Goal: Information Seeking & Learning: Check status

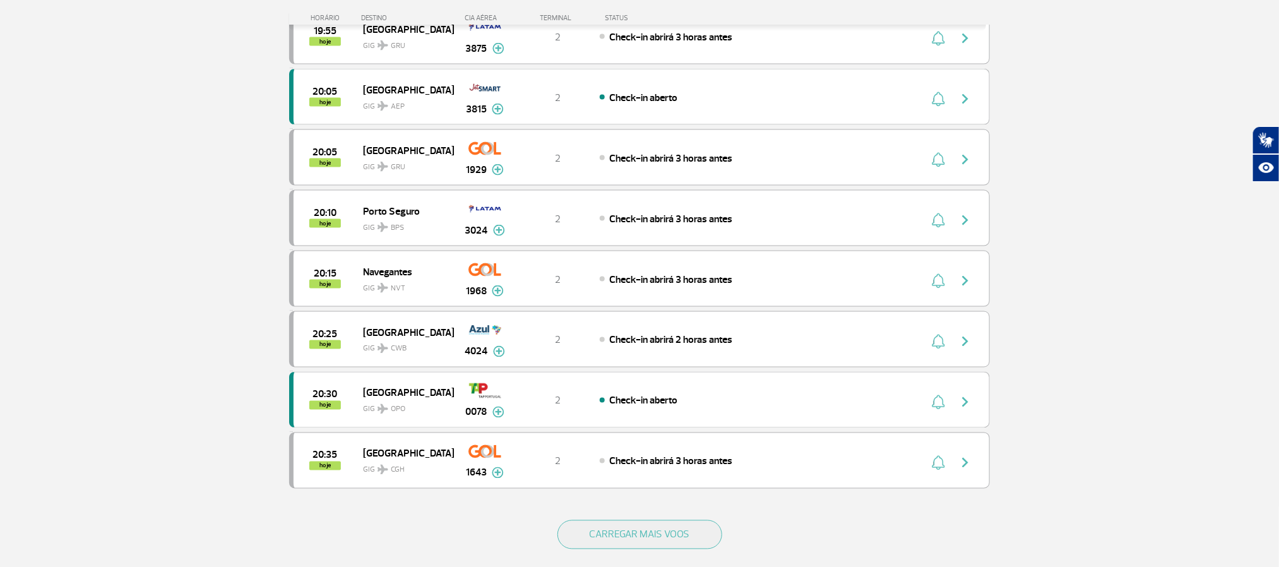
scroll to position [1152, 0]
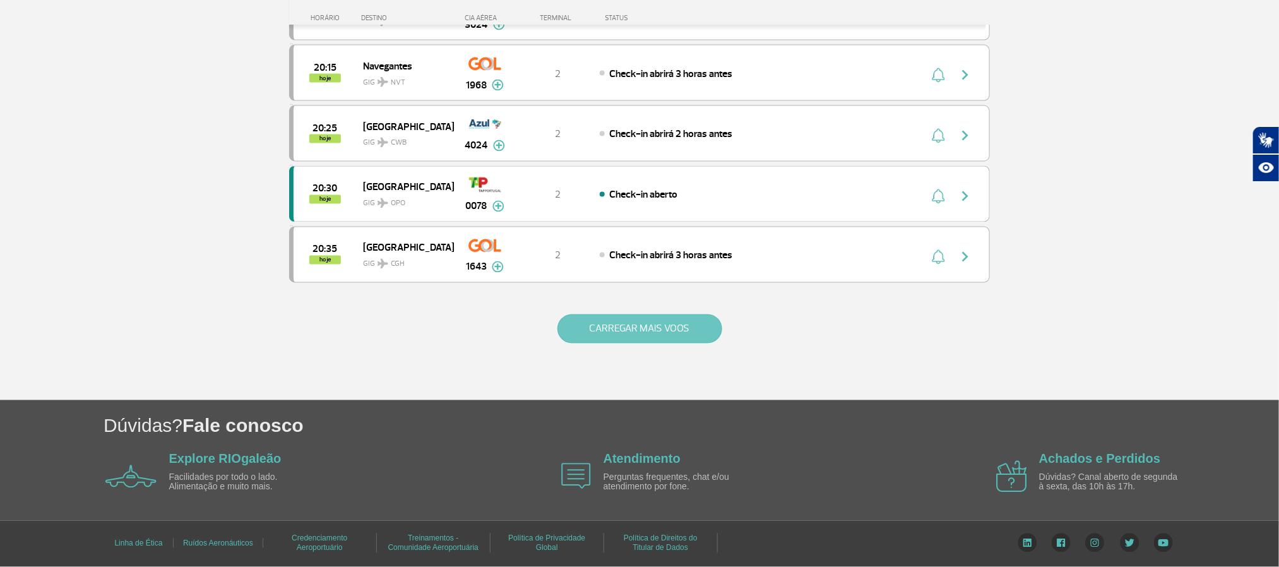
click at [625, 335] on button "CARREGAR MAIS VOOS" at bounding box center [639, 328] width 165 height 29
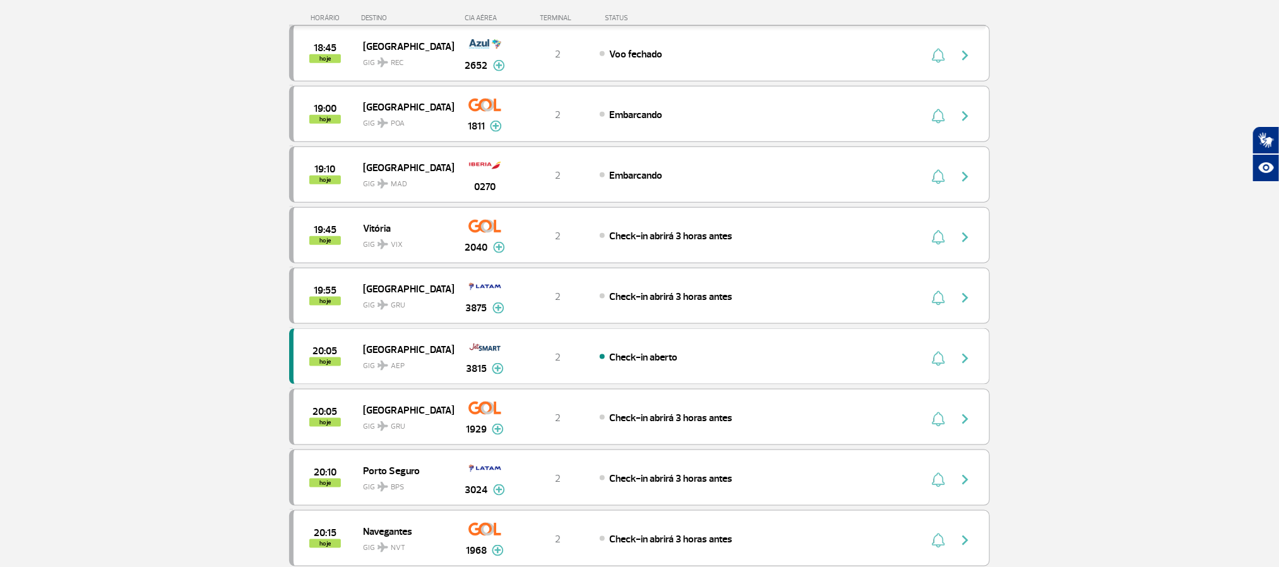
scroll to position [678, 0]
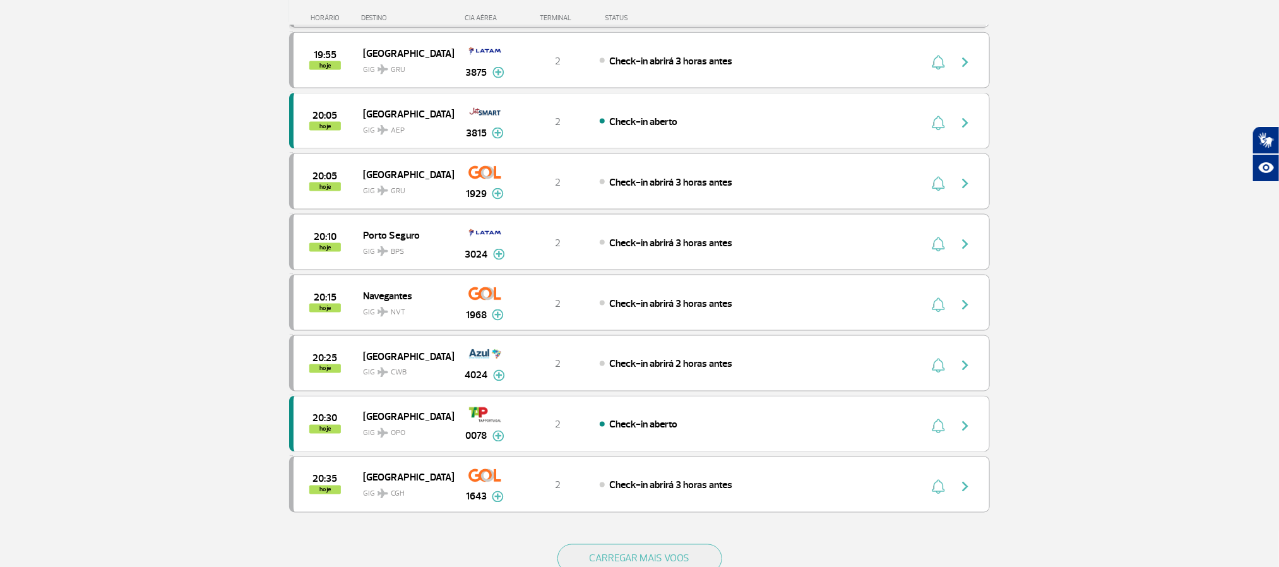
scroll to position [947, 0]
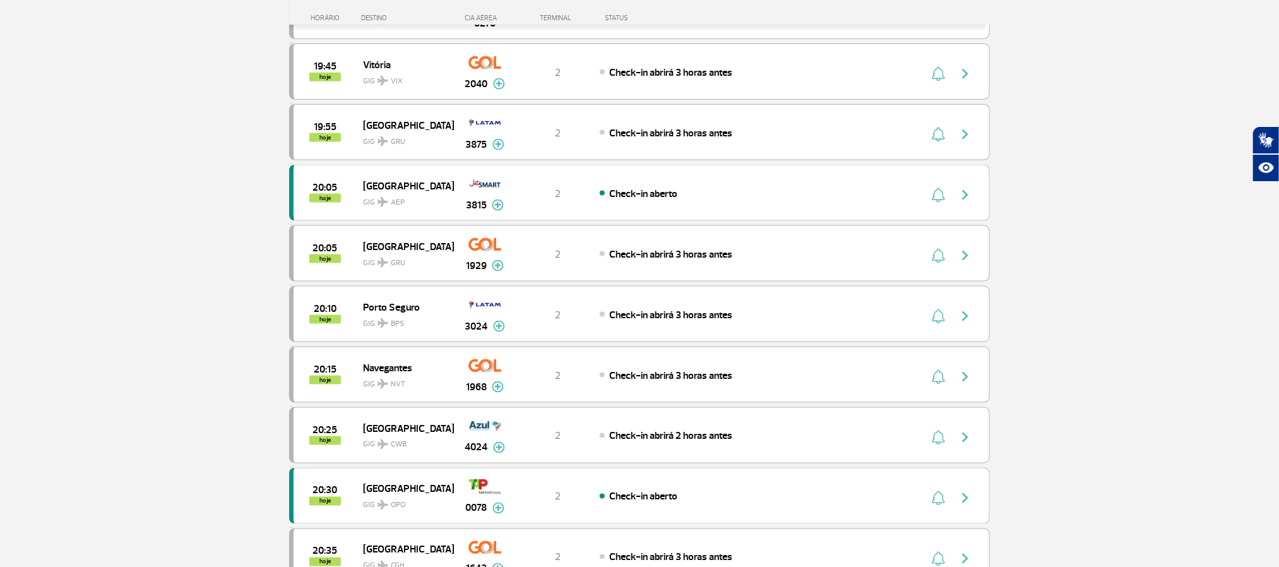
scroll to position [947, 0]
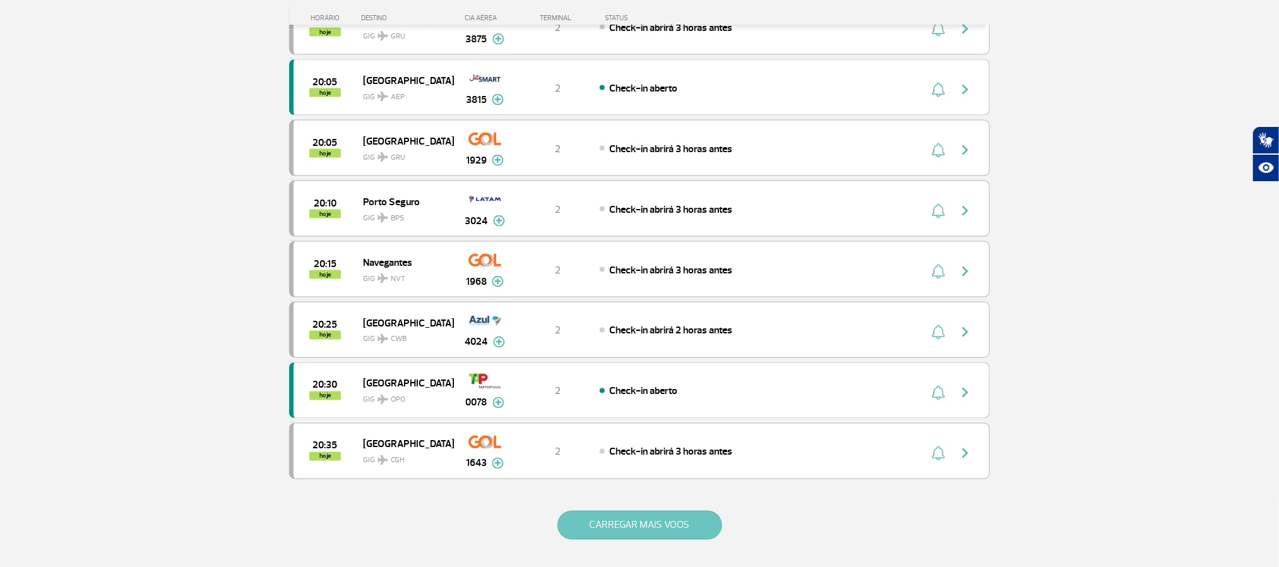
click at [708, 540] on button "CARREGAR MAIS VOOS" at bounding box center [639, 525] width 165 height 29
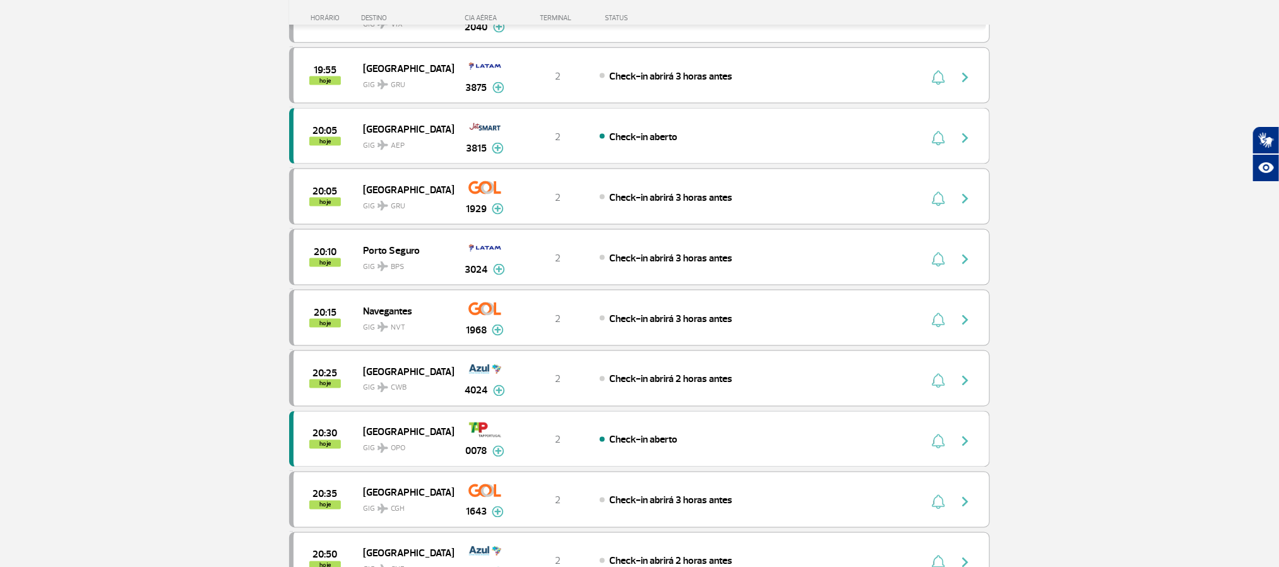
scroll to position [852, 0]
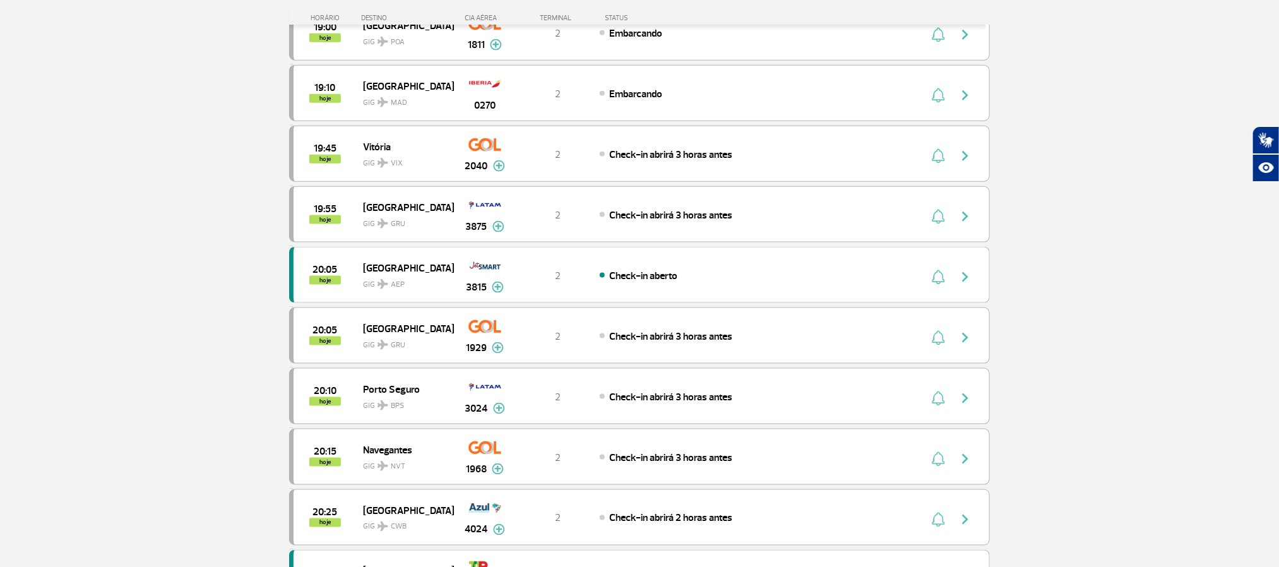
scroll to position [473, 0]
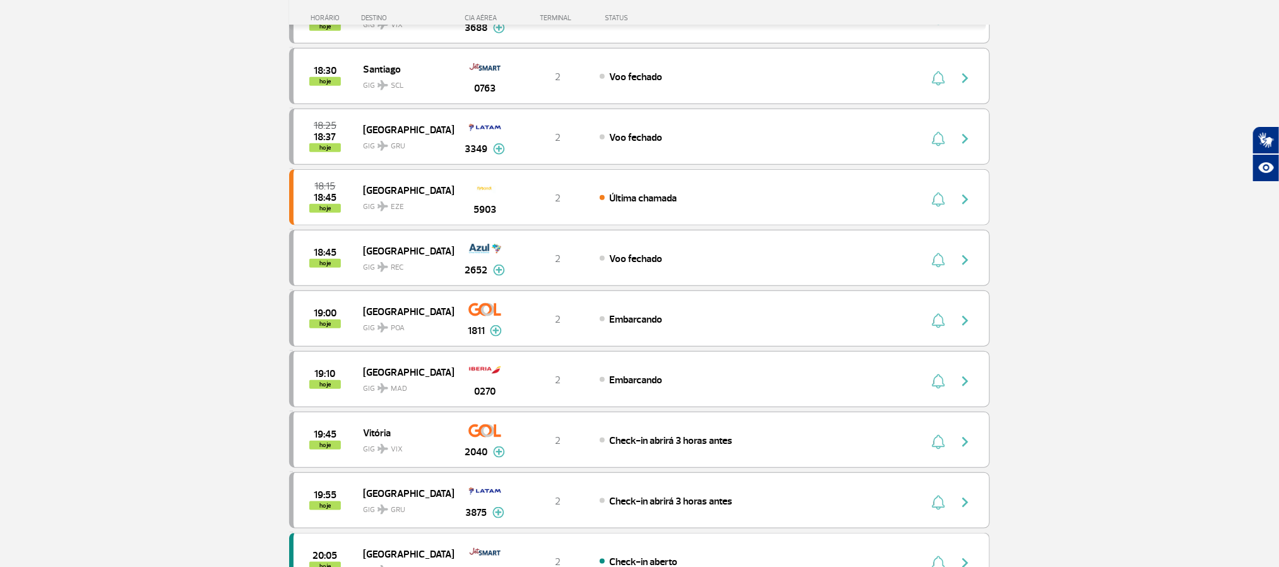
click at [127, 254] on section "Página Inicial > Voos > Painel de Voos Painel de Voos Partidas Chegadas 18:05 1…" at bounding box center [639, 329] width 1279 height 1481
click at [133, 258] on section "Página Inicial > Voos > Painel de Voos Painel de Voos Partidas Chegadas 18:05 1…" at bounding box center [639, 329] width 1279 height 1481
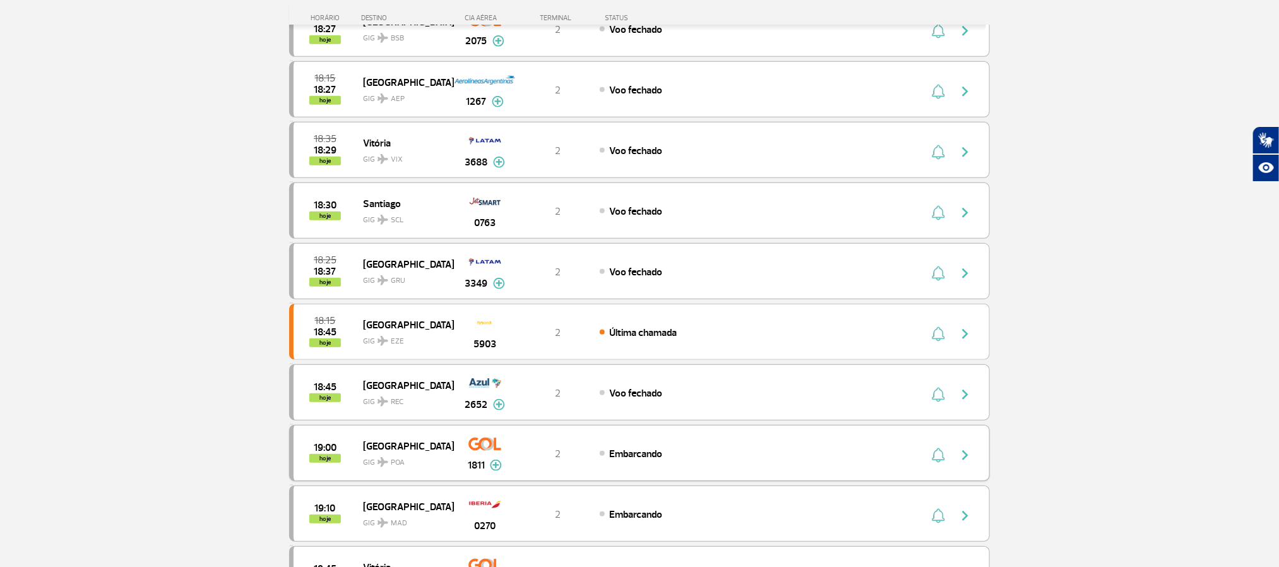
scroll to position [379, 0]
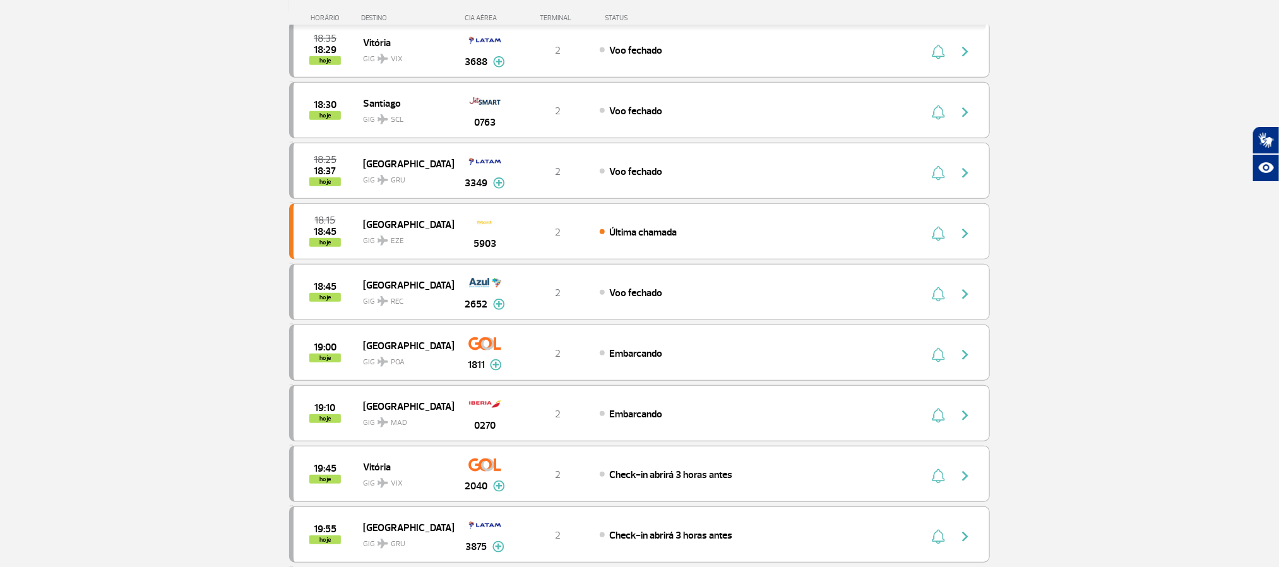
click at [122, 268] on section "Página Inicial > Voos > Painel de Voos Painel de Voos Partidas Chegadas 18:05 1…" at bounding box center [639, 424] width 1279 height 1481
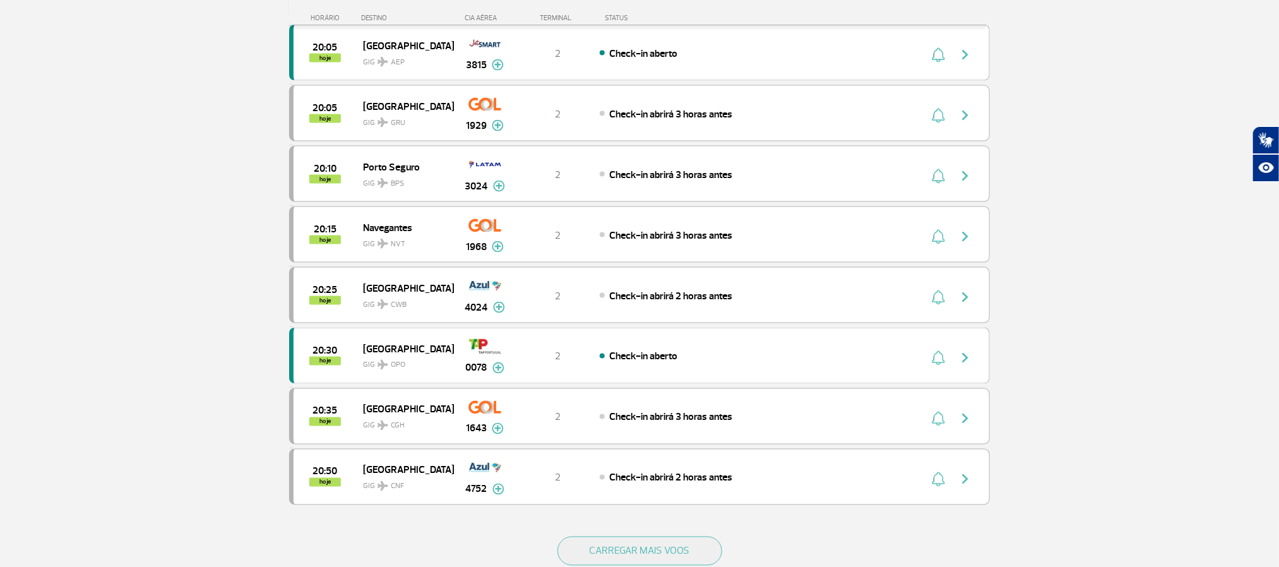
scroll to position [1168, 0]
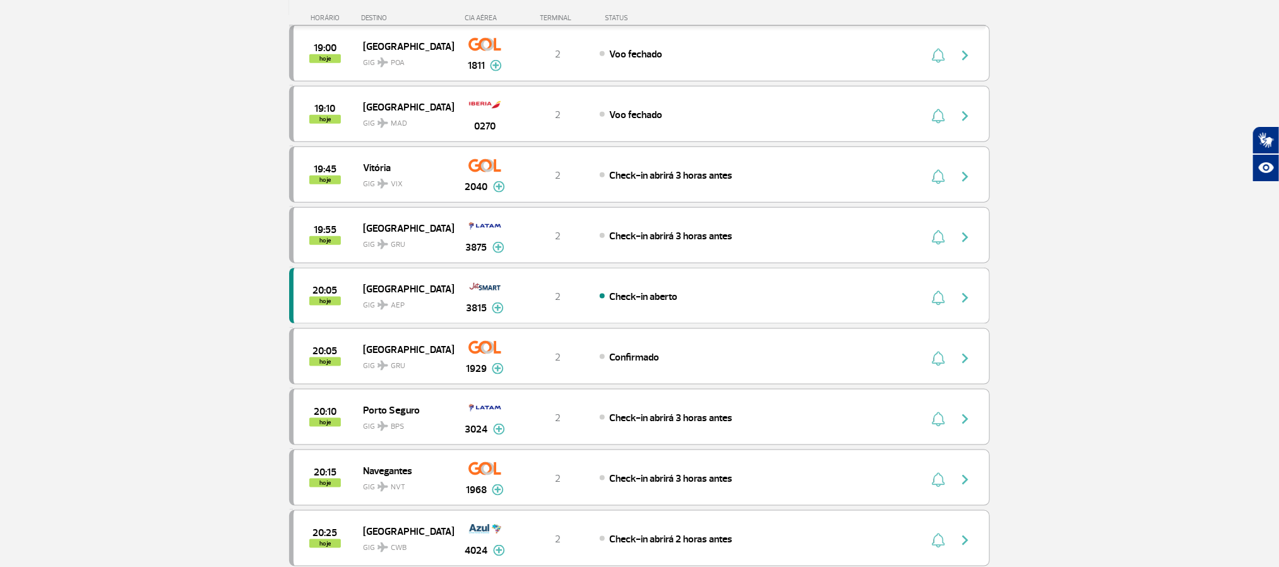
scroll to position [1168, 0]
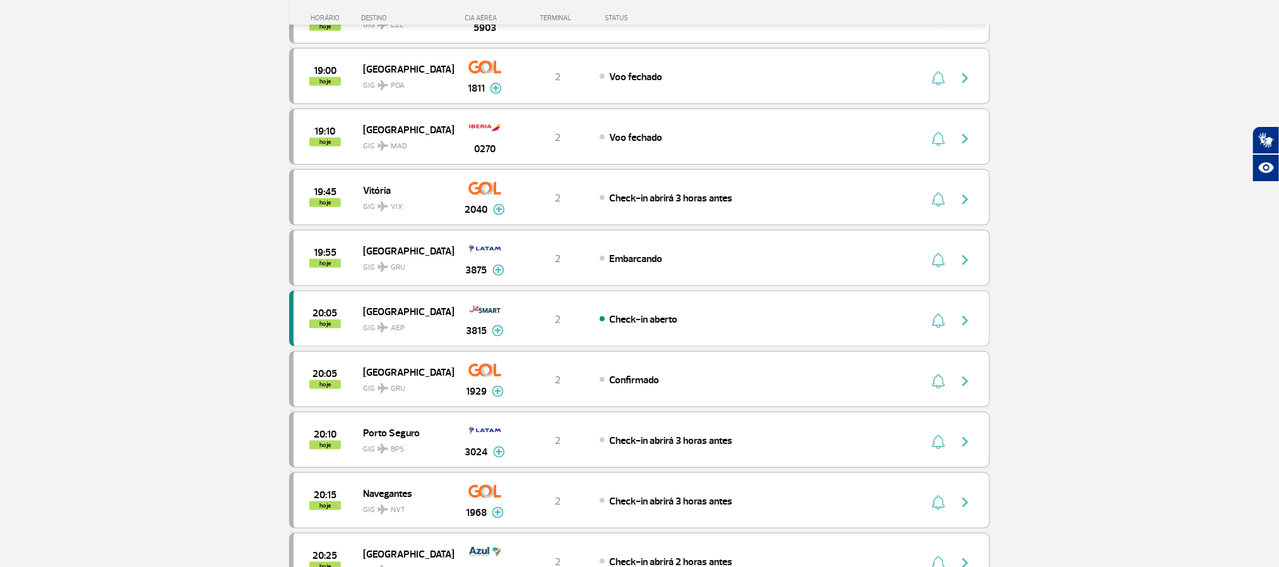
scroll to position [568, 0]
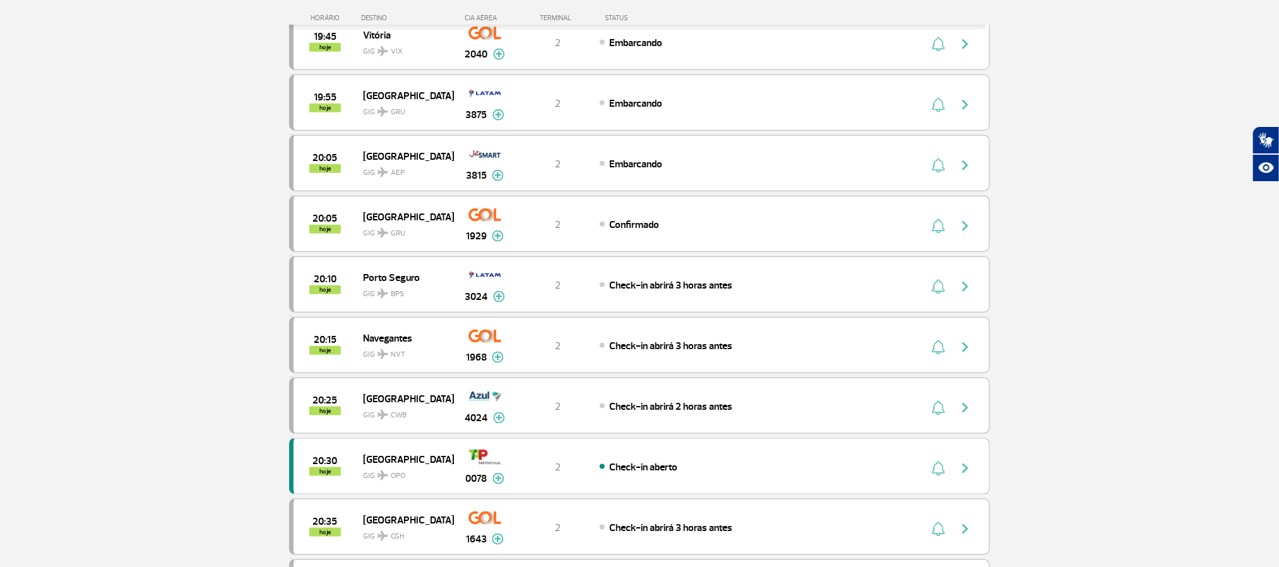
click at [76, 207] on section "Página Inicial > Voos > Painel de Voos Painel de Voos Partidas Chegadas 18:30 1…" at bounding box center [639, 234] width 1279 height 1481
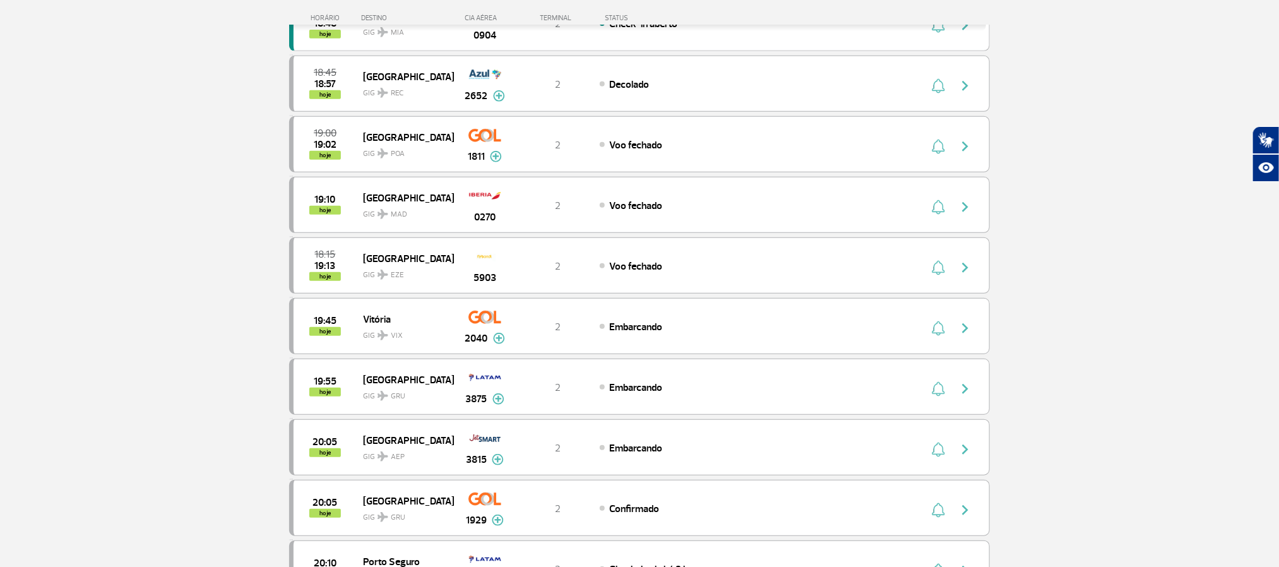
click at [155, 262] on section "Página Inicial > Voos > Painel de Voos Painel de Voos Partidas Chegadas 18:30 1…" at bounding box center [639, 518] width 1279 height 1481
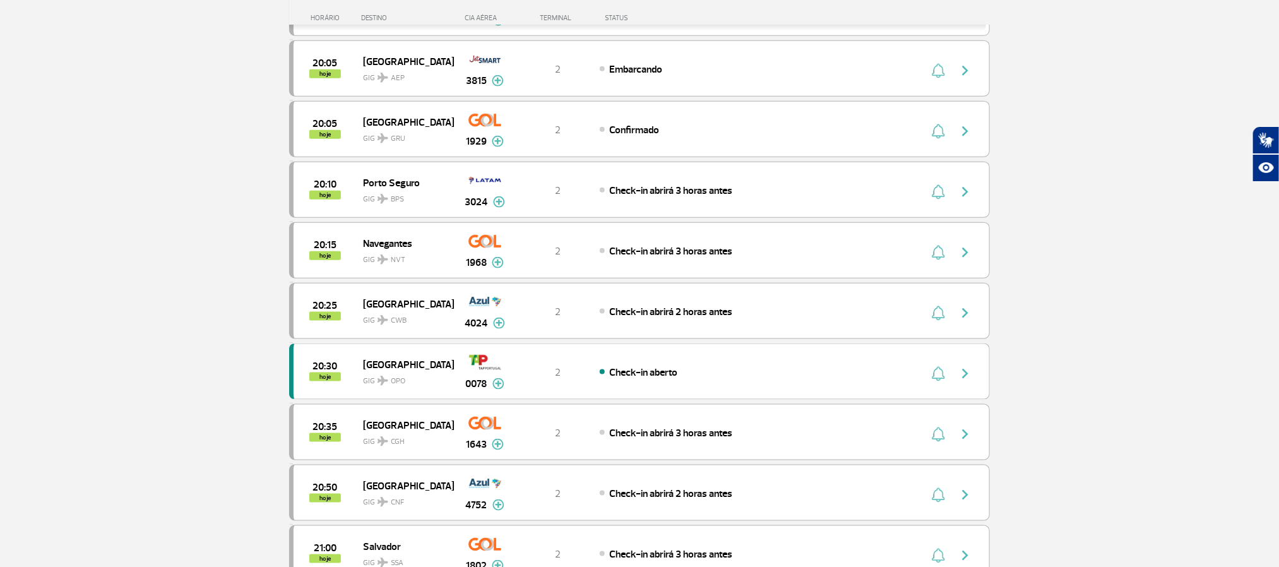
scroll to position [852, 0]
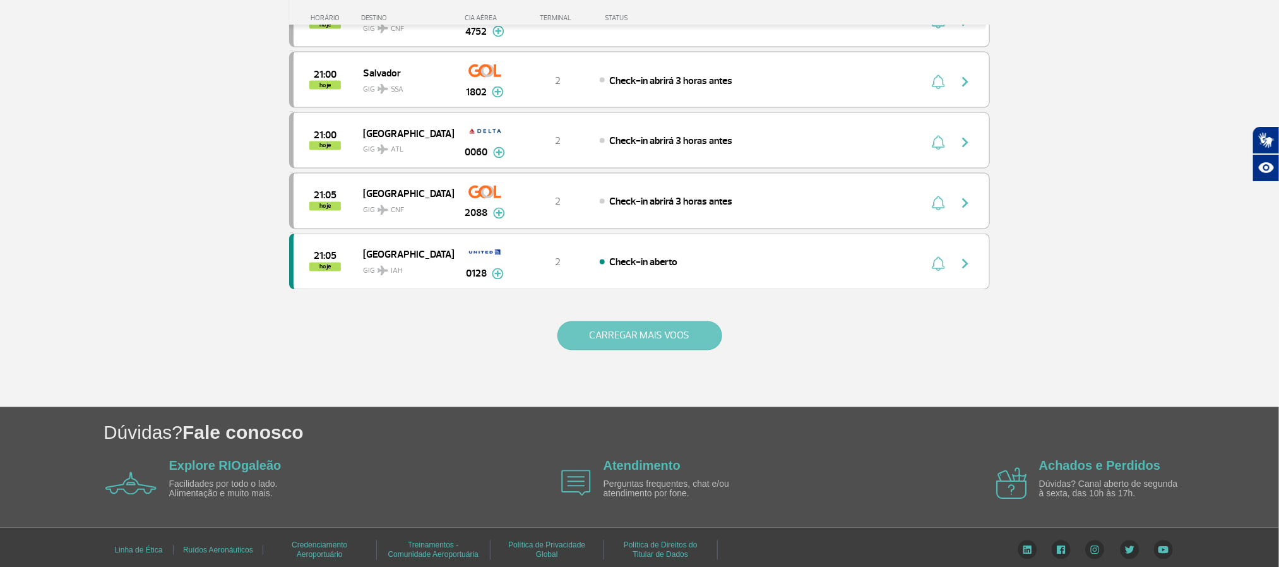
click at [583, 350] on button "CARREGAR MAIS VOOS" at bounding box center [639, 335] width 165 height 29
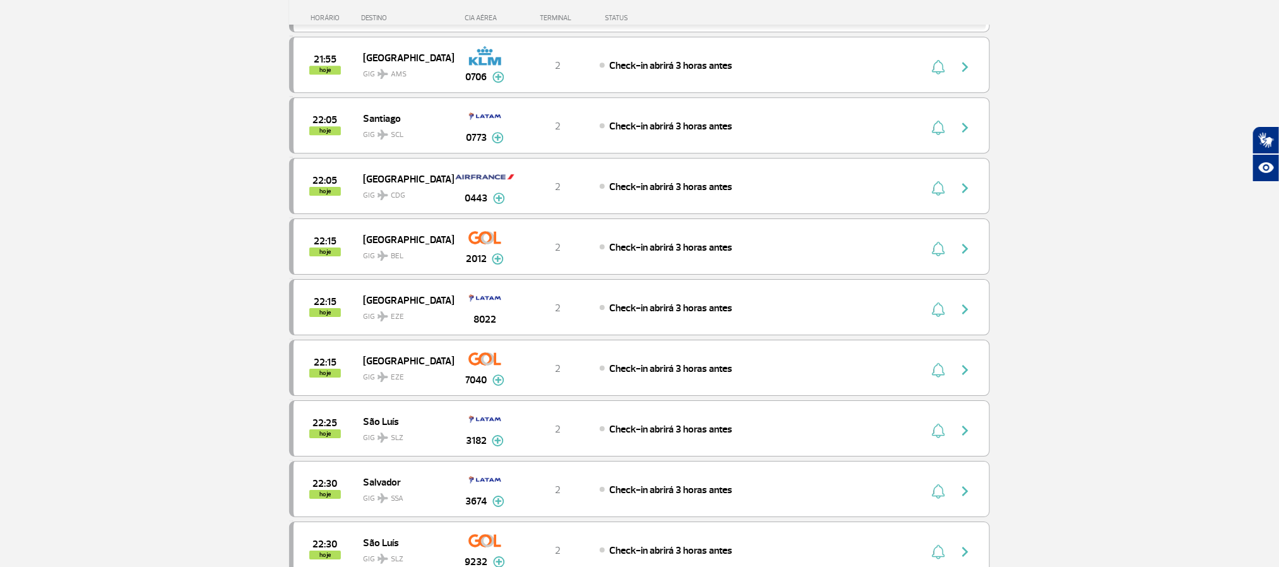
scroll to position [2083, 0]
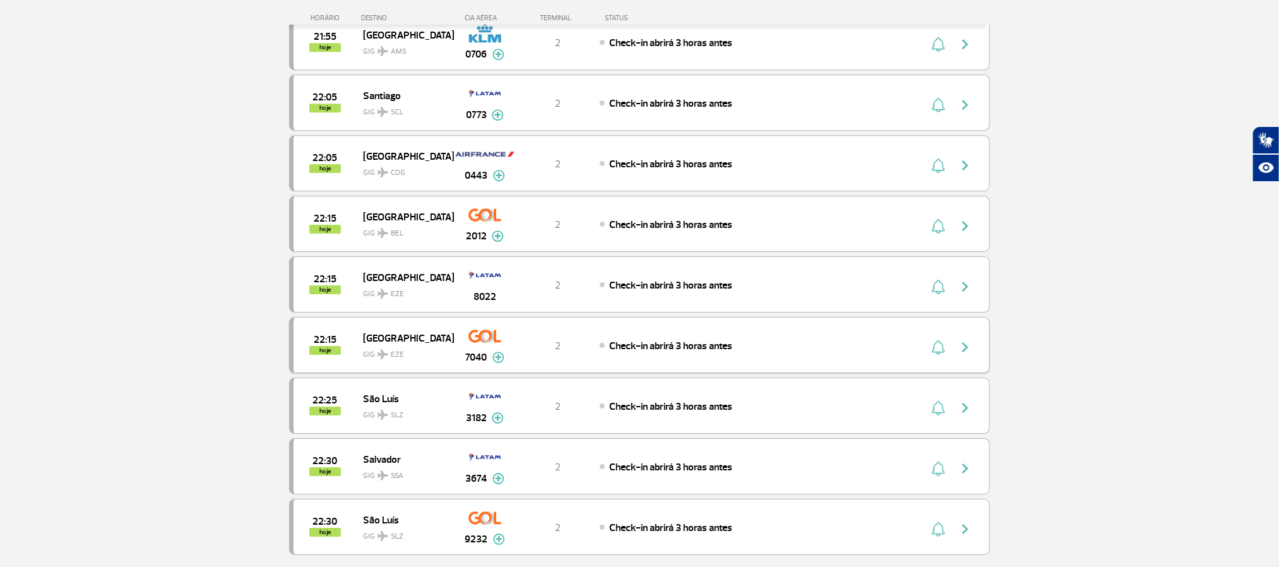
click at [686, 352] on span "Check-in abrirá 3 horas antes" at bounding box center [670, 346] width 123 height 13
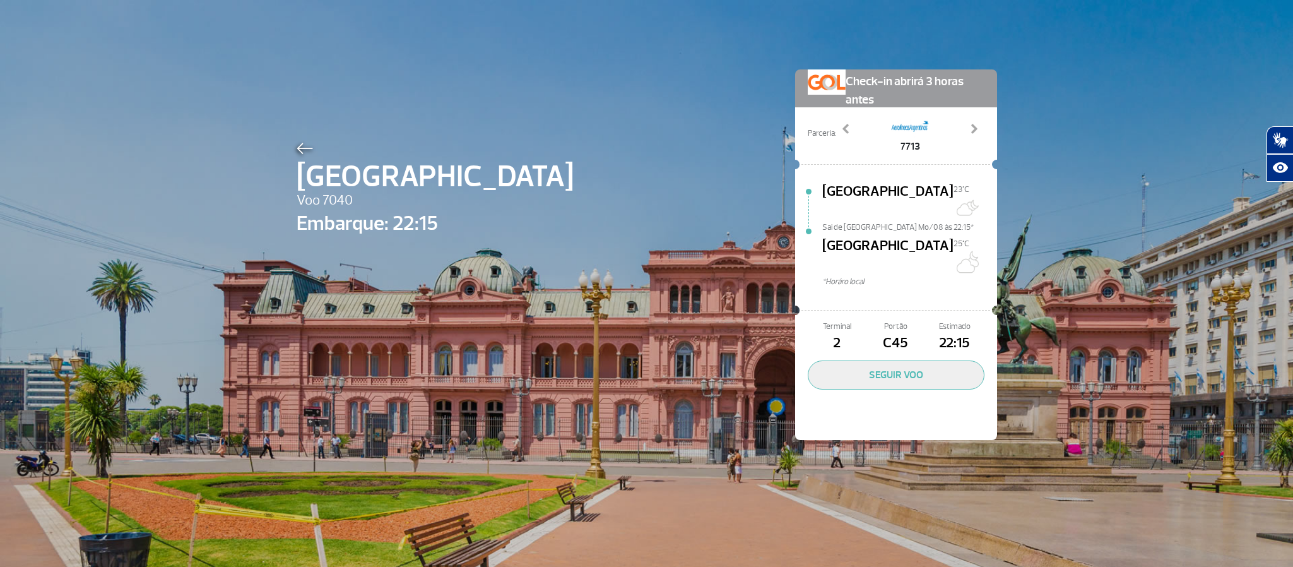
click at [297, 143] on img at bounding box center [305, 148] width 16 height 11
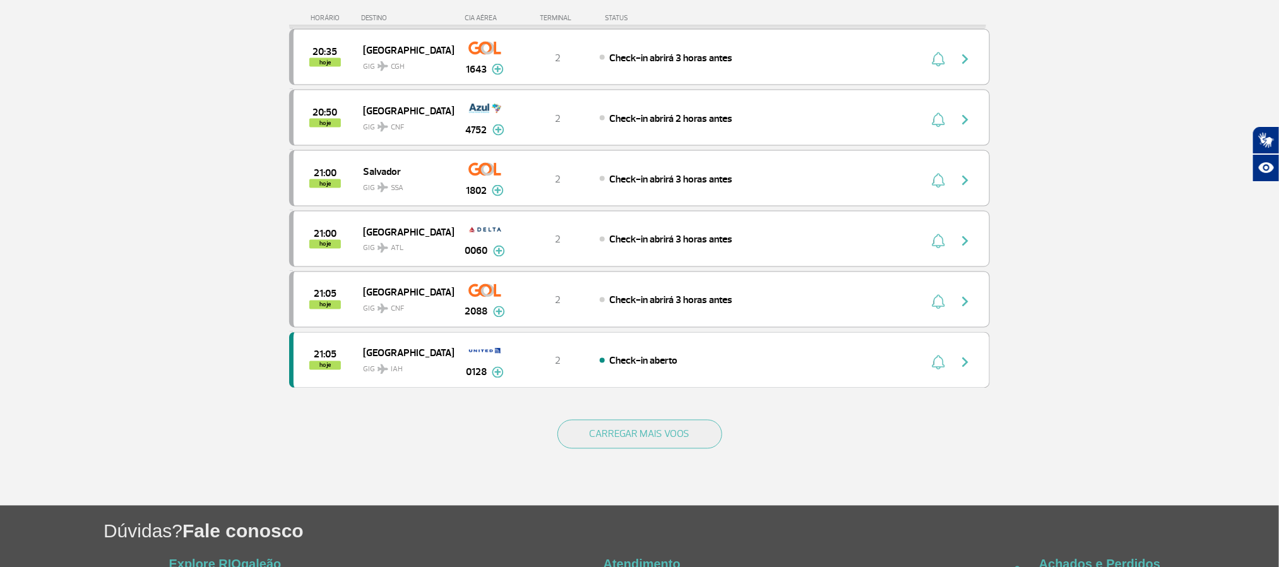
scroll to position [1041, 0]
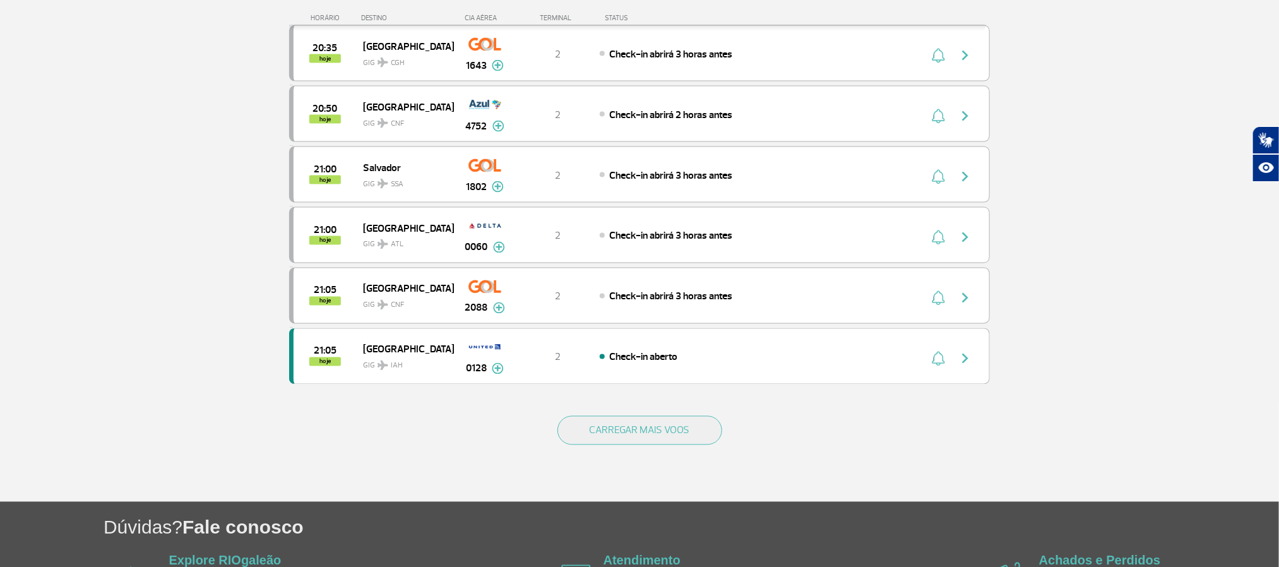
click at [684, 445] on button "CARREGAR MAIS VOOS" at bounding box center [639, 430] width 165 height 29
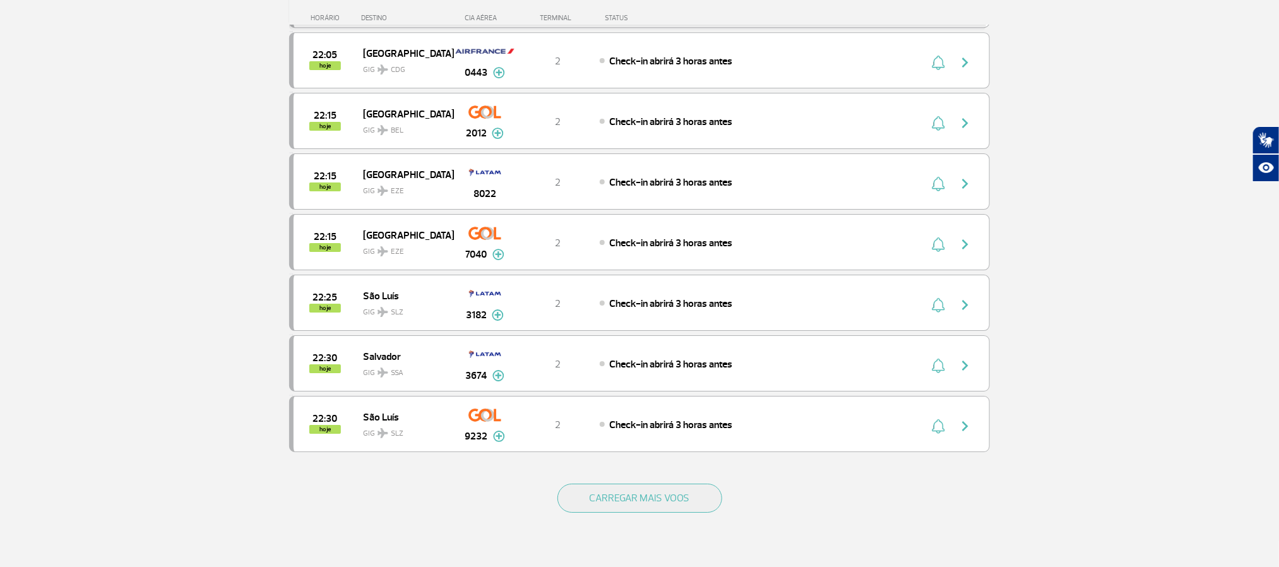
scroll to position [2367, 0]
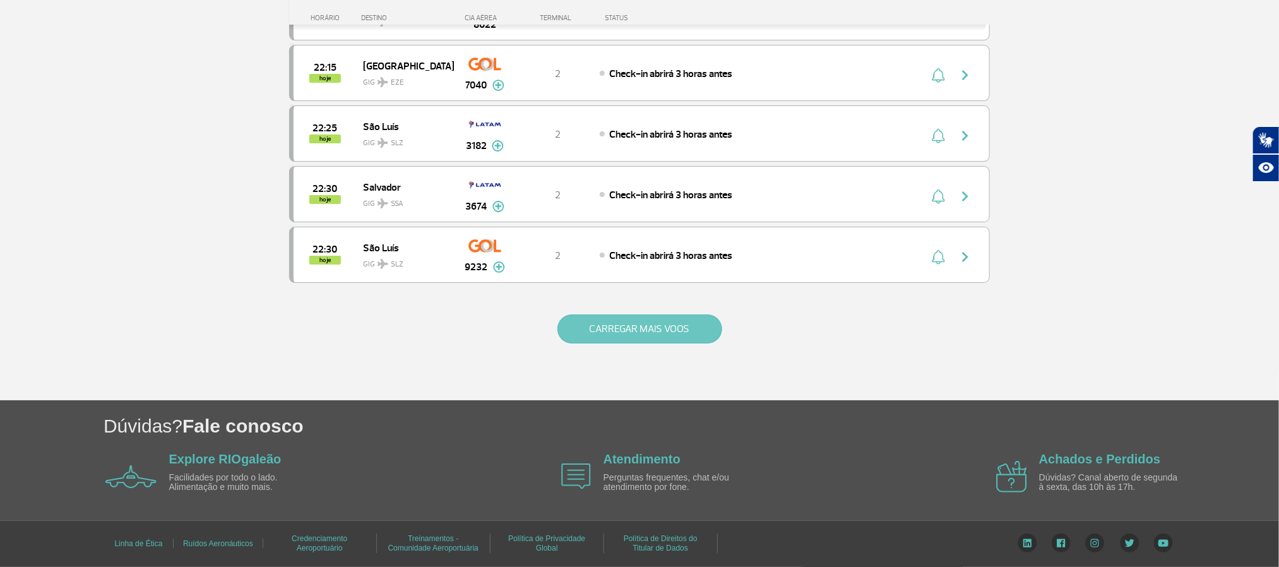
click at [701, 343] on button "CARREGAR MAIS VOOS" at bounding box center [639, 328] width 165 height 29
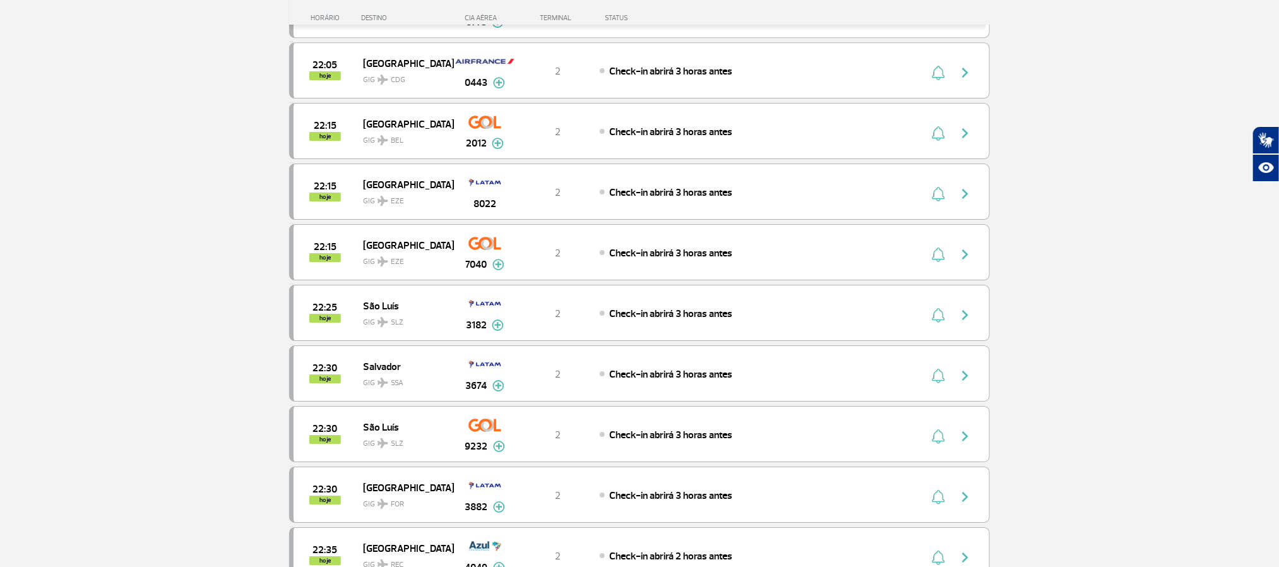
scroll to position [2083, 0]
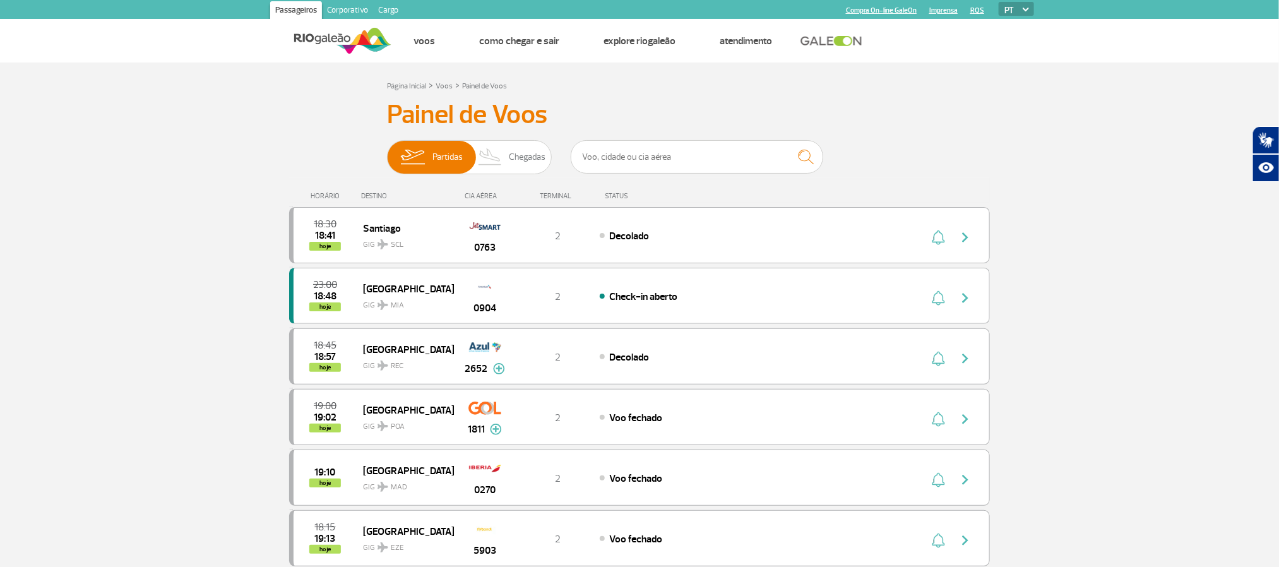
scroll to position [1157, 0]
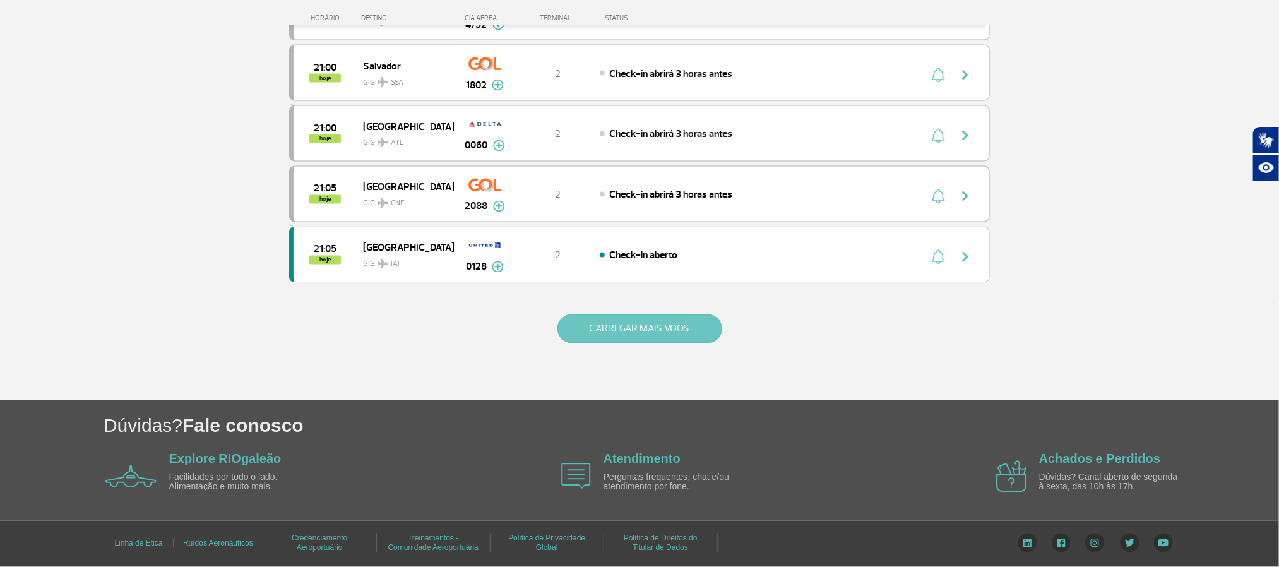
click at [666, 343] on button "CARREGAR MAIS VOOS" at bounding box center [639, 328] width 165 height 29
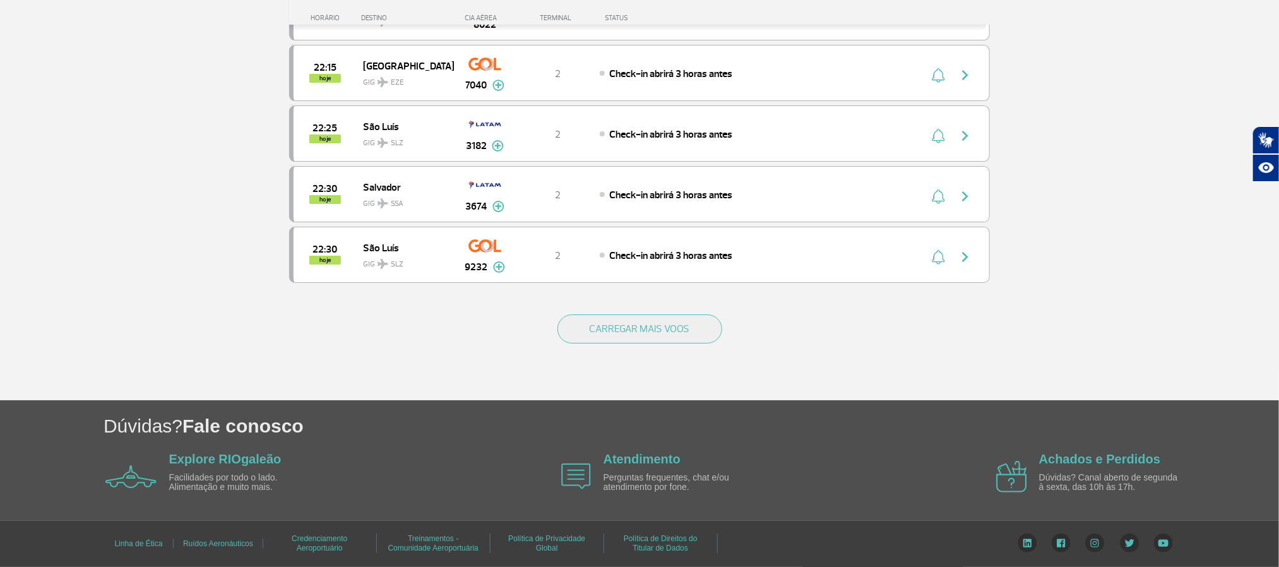
scroll to position [2405, 0]
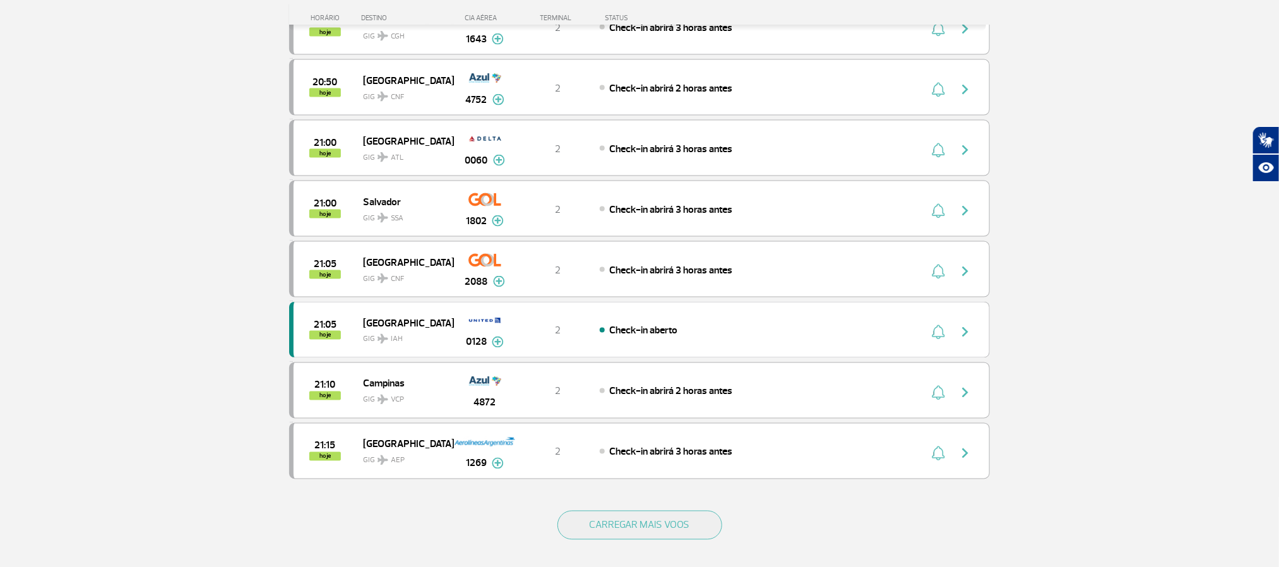
scroll to position [1136, 0]
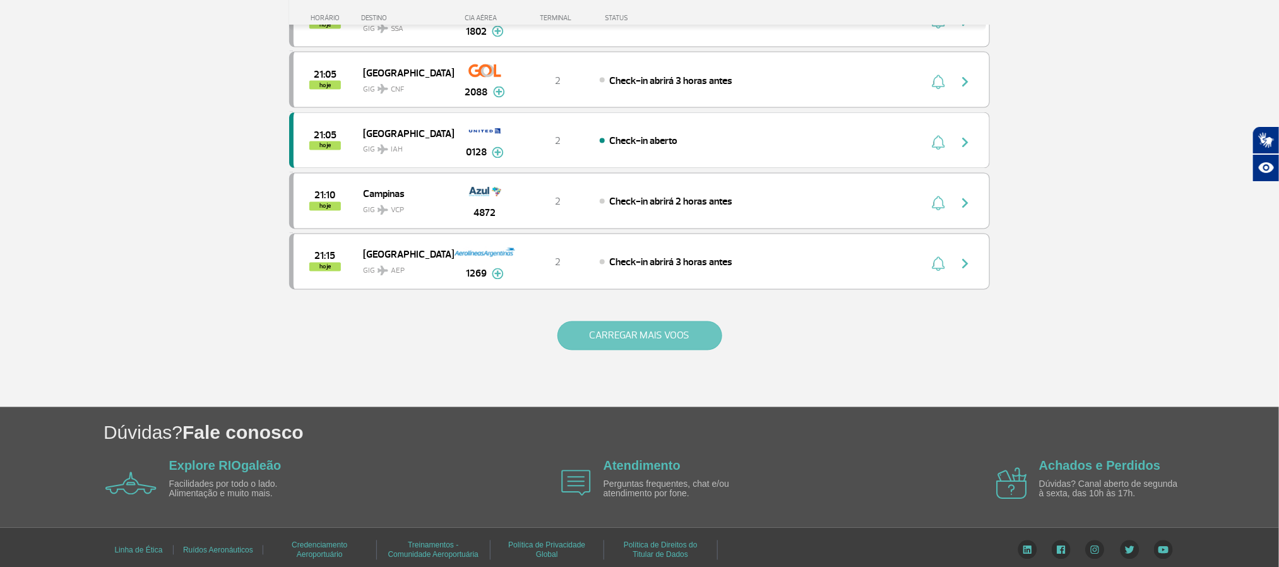
click at [633, 350] on button "CARREGAR MAIS VOOS" at bounding box center [639, 335] width 165 height 29
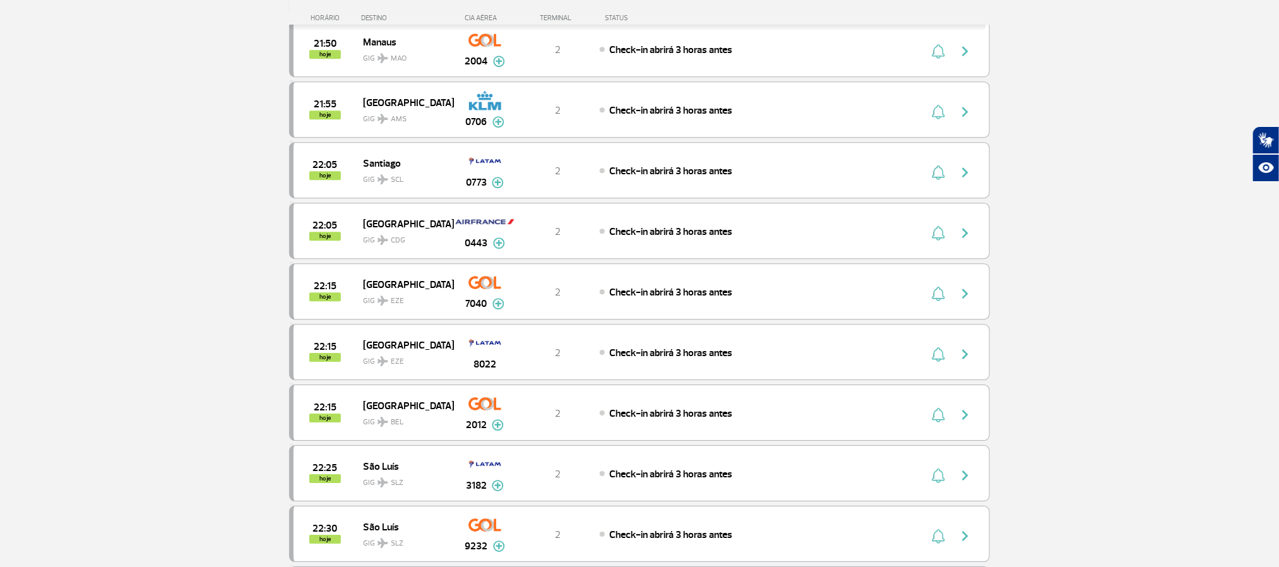
scroll to position [2177, 0]
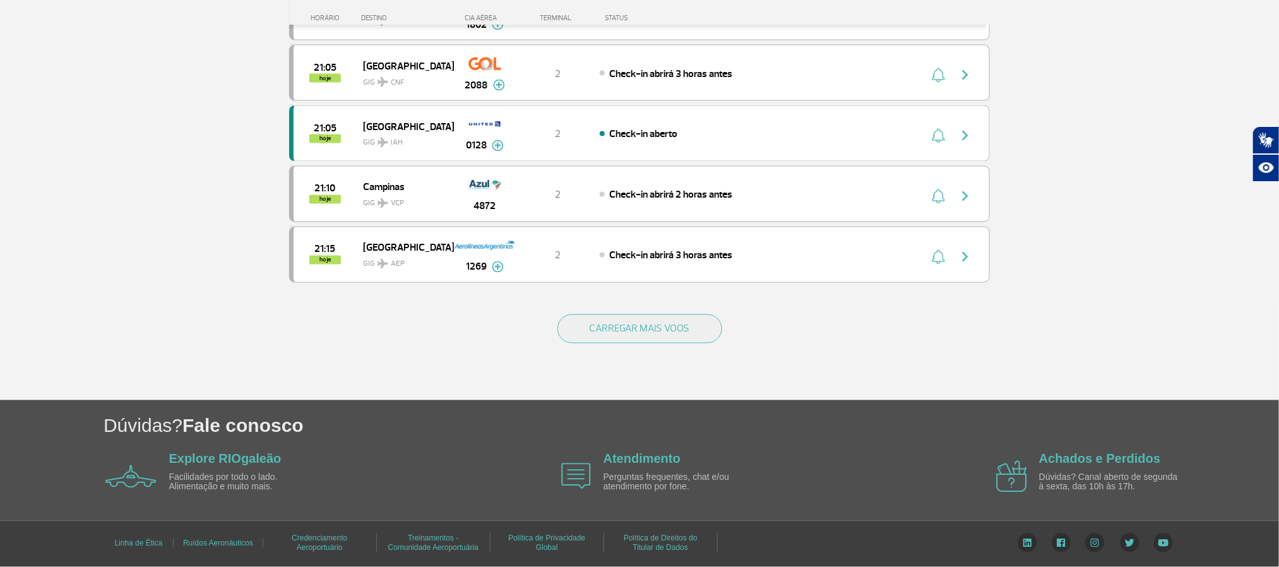
scroll to position [1157, 0]
click at [638, 339] on button "CARREGAR MAIS VOOS" at bounding box center [639, 328] width 165 height 29
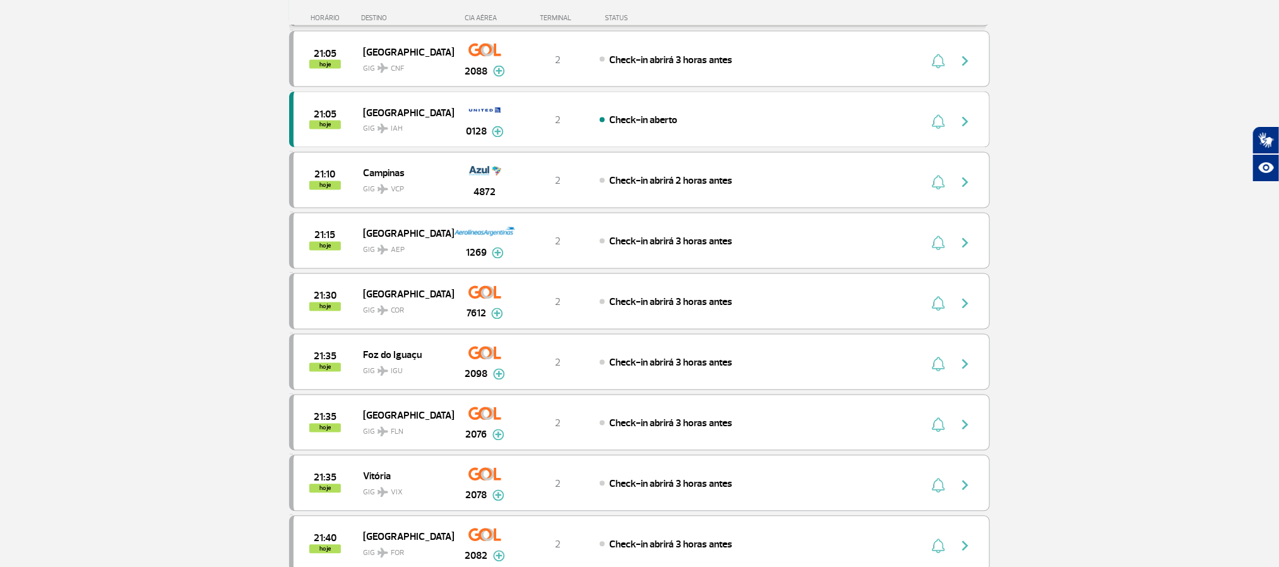
click at [148, 245] on section "Página Inicial > Voos > Painel de Voos Painel de Voos Partidas Chegadas 18:45 1…" at bounding box center [639, 252] width 1279 height 2692
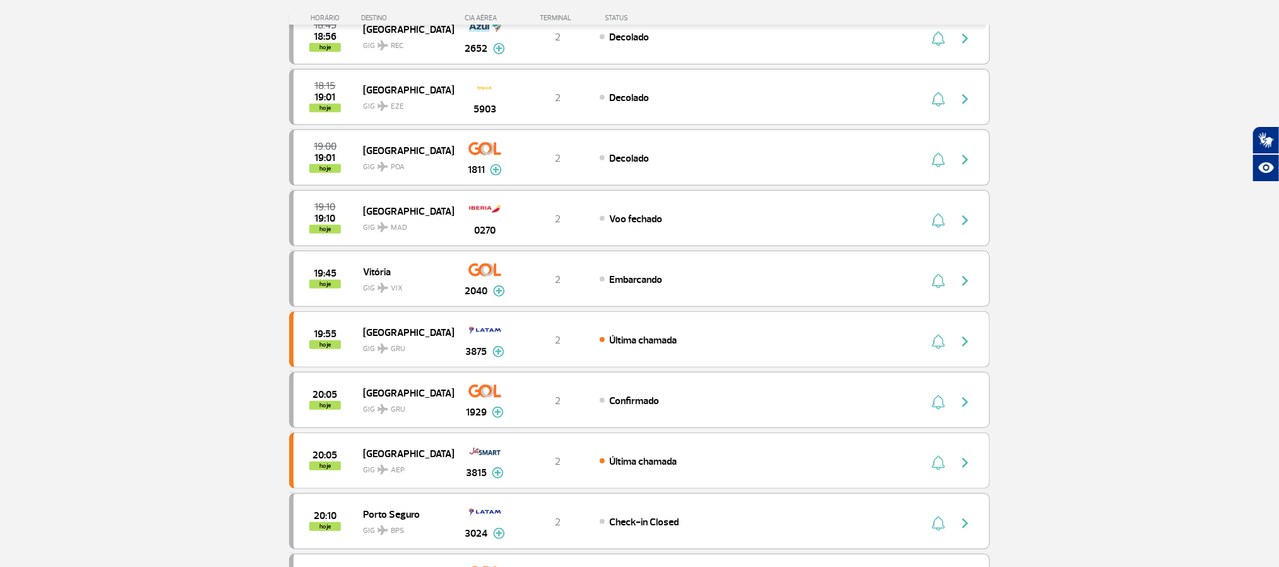
scroll to position [0, 0]
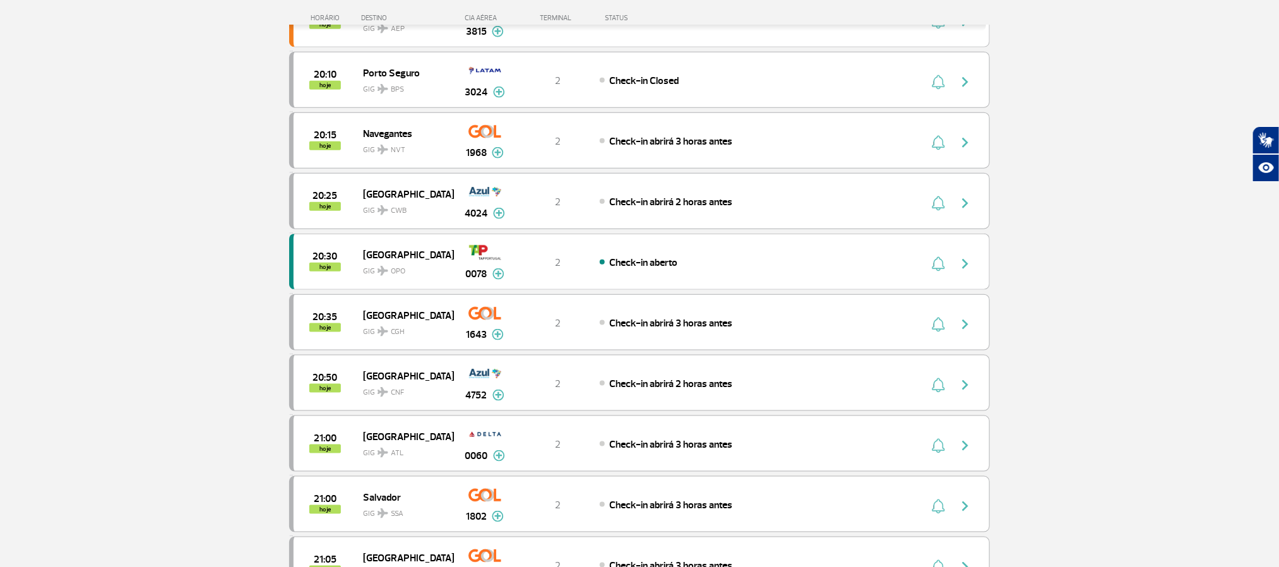
scroll to position [757, 0]
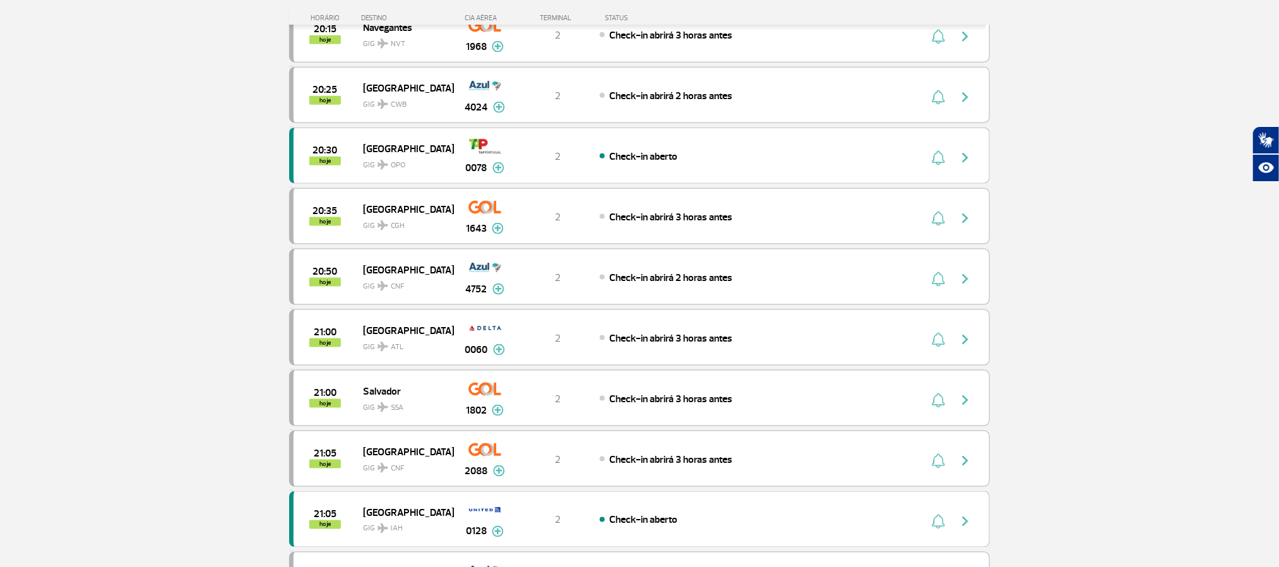
click at [1146, 312] on section "Página Inicial > Voos > Painel de Voos Painel de Voos Partidas Chegadas 18:45 1…" at bounding box center [639, 45] width 1279 height 1481
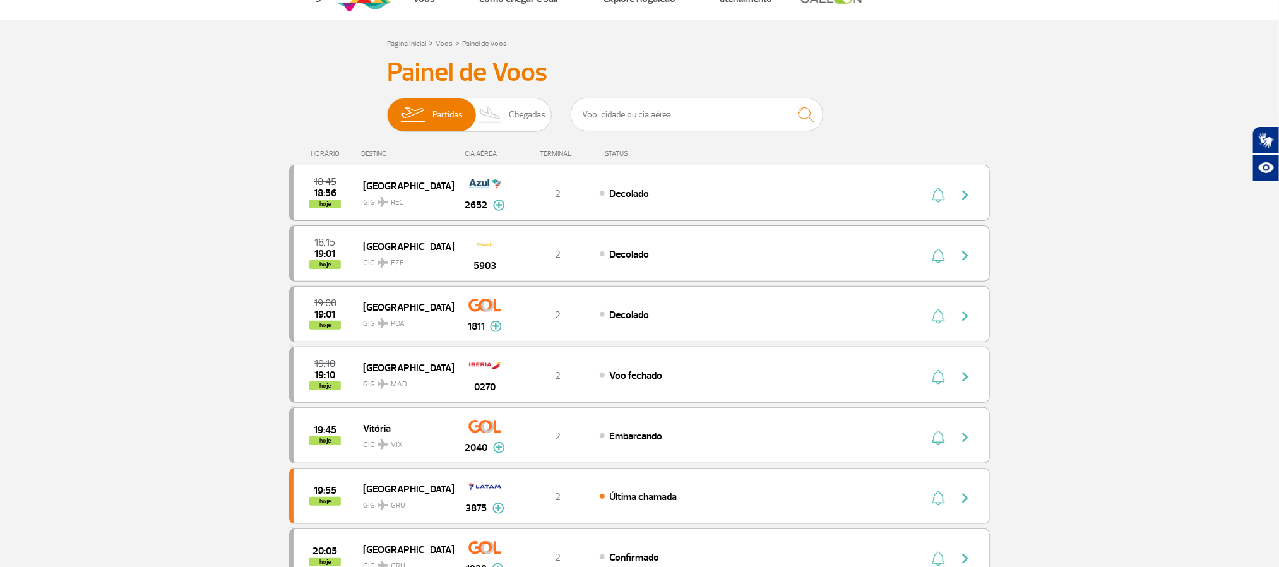
scroll to position [0, 0]
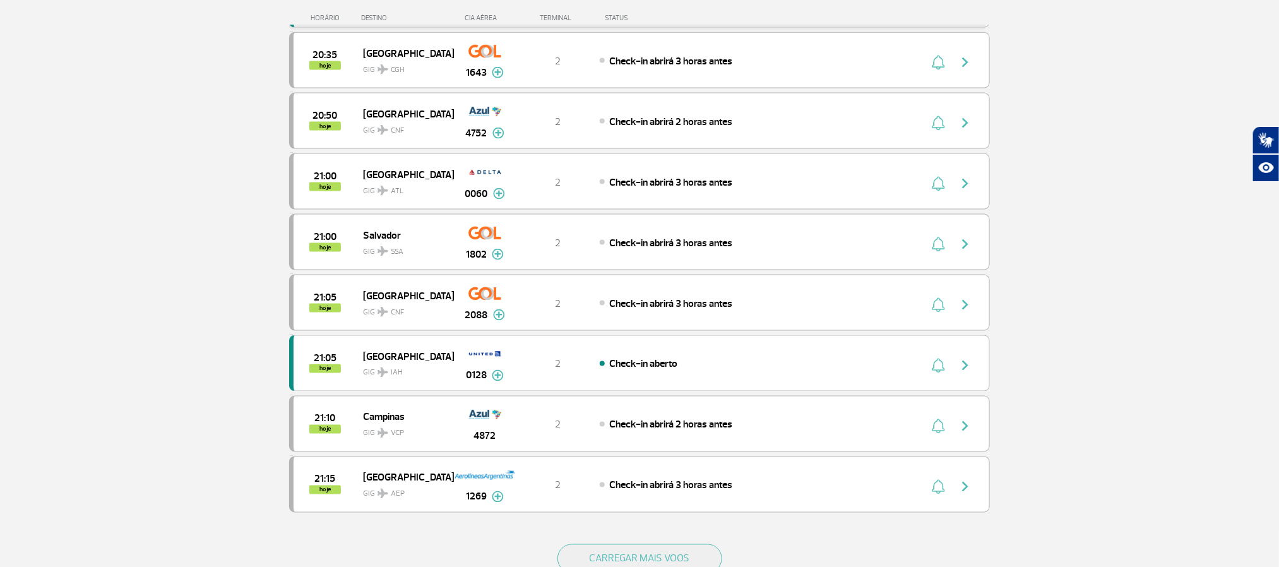
scroll to position [947, 0]
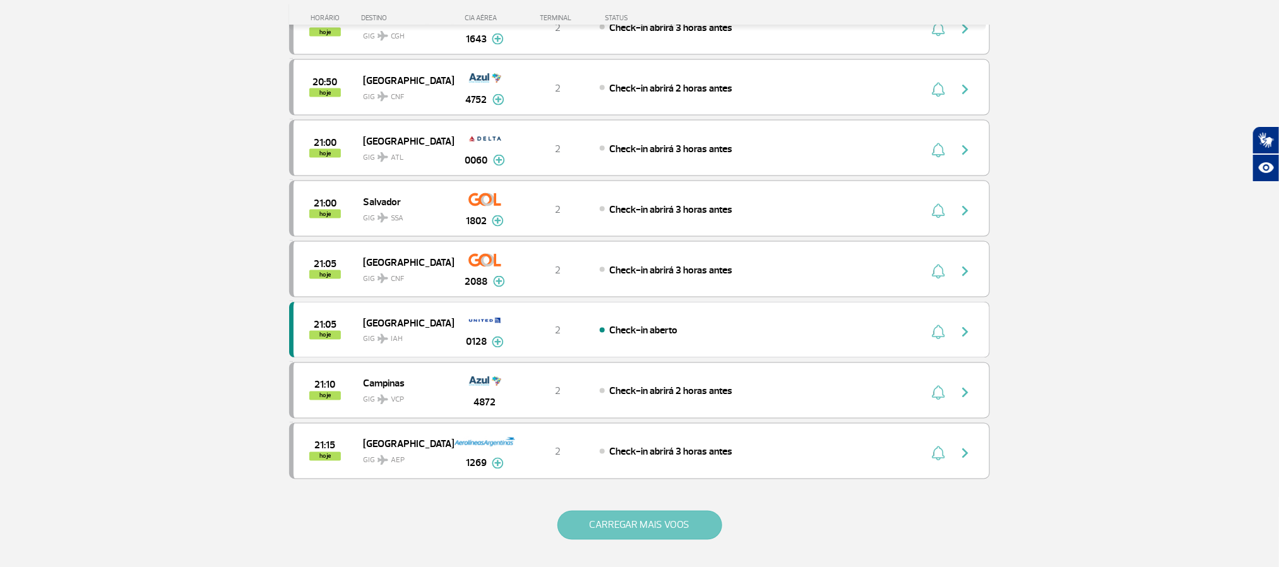
click at [639, 536] on button "CARREGAR MAIS VOOS" at bounding box center [639, 525] width 165 height 29
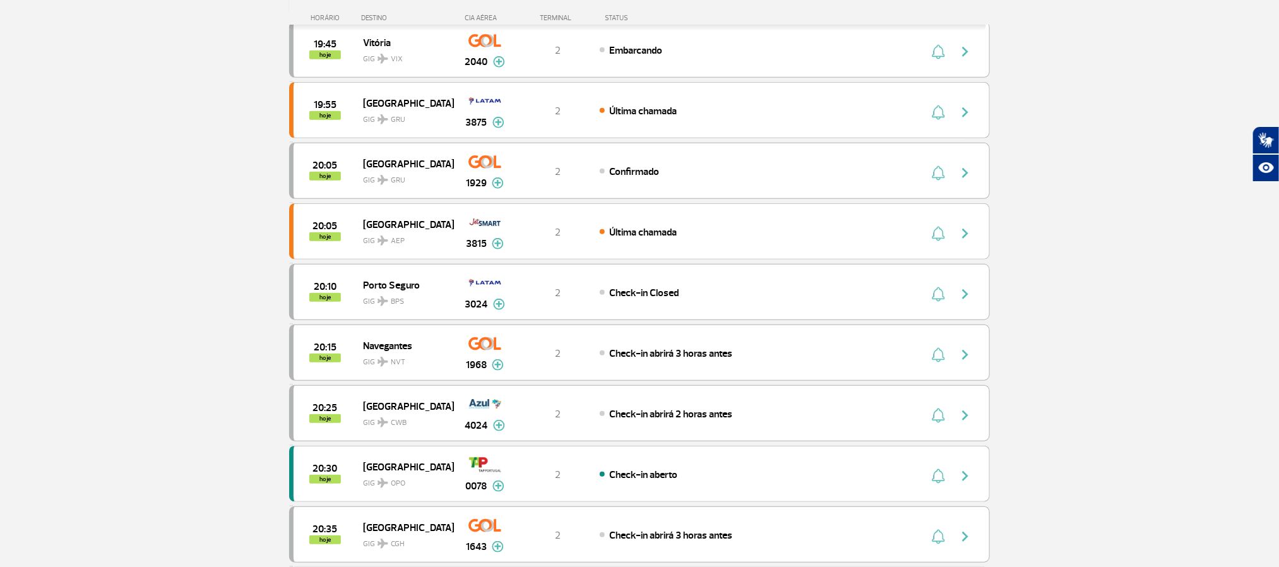
click at [122, 316] on section "Página Inicial > Voos > Painel de Voos Painel de Voos Partidas Chegadas 18:15 1…" at bounding box center [639, 424] width 1279 height 1481
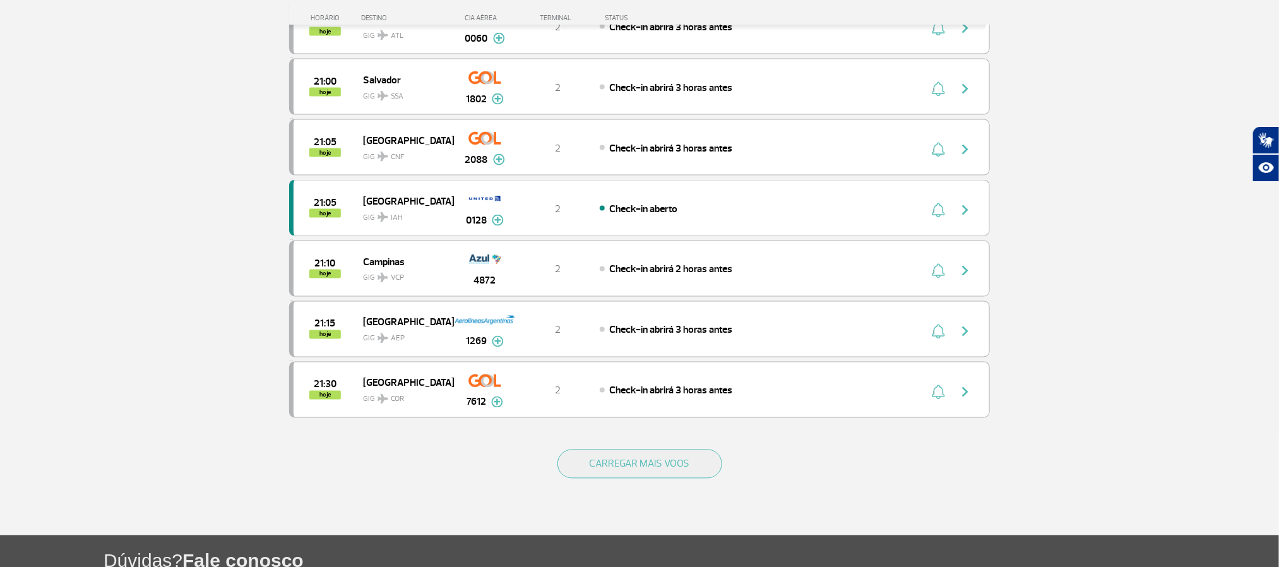
scroll to position [1041, 0]
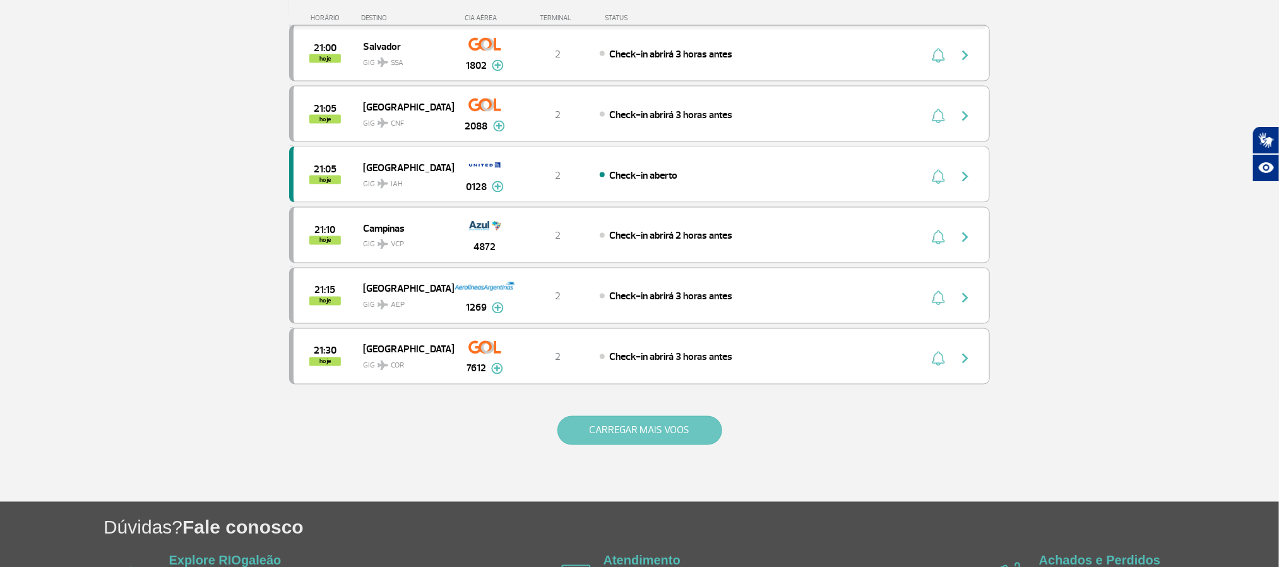
click at [640, 445] on button "CARREGAR MAIS VOOS" at bounding box center [639, 430] width 165 height 29
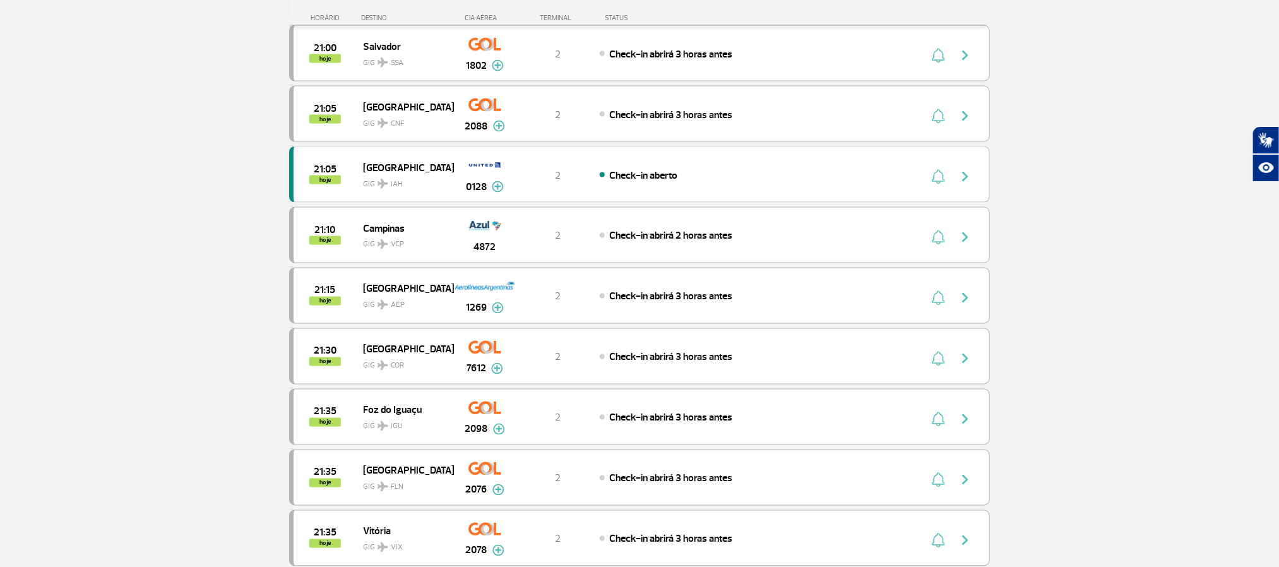
drag, startPoint x: 103, startPoint y: 288, endPoint x: 106, endPoint y: 273, distance: 15.5
click at [104, 288] on section "Página Inicial > Voos > Painel de Voos Painel de Voos Partidas Chegadas 18:15 1…" at bounding box center [639, 367] width 1279 height 2692
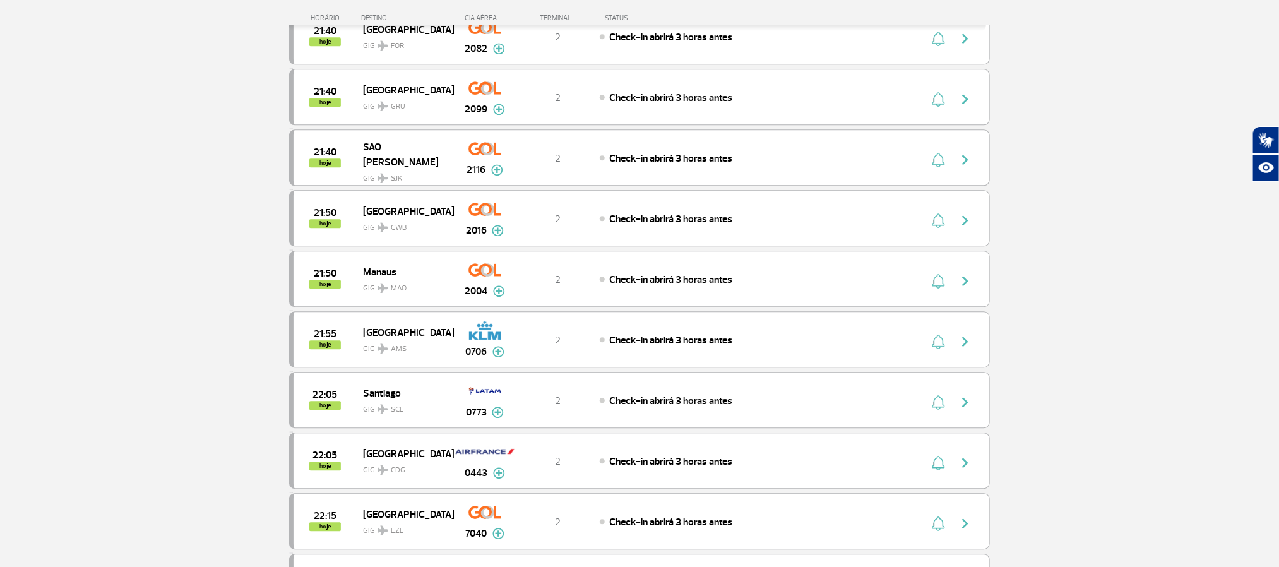
scroll to position [1609, 0]
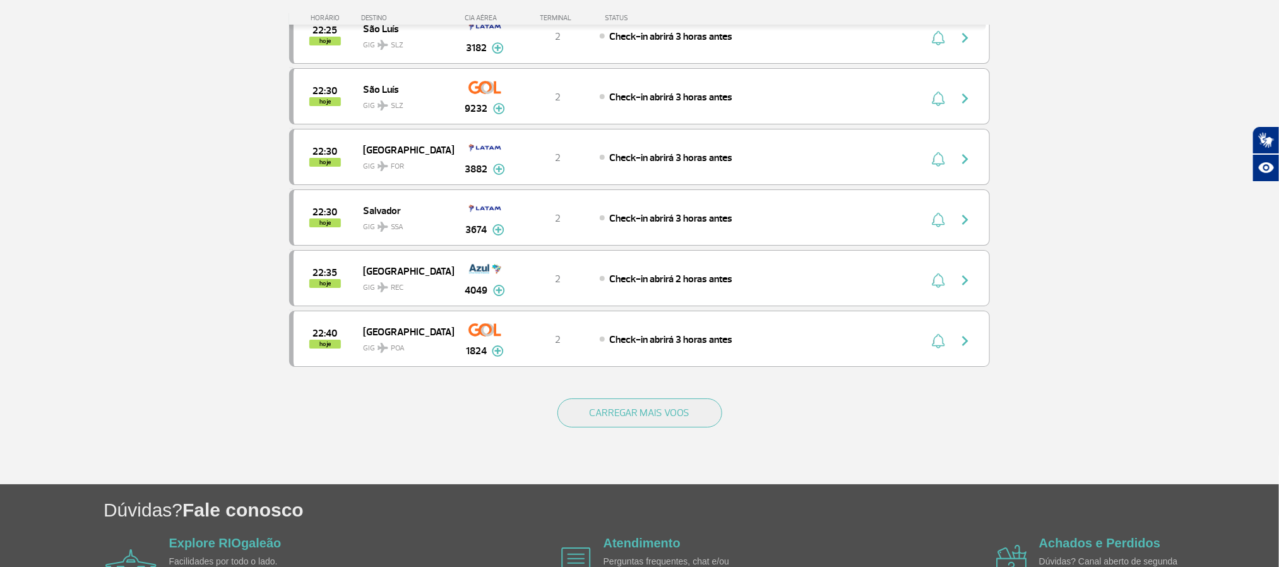
scroll to position [2272, 0]
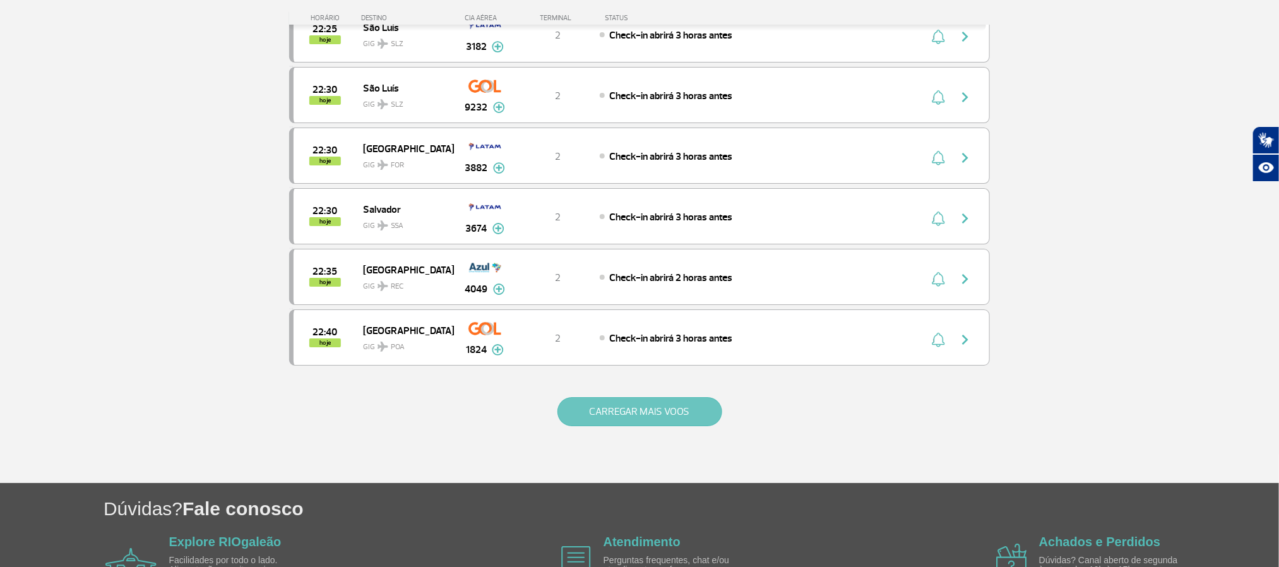
click at [644, 426] on button "CARREGAR MAIS VOOS" at bounding box center [639, 411] width 165 height 29
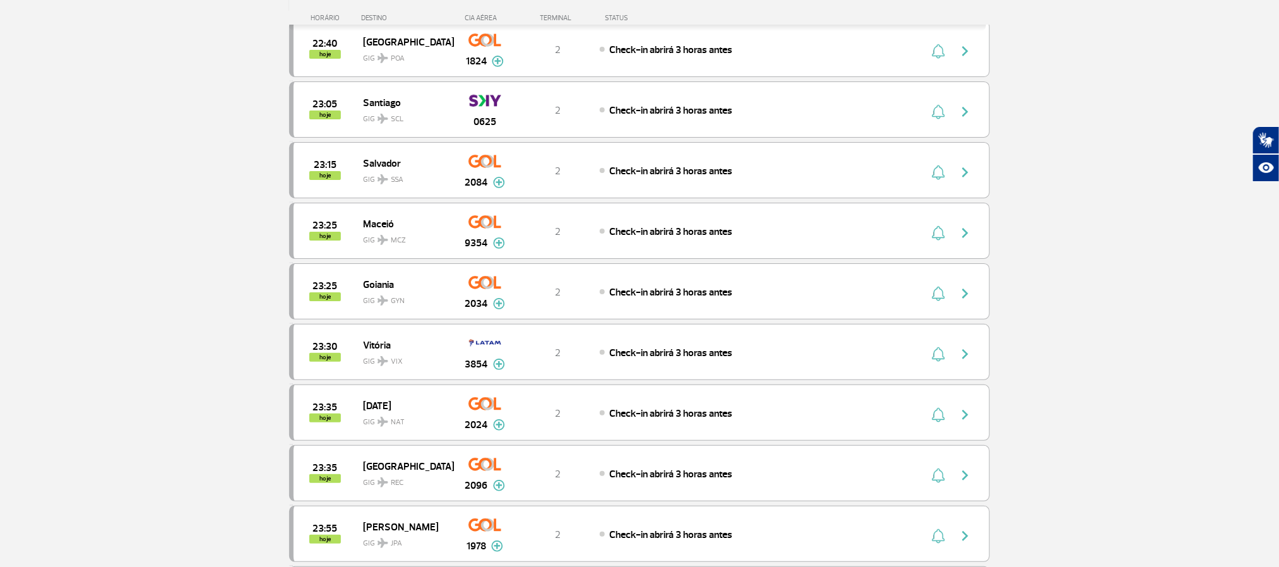
scroll to position [2746, 0]
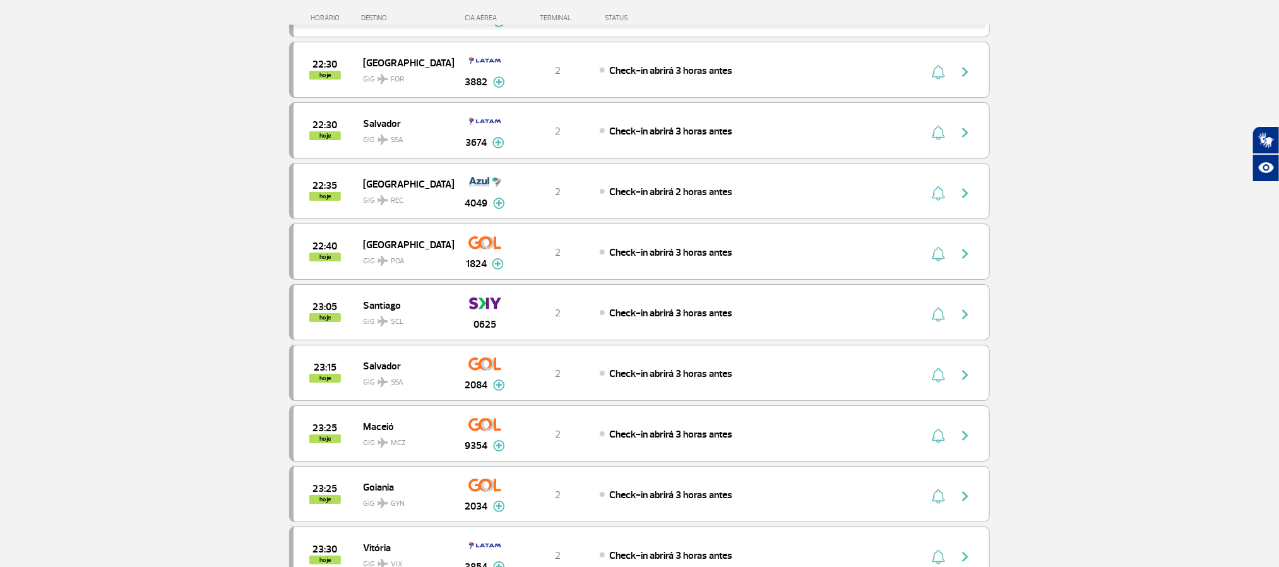
scroll to position [2177, 0]
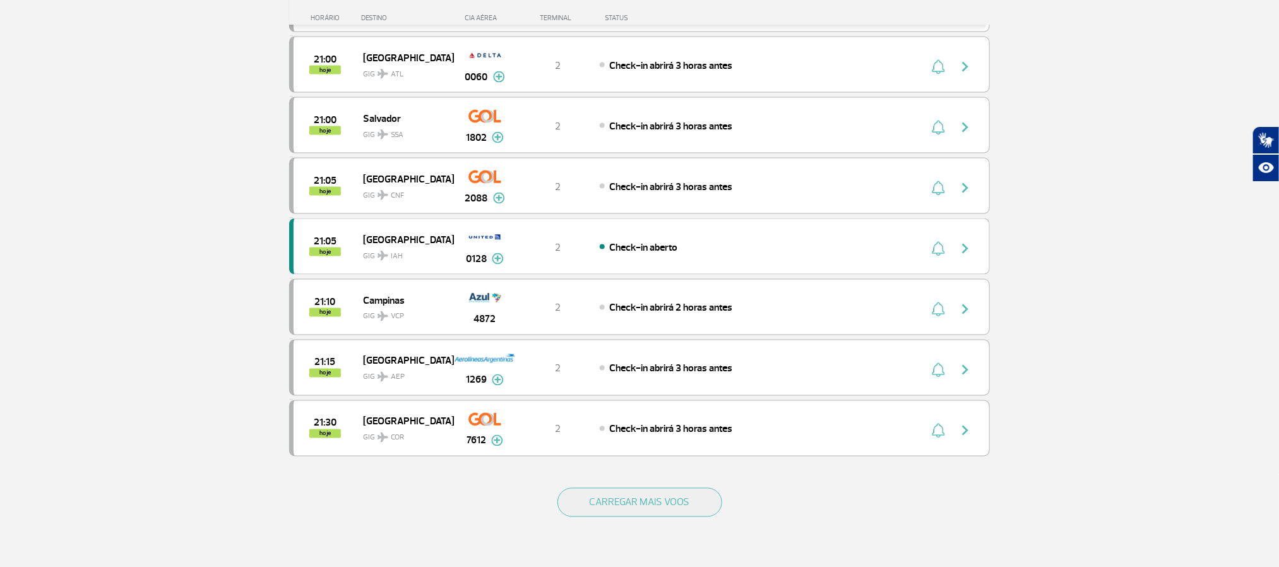
scroll to position [1159, 0]
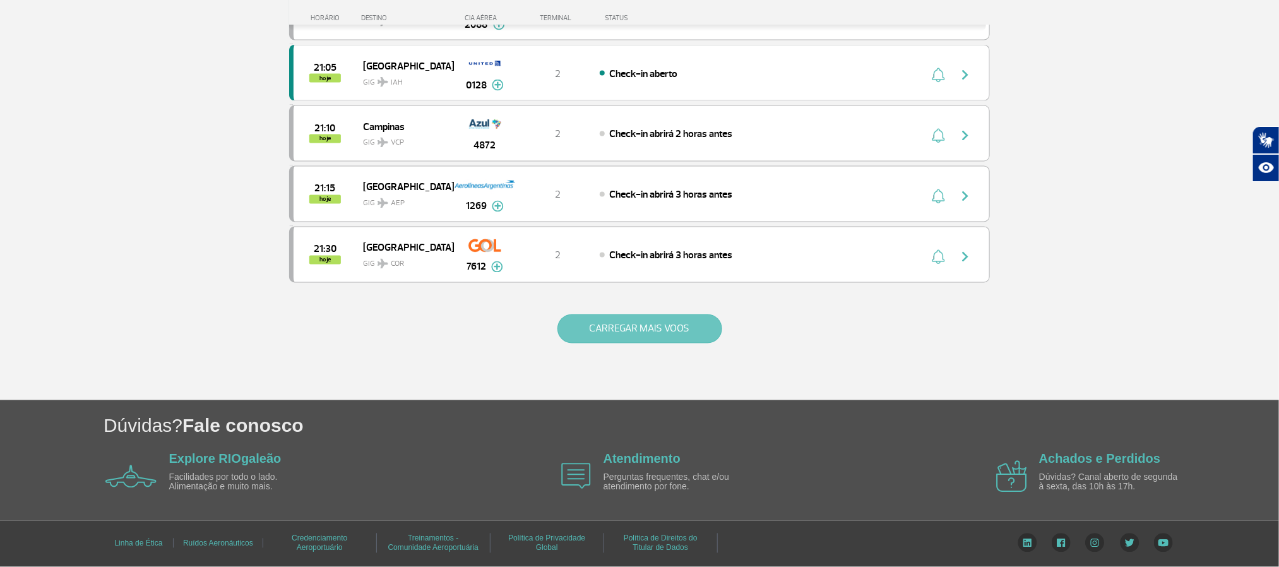
click at [634, 328] on button "CARREGAR MAIS VOOS" at bounding box center [639, 328] width 165 height 29
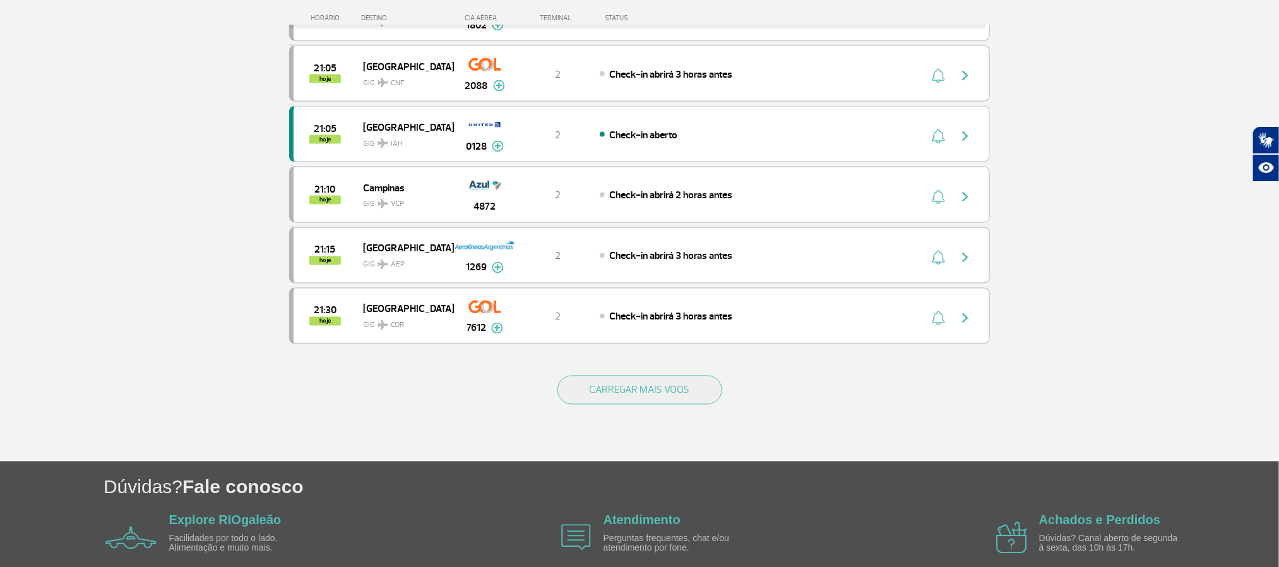
scroll to position [1136, 0]
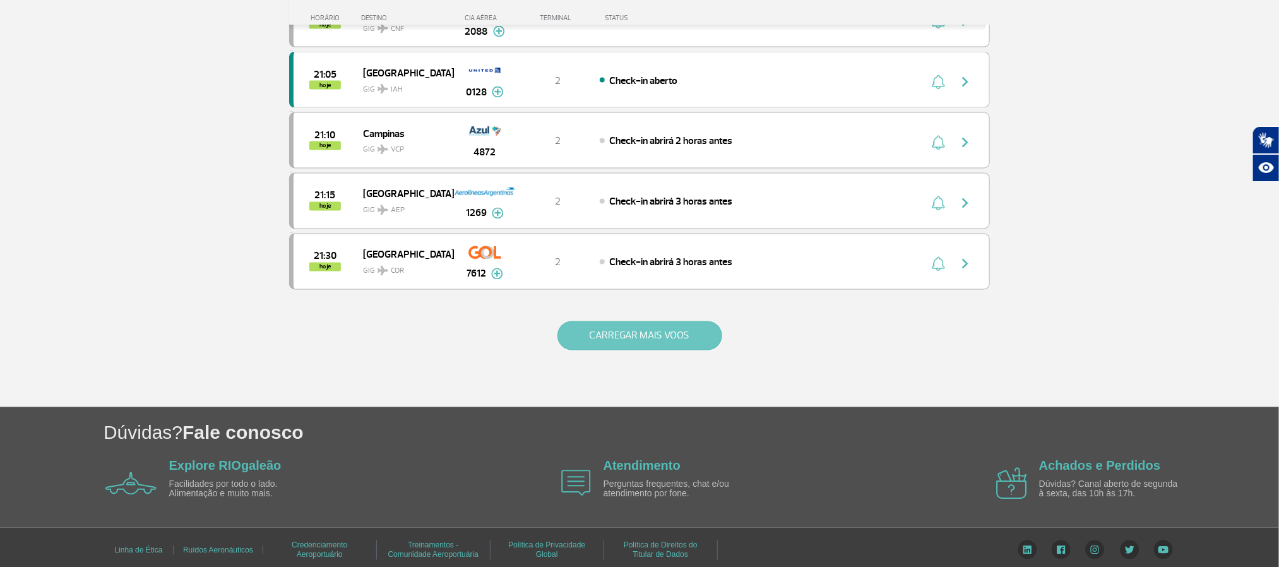
click at [690, 350] on button "CARREGAR MAIS VOOS" at bounding box center [639, 335] width 165 height 29
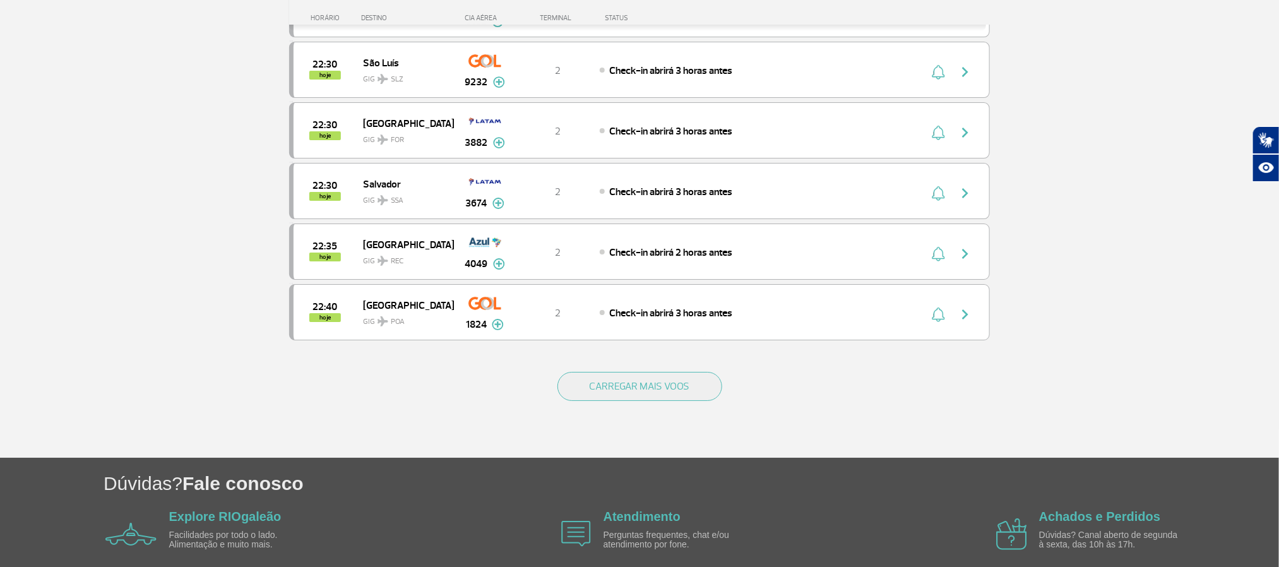
scroll to position [2405, 0]
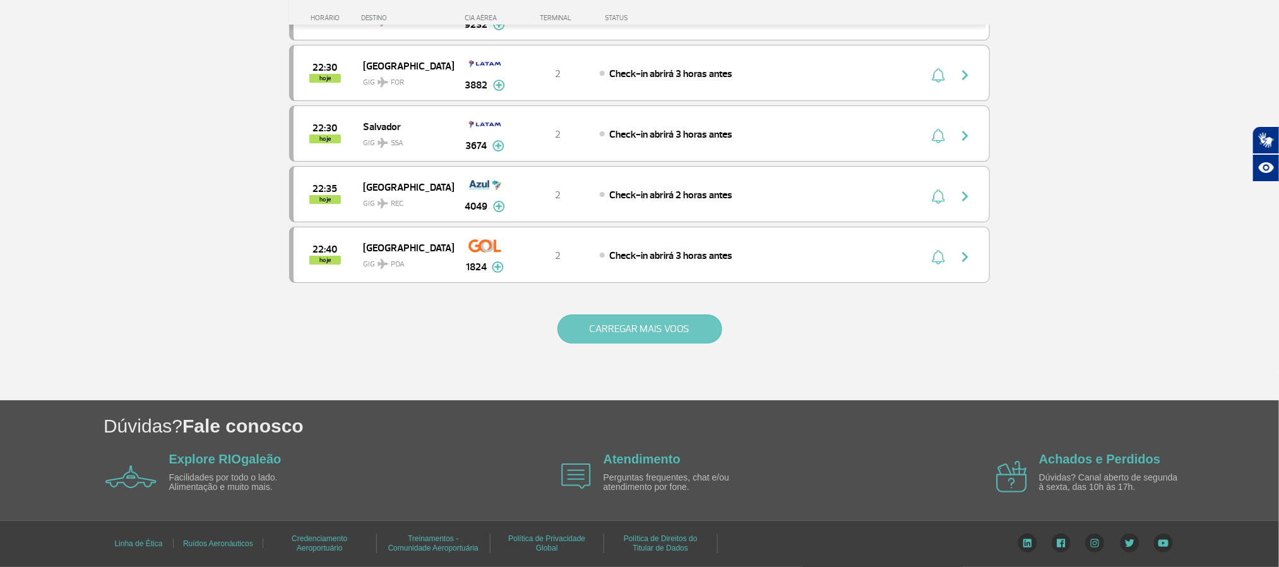
click at [666, 331] on button "CARREGAR MAIS VOOS" at bounding box center [639, 328] width 165 height 29
click at [640, 332] on button "CARREGAR MAIS VOOS" at bounding box center [639, 328] width 165 height 29
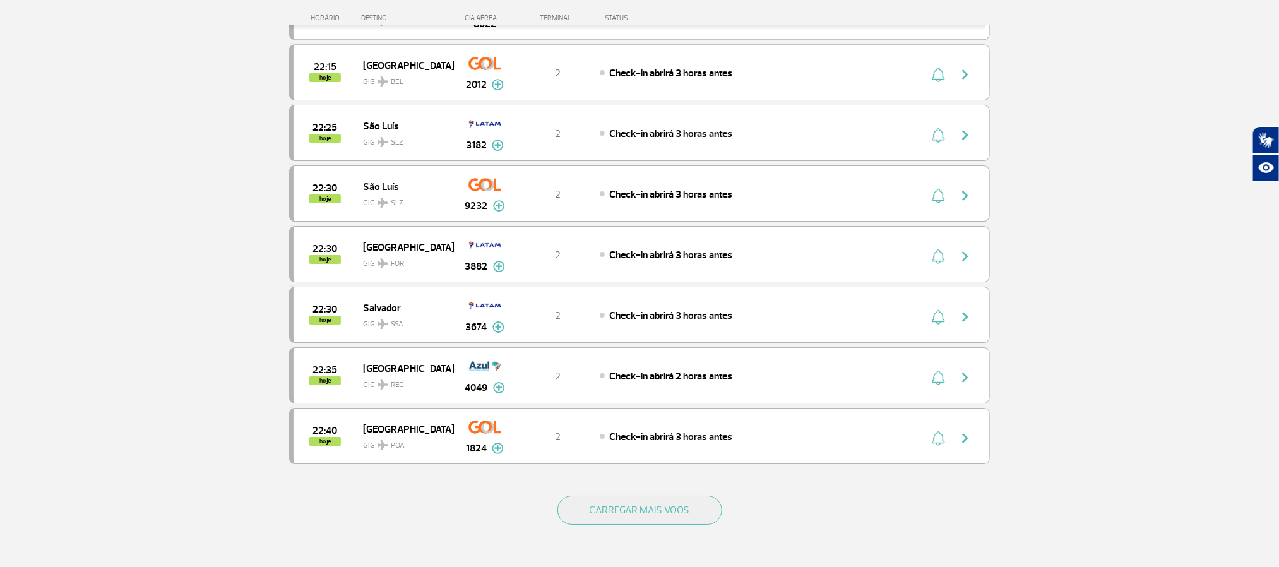
scroll to position [2293, 0]
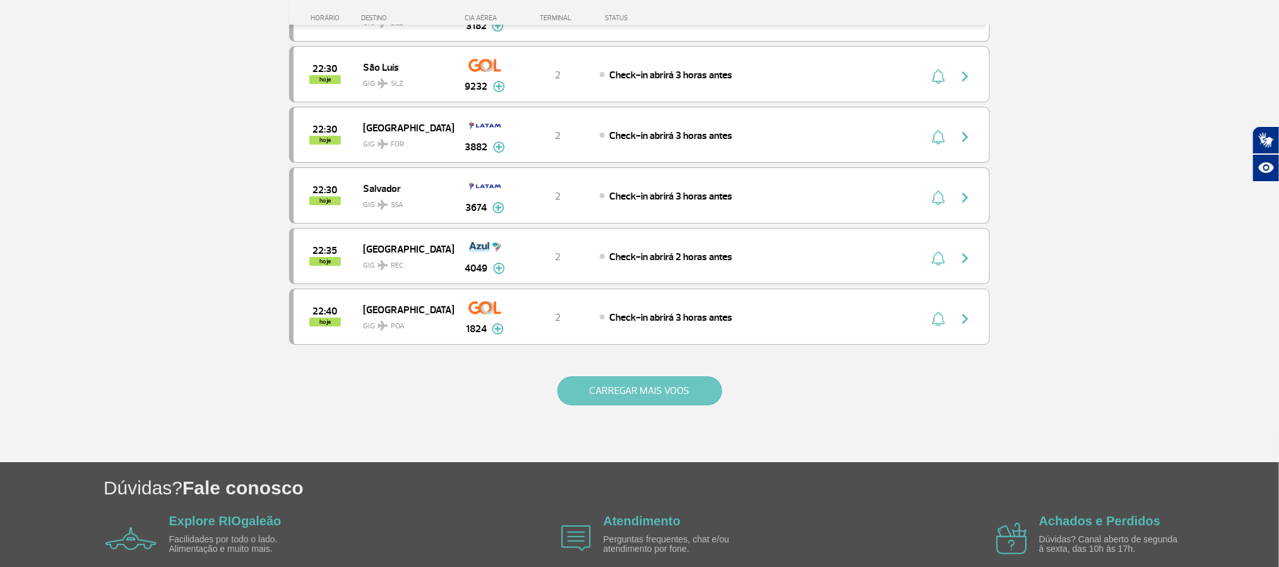
click at [639, 405] on button "CARREGAR MAIS VOOS" at bounding box center [639, 390] width 165 height 29
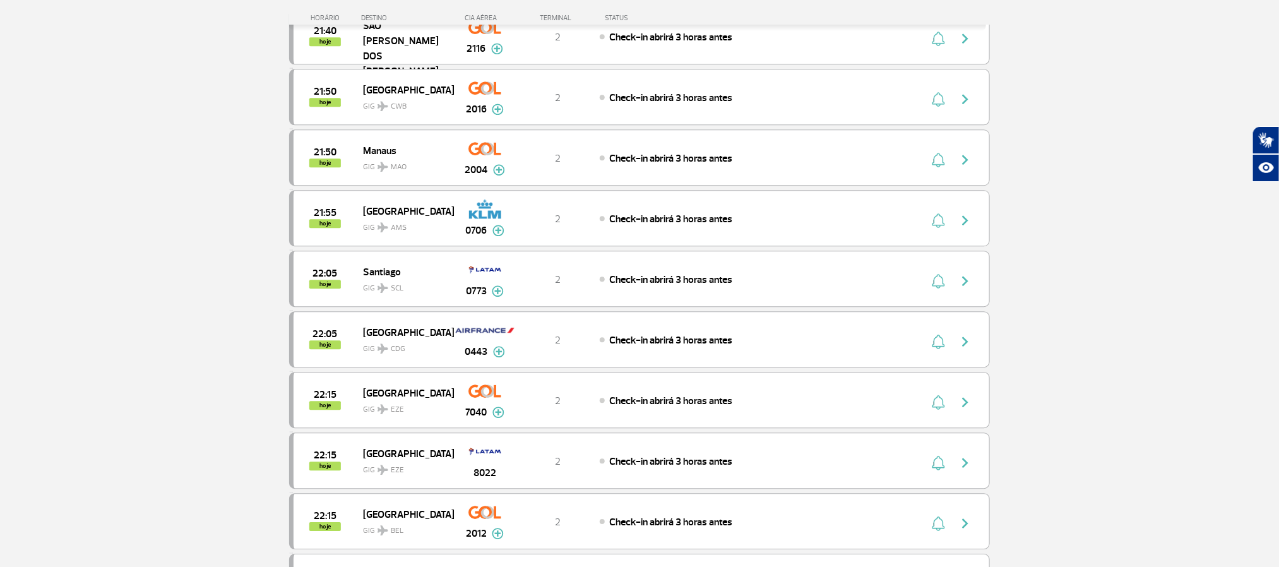
scroll to position [1441, 0]
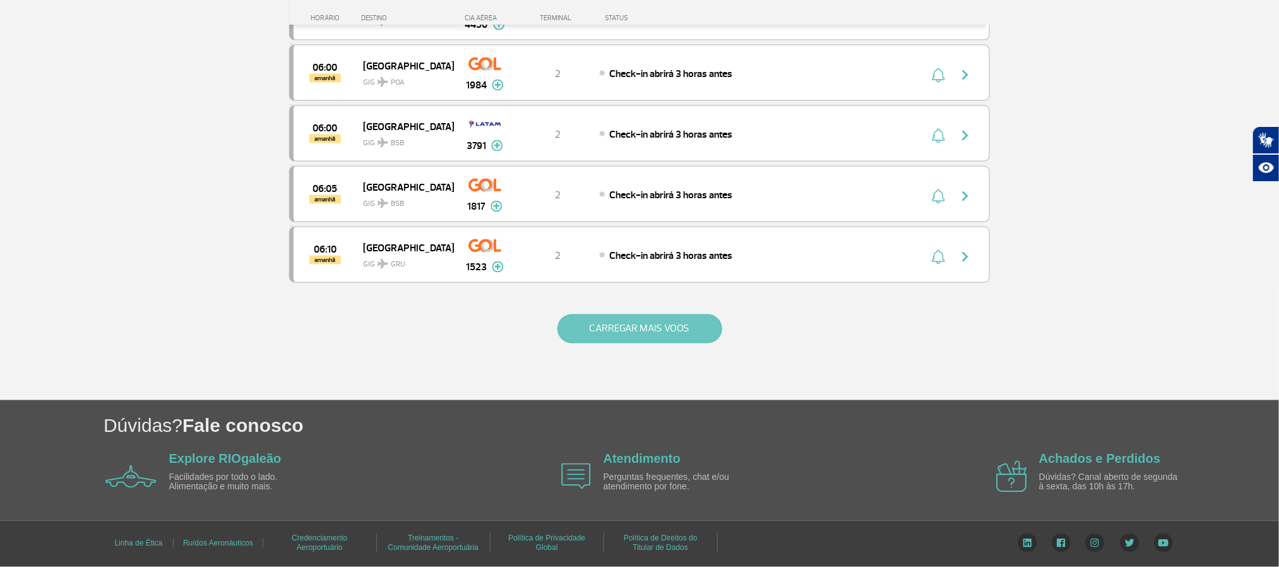
click at [631, 335] on button "CARREGAR MAIS VOOS" at bounding box center [639, 328] width 165 height 29
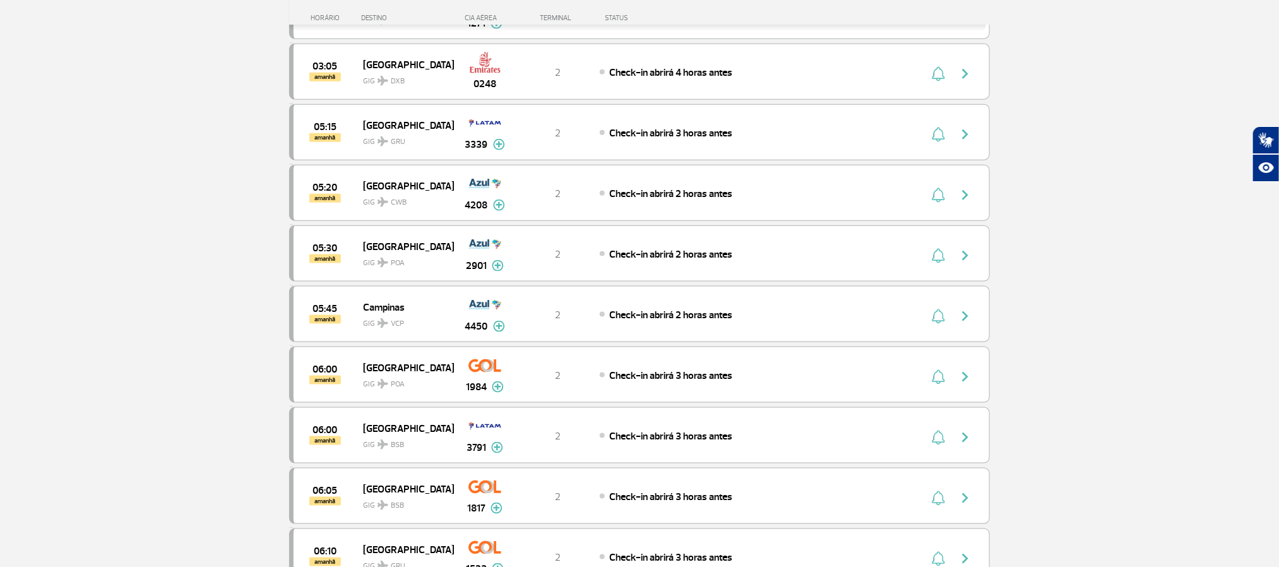
scroll to position [3074, 0]
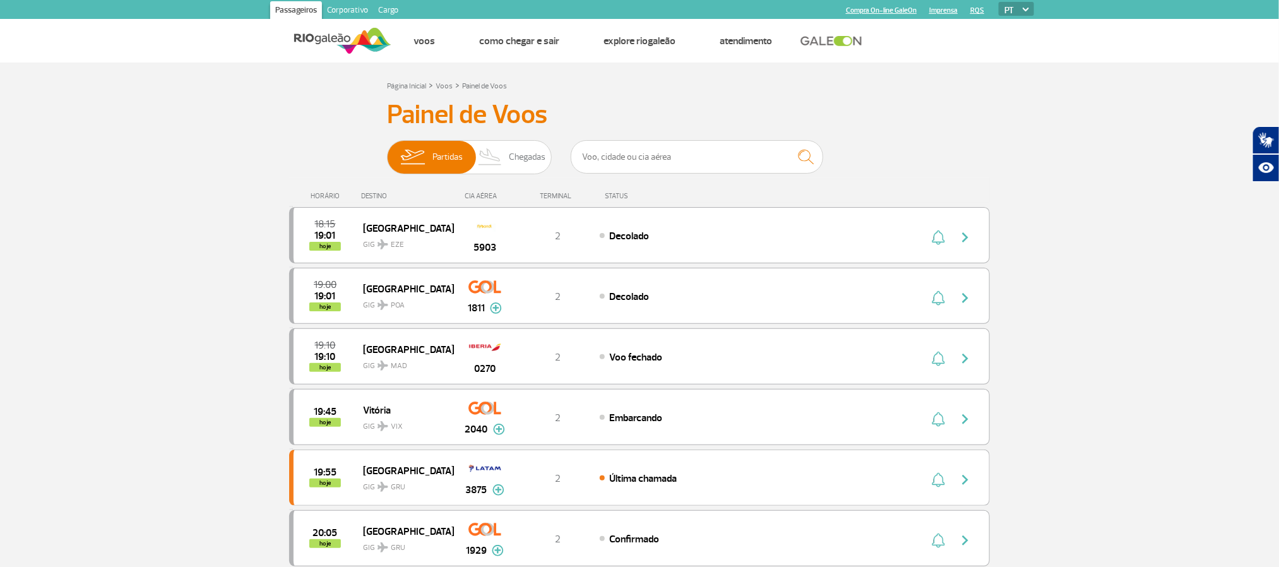
scroll to position [1157, 0]
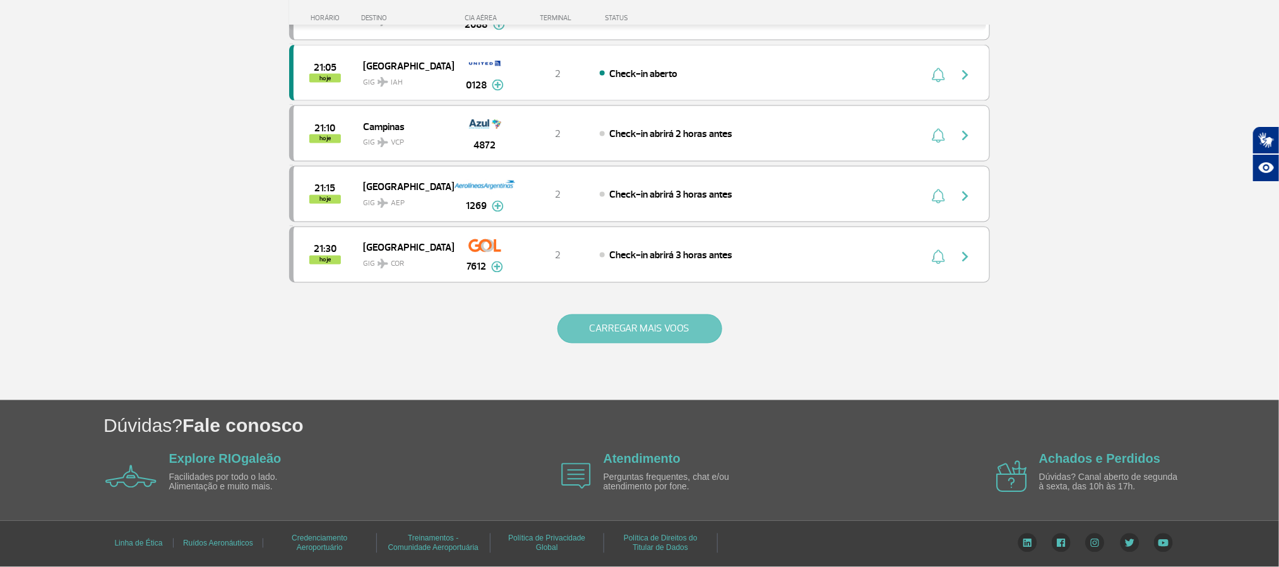
click at [644, 330] on button "CARREGAR MAIS VOOS" at bounding box center [639, 328] width 165 height 29
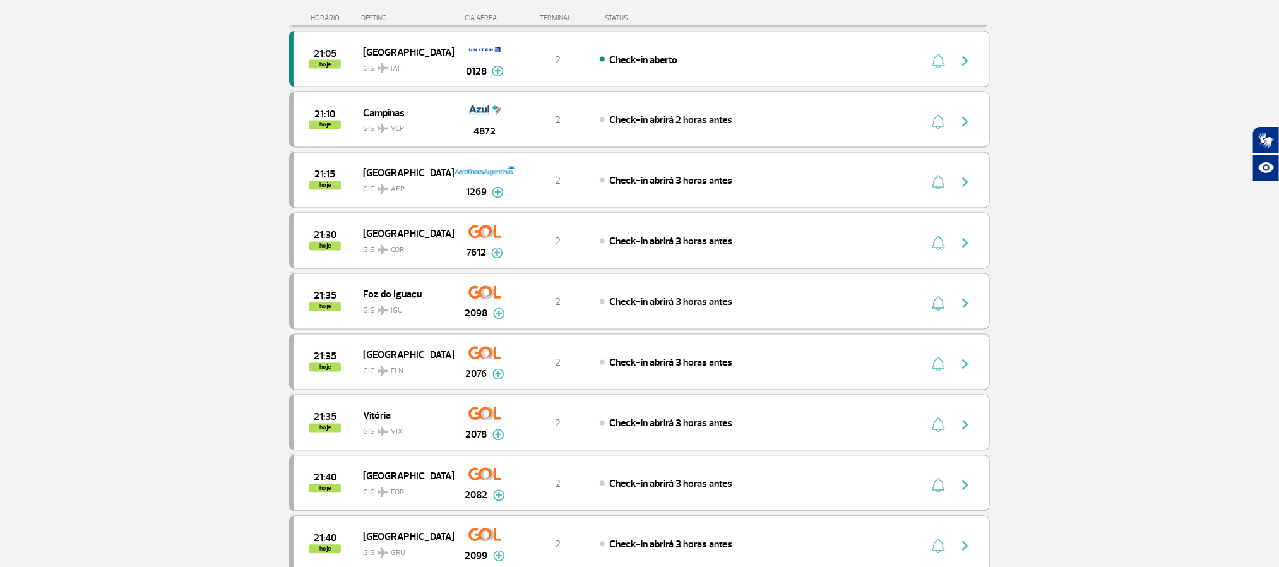
click at [138, 267] on section "Página Inicial > Voos > Painel de Voos Painel de Voos Partidas Chegadas 18:15 1…" at bounding box center [639, 252] width 1279 height 2692
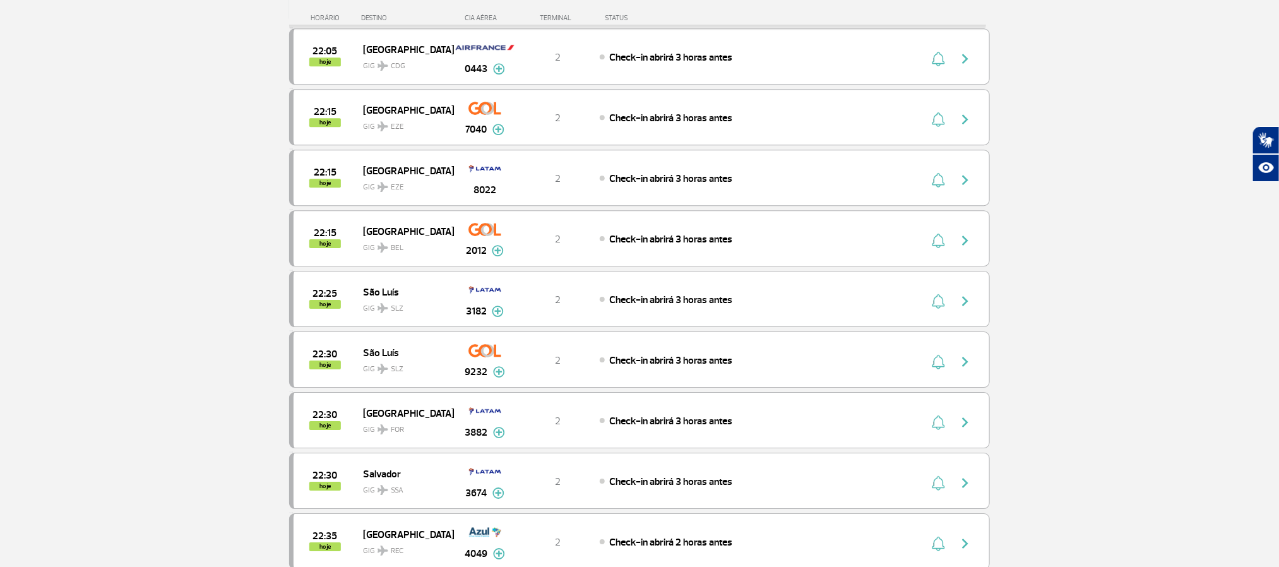
scroll to position [2009, 0]
drag, startPoint x: 143, startPoint y: 107, endPoint x: 140, endPoint y: 100, distance: 6.8
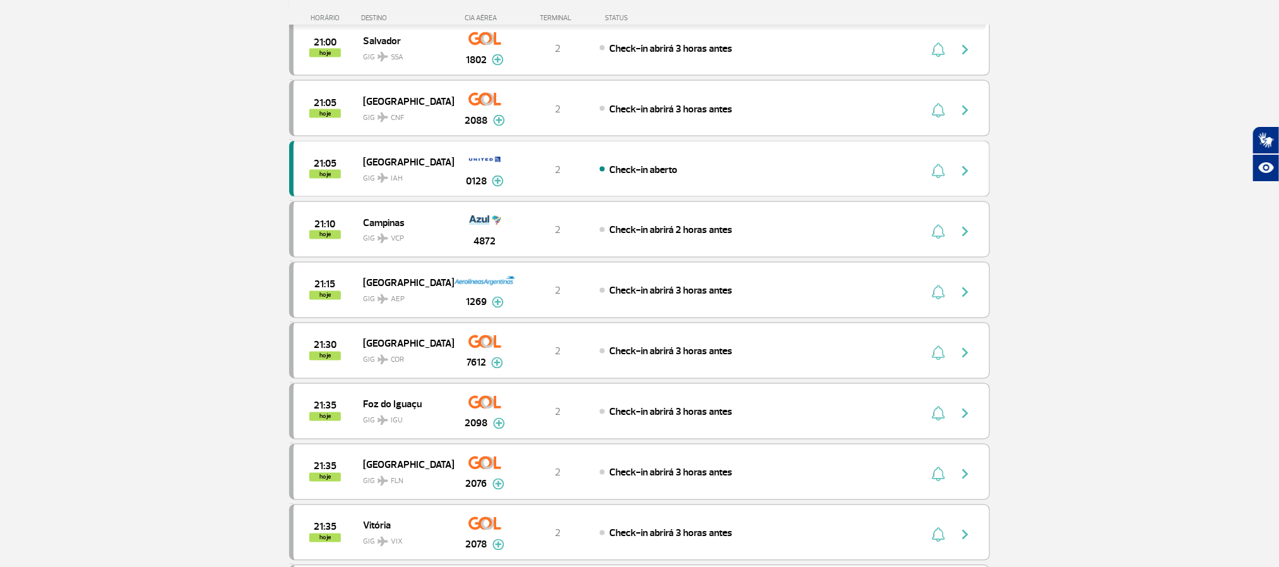
scroll to position [778, 0]
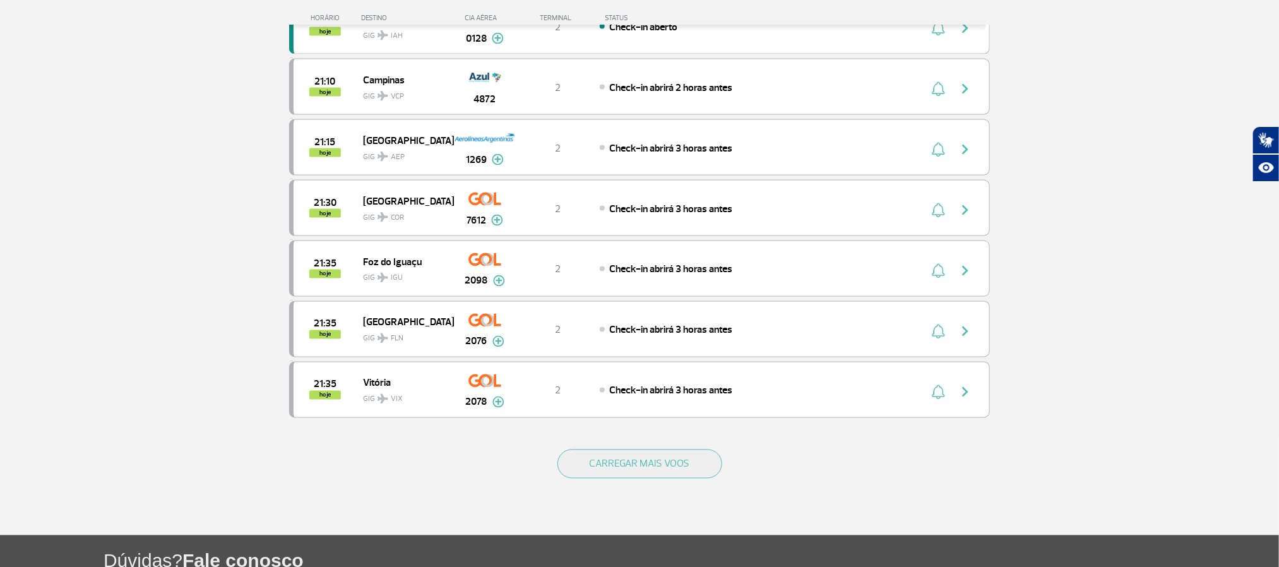
scroll to position [1041, 0]
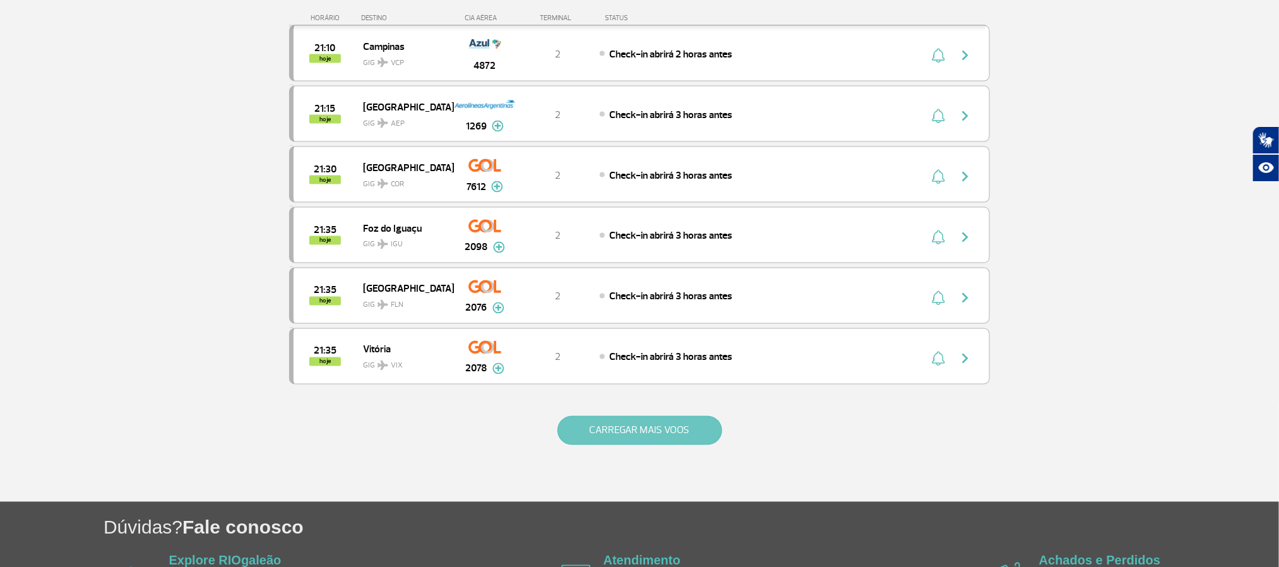
click at [693, 445] on button "CARREGAR MAIS VOOS" at bounding box center [639, 430] width 165 height 29
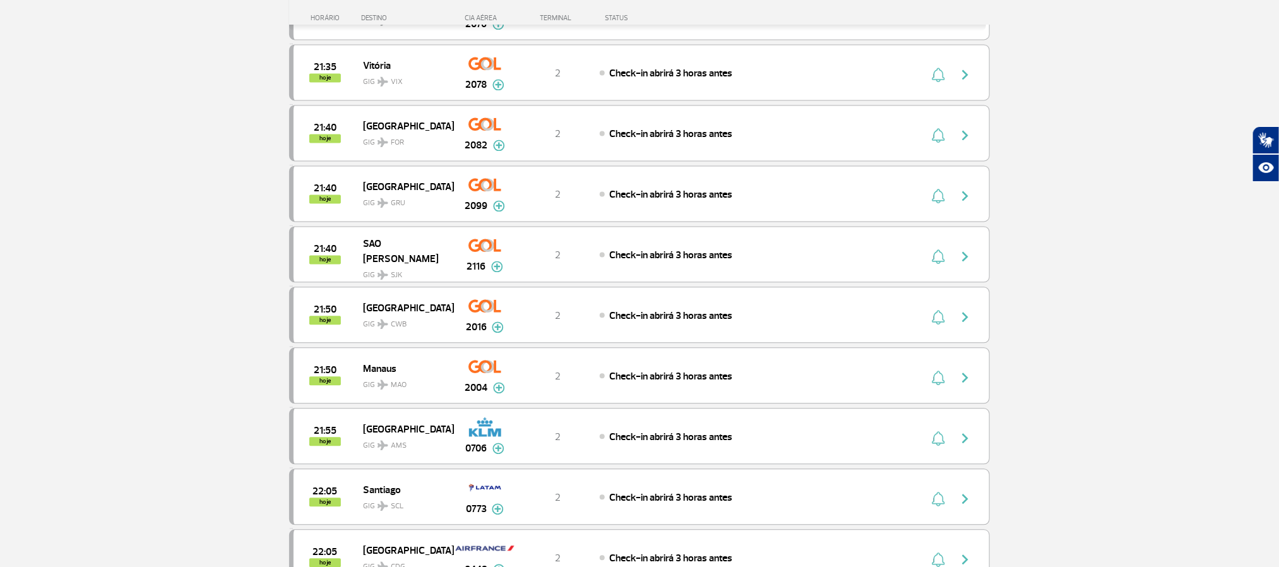
click at [119, 239] on section "Página Inicial > Voos > Painel de Voos Painel de Voos Partidas Chegadas 19:45 1…" at bounding box center [639, 83] width 1279 height 2692
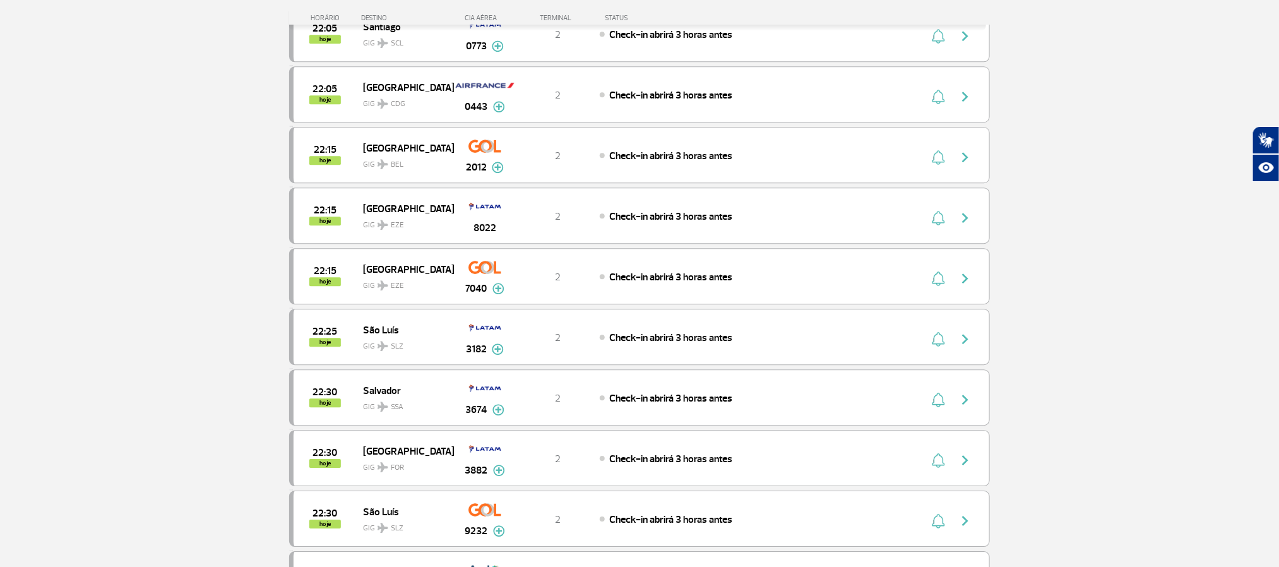
scroll to position [1799, 0]
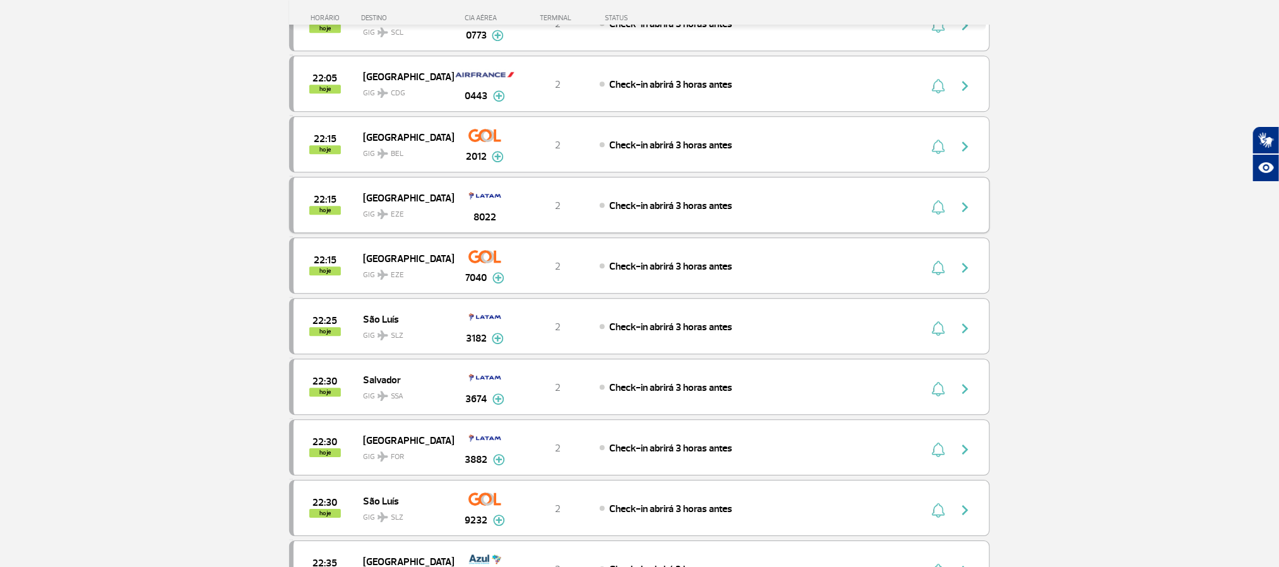
click at [725, 233] on div "22:15 hoje Buenos Aires GIG EZE 8022 2 Check-in abrirá 3 horas antes" at bounding box center [639, 205] width 701 height 56
click at [839, 231] on div "22:15 hoje Buenos Aires GIG EZE 8022 2 Check-in abrirá 3 horas antes" at bounding box center [639, 205] width 701 height 56
click at [962, 215] on img "button" at bounding box center [964, 206] width 15 height 15
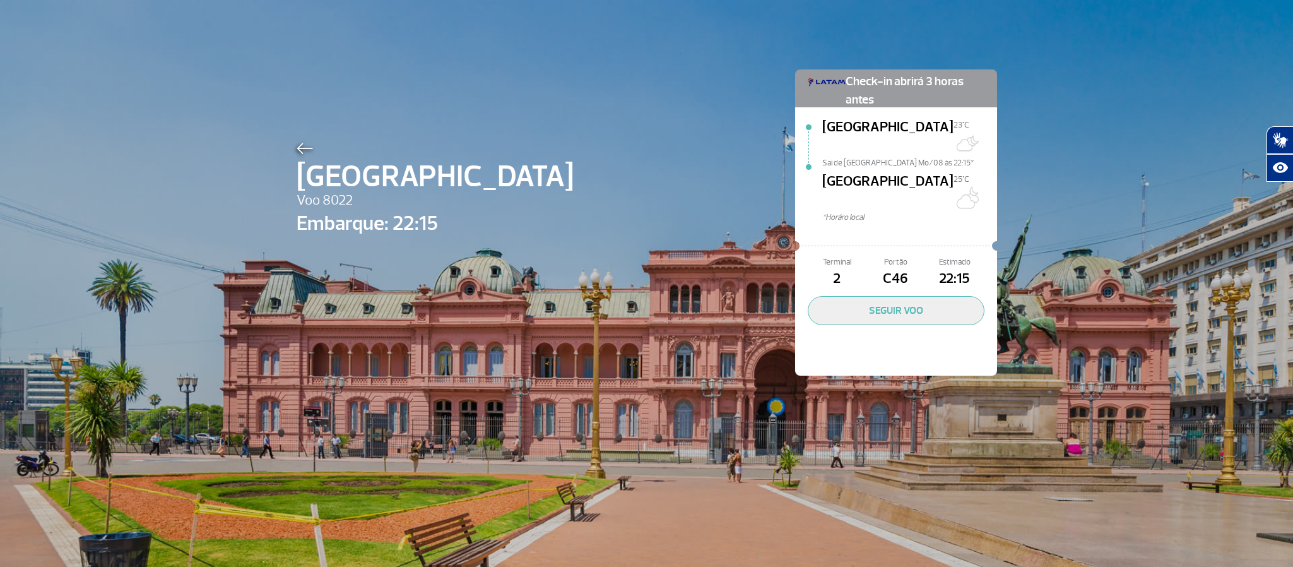
click at [275, 148] on div "Buenos Aires Voo 8022 Embarque: 22:15 Check-in abrirá 3 horas antes Rio de Jane…" at bounding box center [646, 283] width 1293 height 567
click at [297, 150] on img at bounding box center [305, 148] width 16 height 11
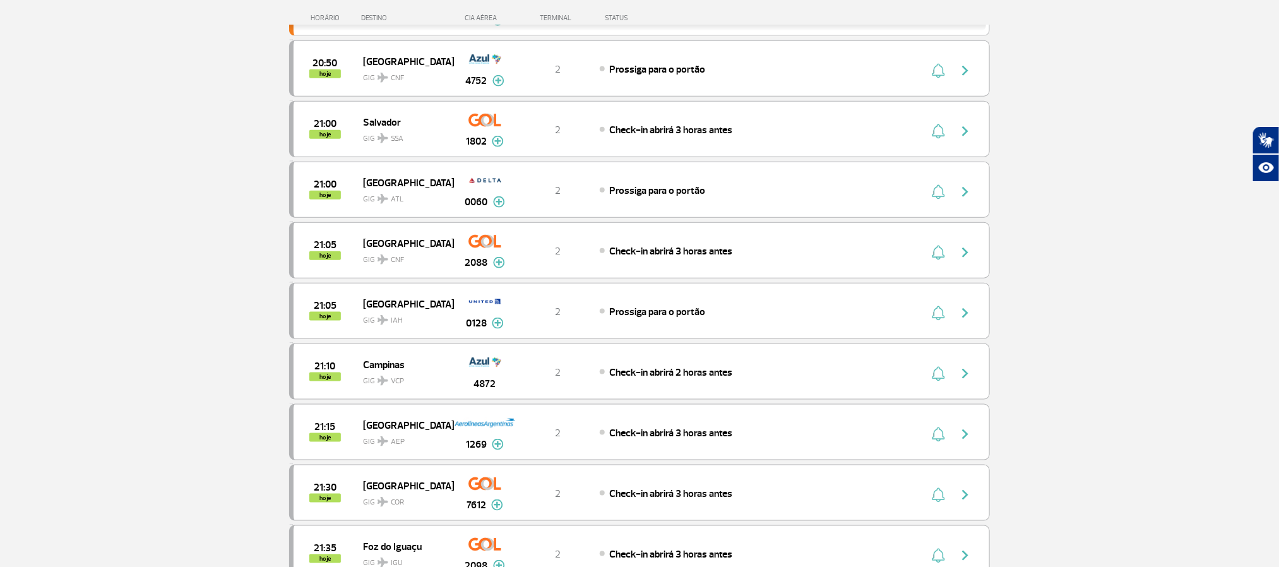
click at [121, 271] on section "Página Inicial > Voos > Painel de Voos Painel de Voos Partidas Chegadas 19:55 1…" at bounding box center [639, 140] width 1279 height 1481
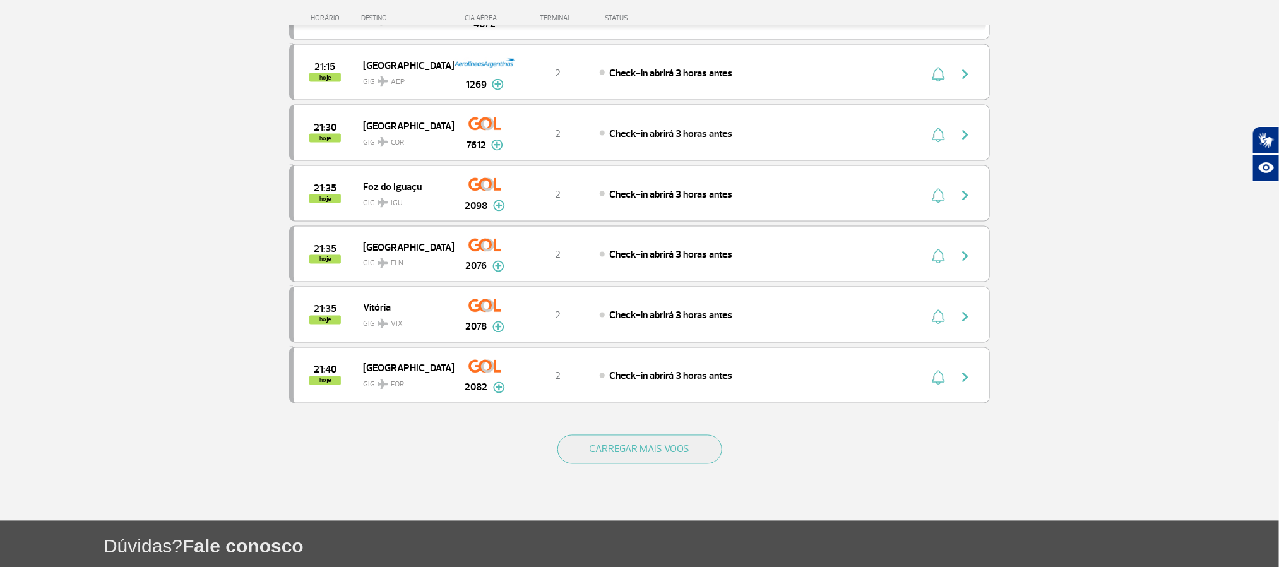
scroll to position [1136, 0]
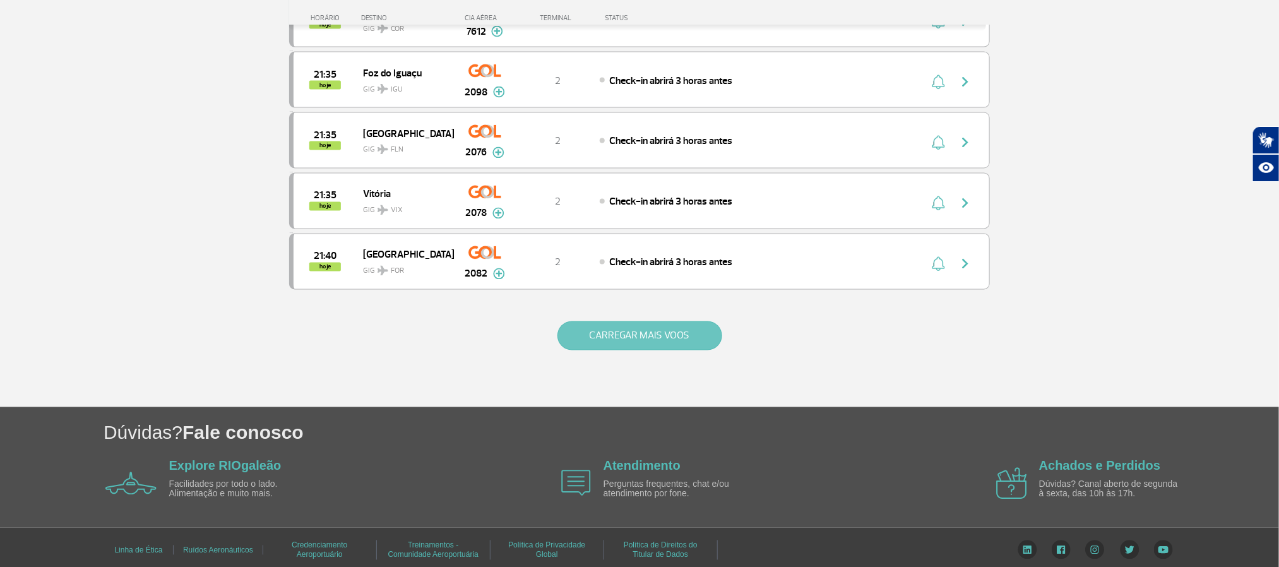
click at [642, 350] on button "CARREGAR MAIS VOOS" at bounding box center [639, 335] width 165 height 29
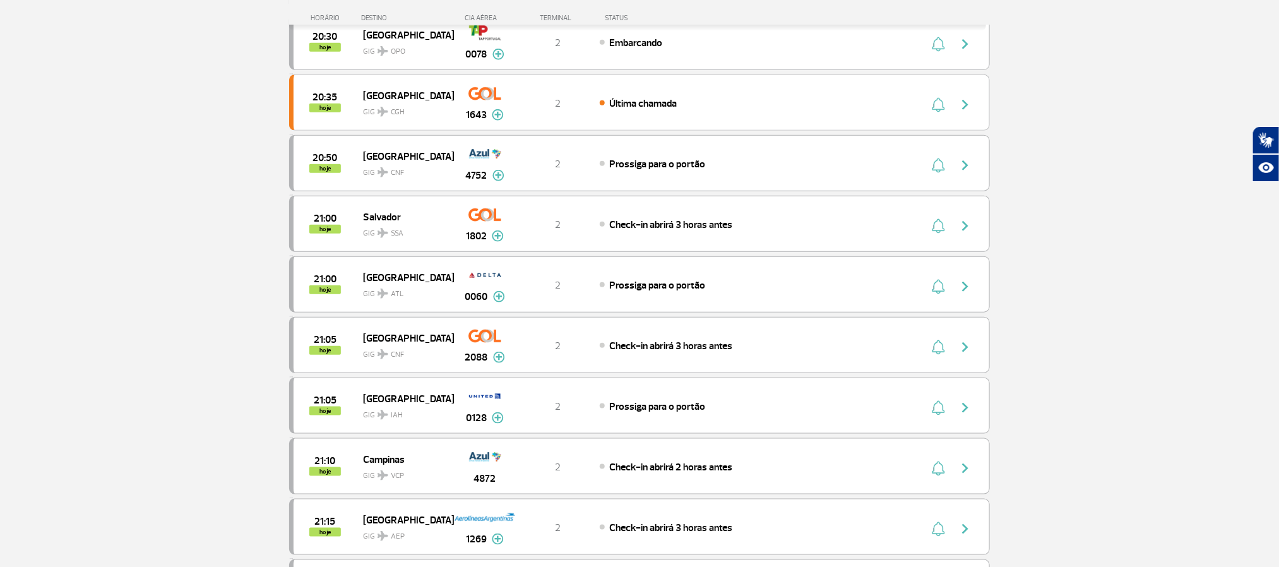
scroll to position [663, 0]
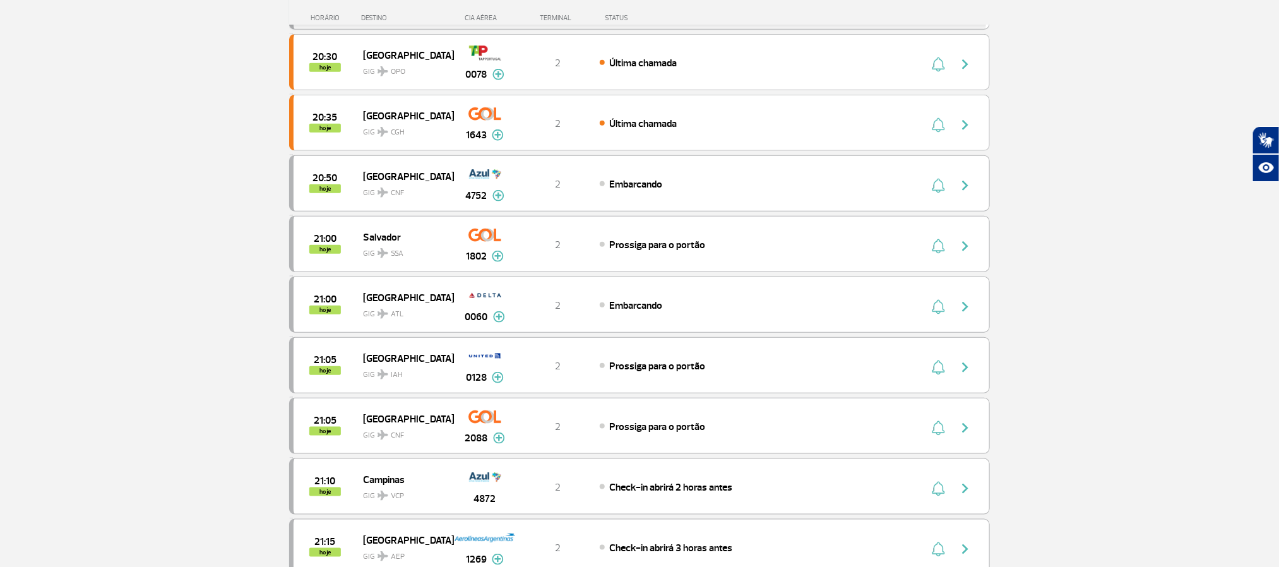
scroll to position [379, 0]
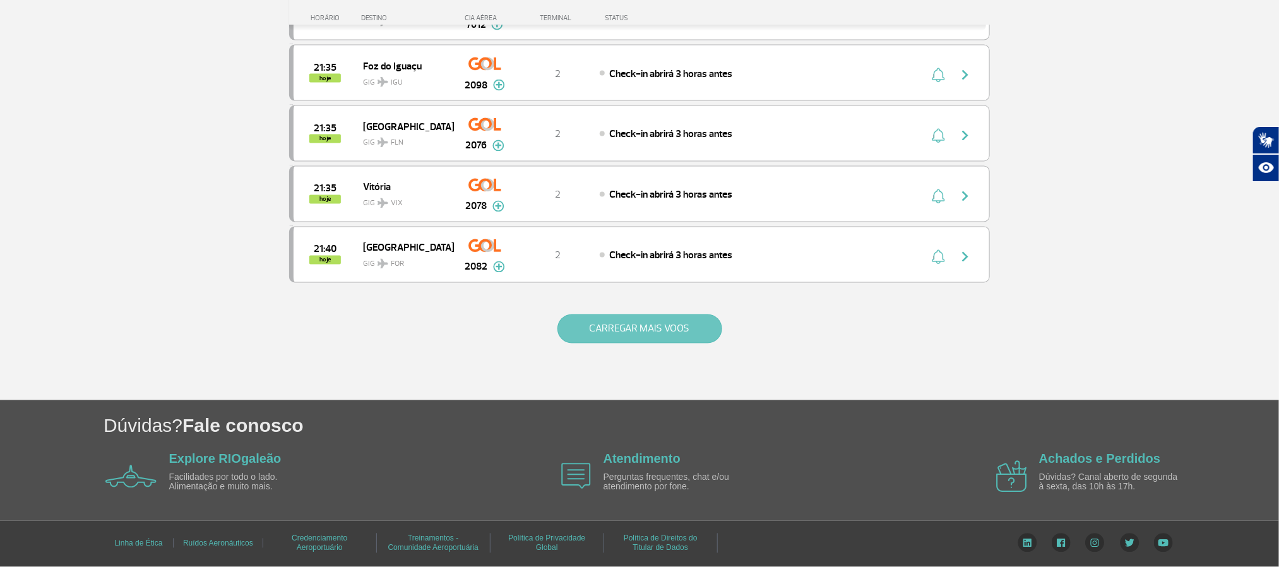
click at [631, 326] on button "CARREGAR MAIS VOOS" at bounding box center [639, 328] width 165 height 29
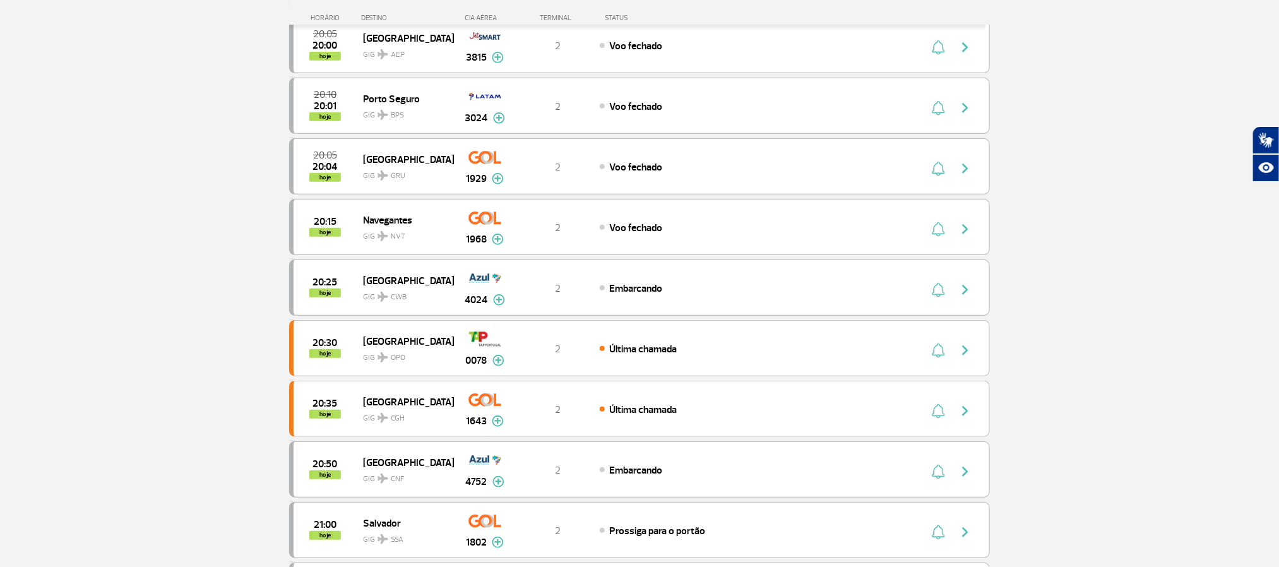
scroll to position [32, 0]
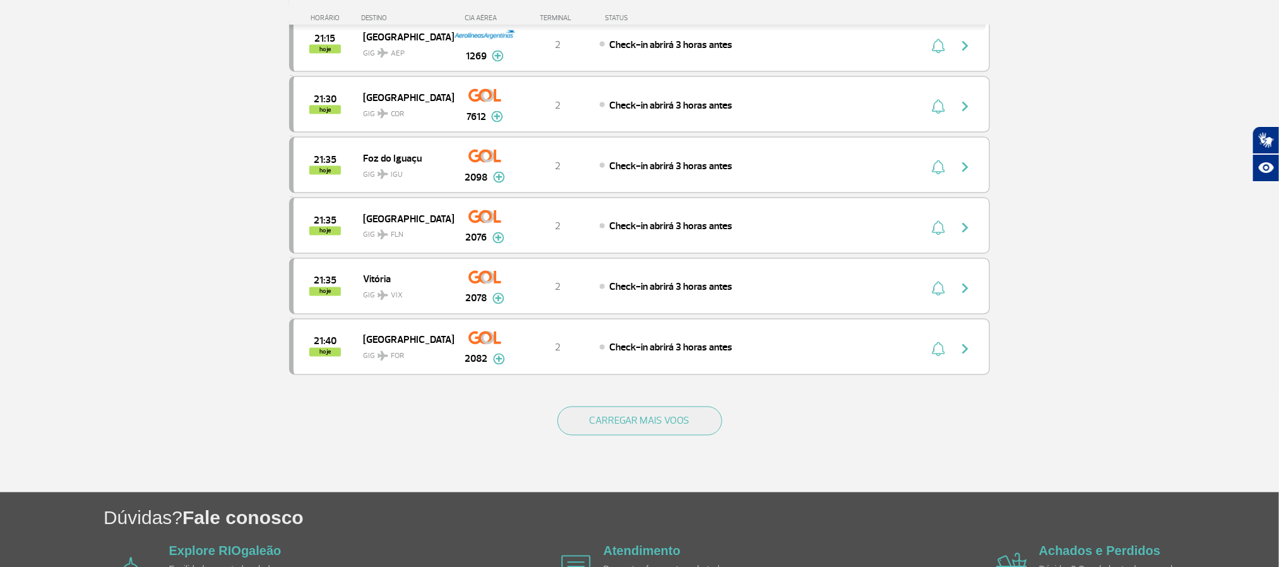
scroll to position [1074, 0]
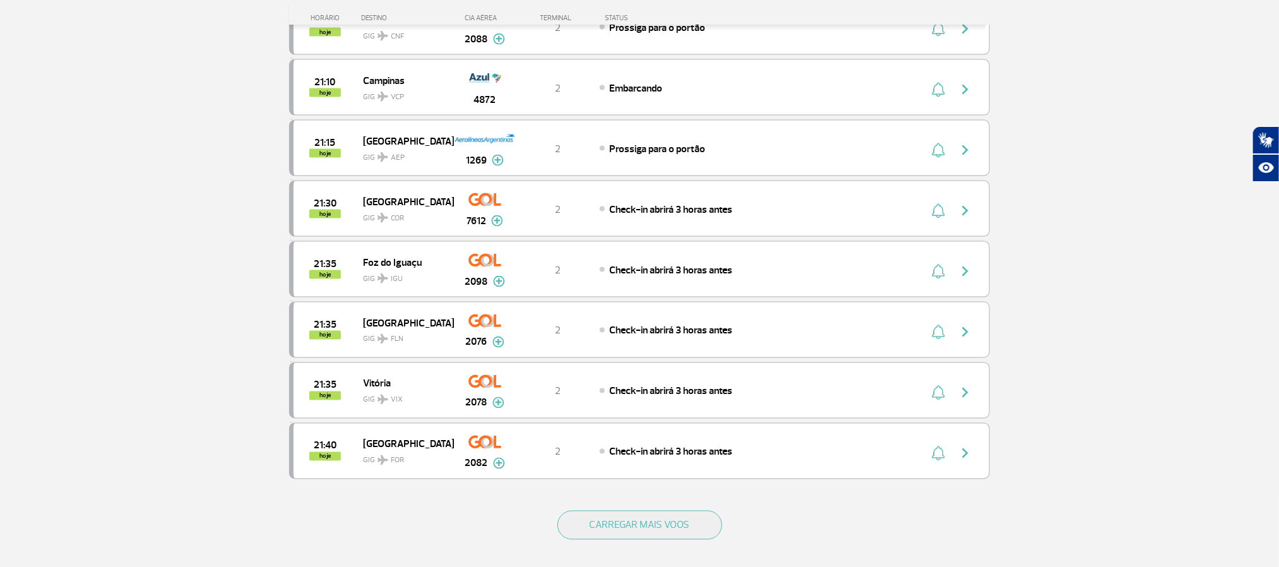
scroll to position [1136, 0]
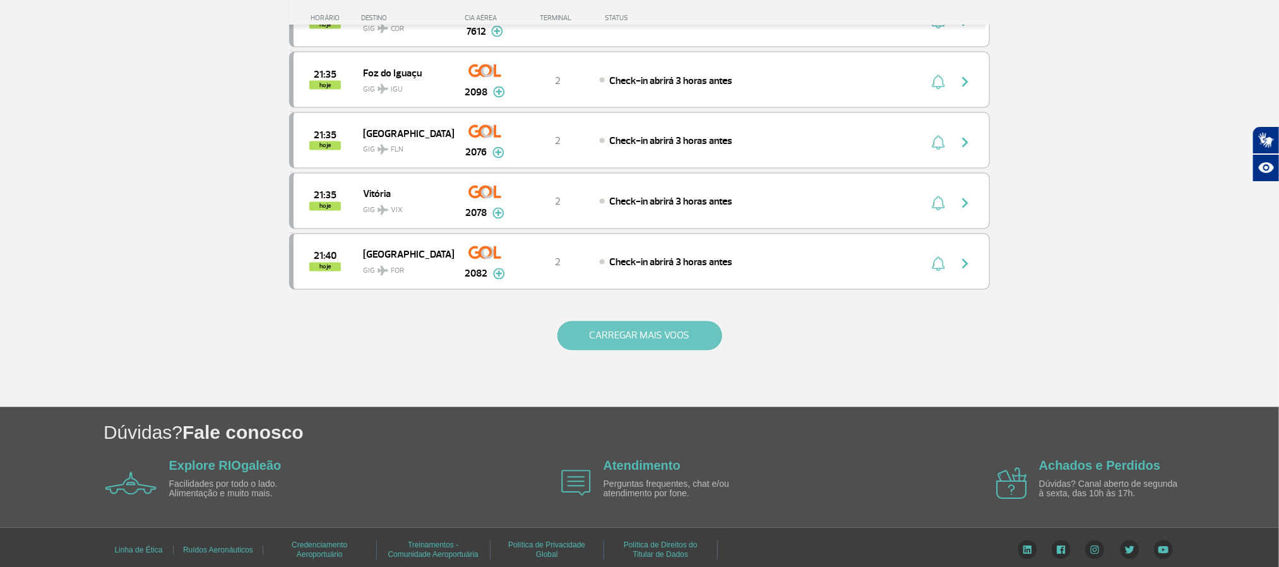
click at [593, 350] on button "CARREGAR MAIS VOOS" at bounding box center [639, 335] width 165 height 29
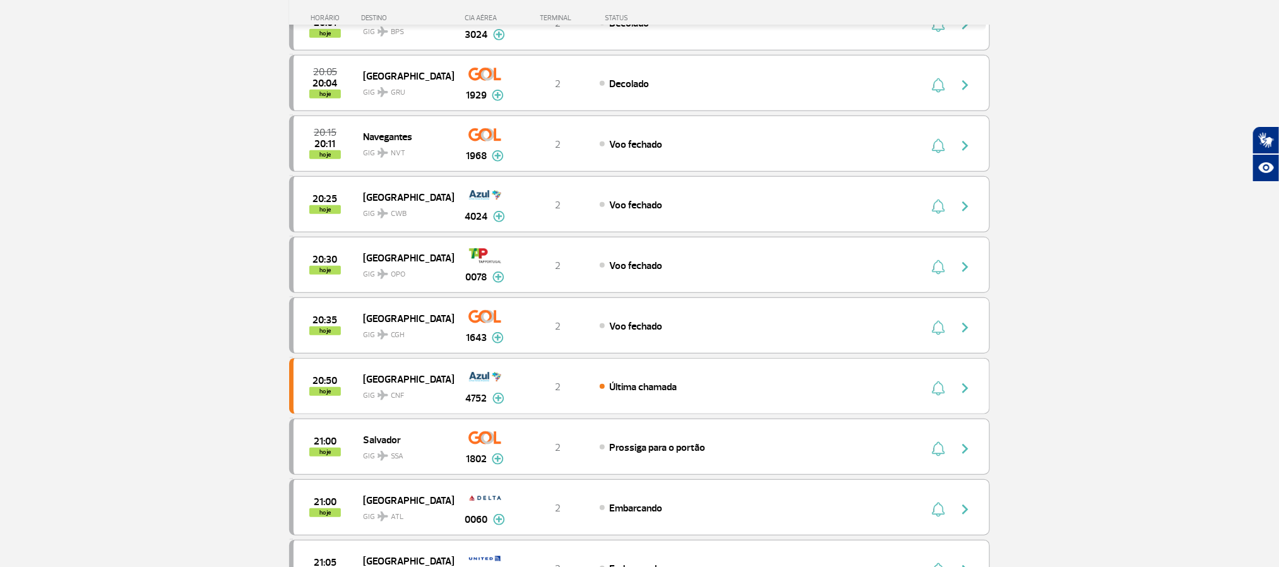
scroll to position [379, 0]
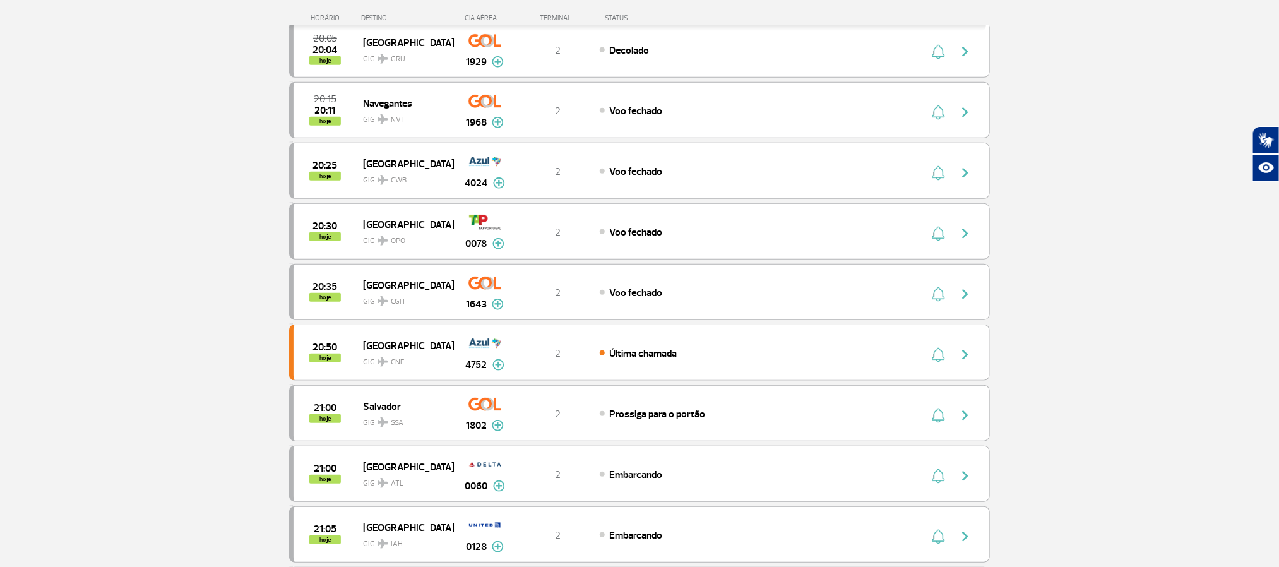
click at [141, 186] on section "Página Inicial > Voos > Painel de Voos Painel de Voos Partidas Chegadas 19:55 1…" at bounding box center [639, 424] width 1279 height 1481
click at [114, 244] on section "Página Inicial > Voos > Painel de Voos Painel de Voos Partidas Chegadas 19:55 1…" at bounding box center [639, 424] width 1279 height 1481
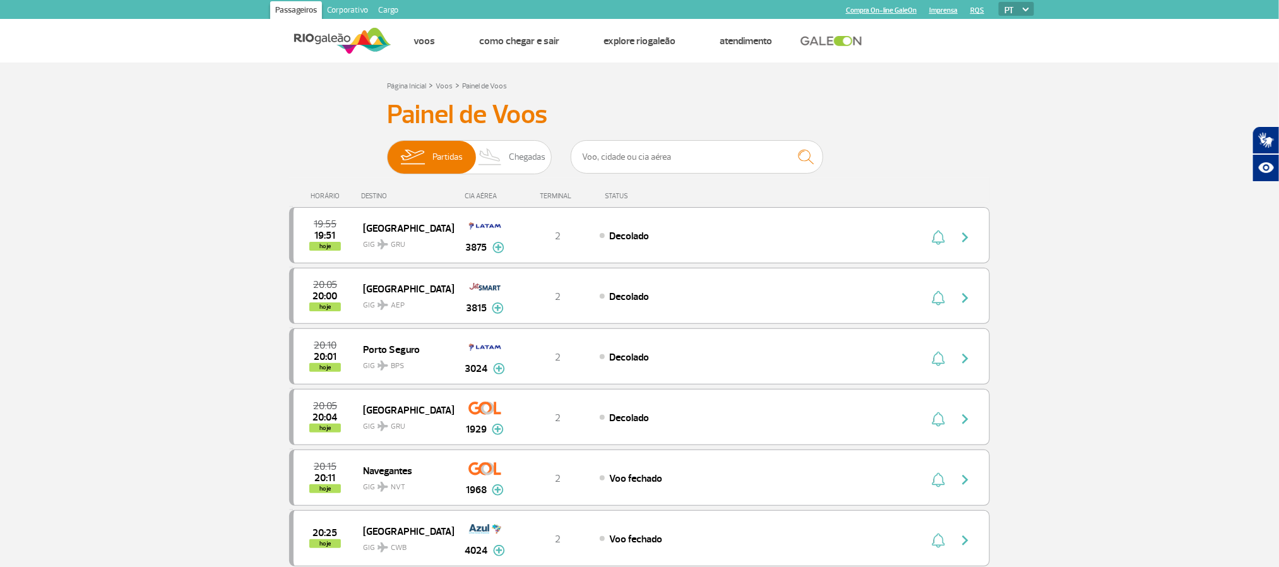
drag, startPoint x: 50, startPoint y: 231, endPoint x: 61, endPoint y: 143, distance: 89.1
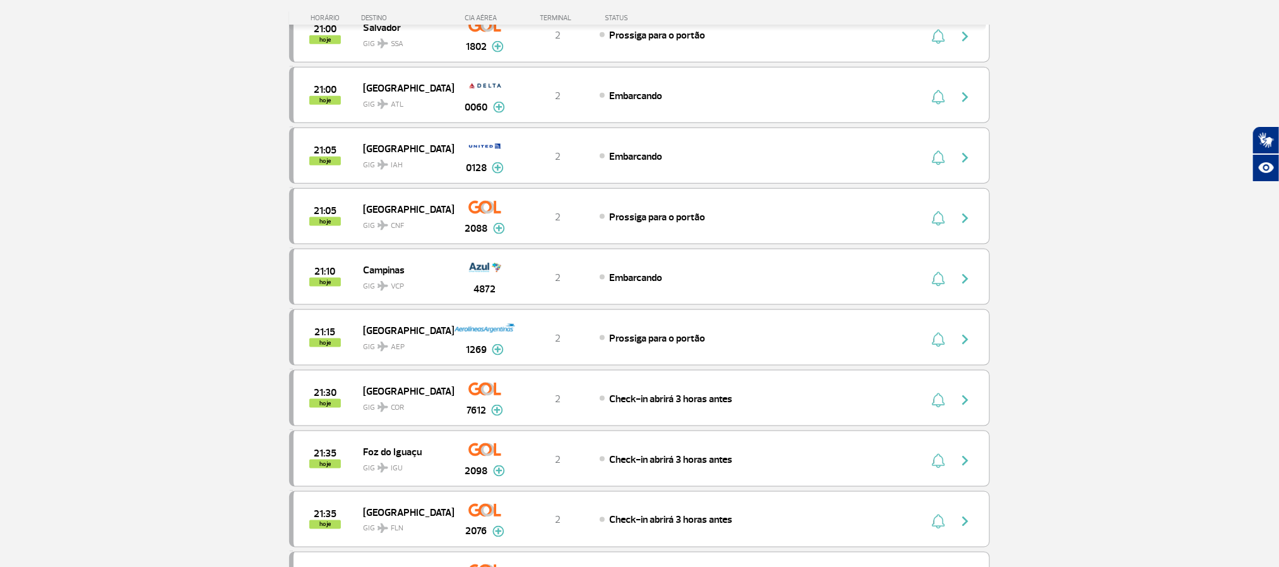
scroll to position [1136, 0]
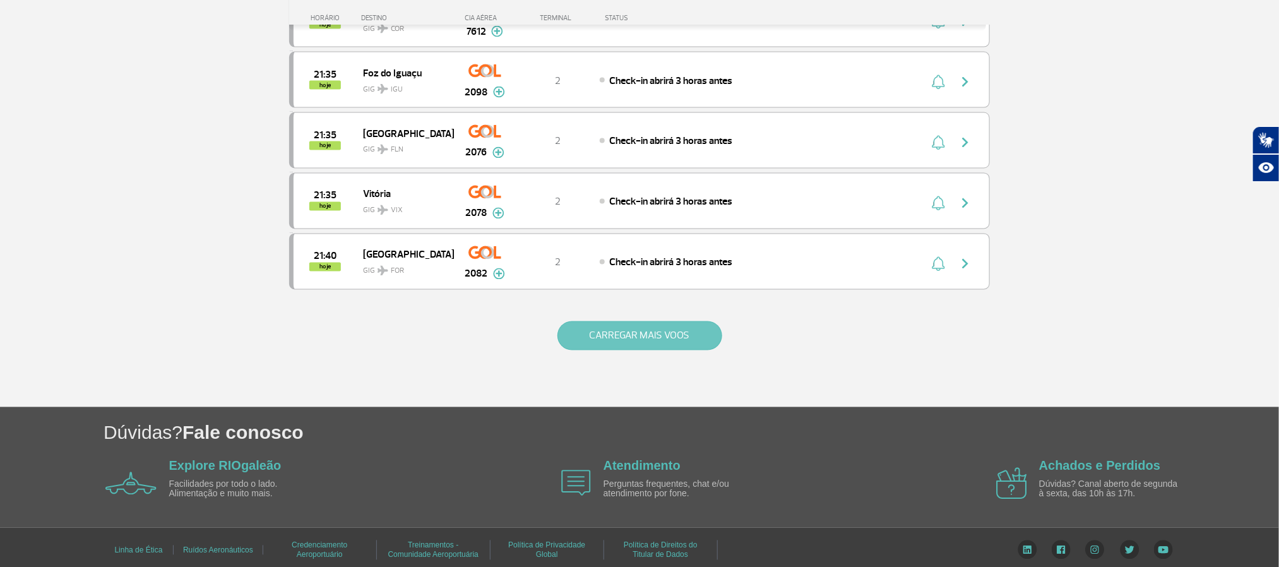
click at [632, 350] on button "CARREGAR MAIS VOOS" at bounding box center [639, 335] width 165 height 29
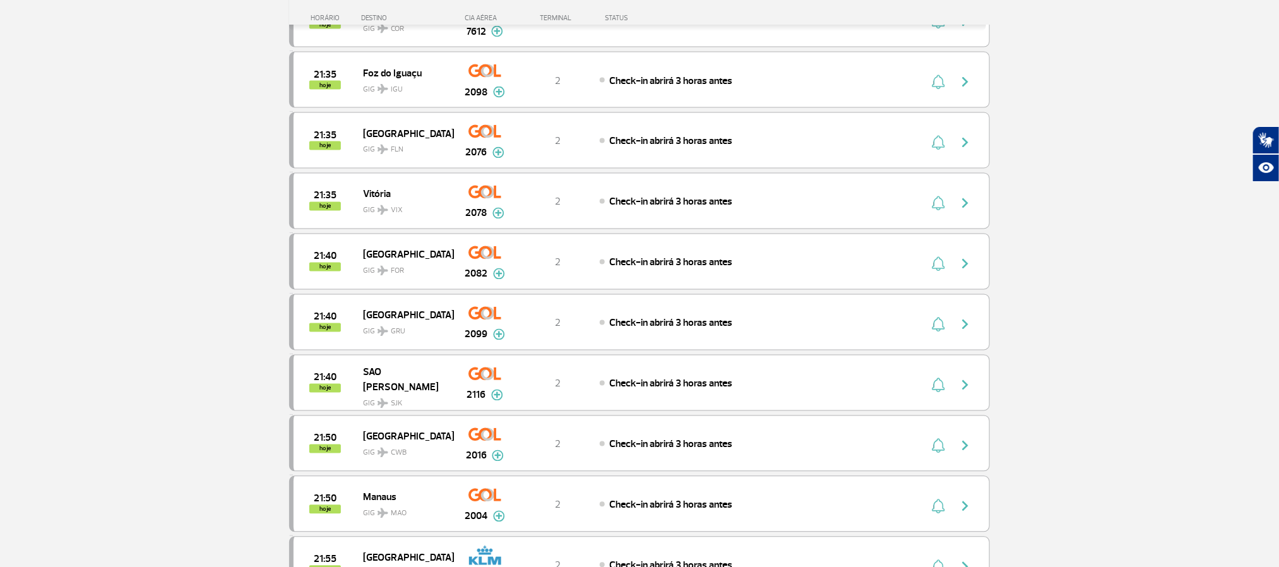
click at [137, 256] on section "Página Inicial > Voos > Painel de Voos Painel de Voos Partidas Chegadas 19:55 1…" at bounding box center [639, 272] width 1279 height 2692
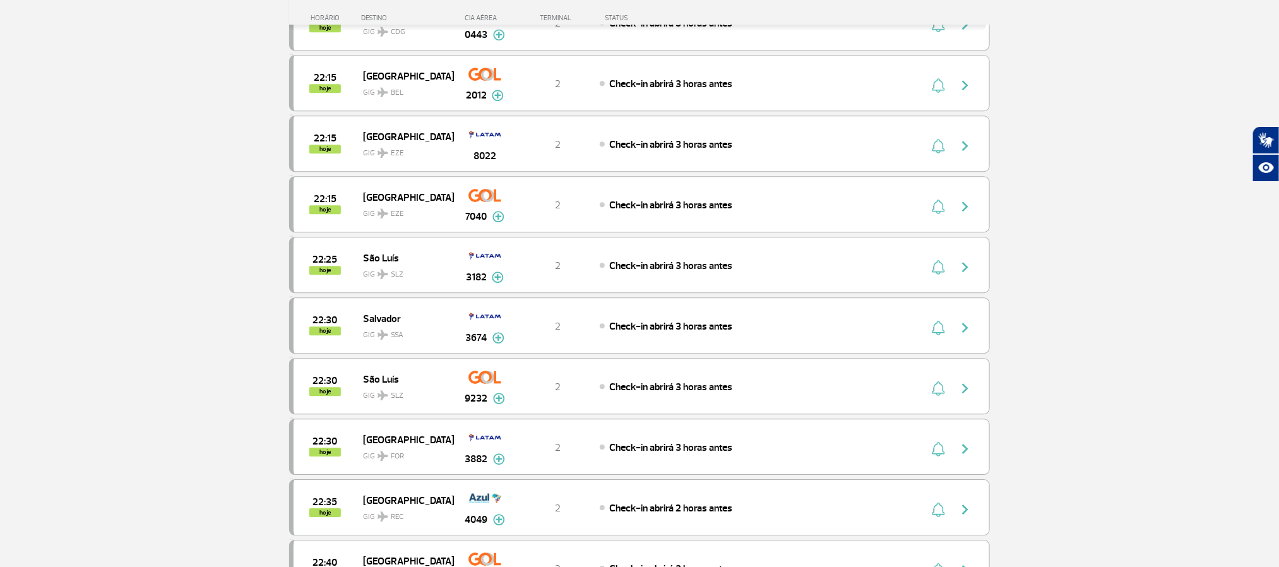
scroll to position [1799, 0]
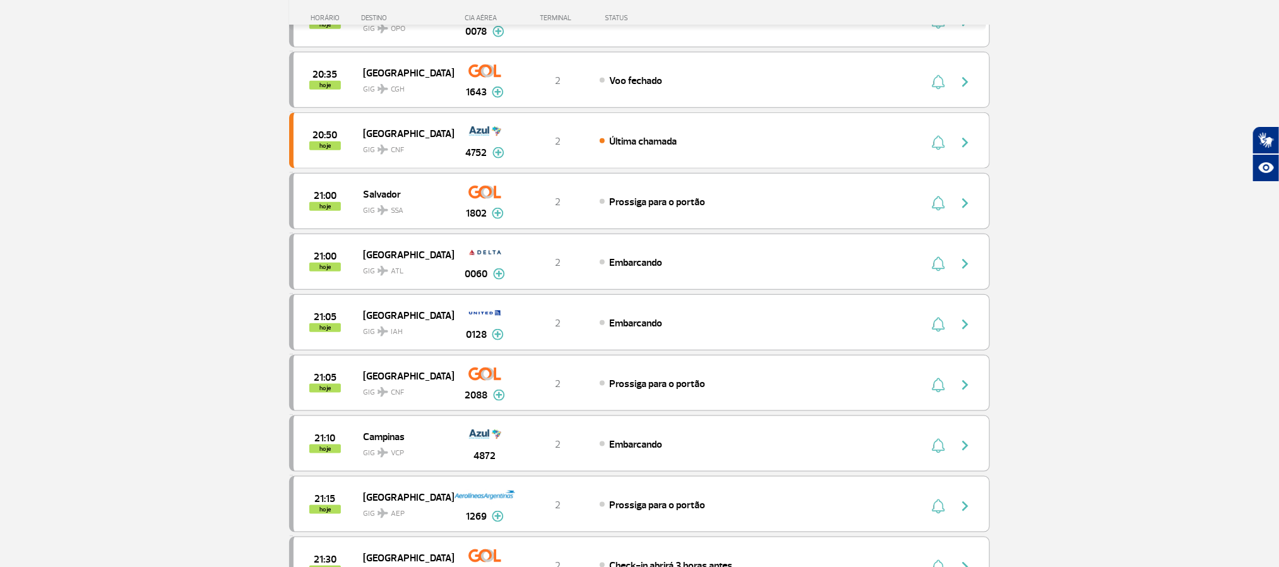
click at [142, 240] on section "Página Inicial > Voos > Painel de Voos Painel de Voos Partidas Chegadas 19:55 1…" at bounding box center [639, 212] width 1279 height 1481
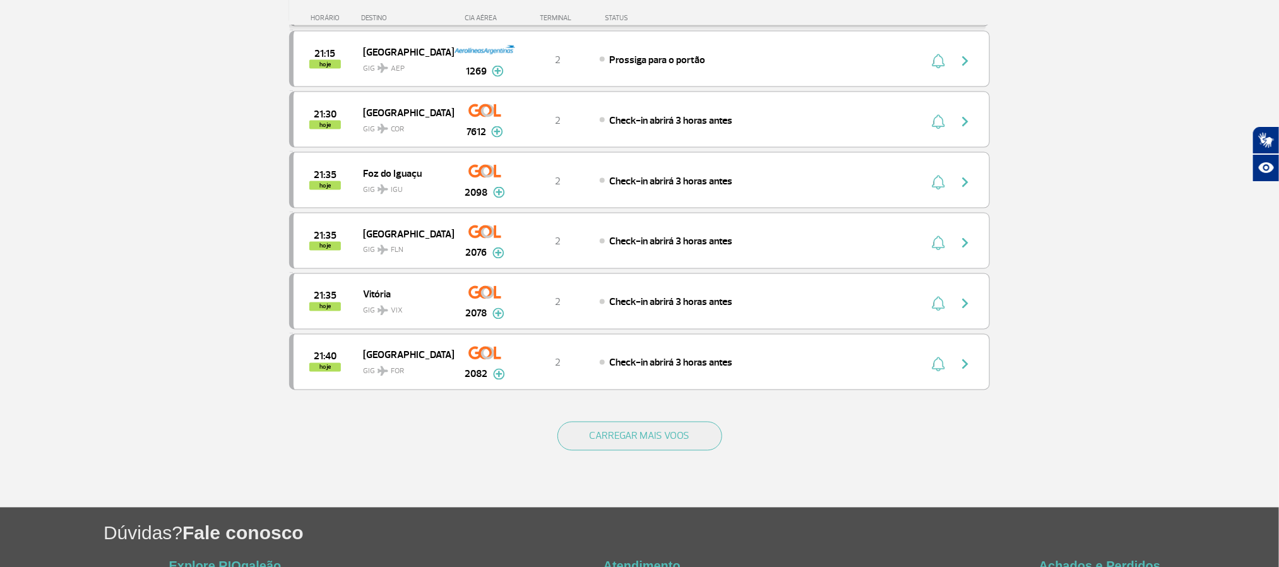
scroll to position [1064, 0]
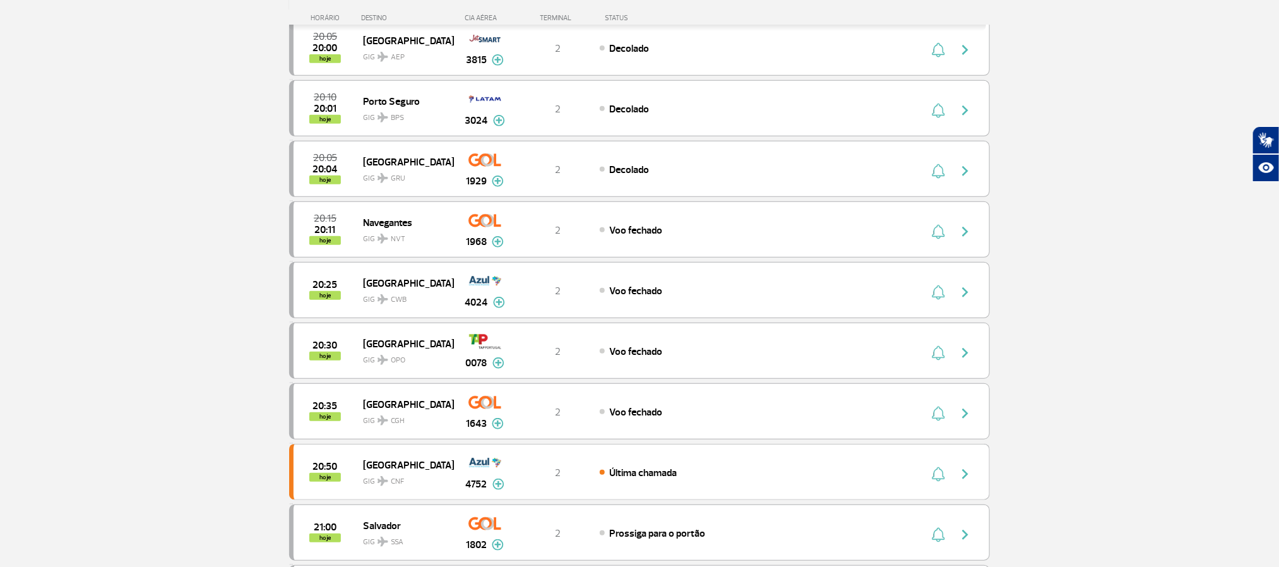
scroll to position [212, 0]
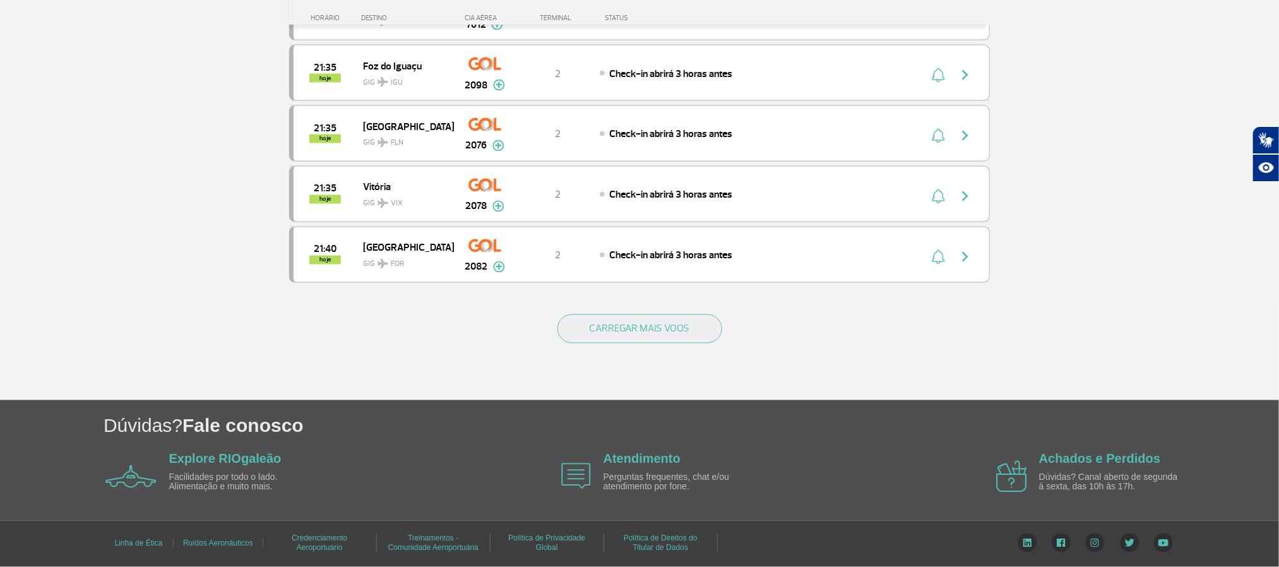
scroll to position [1168, 0]
click at [655, 324] on button "CARREGAR MAIS VOOS" at bounding box center [639, 328] width 165 height 29
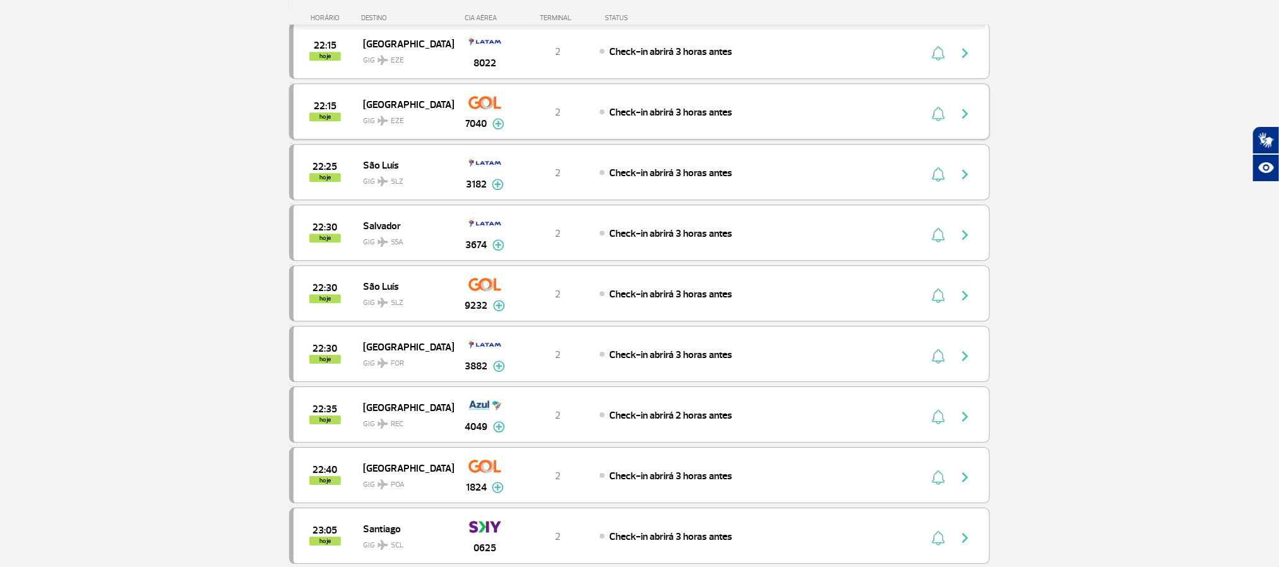
scroll to position [1926, 0]
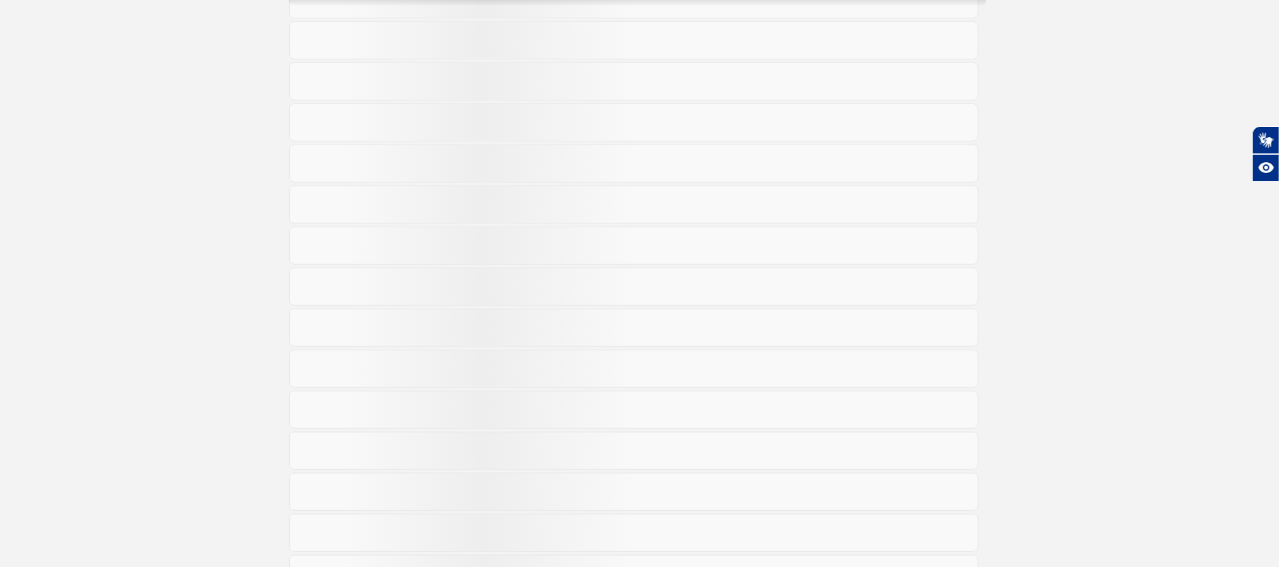
scroll to position [212, 0]
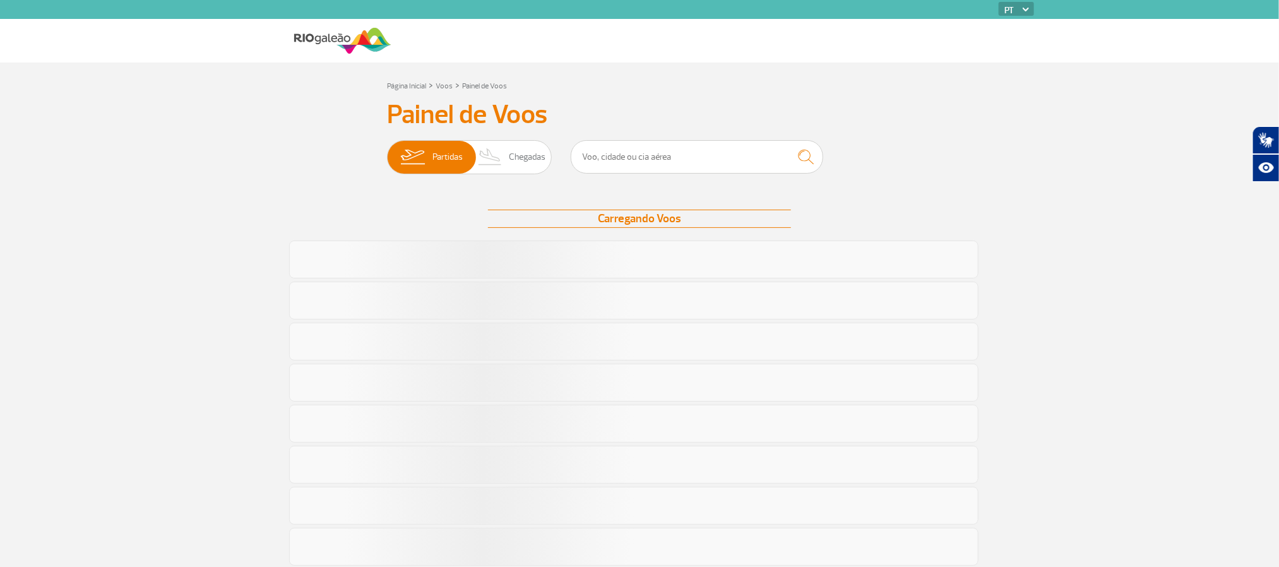
click at [156, 271] on section "Página Inicial > Voos > Painel de Voos Painel de Voos Partidas Chegadas" at bounding box center [639, 552] width 1279 height 980
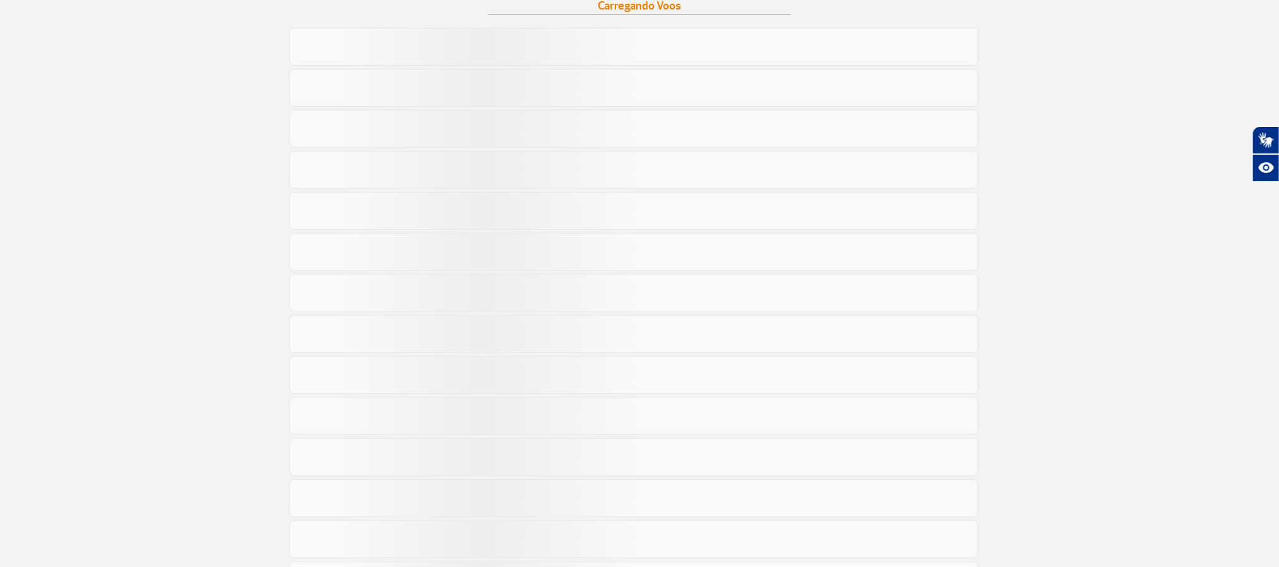
scroll to position [59, 0]
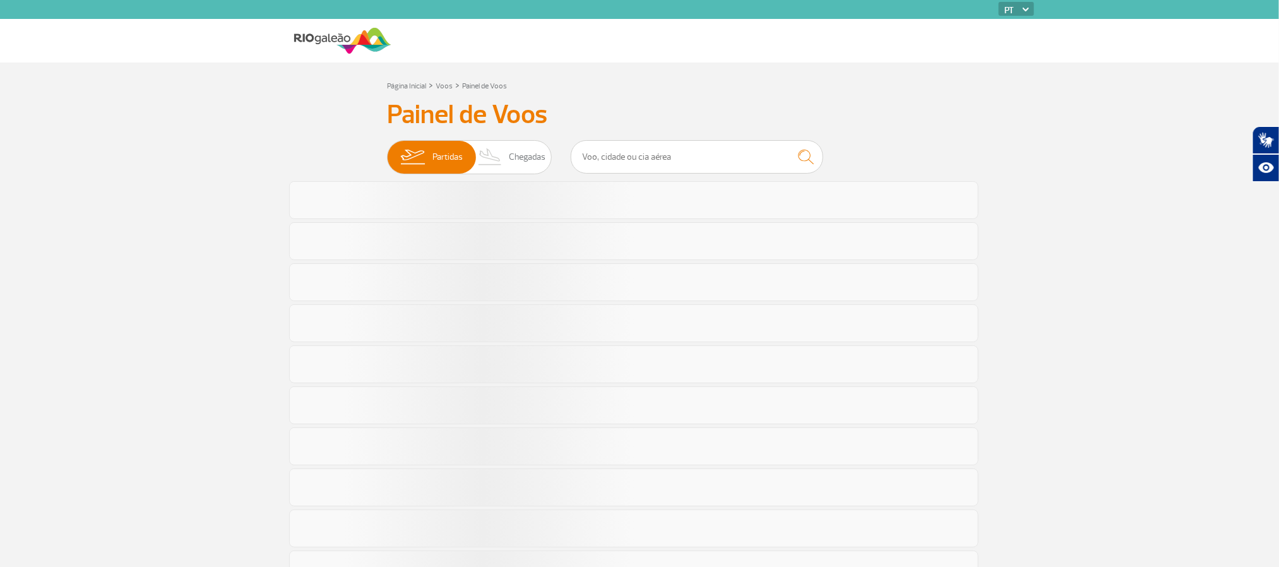
click at [127, 292] on section "Página Inicial > Voos > Painel de Voos Painel de Voos Partidas Chegadas" at bounding box center [639, 552] width 1279 height 980
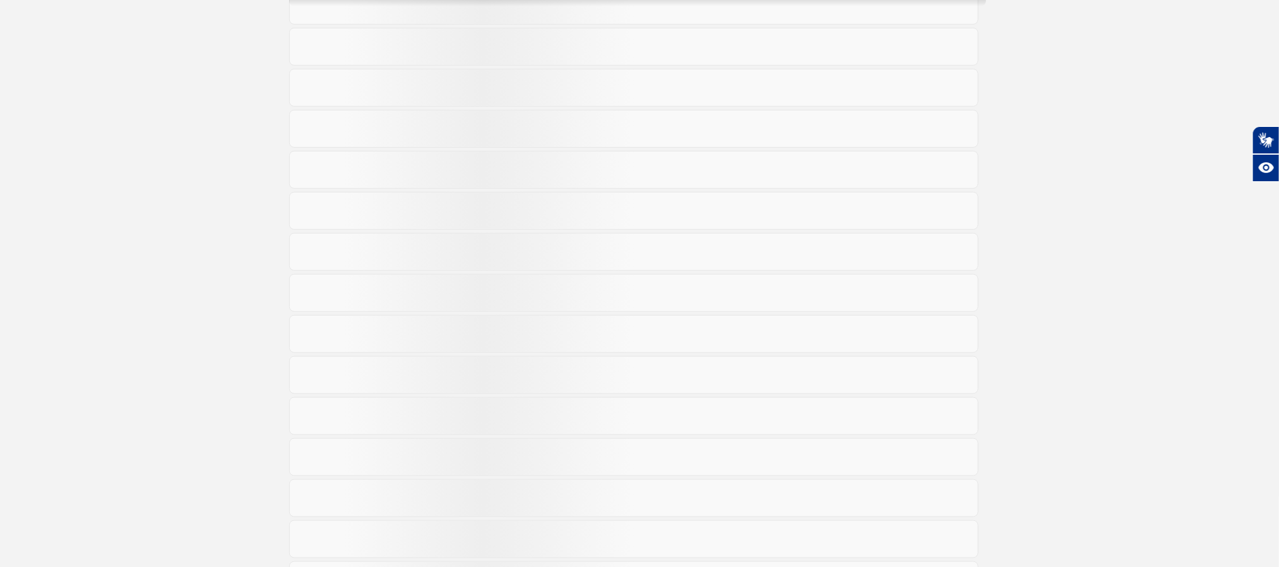
scroll to position [473, 0]
click at [131, 242] on section "Página Inicial > Voos > Painel de Voos Painel de Voos Partidas Chegadas Ainda c…" at bounding box center [639, 112] width 1279 height 1047
click at [122, 266] on section "Página Inicial > Voos > Painel de Voos Painel de Voos Partidas Chegadas Ainda c…" at bounding box center [639, 112] width 1279 height 1047
click at [177, 150] on section "Página Inicial > Voos > Painel de Voos Painel de Voos Partidas Chegadas Erro ao…" at bounding box center [639, 104] width 1279 height 1064
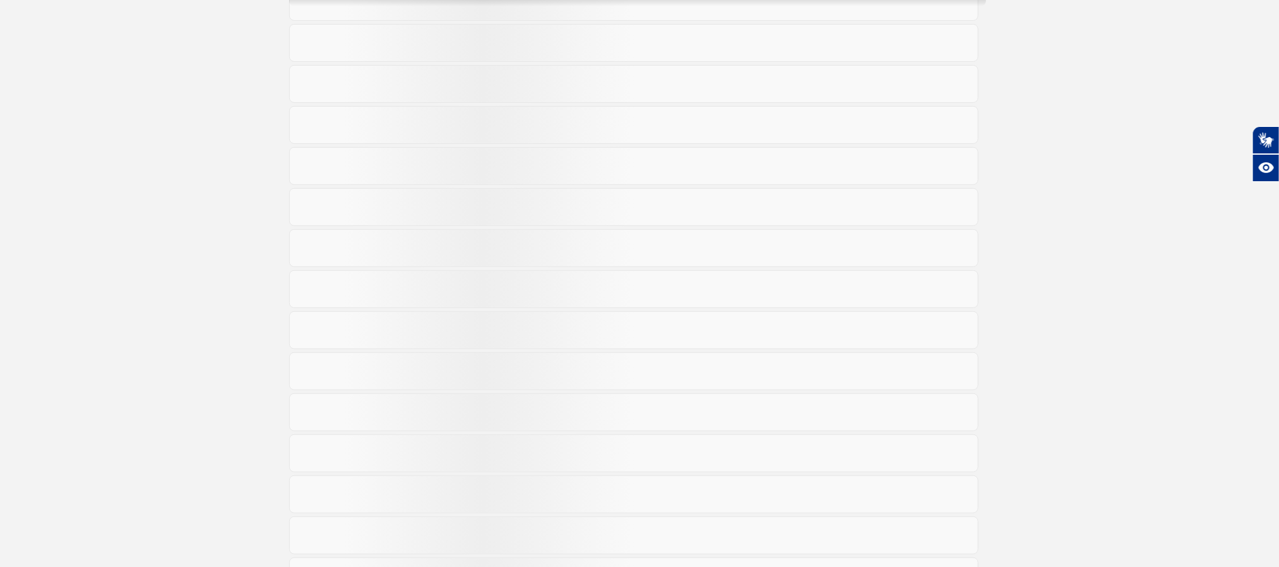
scroll to position [0, 0]
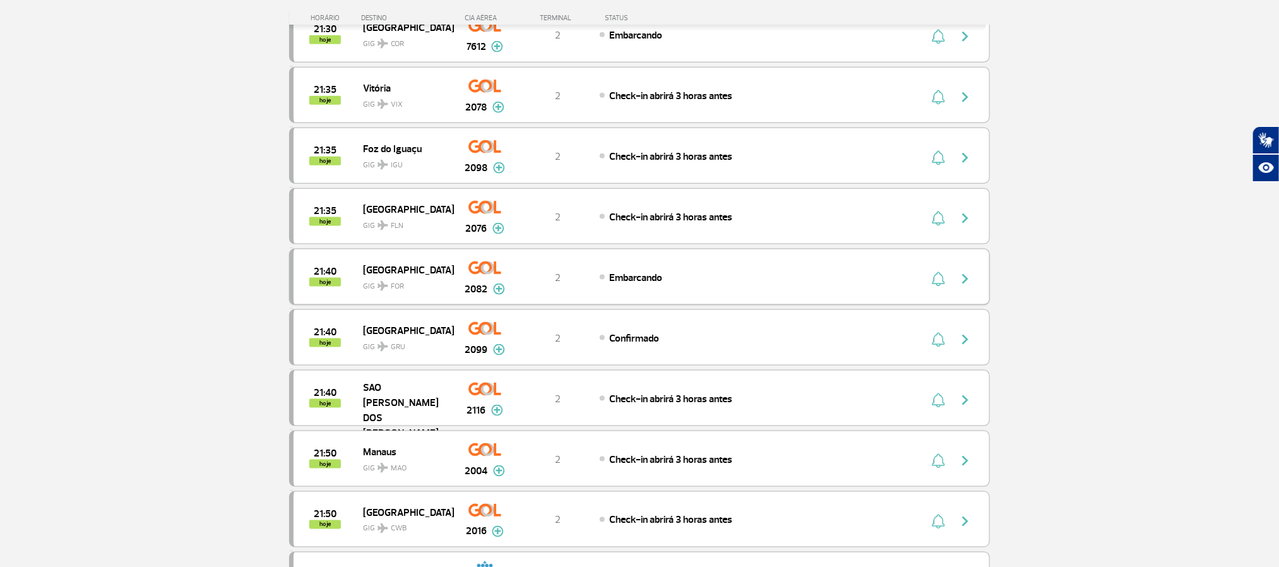
scroll to position [852, 0]
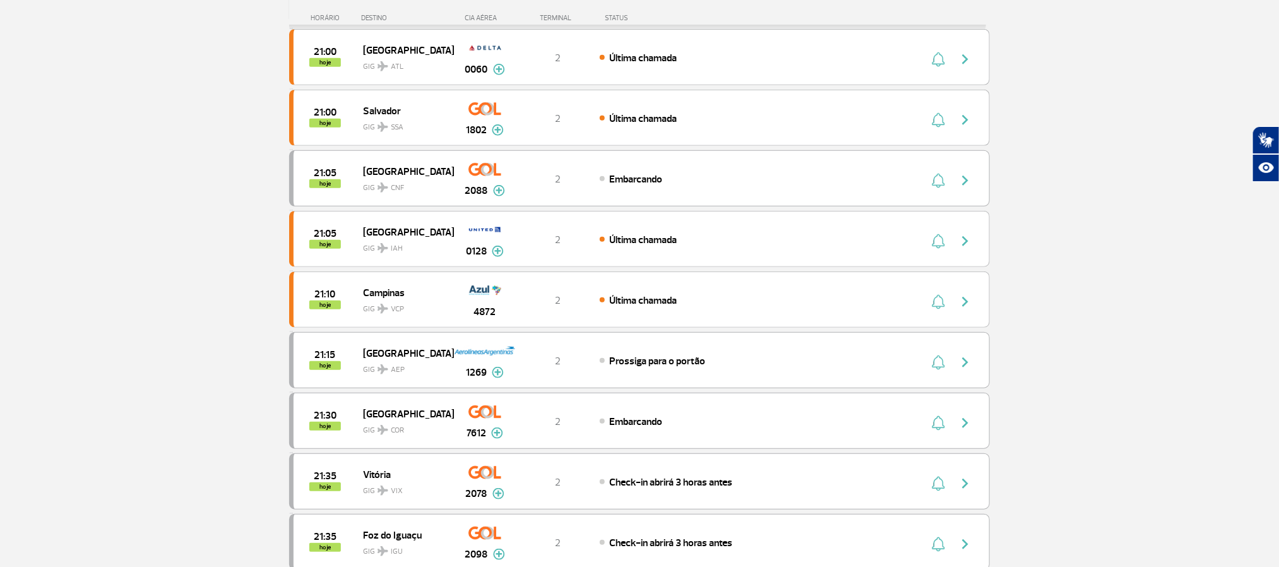
scroll to position [284, 0]
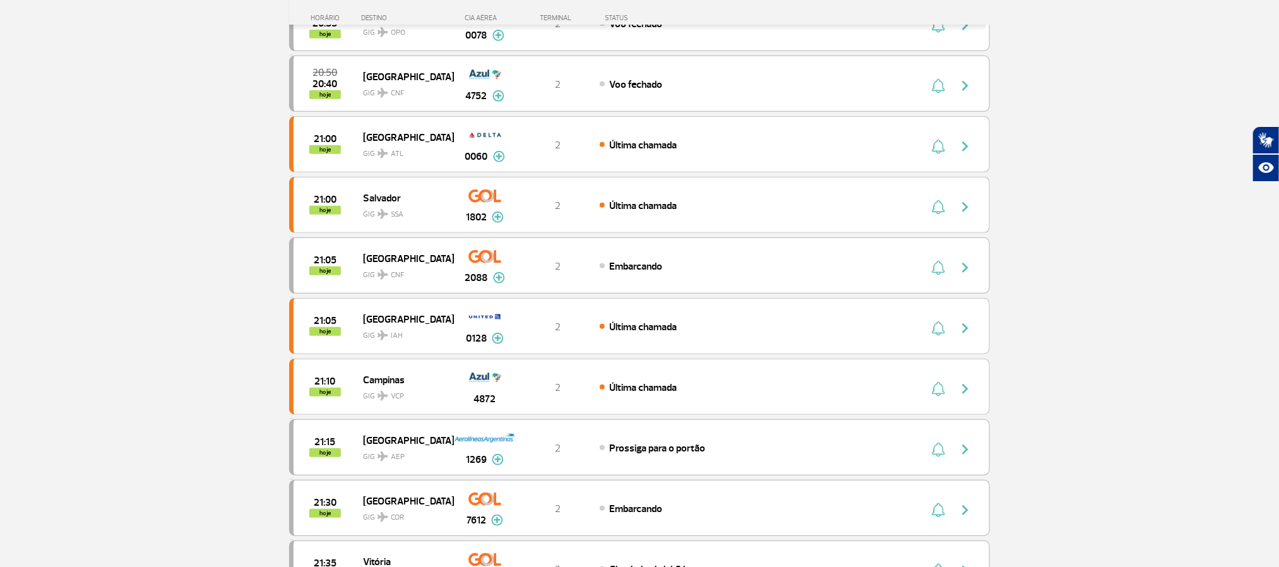
click at [123, 271] on section "Página Inicial > Voos > Painel de Voos Painel de Voos Partidas Chegadas 20:35 2…" at bounding box center [639, 518] width 1279 height 1481
click at [135, 271] on section "Página Inicial > Voos > Painel de Voos Painel de Voos Partidas Chegadas 20:35 2…" at bounding box center [639, 518] width 1279 height 1481
click at [129, 270] on section "Página Inicial > Voos > Painel de Voos Painel de Voos Partidas Chegadas 20:35 2…" at bounding box center [639, 518] width 1279 height 1481
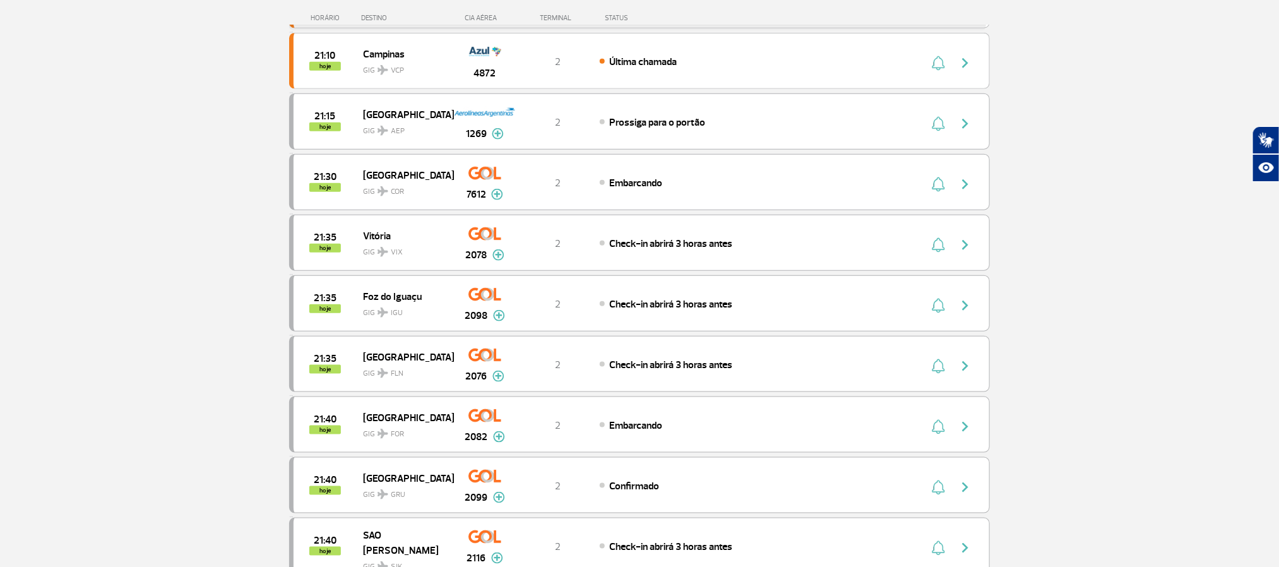
scroll to position [663, 0]
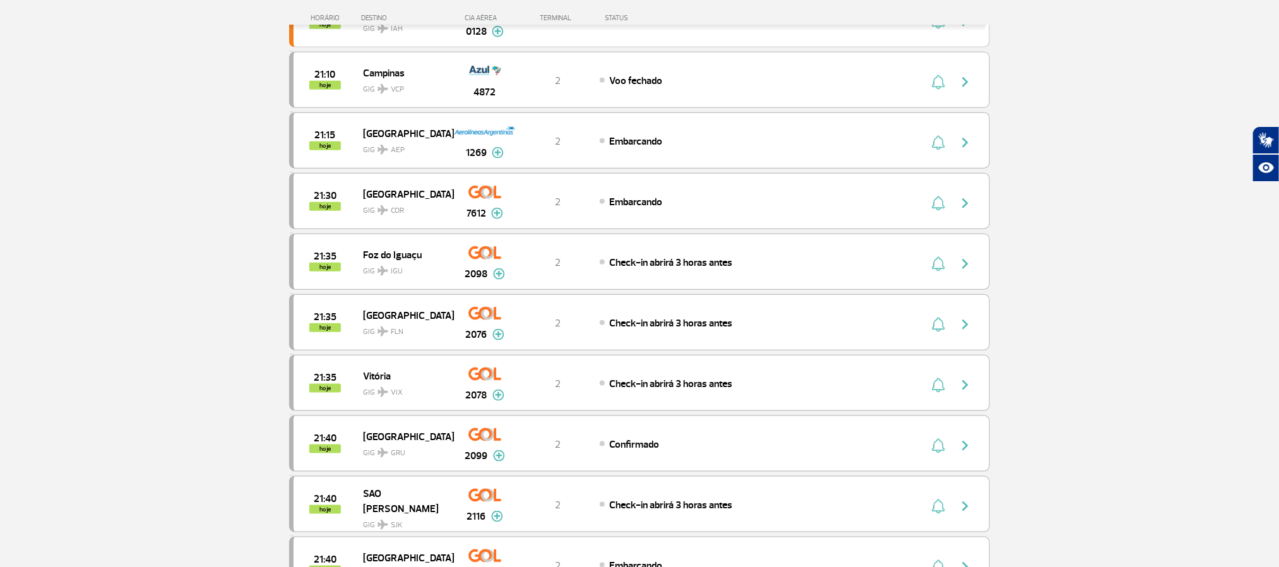
click at [146, 258] on section "Página Inicial > Voos > Painel de Voos Painel de Voos Partidas Chegadas 20:35 2…" at bounding box center [639, 212] width 1279 height 1481
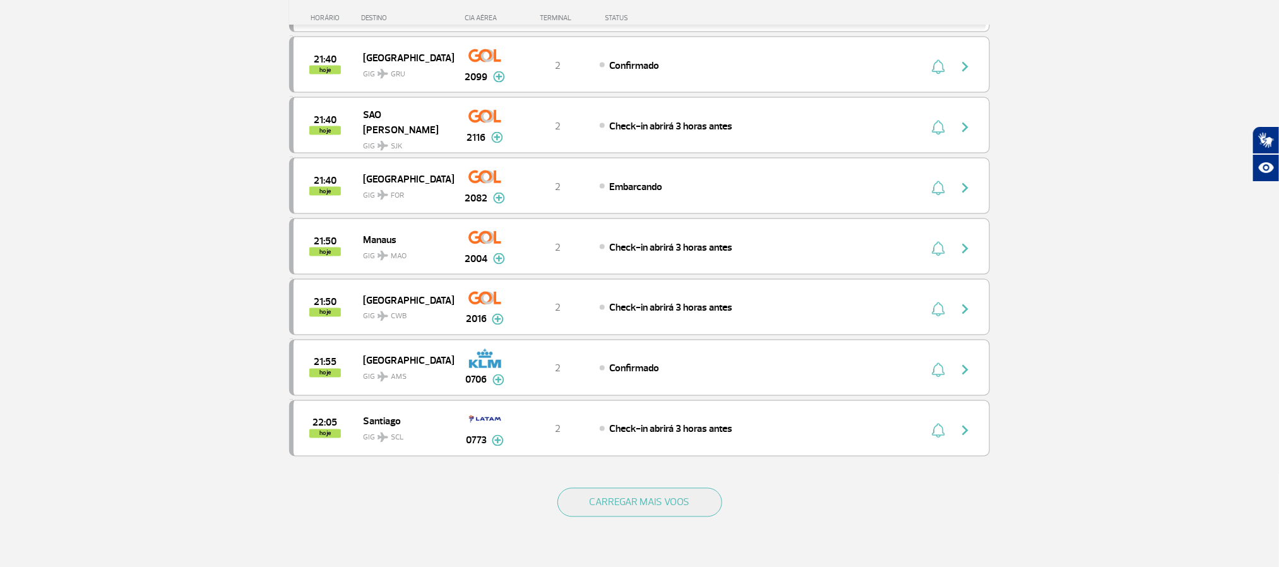
scroll to position [1064, 0]
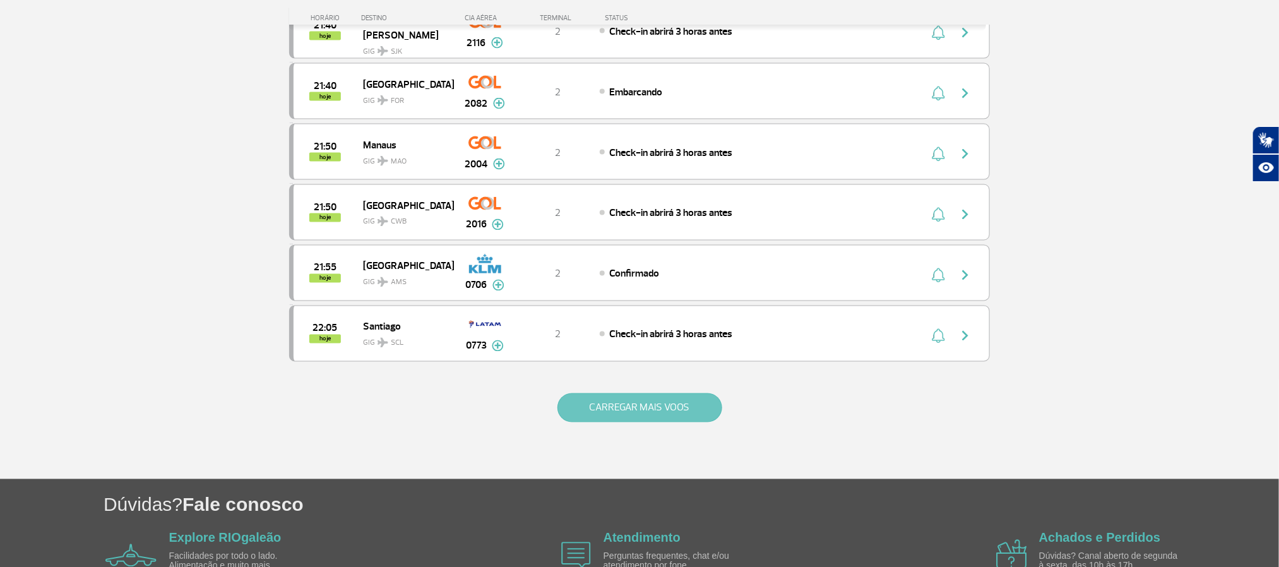
click at [633, 420] on button "CARREGAR MAIS VOOS" at bounding box center [639, 407] width 165 height 29
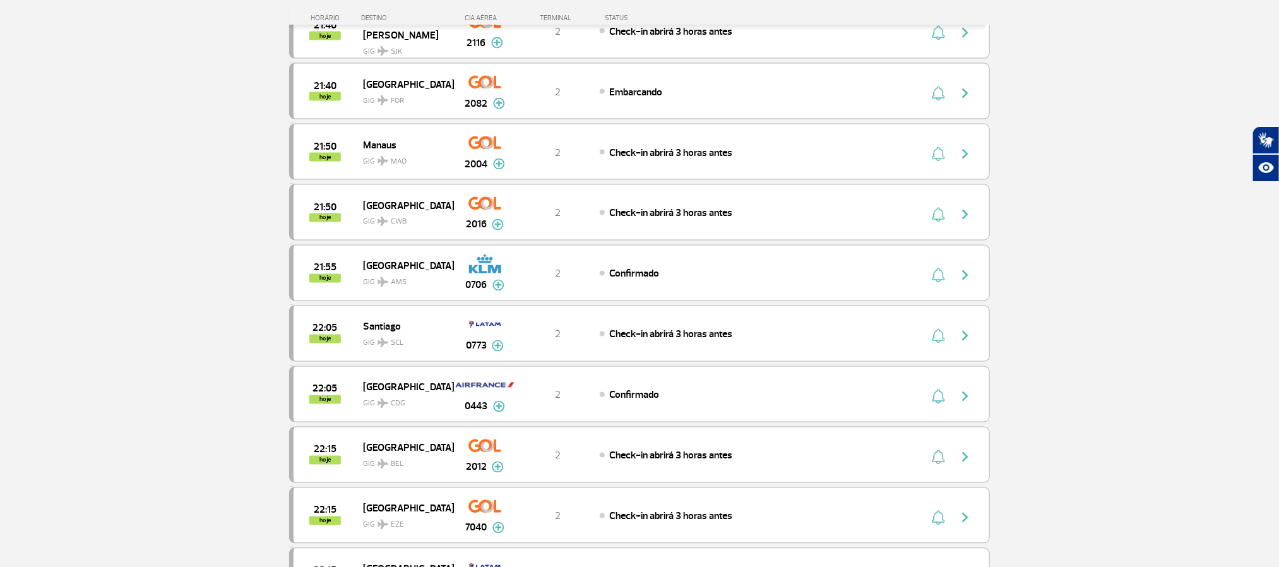
click at [127, 266] on section "Página Inicial > Voos > Painel de Voos Painel de Voos Partidas Chegadas 20:35 2…" at bounding box center [639, 344] width 1279 height 2692
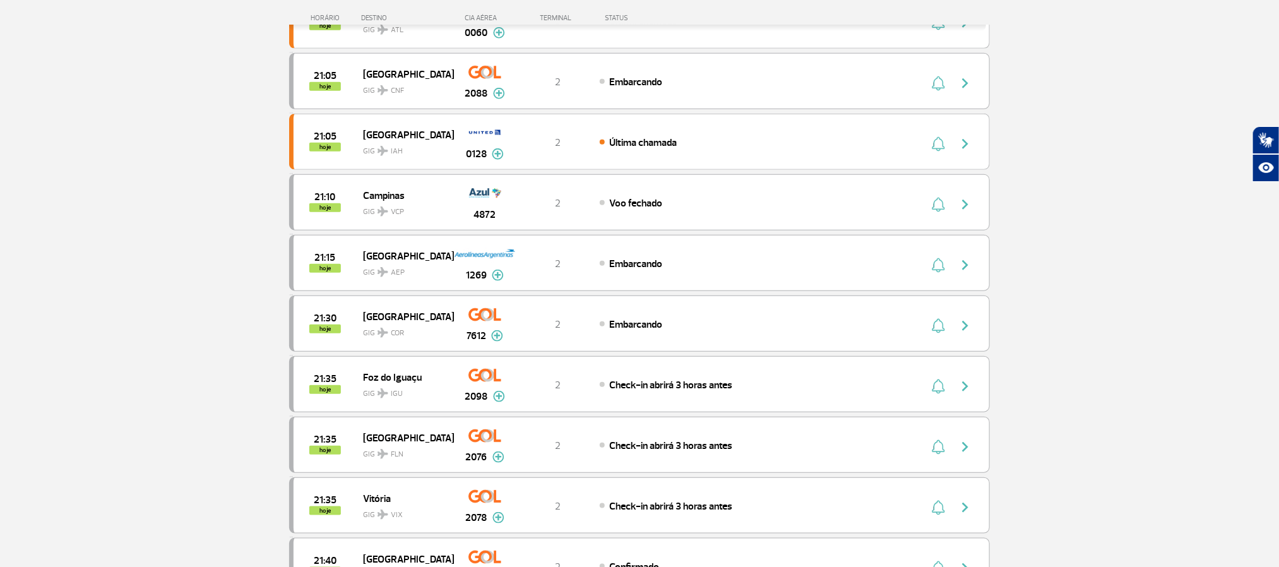
scroll to position [473, 0]
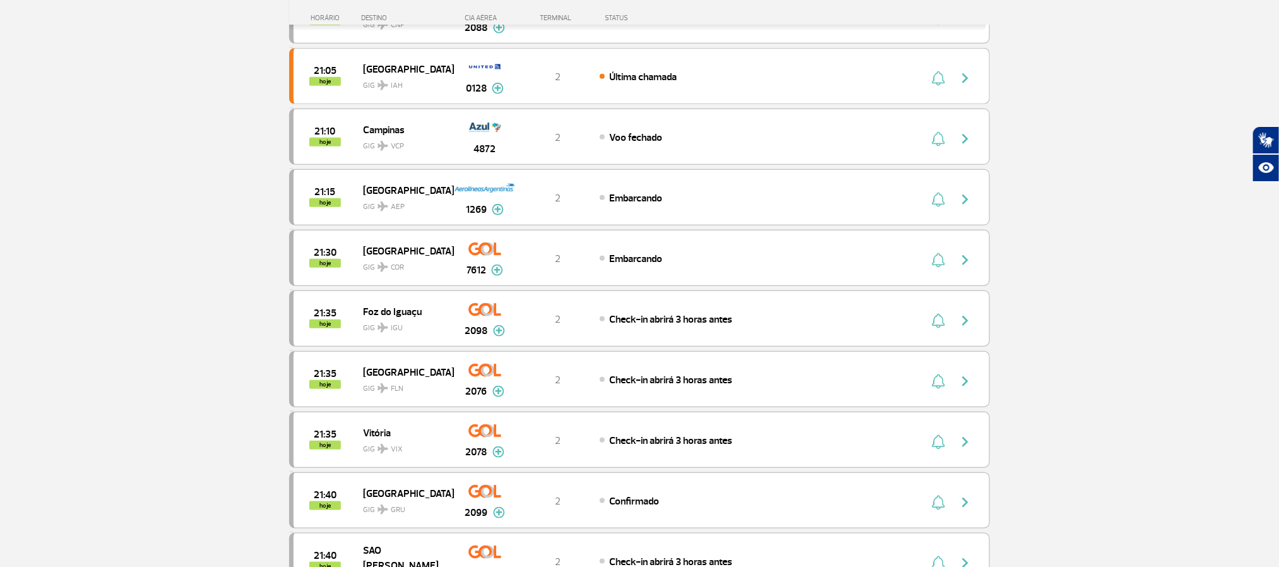
click at [142, 254] on section "Página Inicial > Voos > Painel de Voos Painel de Voos Partidas Chegadas 20:30 2…" at bounding box center [639, 329] width 1279 height 1481
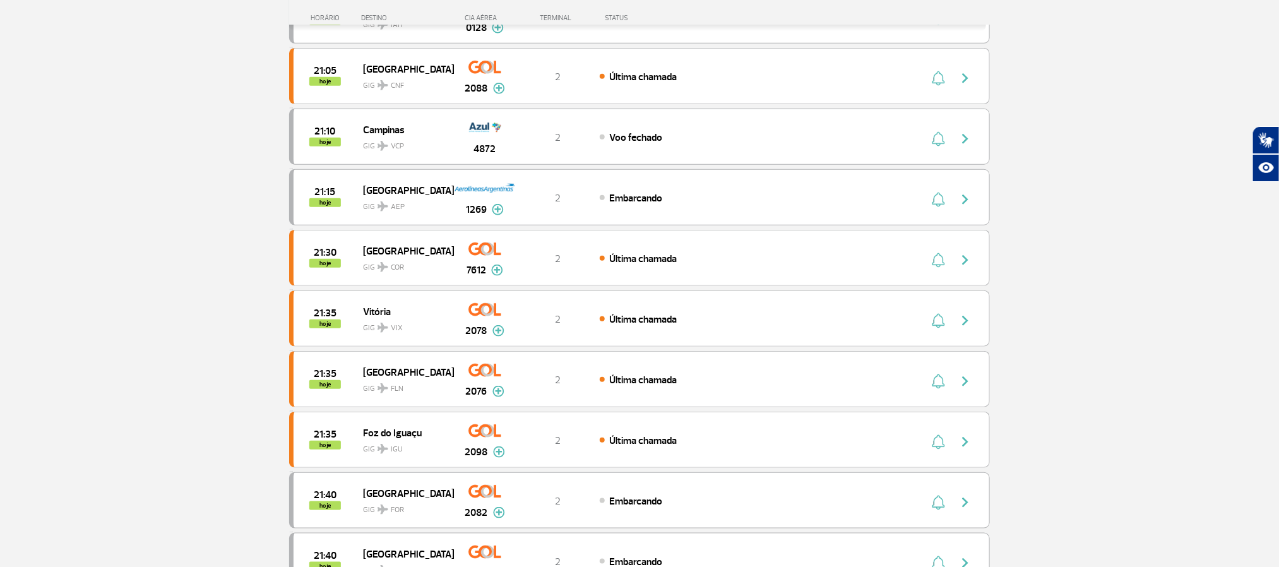
click at [66, 137] on section "Página Inicial > Voos > Painel de Voos Painel de Voos Partidas Chegadas 20:50 2…" at bounding box center [639, 329] width 1279 height 1481
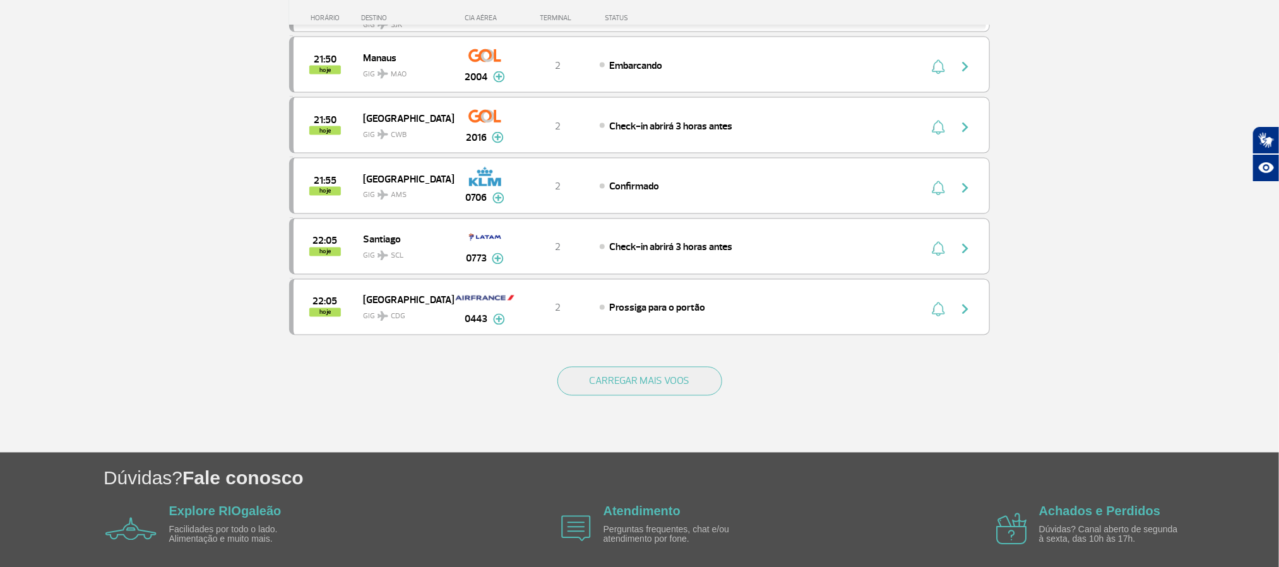
scroll to position [1136, 0]
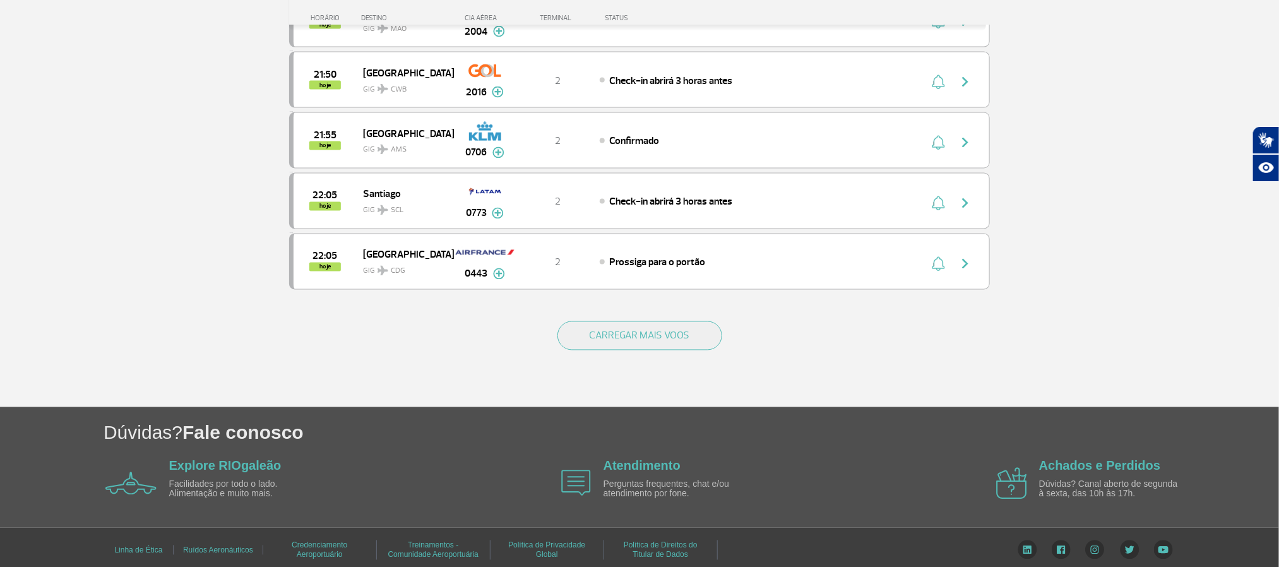
click at [677, 382] on div "CARREGAR MAIS VOOS" at bounding box center [639, 356] width 701 height 102
click at [661, 350] on button "CARREGAR MAIS VOOS" at bounding box center [639, 335] width 165 height 29
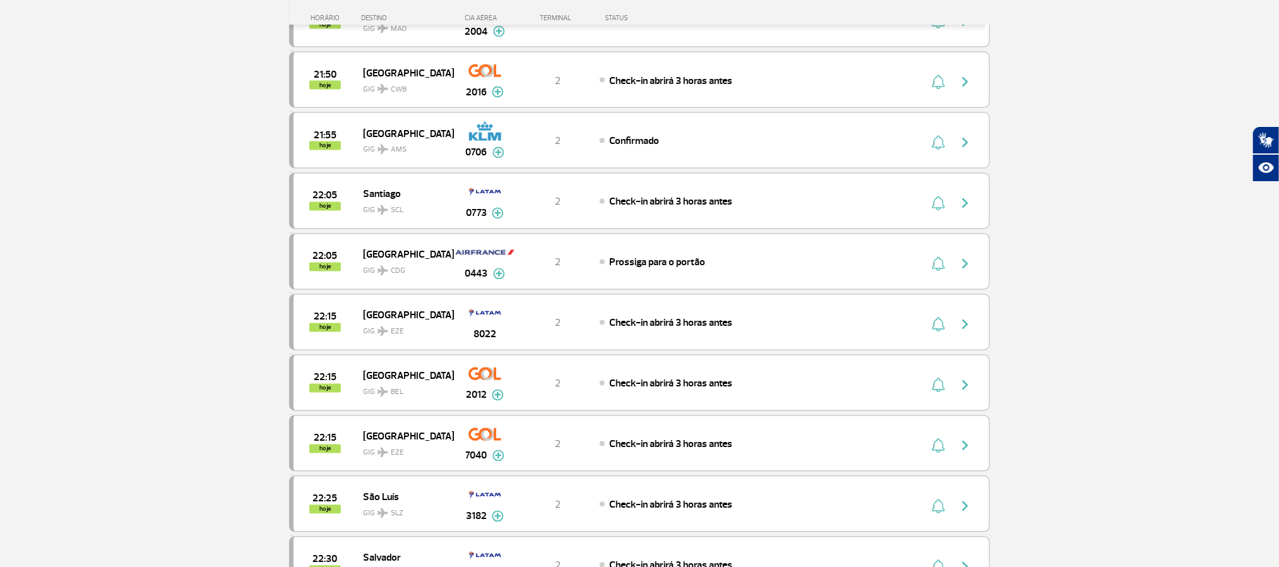
click at [110, 205] on section "Página Inicial > Voos > Painel de Voos Painel de Voos Partidas Chegadas 20:50 2…" at bounding box center [639, 272] width 1279 height 2692
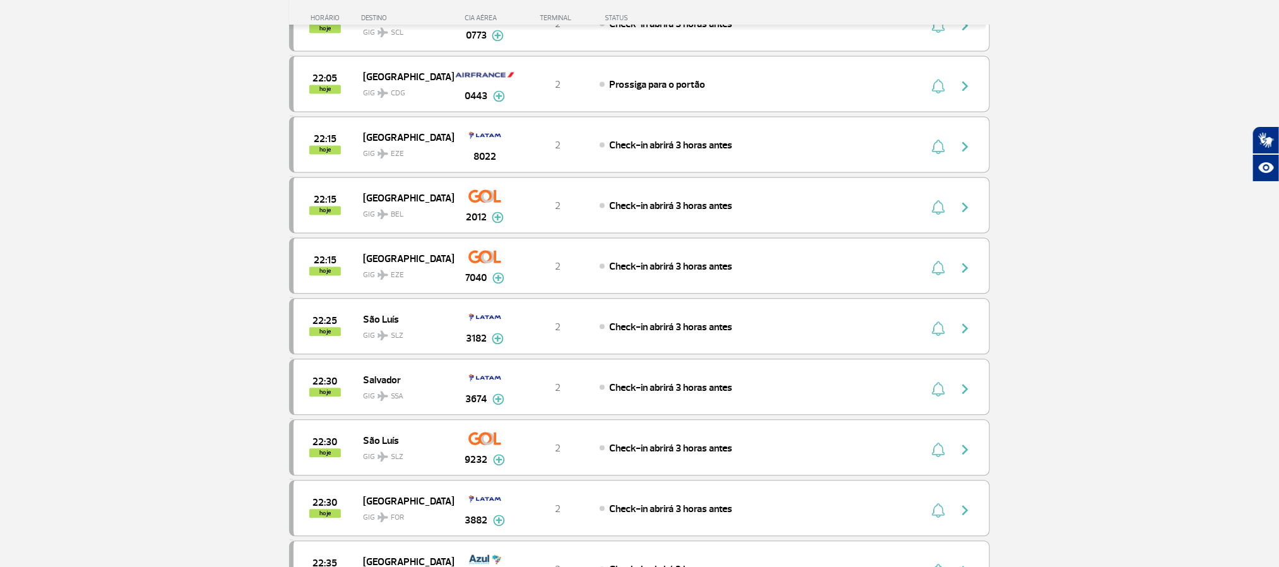
scroll to position [1325, 0]
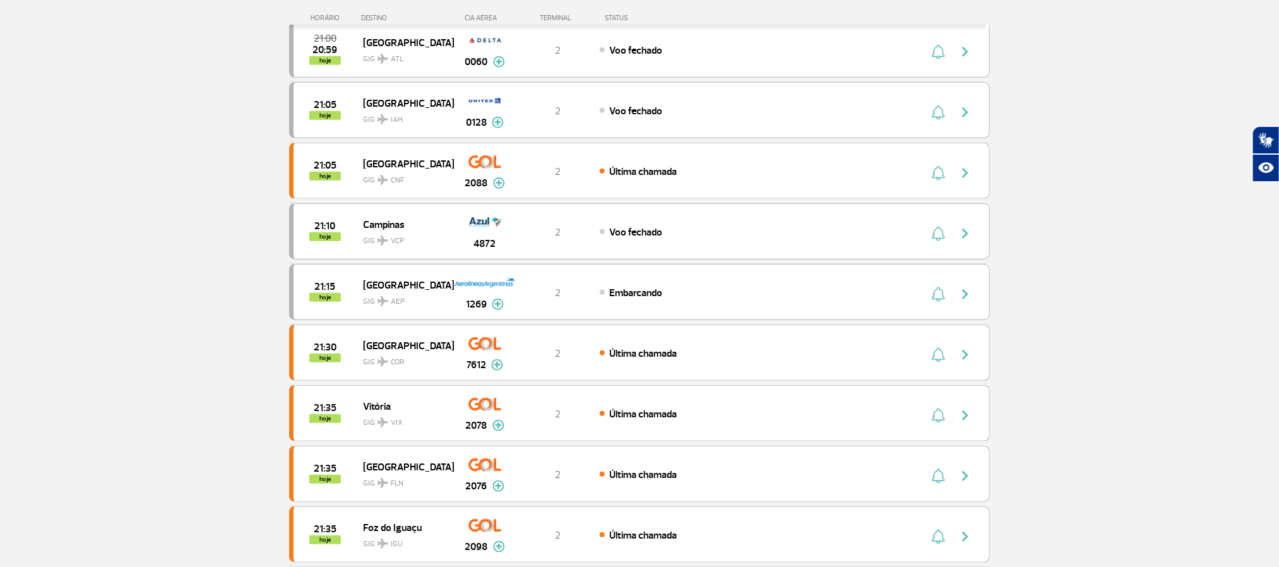
click at [92, 95] on section "Página Inicial > Voos > Painel de Voos Painel de Voos Partidas Chegadas 20:50 2…" at bounding box center [639, 424] width 1279 height 1481
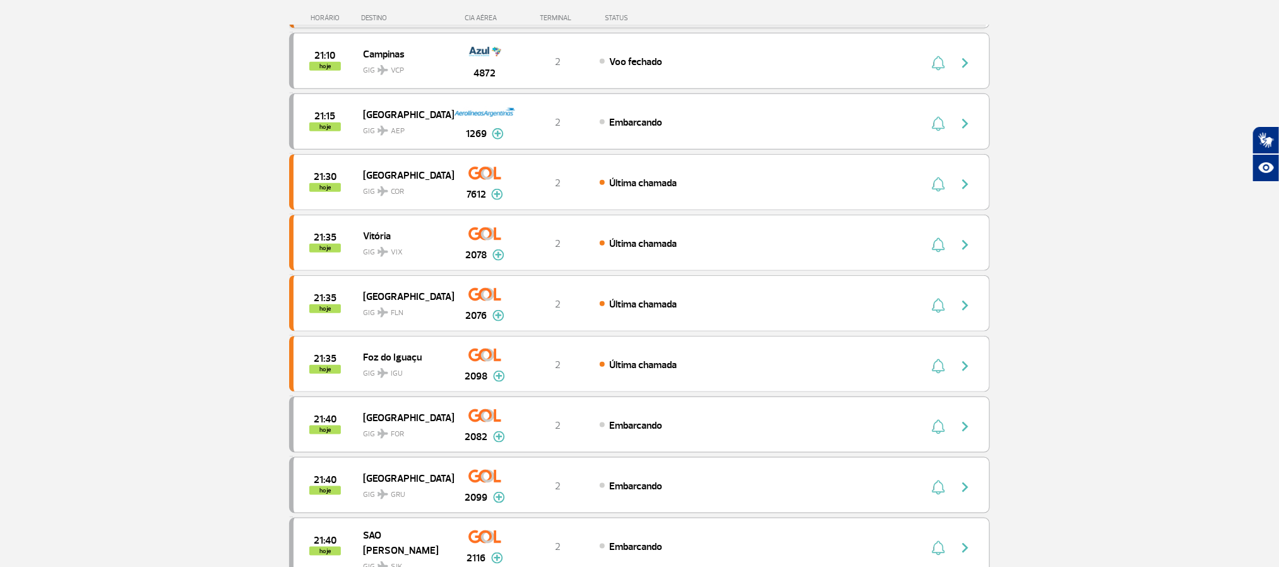
scroll to position [663, 0]
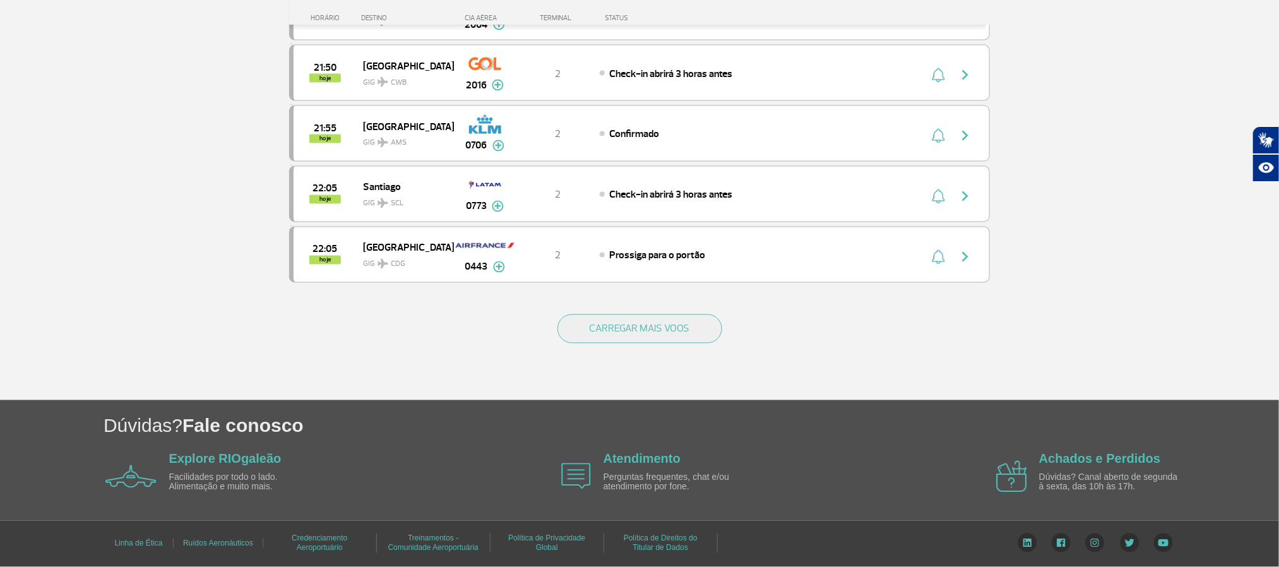
scroll to position [1168, 0]
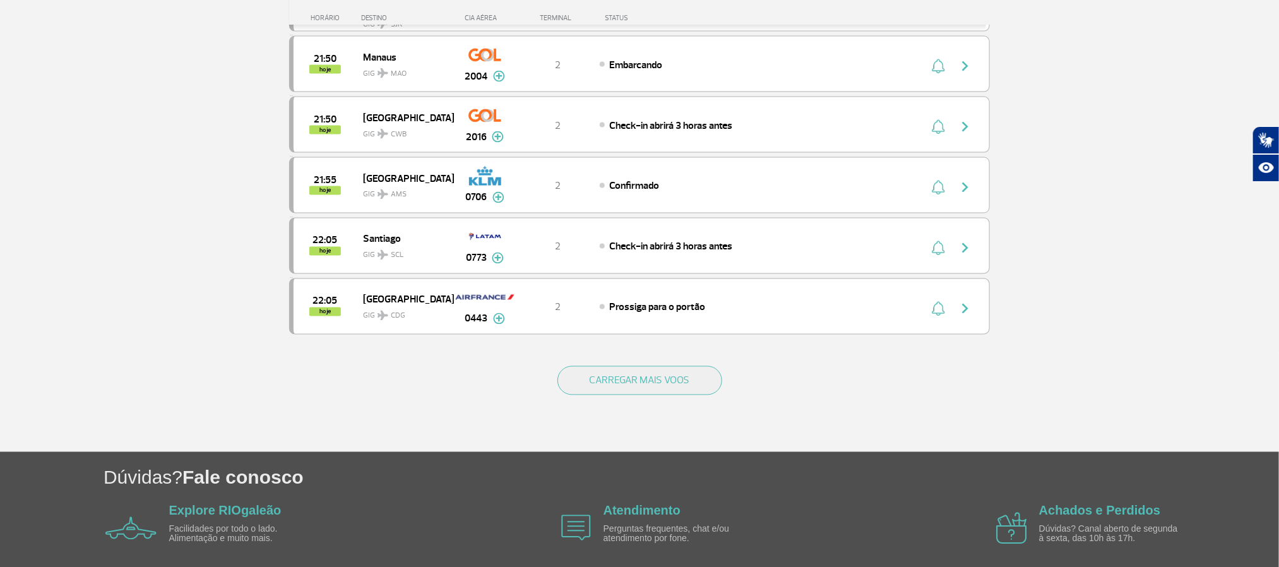
scroll to position [1062, 0]
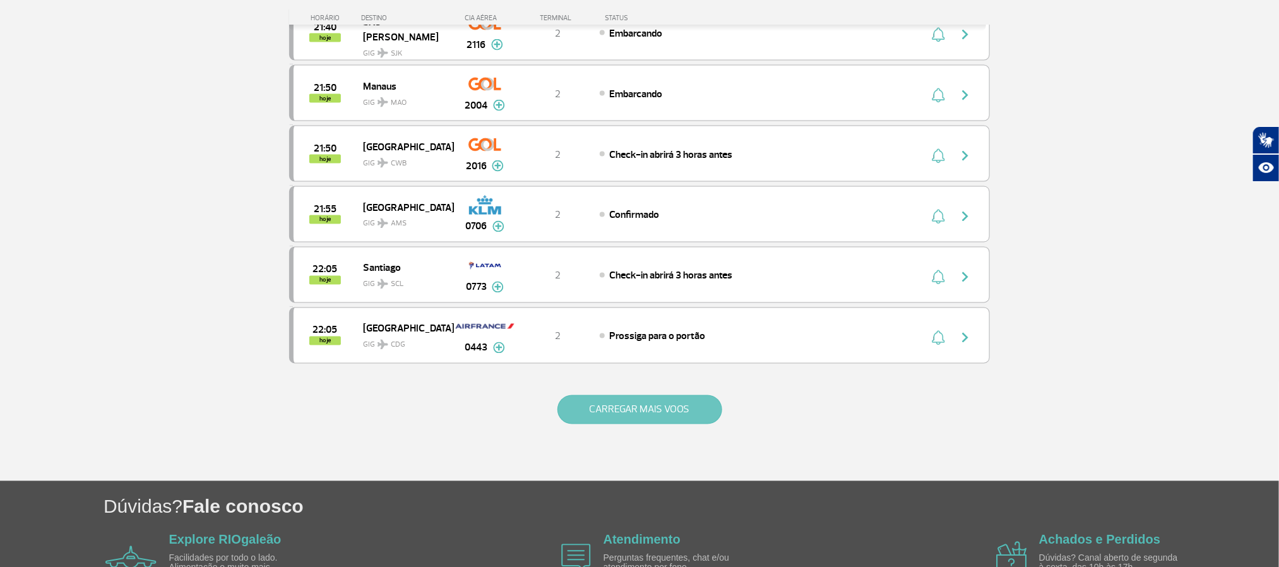
click at [614, 424] on button "CARREGAR MAIS VOOS" at bounding box center [639, 409] width 165 height 29
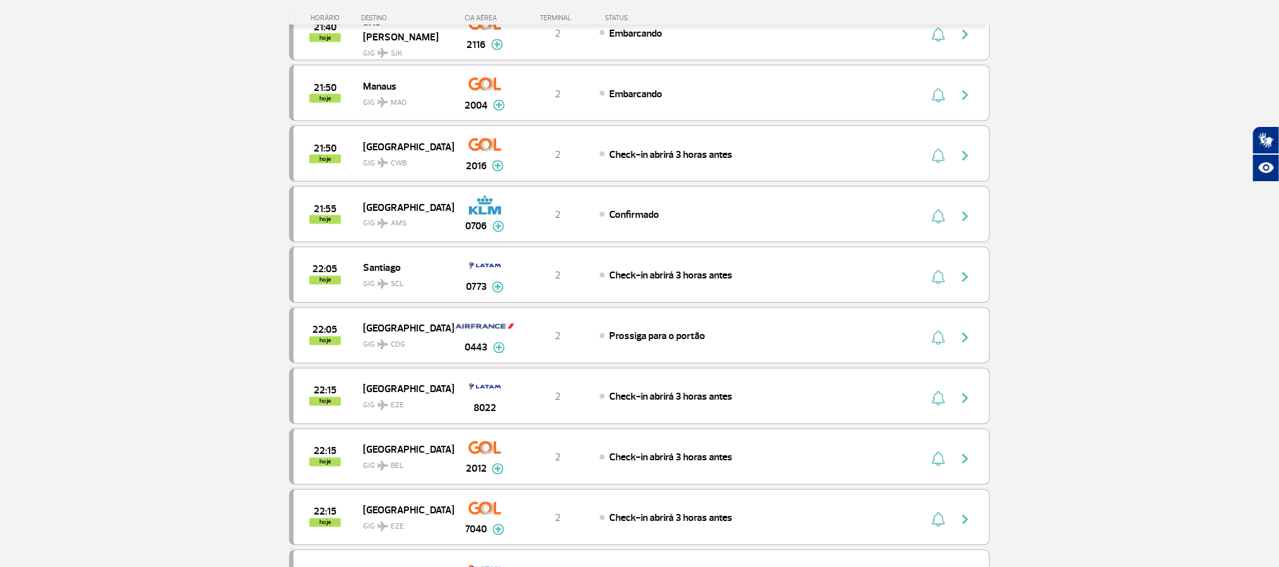
click at [214, 305] on section "Página Inicial > Voos > Painel de Voos Painel de Voos Partidas Chegadas 20:50 2…" at bounding box center [639, 346] width 1279 height 2692
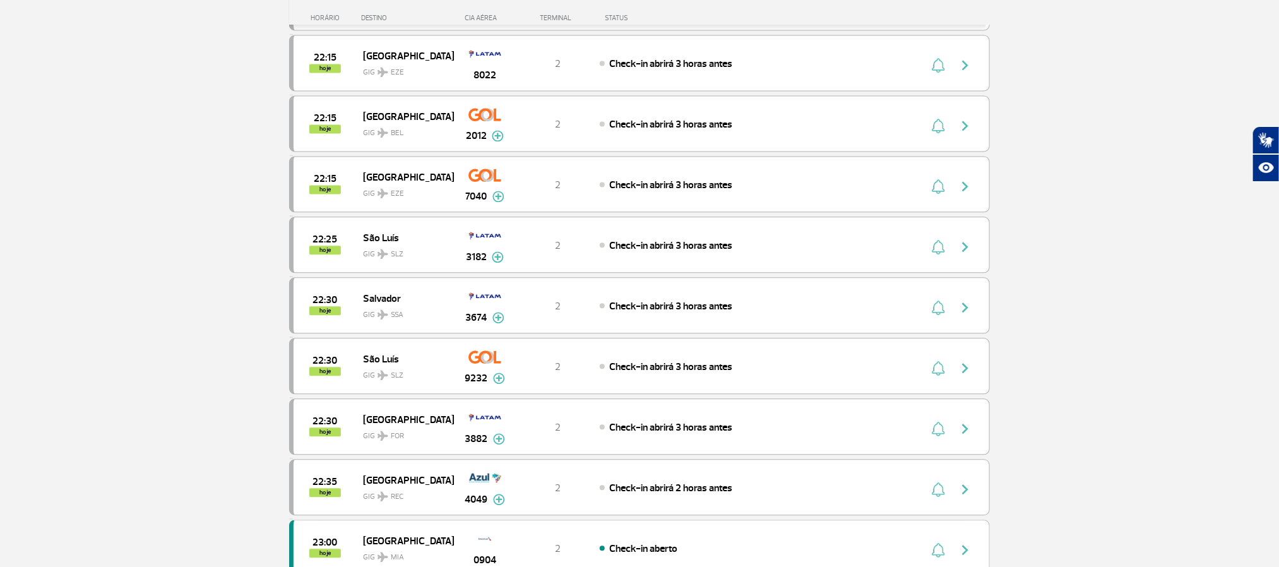
scroll to position [1441, 0]
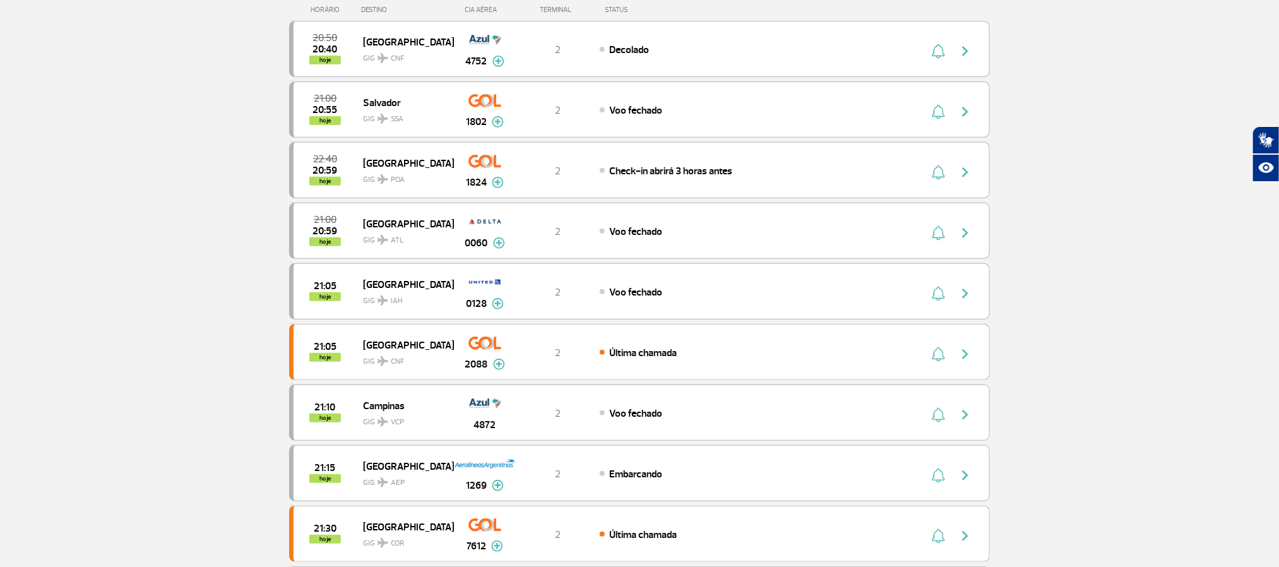
scroll to position [23, 0]
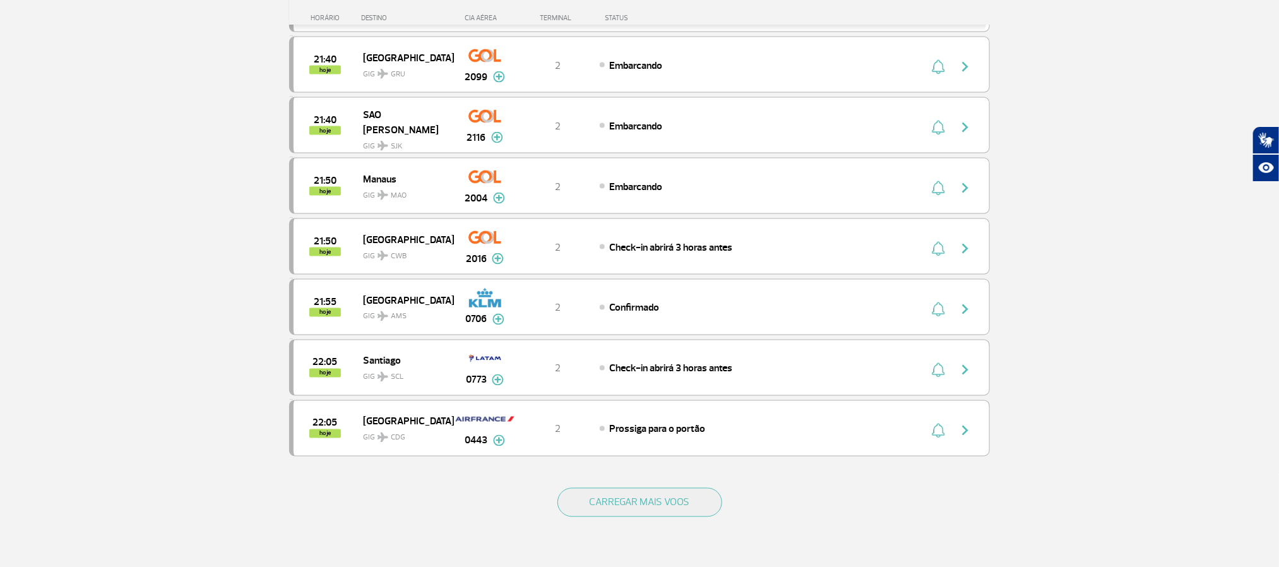
scroll to position [1064, 0]
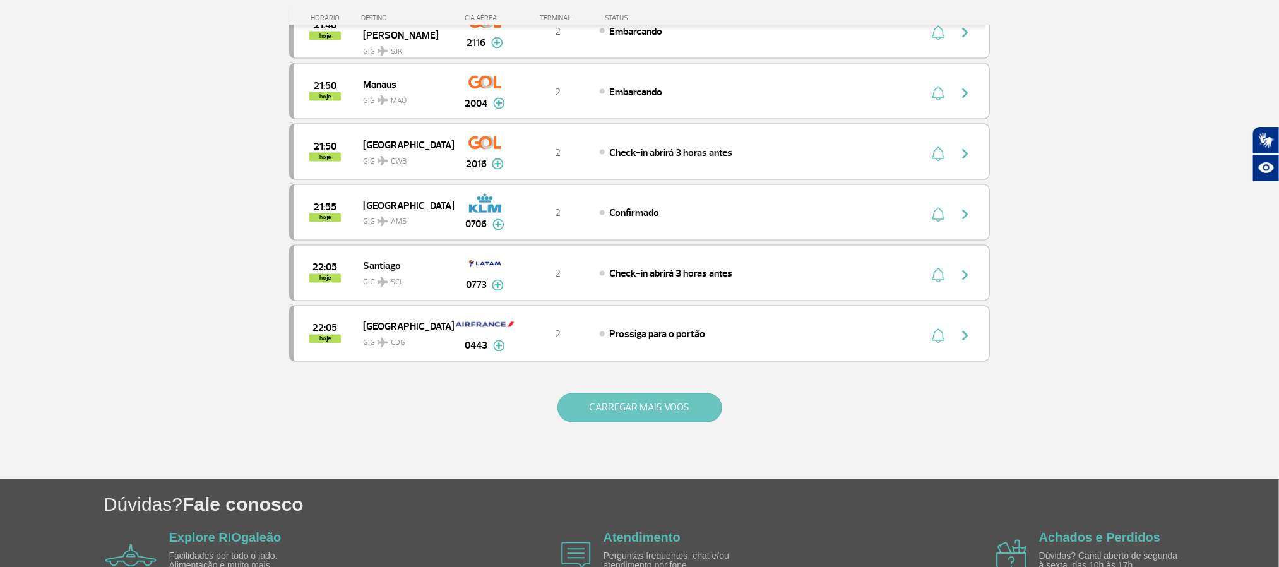
click at [684, 422] on button "CARREGAR MAIS VOOS" at bounding box center [639, 407] width 165 height 29
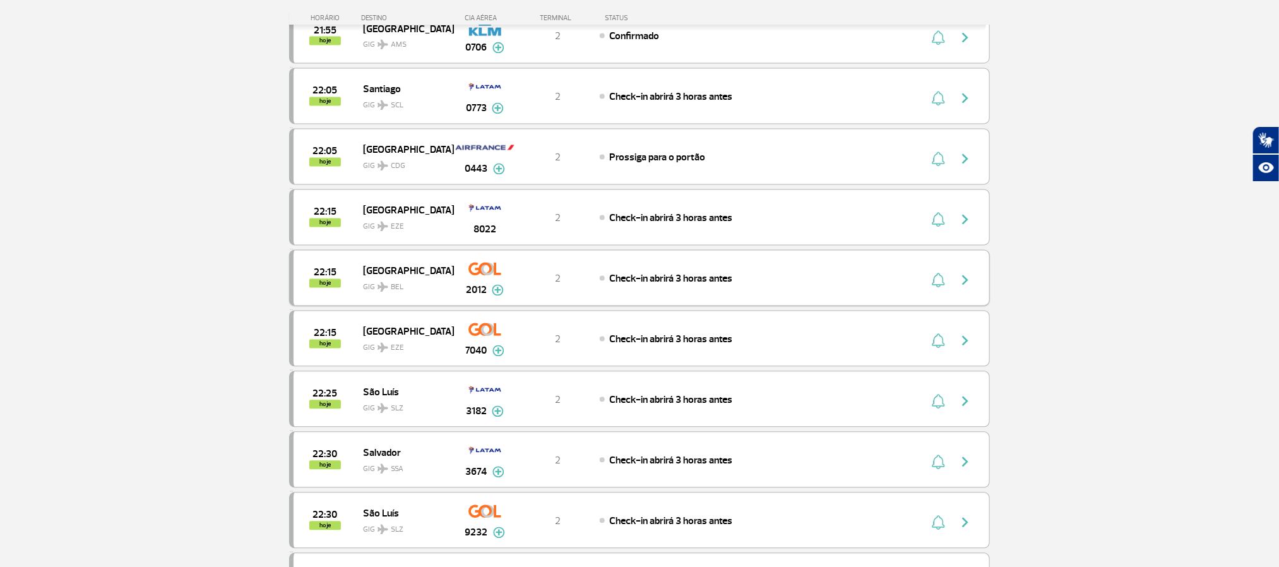
scroll to position [1348, 0]
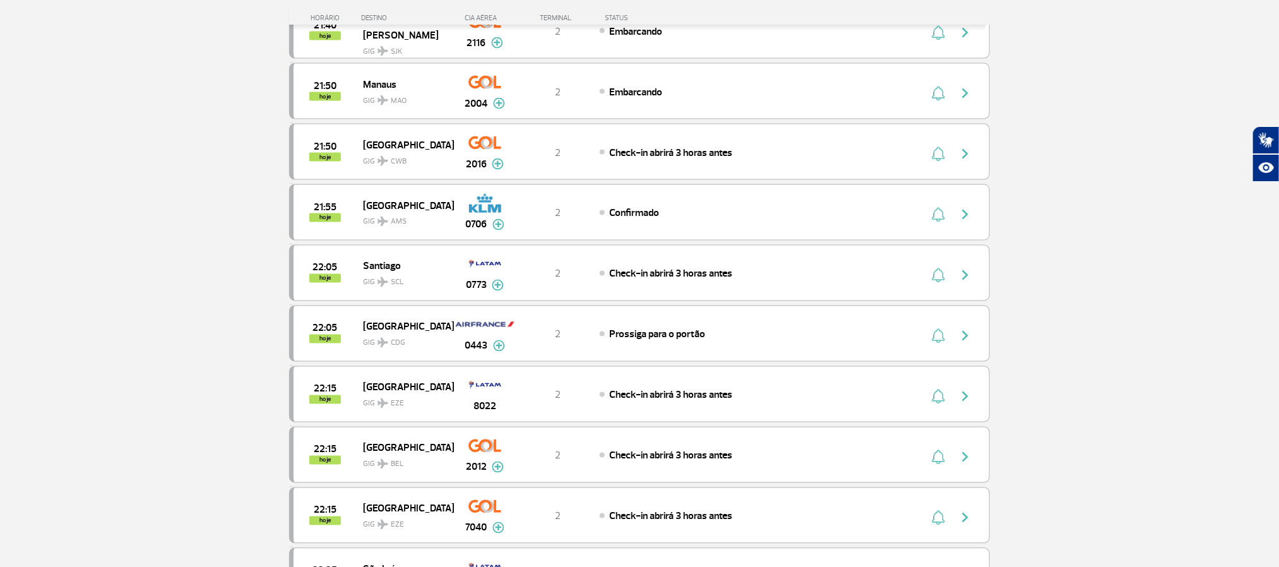
click at [157, 309] on section "Página Inicial > Voos > Painel de Voos Painel de Voos Partidas Chegadas 20:50 2…" at bounding box center [639, 344] width 1279 height 2692
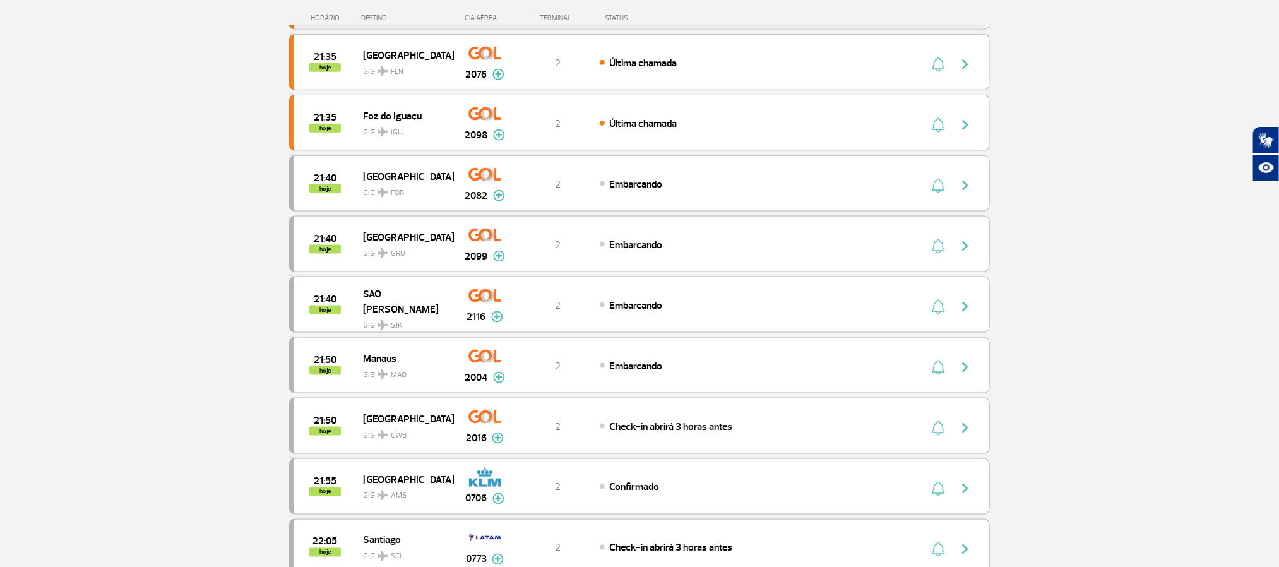
scroll to position [780, 0]
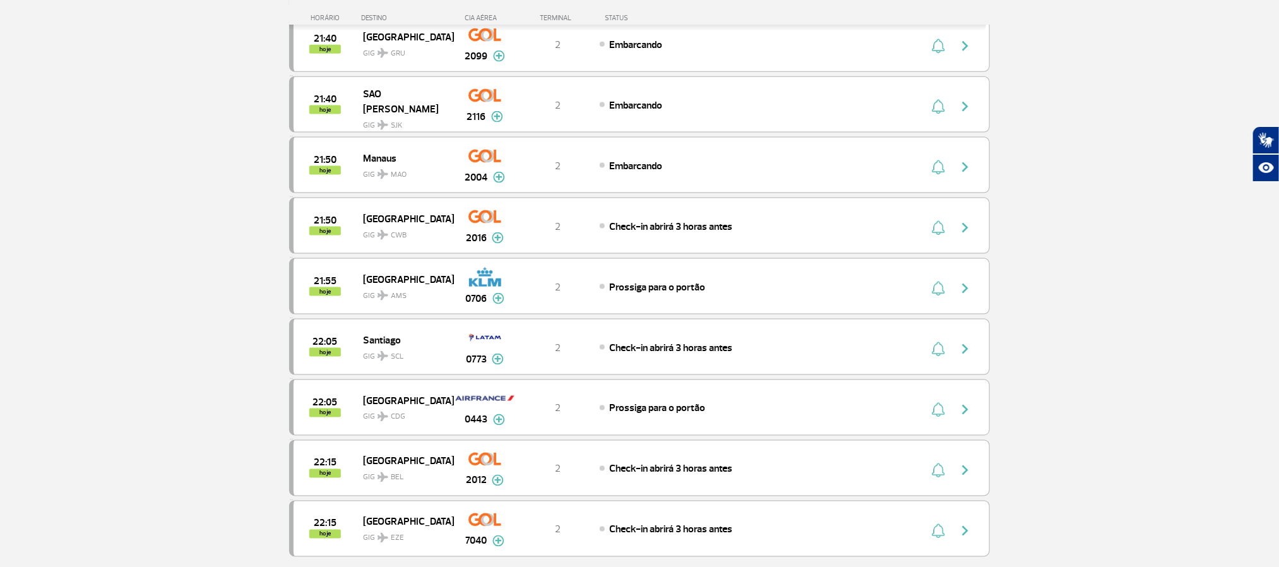
scroll to position [780, 0]
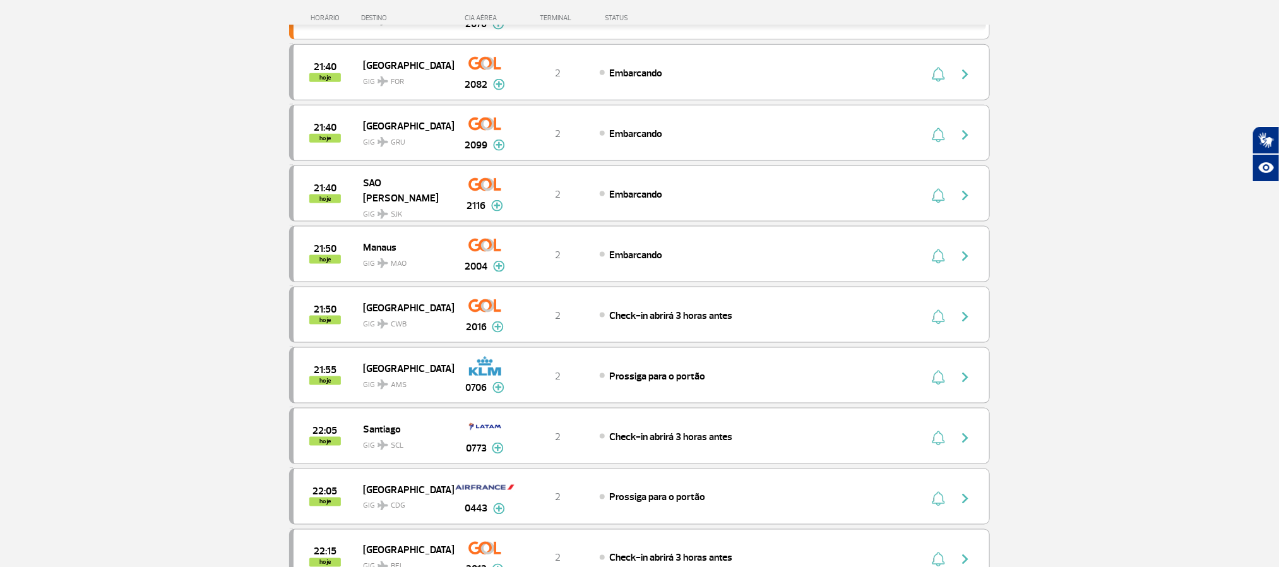
click at [74, 104] on section "Página Inicial > Voos > Painel de Voos Painel de Voos Partidas Chegadas 21:00 2…" at bounding box center [639, 22] width 1279 height 1481
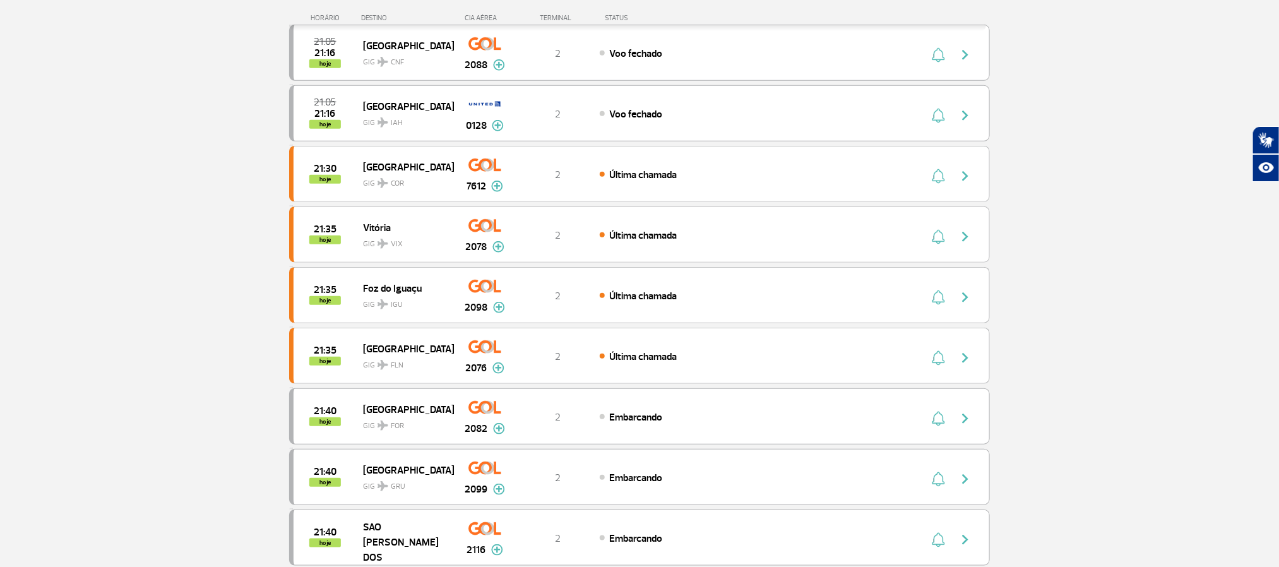
scroll to position [263, 0]
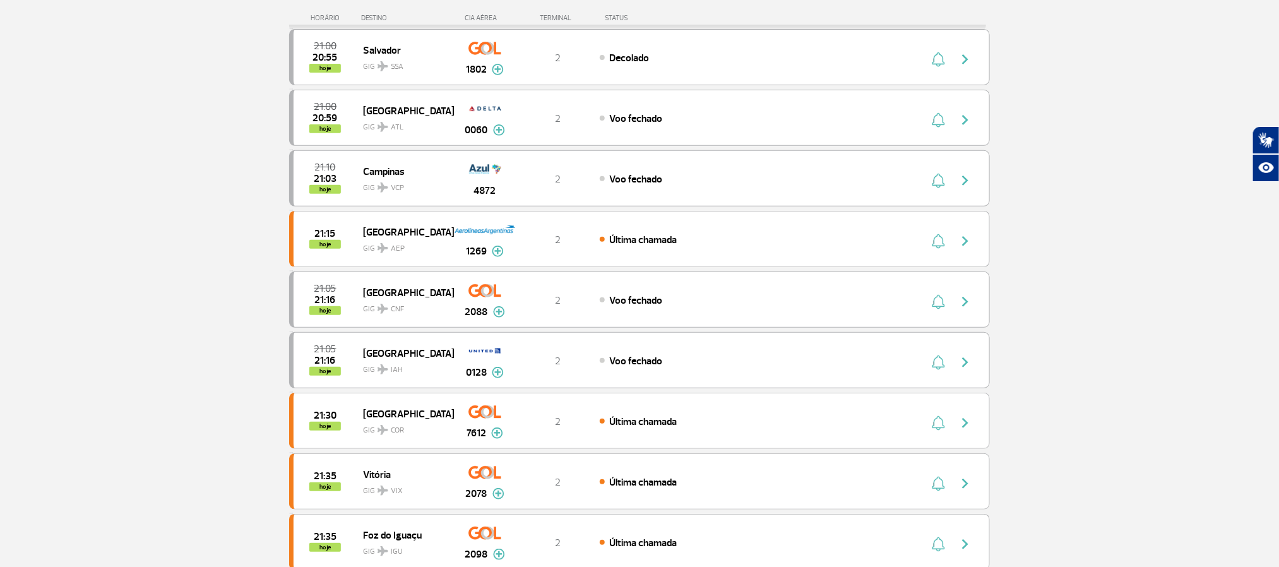
scroll to position [284, 0]
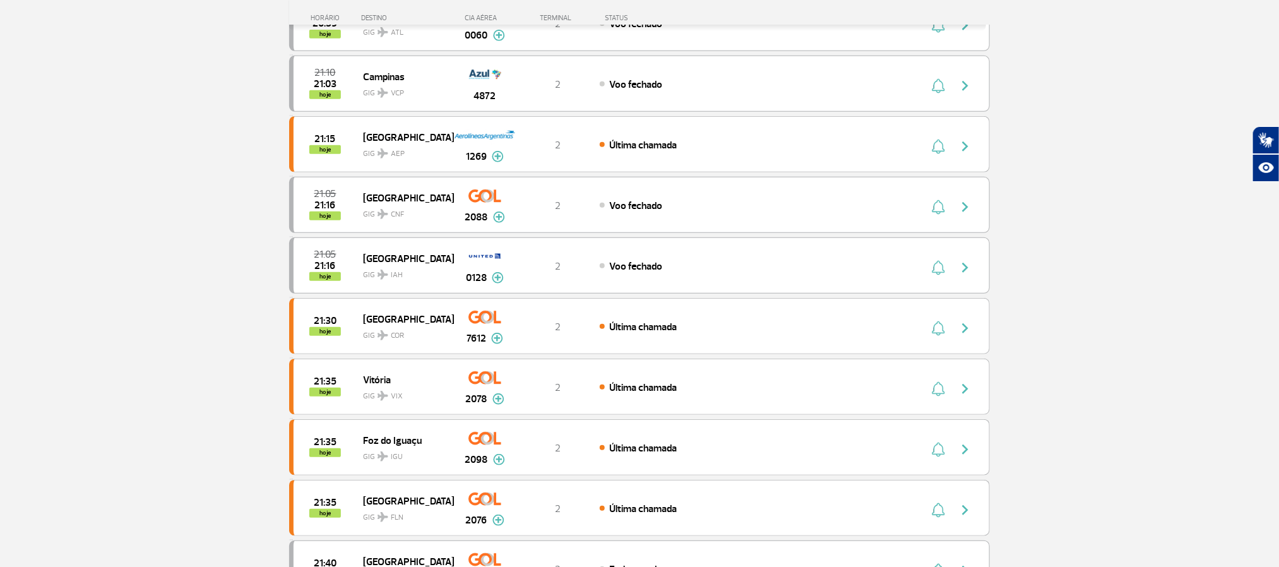
click at [125, 247] on section "Página Inicial > Voos > Painel de Voos Painel de Voos Partidas Chegadas 21:00 2…" at bounding box center [639, 518] width 1279 height 1481
click at [127, 269] on section "Página Inicial > Voos > Painel de Voos Painel de Voos Partidas Chegadas 21:00 2…" at bounding box center [639, 518] width 1279 height 1481
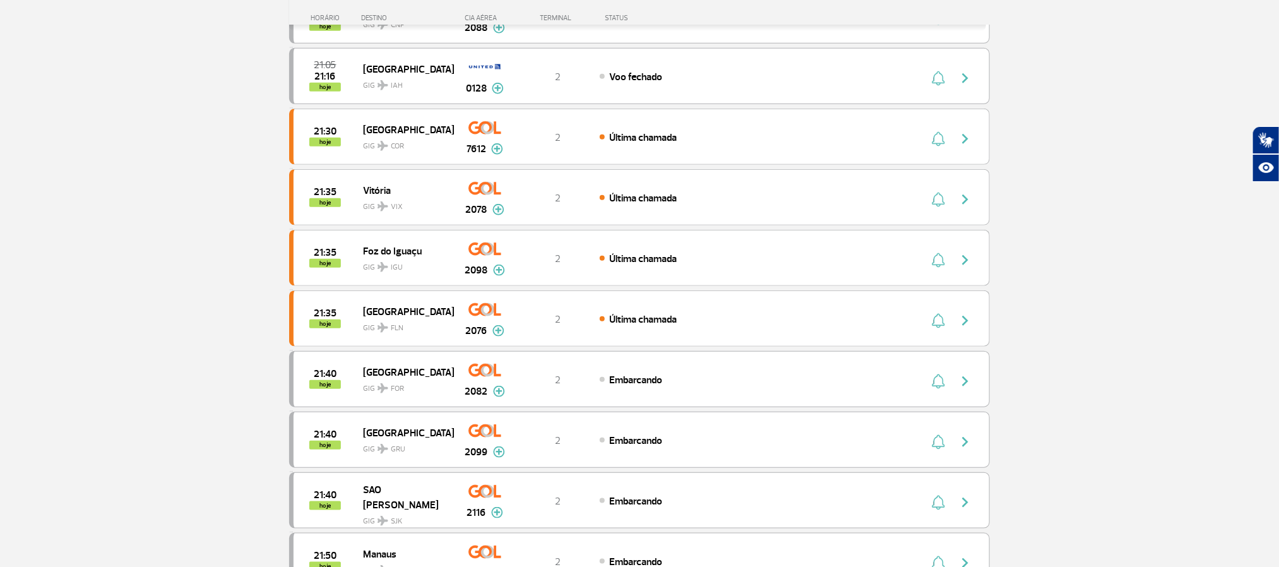
scroll to position [568, 0]
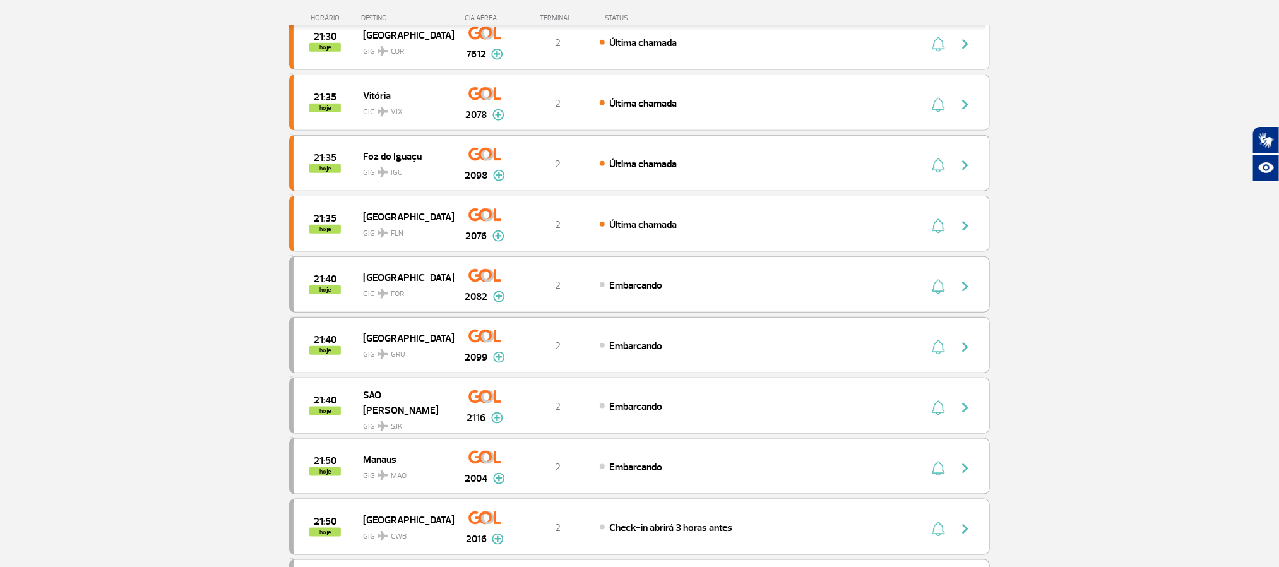
click at [137, 281] on section "Página Inicial > Voos > Painel de Voos Painel de Voos Partidas Chegadas 21:00 2…" at bounding box center [639, 234] width 1279 height 1481
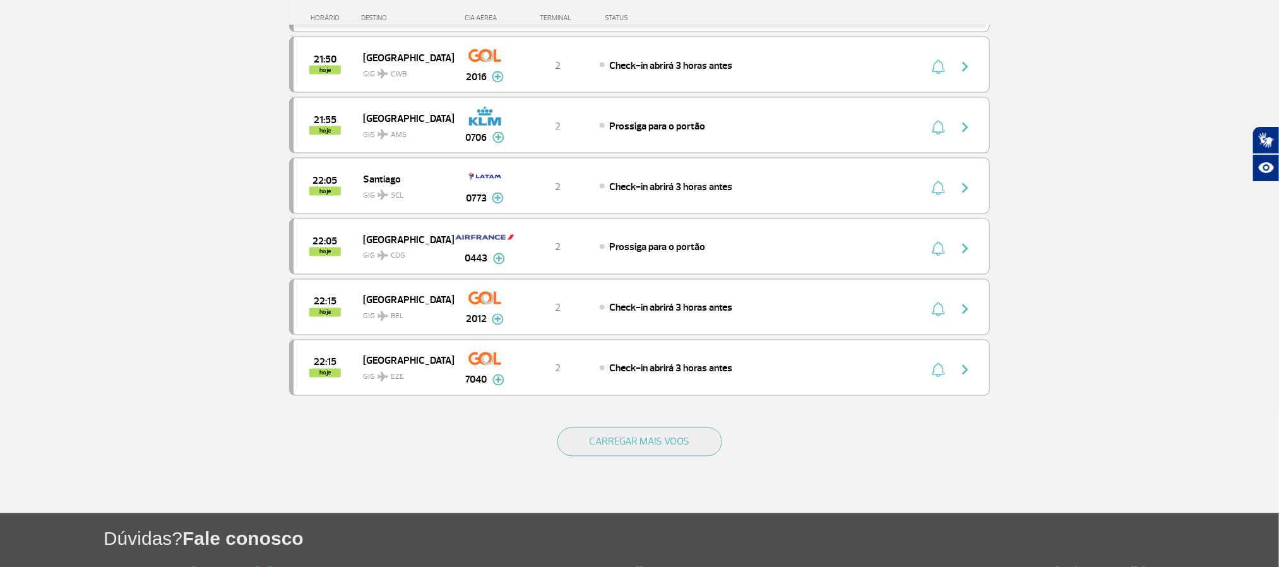
scroll to position [1041, 0]
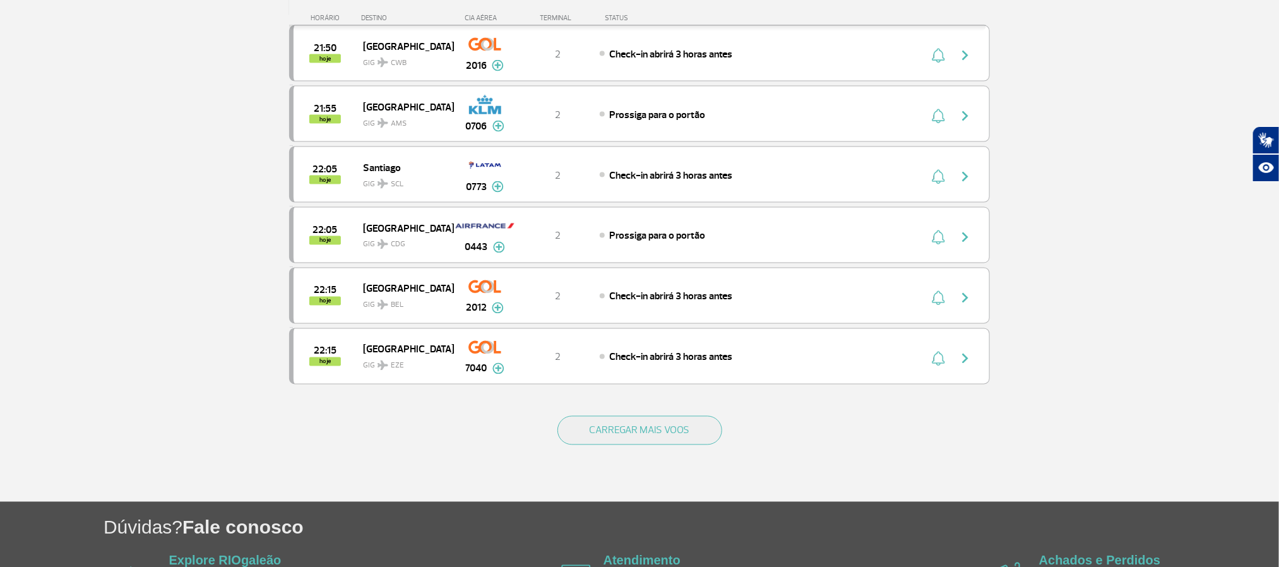
click at [606, 445] on button "CARREGAR MAIS VOOS" at bounding box center [639, 430] width 165 height 29
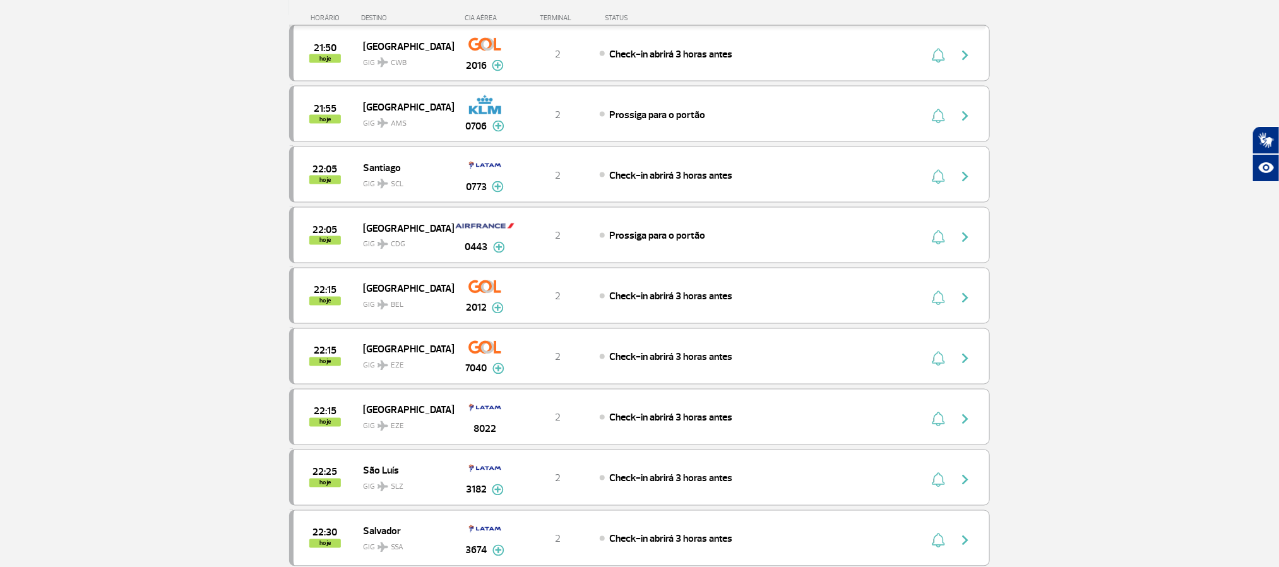
click at [102, 285] on section "Página Inicial > Voos > Painel de Voos Painel de Voos Partidas Chegadas 21:00 2…" at bounding box center [639, 367] width 1279 height 2692
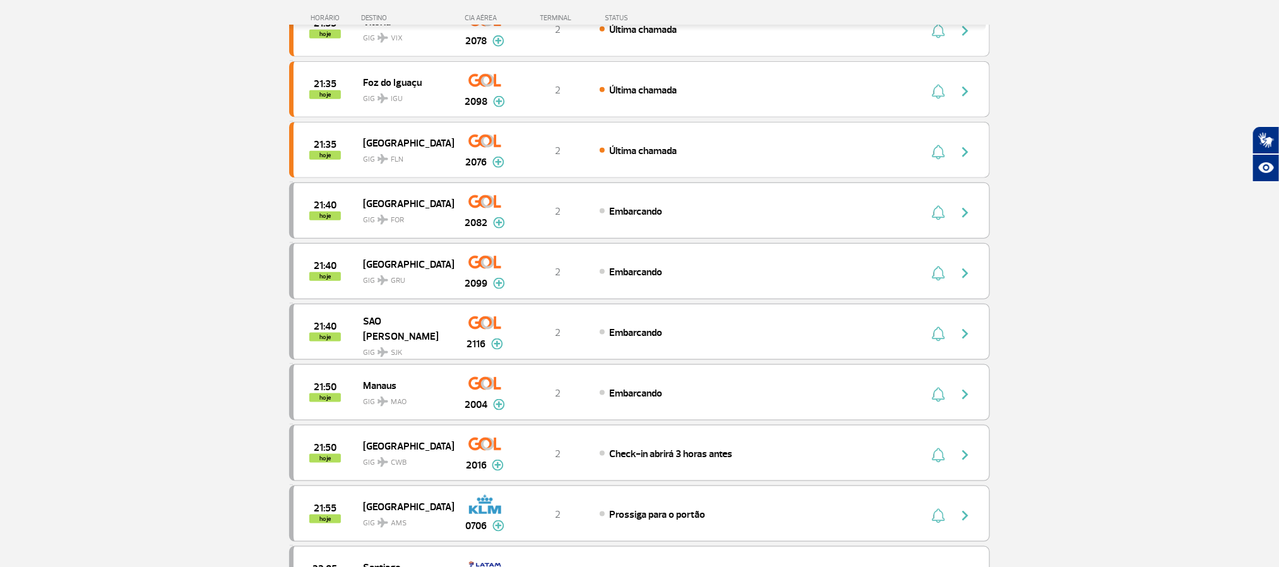
click at [114, 159] on section "Página Inicial > Voos > Painel de Voos Painel de Voos Partidas Chegadas 21:00 2…" at bounding box center [639, 161] width 1279 height 1481
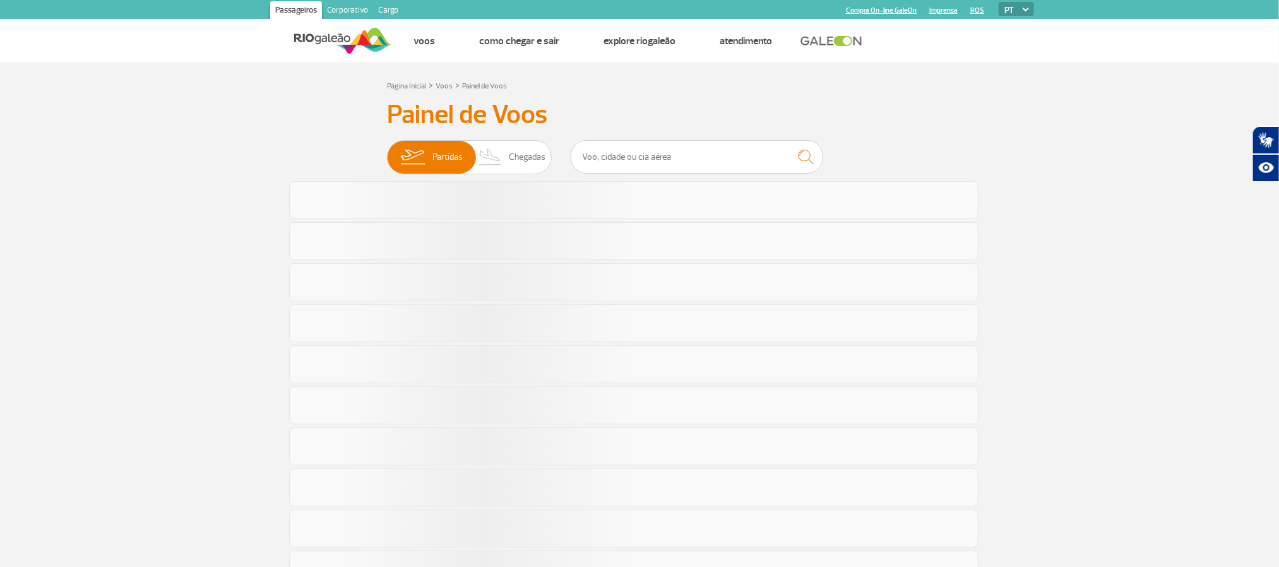
drag, startPoint x: 178, startPoint y: 243, endPoint x: 178, endPoint y: 231, distance: 12.0
click at [178, 242] on section "Página Inicial > Voos > Painel de Voos Painel de Voos Partidas Chegadas" at bounding box center [639, 552] width 1279 height 980
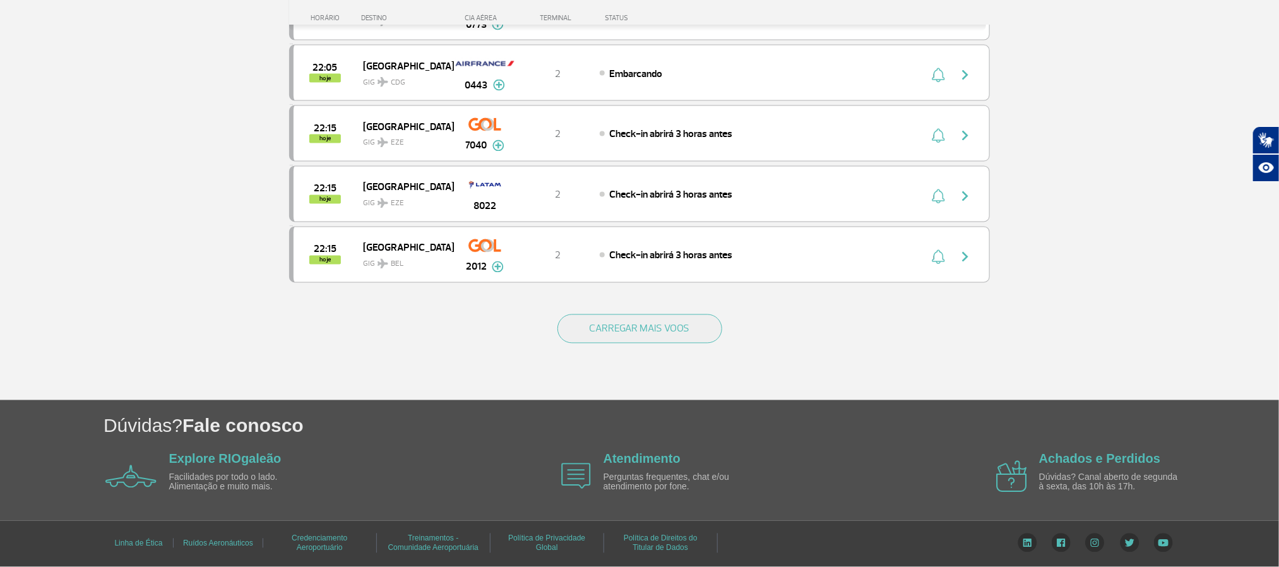
scroll to position [1168, 0]
click at [666, 305] on div "CARREGAR MAIS VOOS" at bounding box center [639, 350] width 701 height 102
click at [674, 326] on button "CARREGAR MAIS VOOS" at bounding box center [639, 328] width 165 height 29
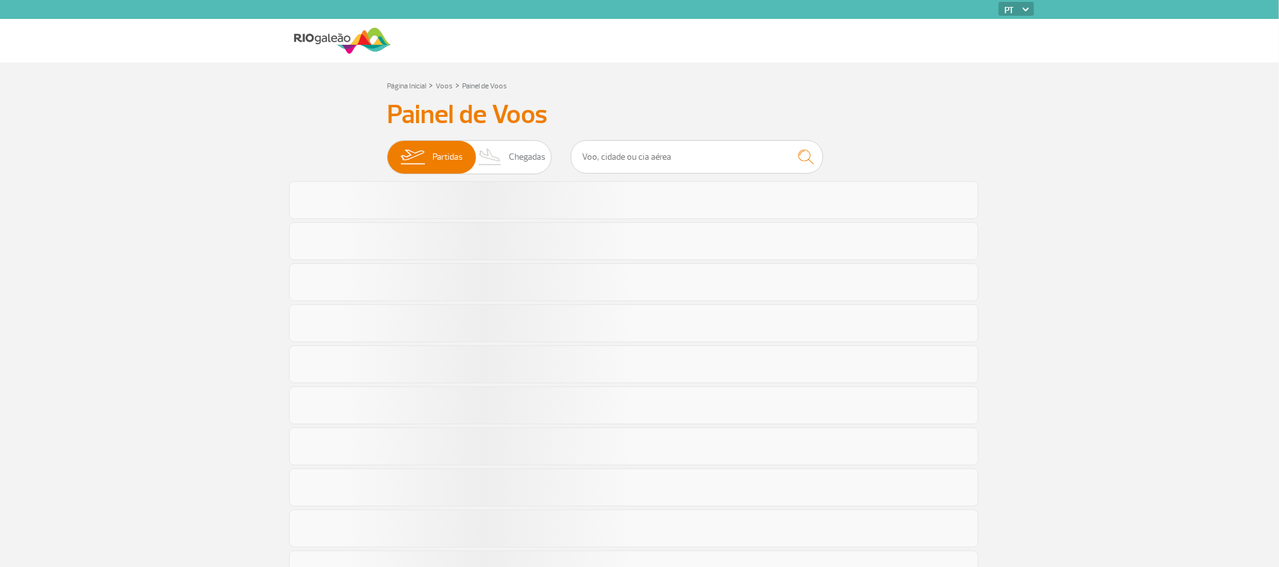
scroll to position [642, 0]
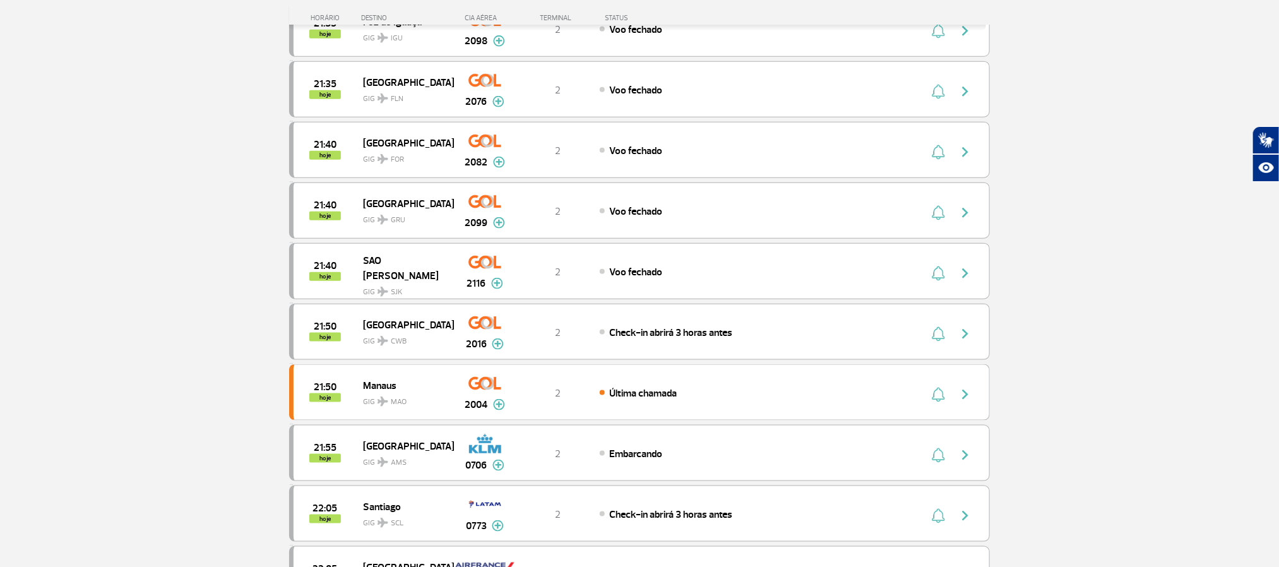
click at [114, 195] on section "Página Inicial > Voos > Painel de Voos Painel de Voos Partidas Chegadas 21:00 2…" at bounding box center [639, 161] width 1279 height 1481
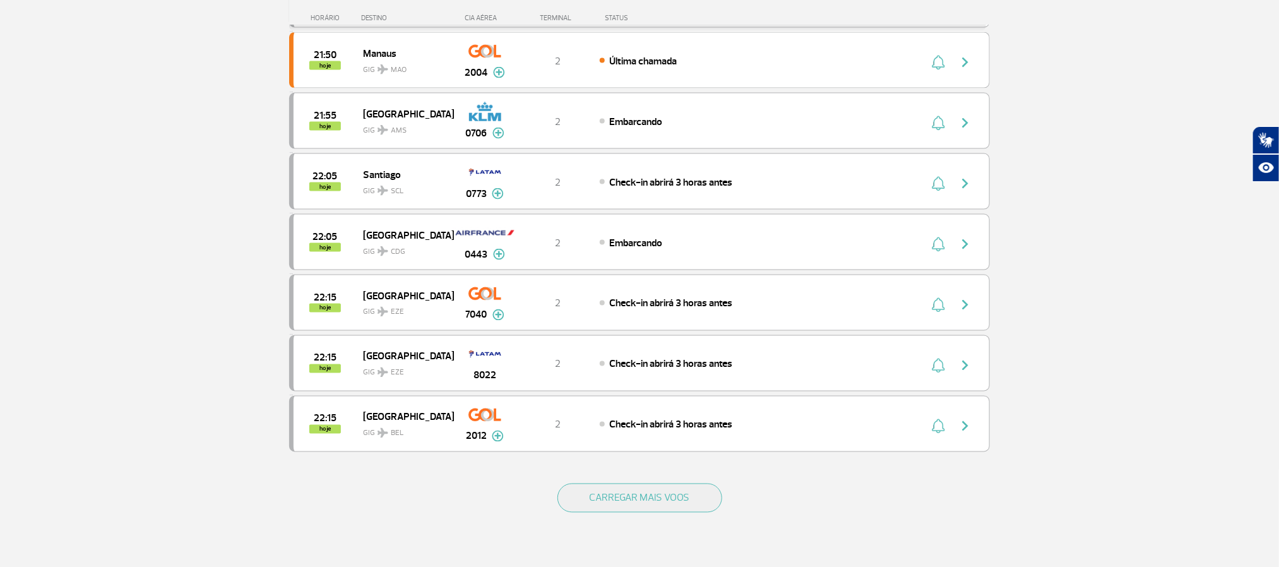
scroll to position [1021, 0]
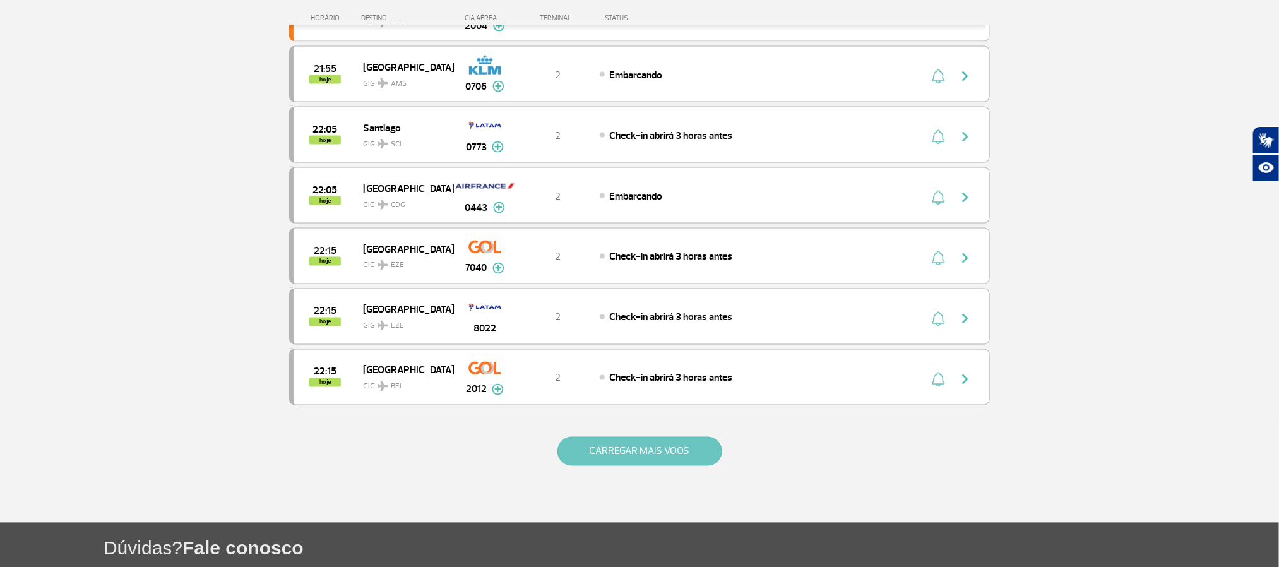
click at [690, 466] on button "CARREGAR MAIS VOOS" at bounding box center [639, 451] width 165 height 29
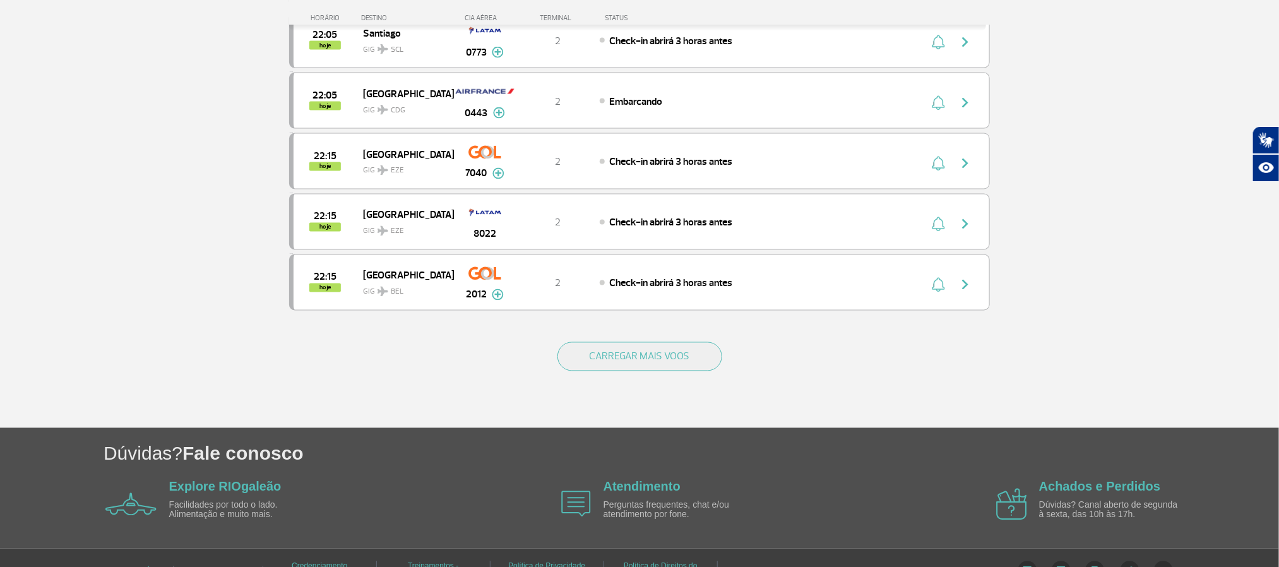
scroll to position [1168, 0]
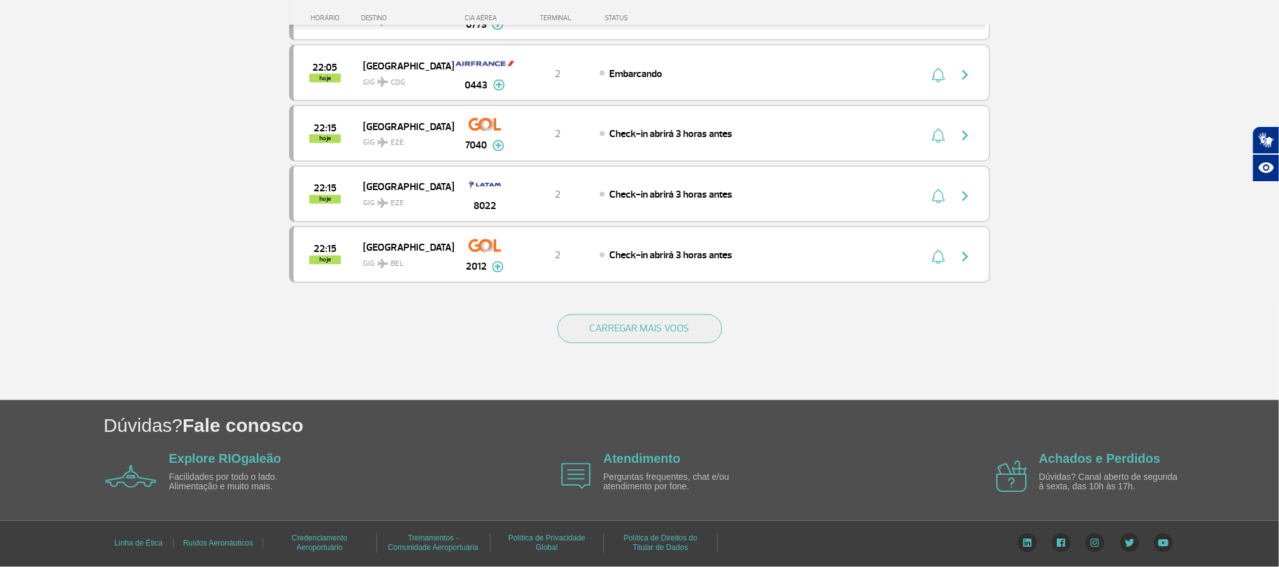
click at [669, 336] on button "CARREGAR MAIS VOOS" at bounding box center [639, 328] width 165 height 29
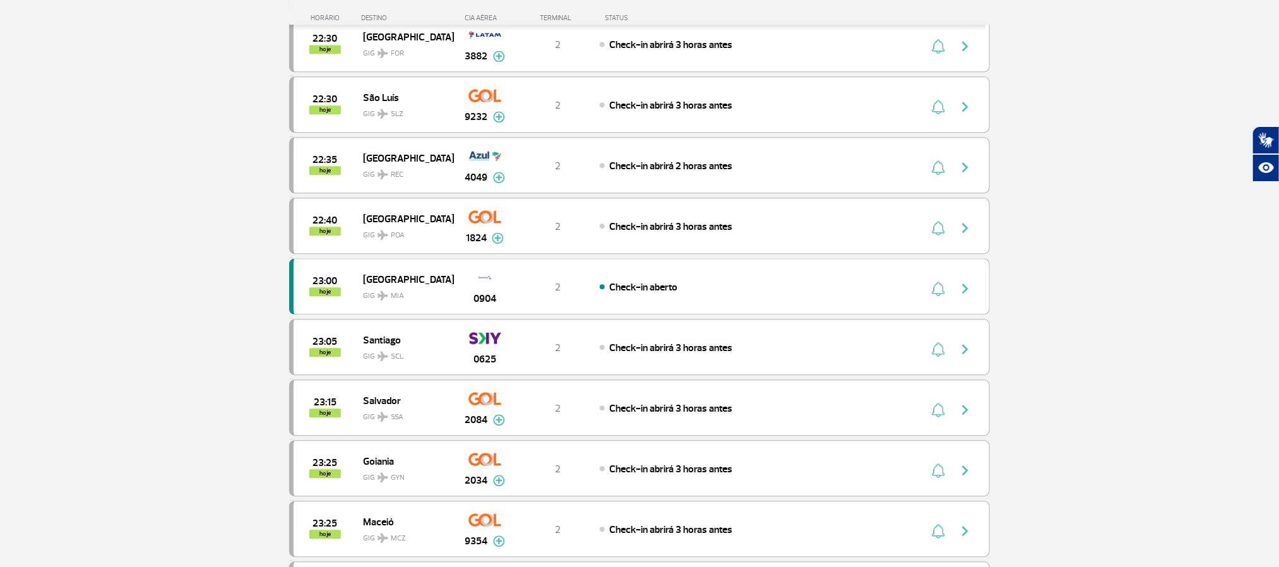
scroll to position [1547, 0]
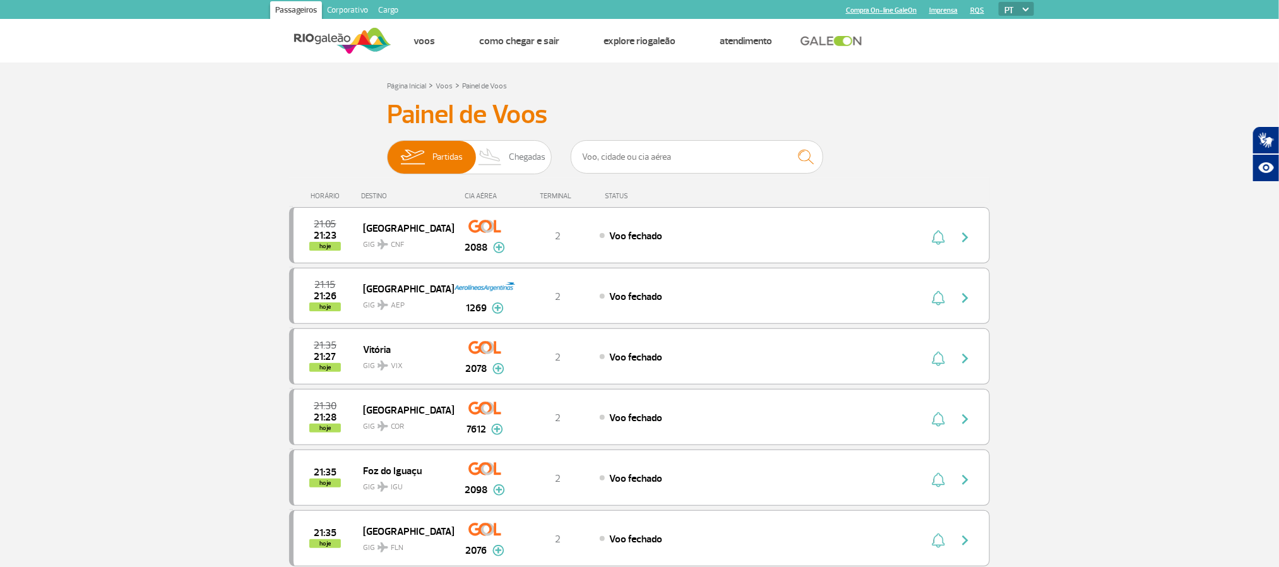
scroll to position [1157, 0]
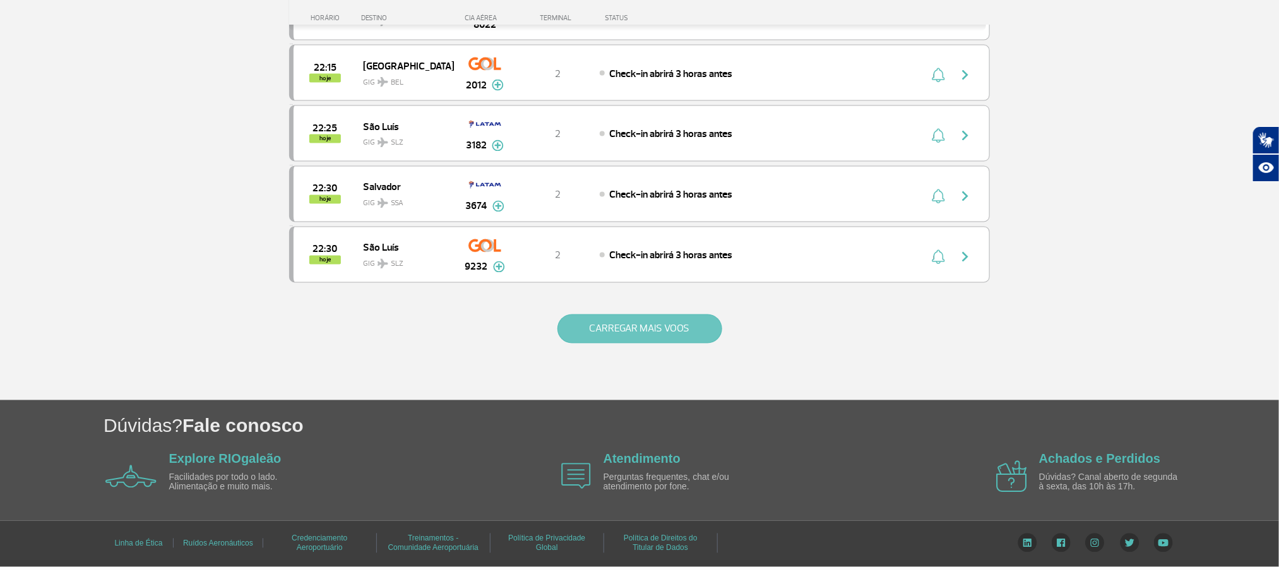
click at [614, 332] on button "CARREGAR MAIS VOOS" at bounding box center [639, 328] width 165 height 29
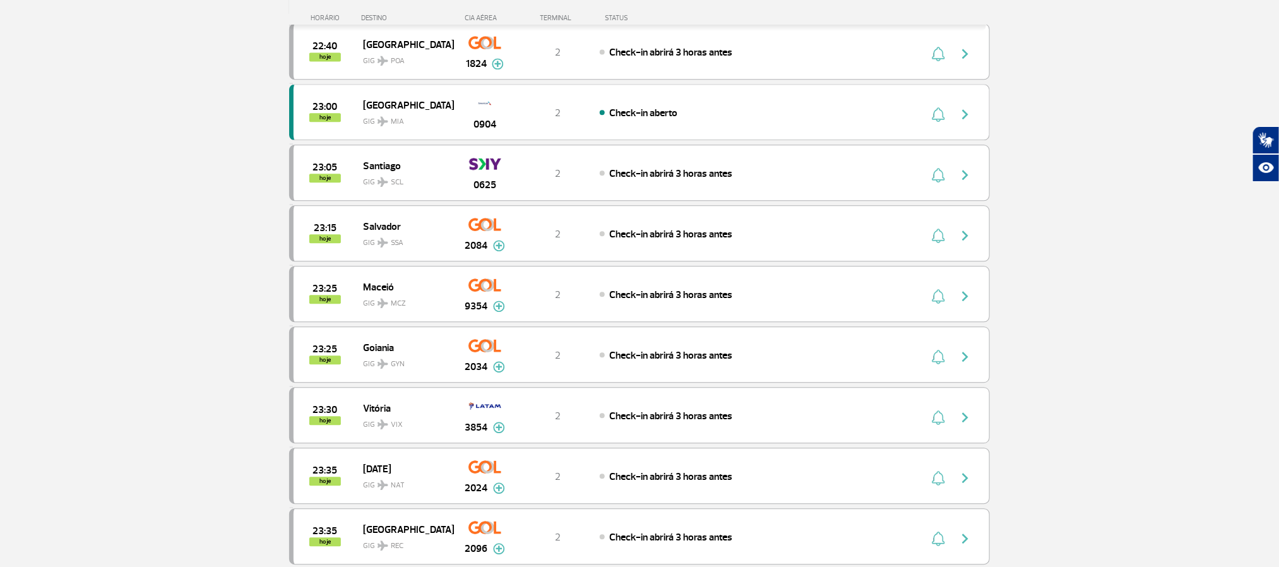
scroll to position [1536, 0]
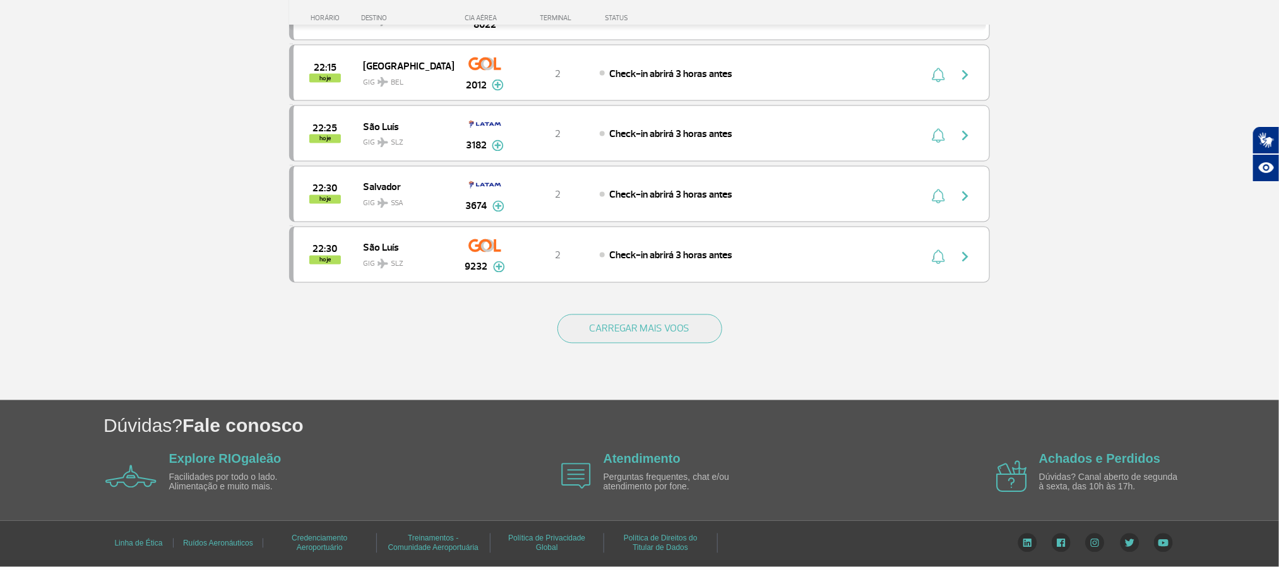
click at [619, 339] on button "CARREGAR MAIS VOOS" at bounding box center [639, 328] width 165 height 29
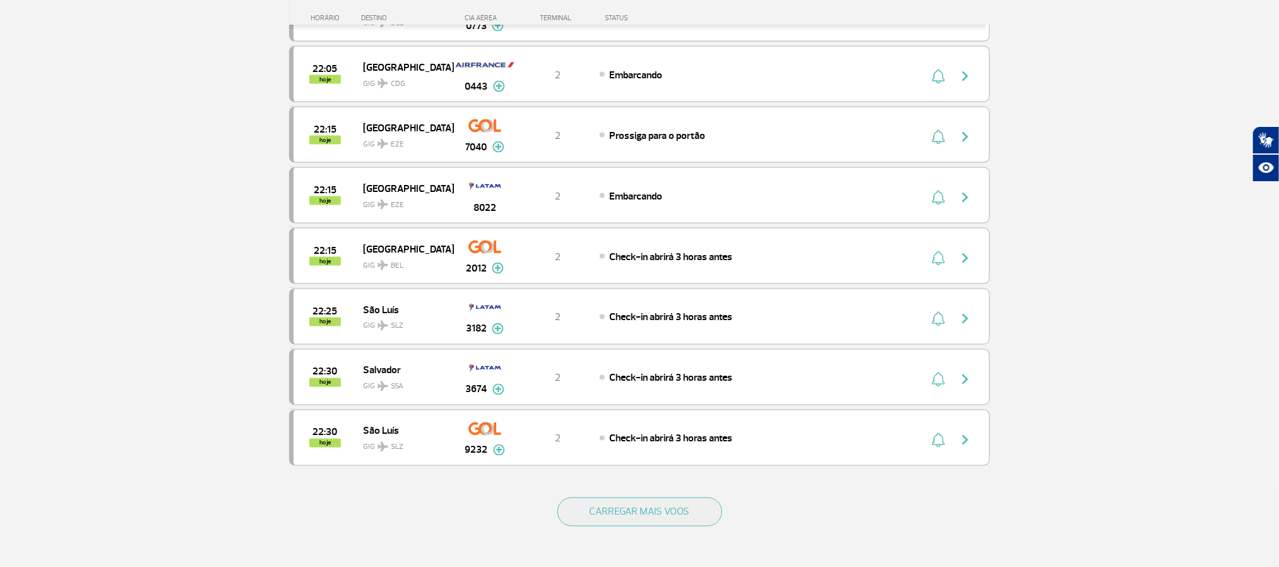
scroll to position [992, 0]
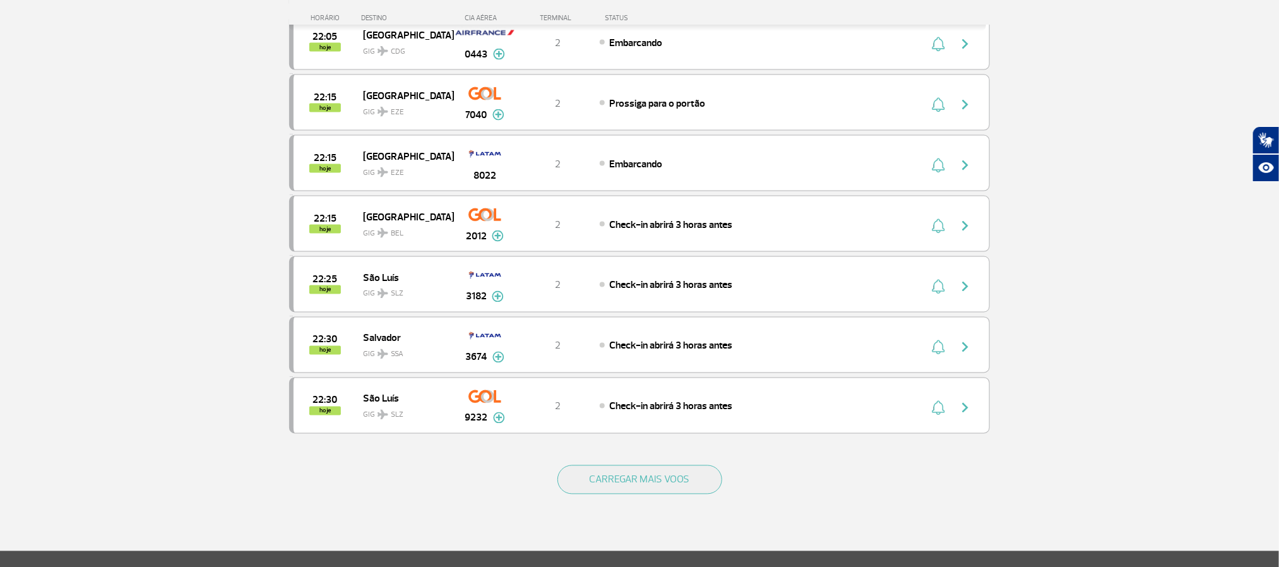
click at [729, 495] on div "CARREGAR MAIS VOOS" at bounding box center [639, 500] width 701 height 102
click at [712, 494] on button "CARREGAR MAIS VOOS" at bounding box center [639, 479] width 165 height 29
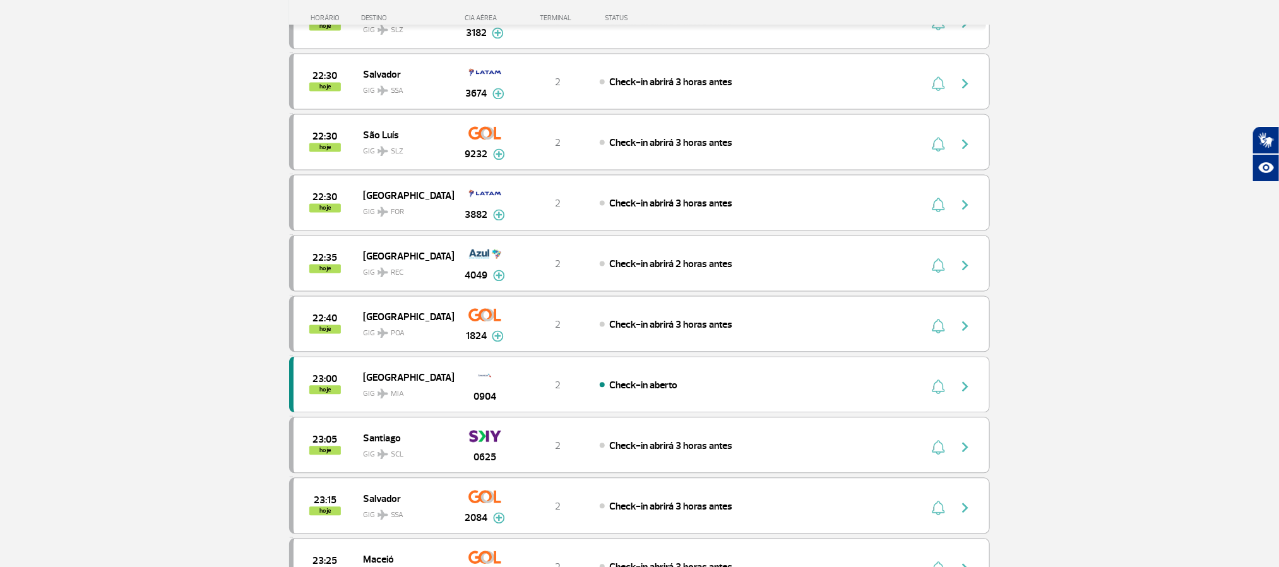
scroll to position [1371, 0]
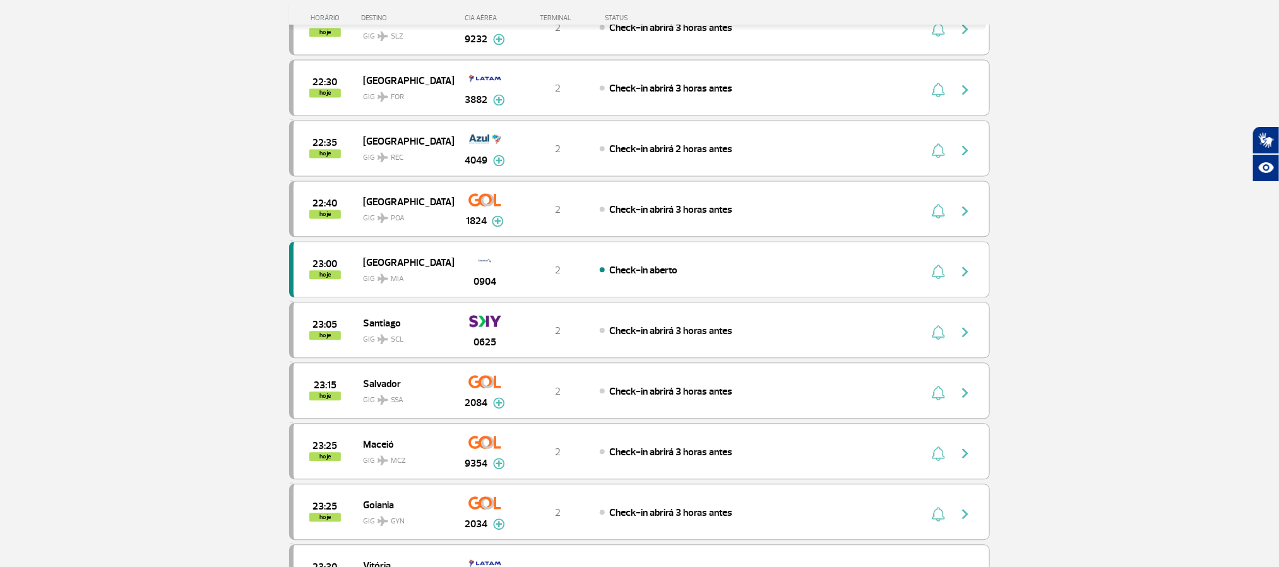
click at [17, 349] on section "Página Inicial > Voos > Painel de Voos Painel de Voos Partidas Chegadas 21:05 2…" at bounding box center [639, 38] width 1279 height 2692
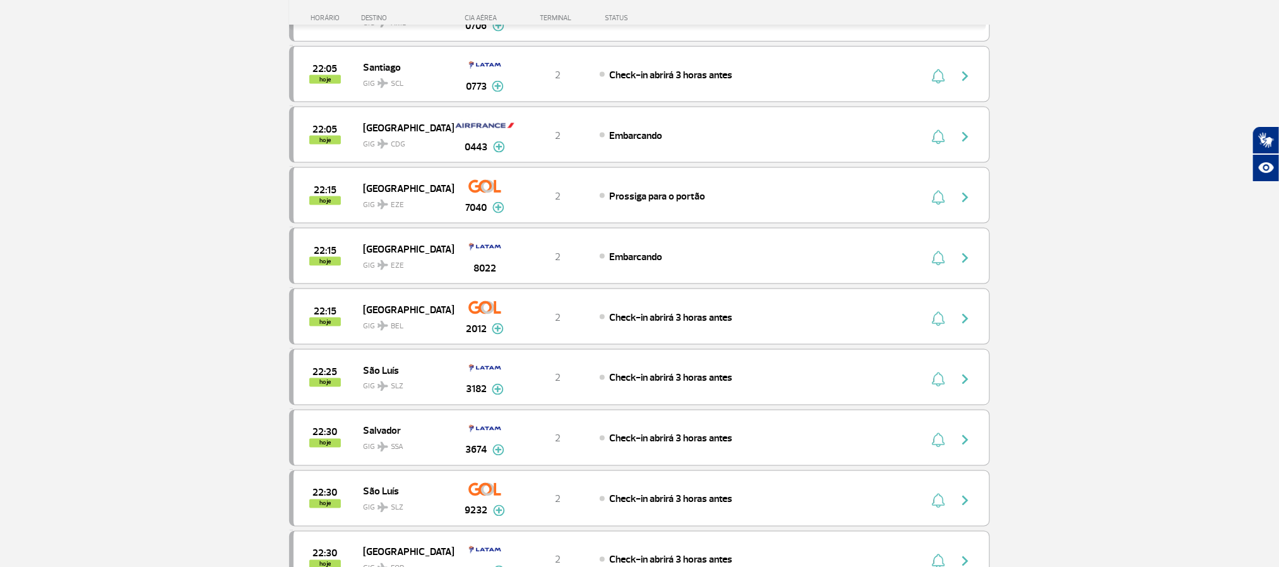
scroll to position [897, 0]
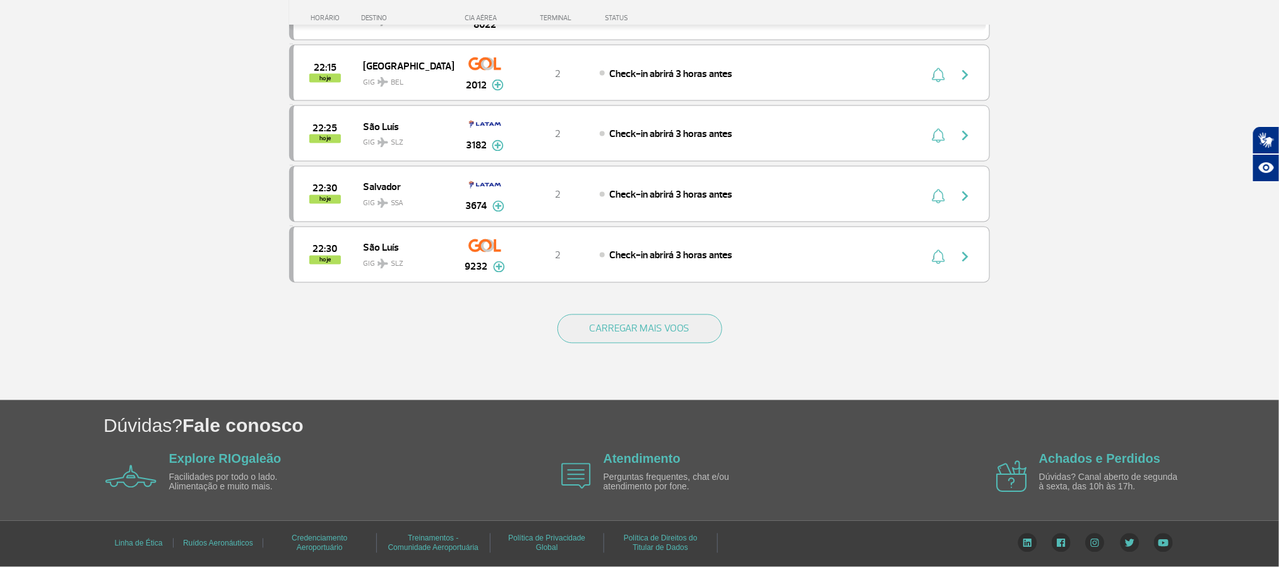
scroll to position [1168, 0]
drag, startPoint x: 663, startPoint y: 360, endPoint x: 635, endPoint y: 321, distance: 48.0
click at [656, 356] on div "CARREGAR MAIS VOOS" at bounding box center [639, 350] width 701 height 102
click at [635, 322] on button "CARREGAR MAIS VOOS" at bounding box center [639, 328] width 165 height 29
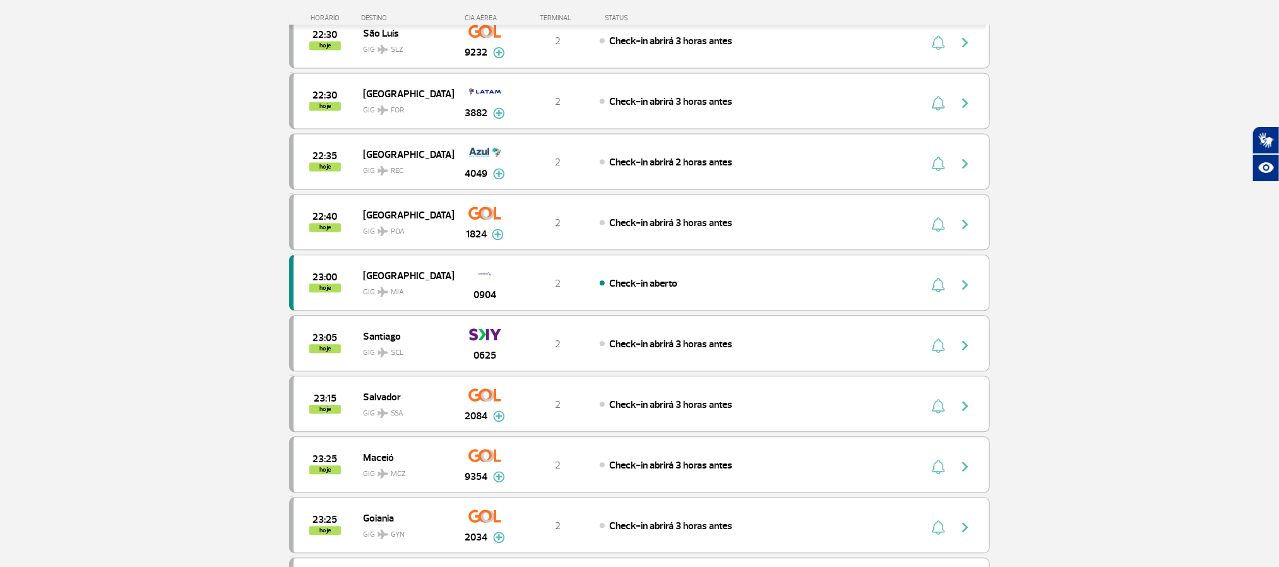
scroll to position [1452, 0]
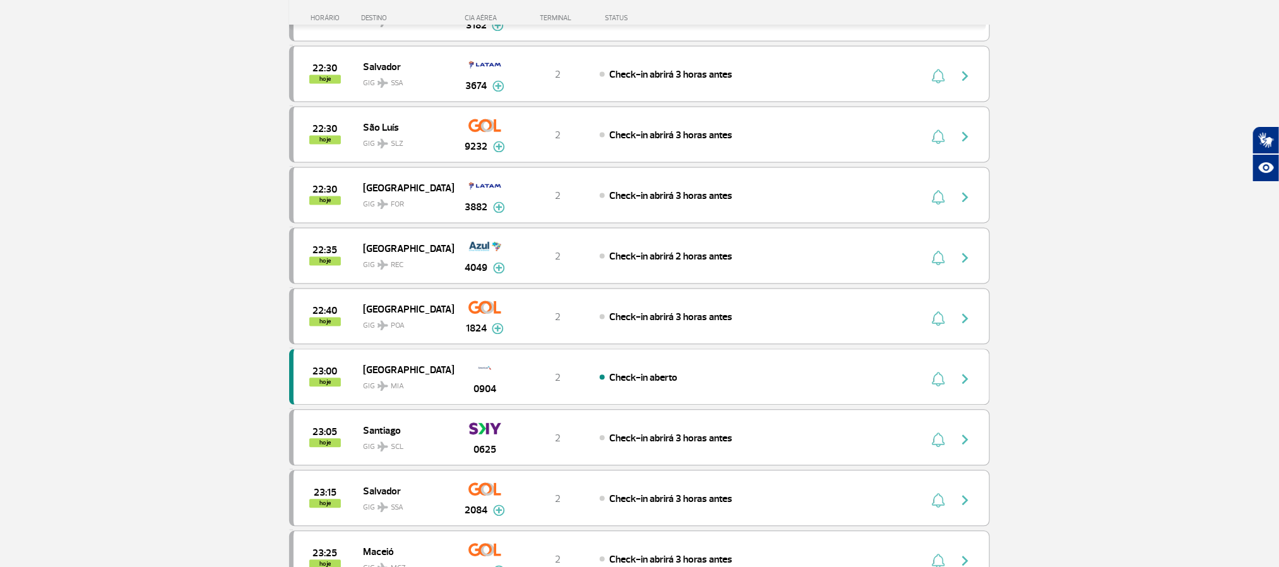
click at [184, 271] on section "Página Inicial > Voos > Painel de Voos Painel de Voos Partidas Chegadas 21:05 2…" at bounding box center [639, 146] width 1279 height 2692
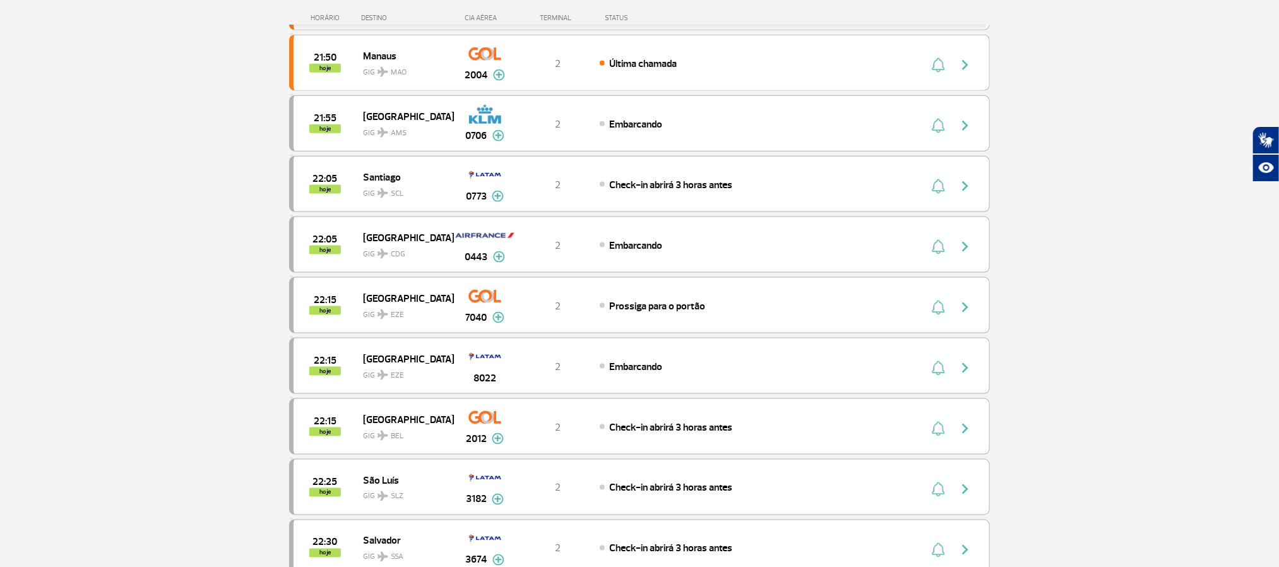
scroll to position [695, 0]
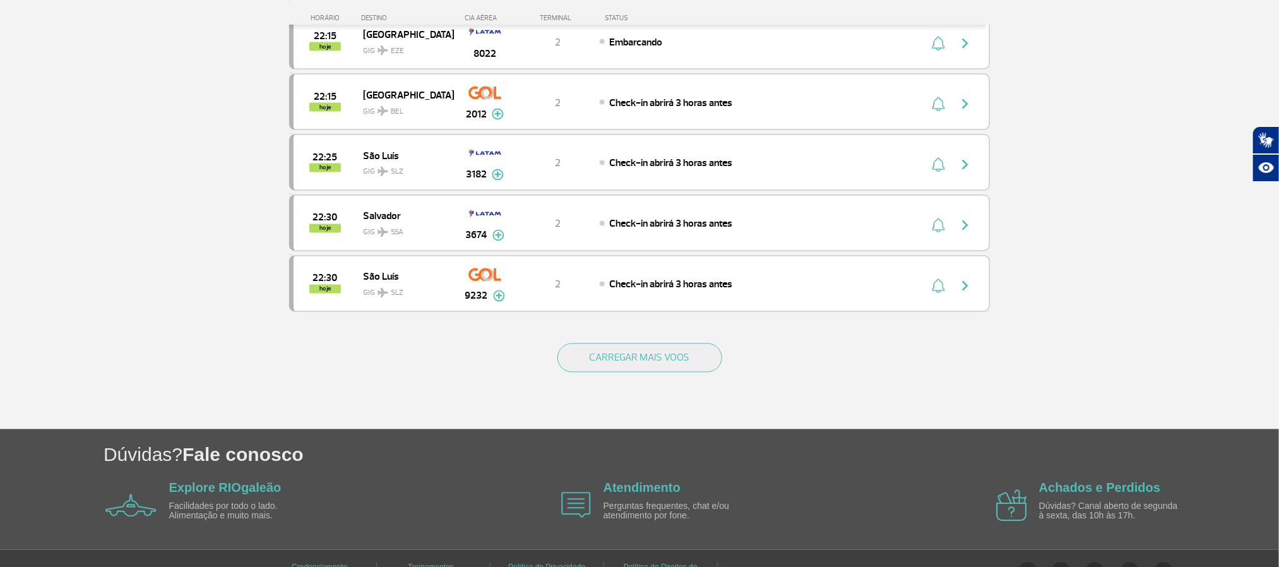
scroll to position [1168, 0]
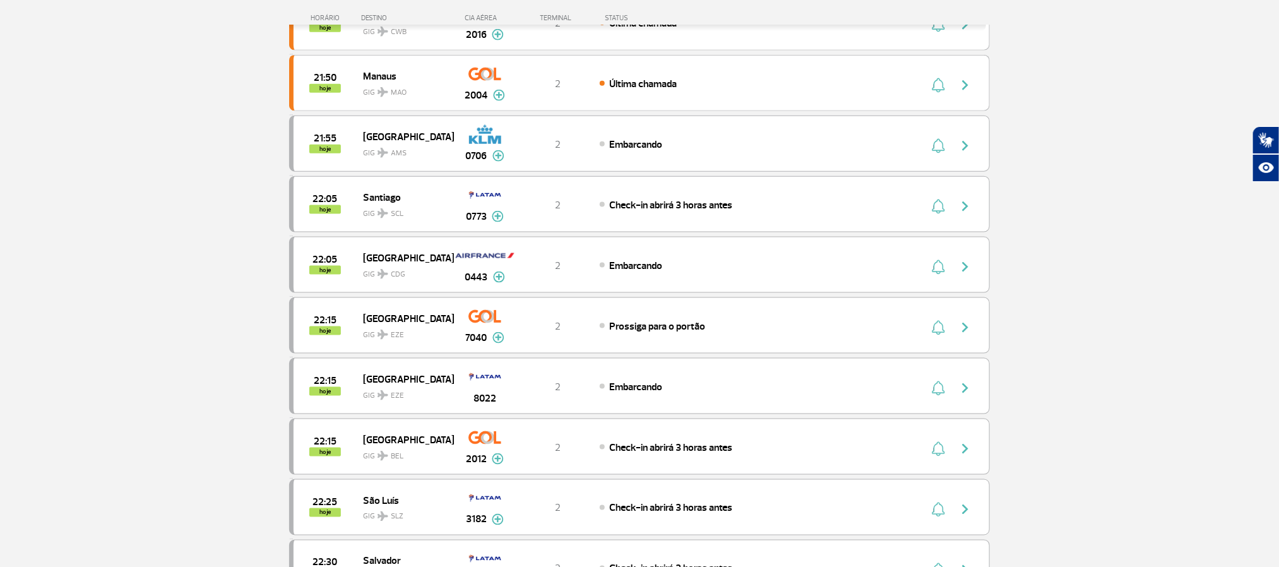
scroll to position [780, 0]
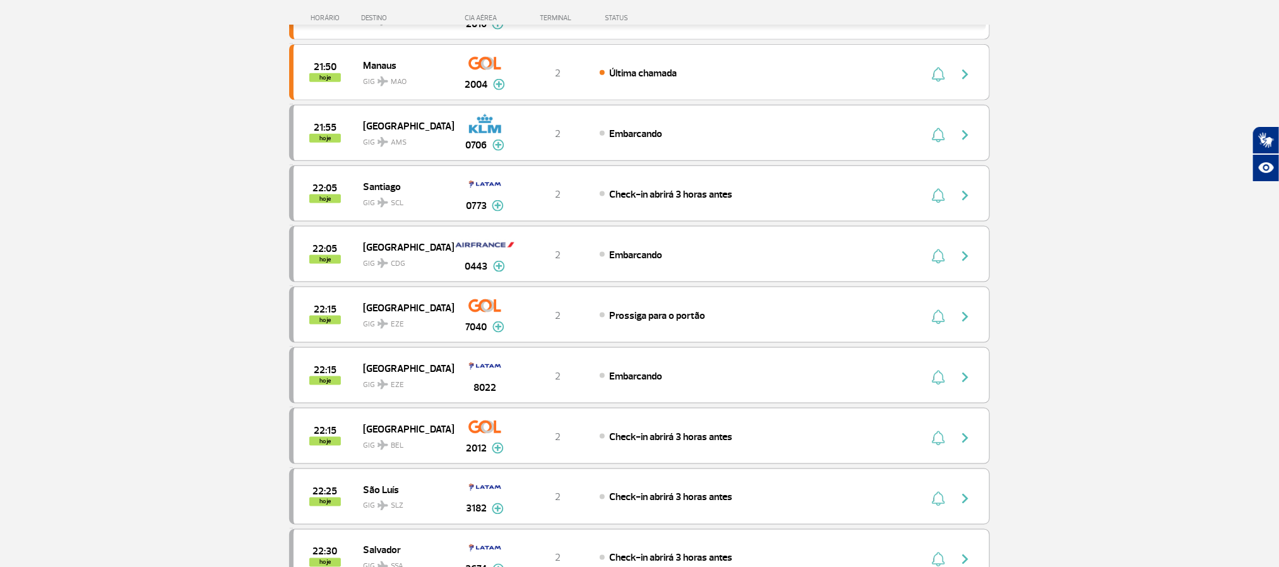
click at [165, 215] on section "Página Inicial > Voos > Painel de Voos Painel de Voos Partidas Chegadas 21:05 2…" at bounding box center [639, 22] width 1279 height 1481
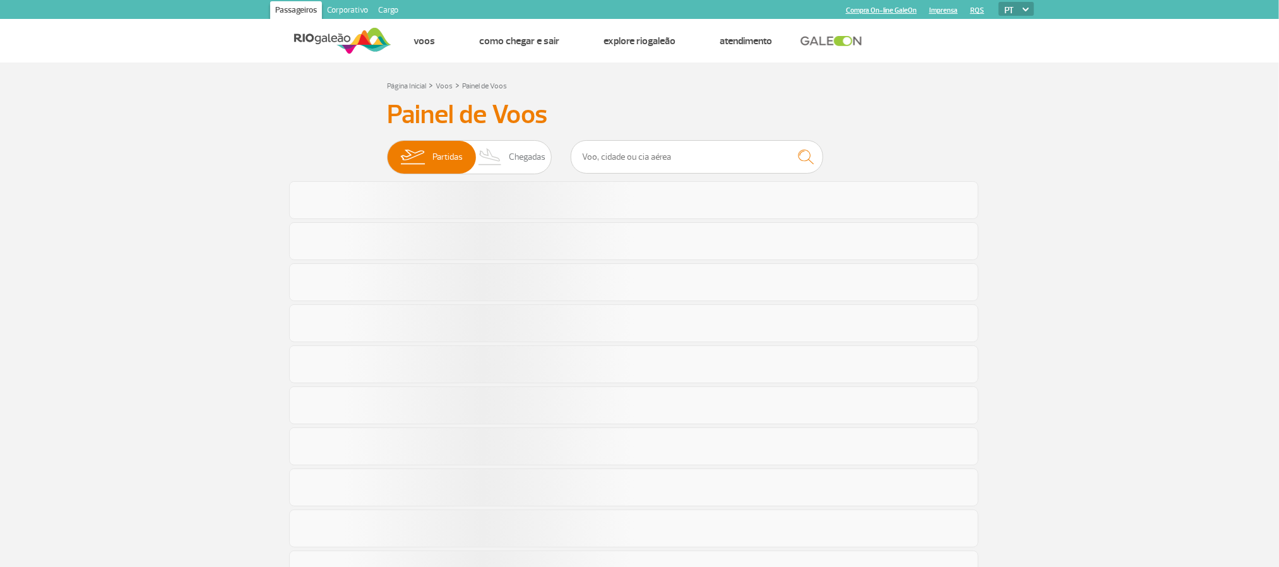
scroll to position [642, 0]
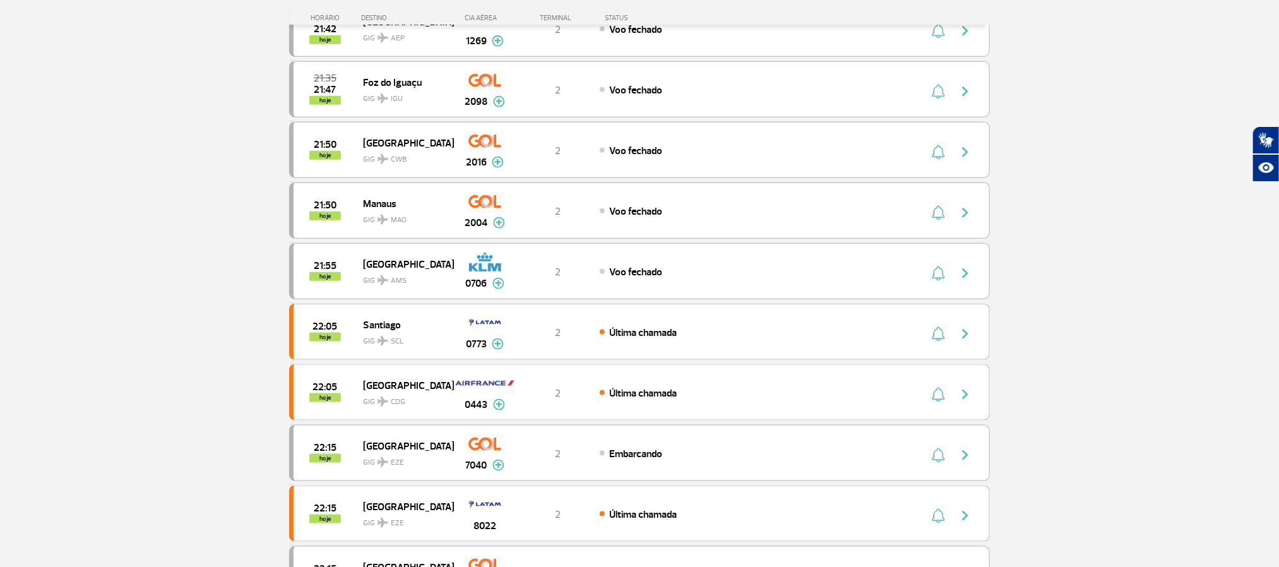
click at [4, 15] on section "Página Inicial > Voos > Painel de Voos Painel de Voos Partidas Chegadas 21:05 2…" at bounding box center [639, 161] width 1279 height 1481
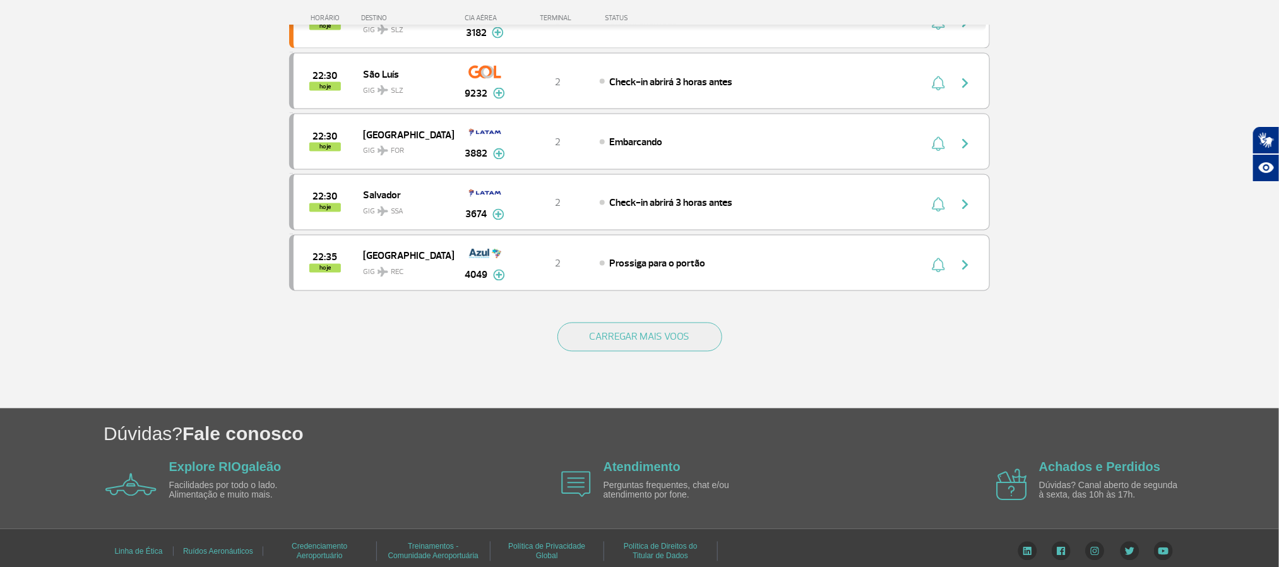
scroll to position [1136, 0]
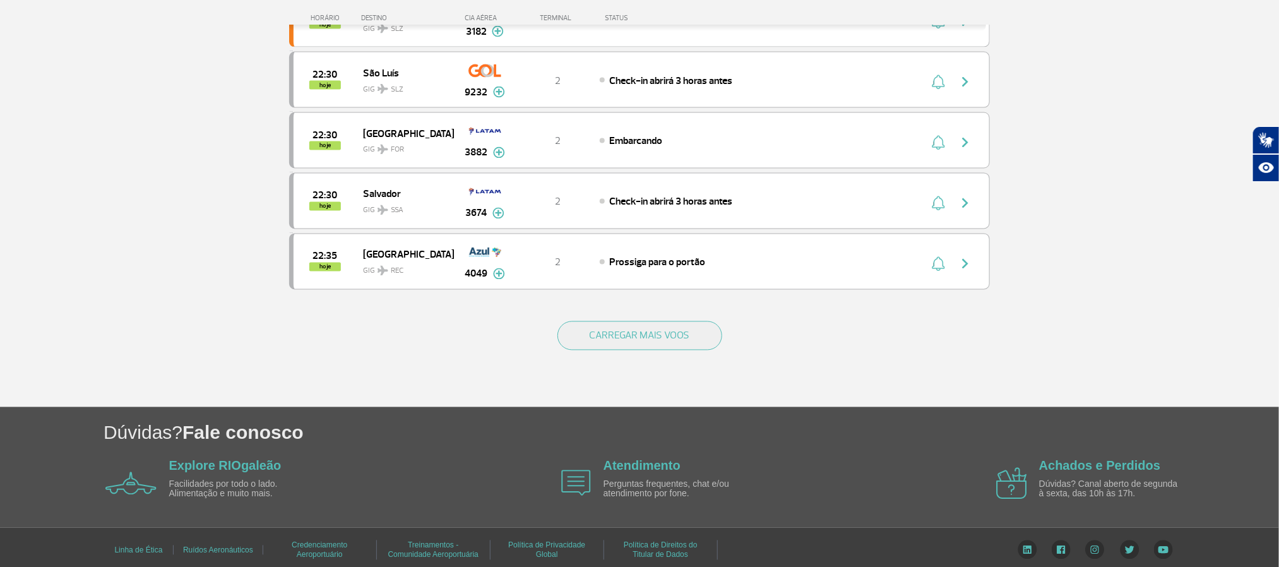
click at [653, 350] on button "CARREGAR MAIS VOOS" at bounding box center [639, 335] width 165 height 29
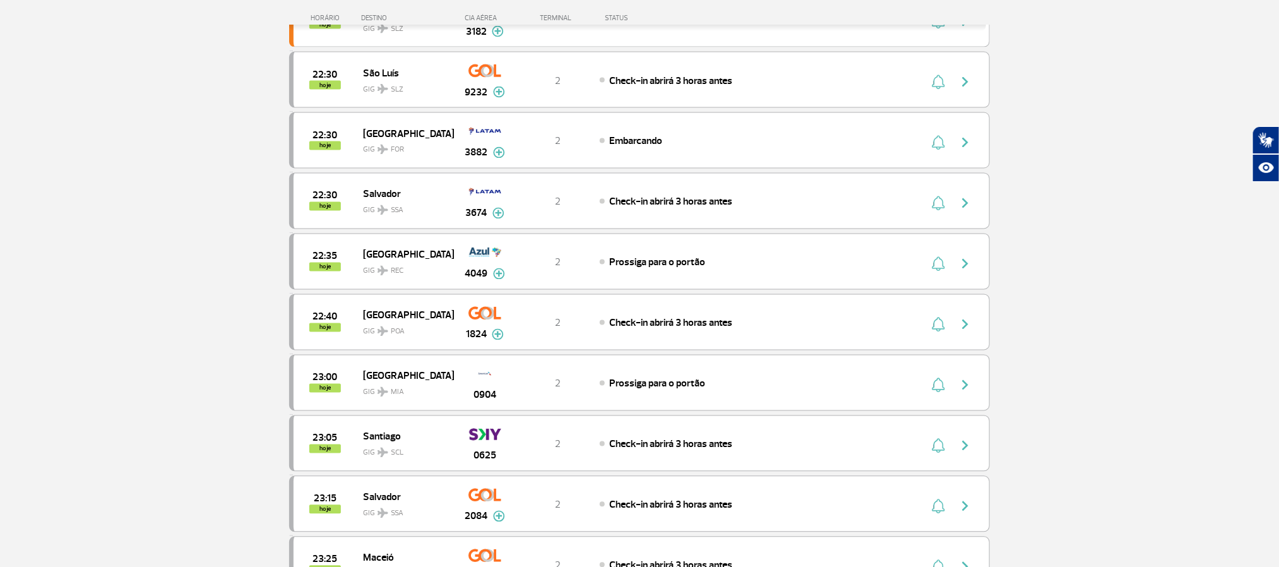
click at [143, 198] on section "Página Inicial > Voos > Painel de Voos Painel de Voos Partidas Chegadas 21:35 2…" at bounding box center [639, 272] width 1279 height 2692
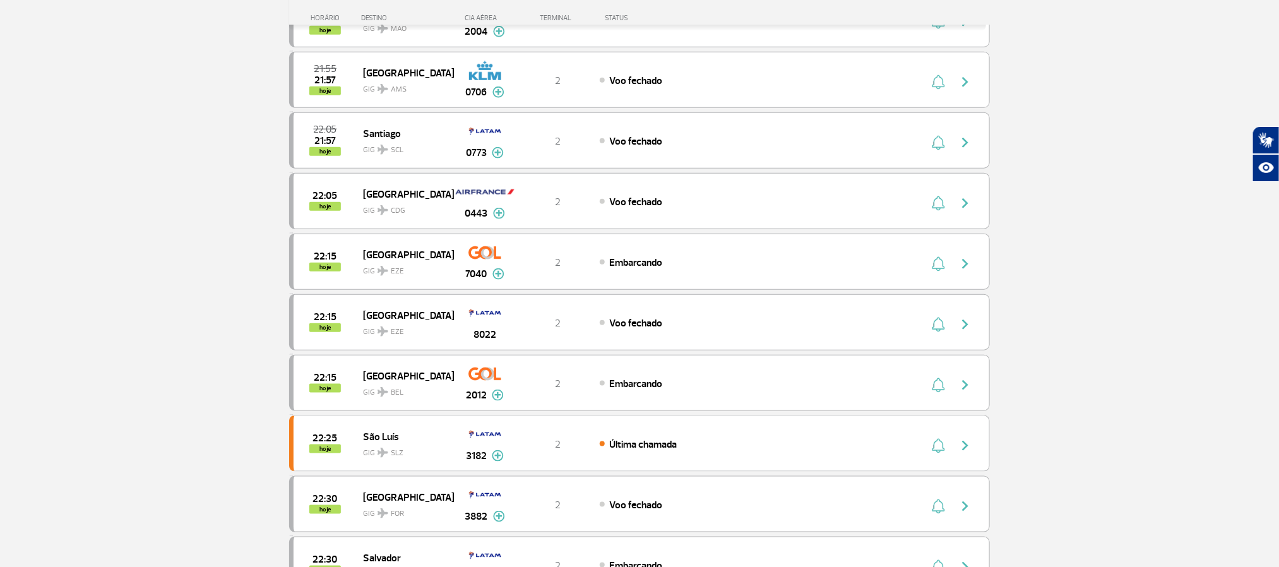
click at [108, 258] on section "Página Inicial > Voos > Painel de Voos Painel de Voos Partidas Chegadas 21:35 2…" at bounding box center [639, 212] width 1279 height 1481
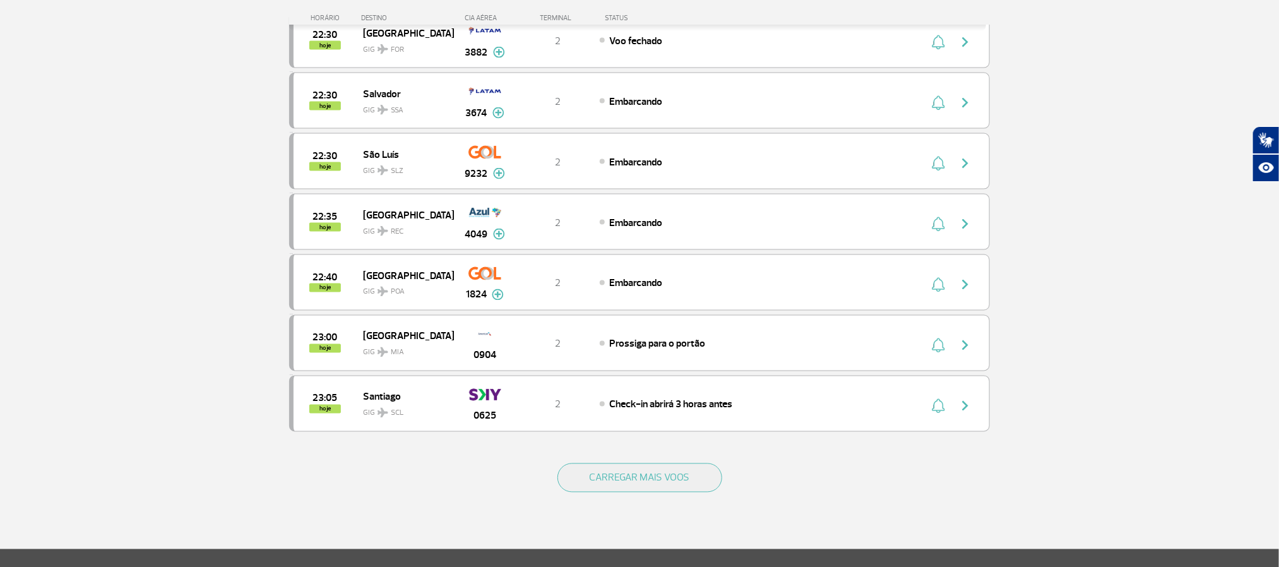
scroll to position [852, 0]
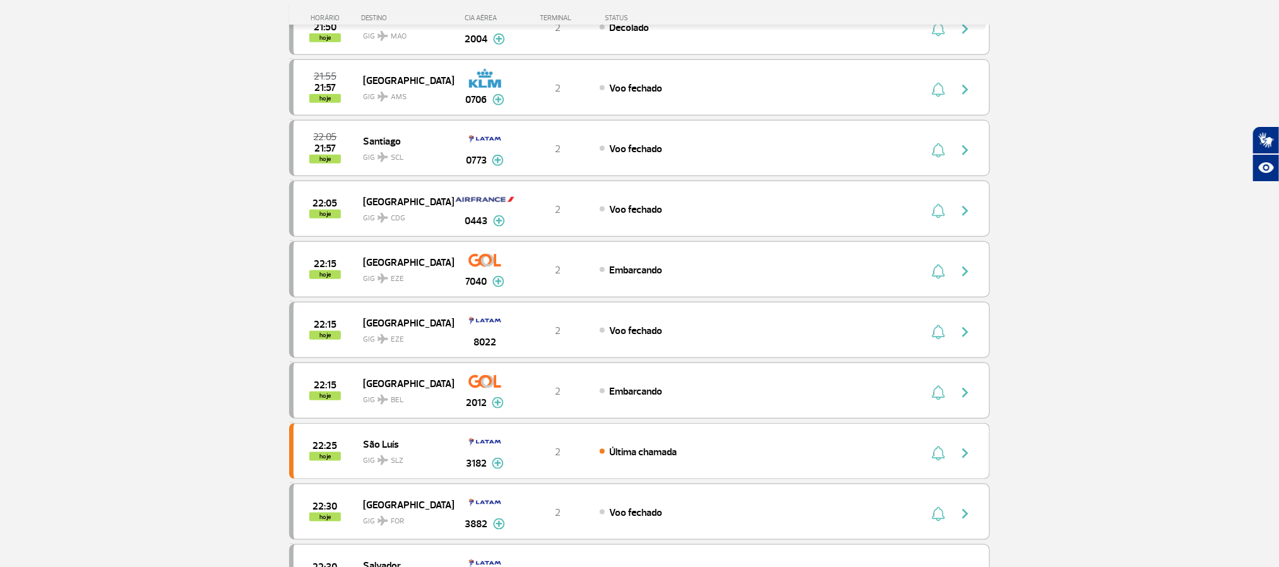
scroll to position [547, 0]
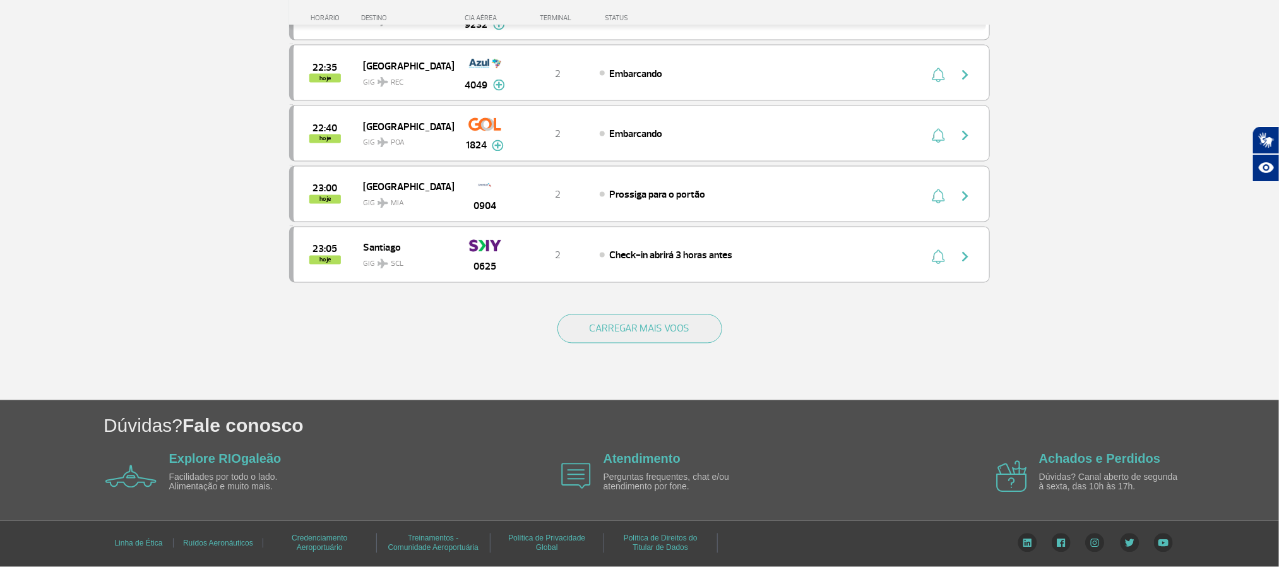
scroll to position [1168, 0]
click at [680, 331] on button "CARREGAR MAIS VOOS" at bounding box center [639, 328] width 165 height 29
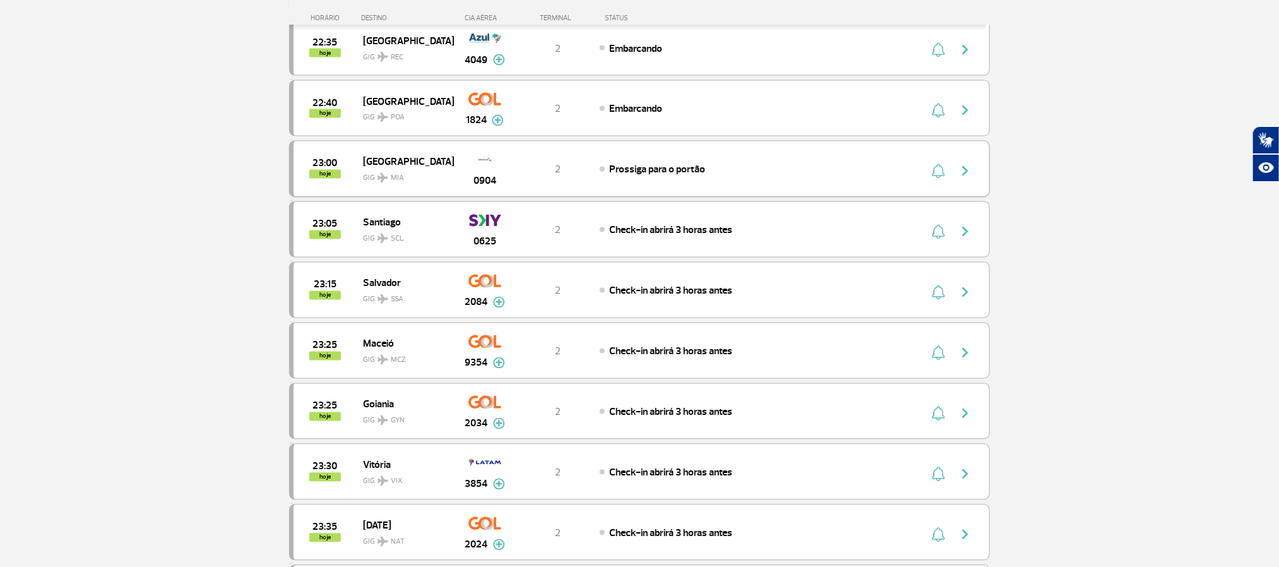
click at [835, 176] on div "Prossiga para o portão" at bounding box center [739, 169] width 278 height 14
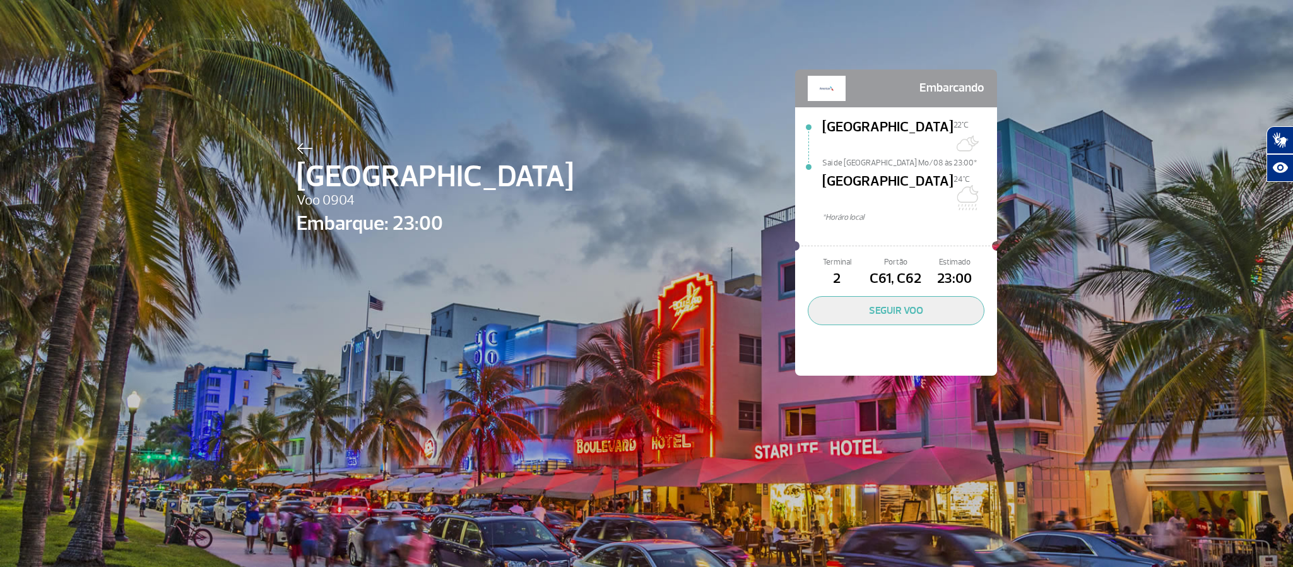
click at [298, 143] on img at bounding box center [305, 148] width 16 height 11
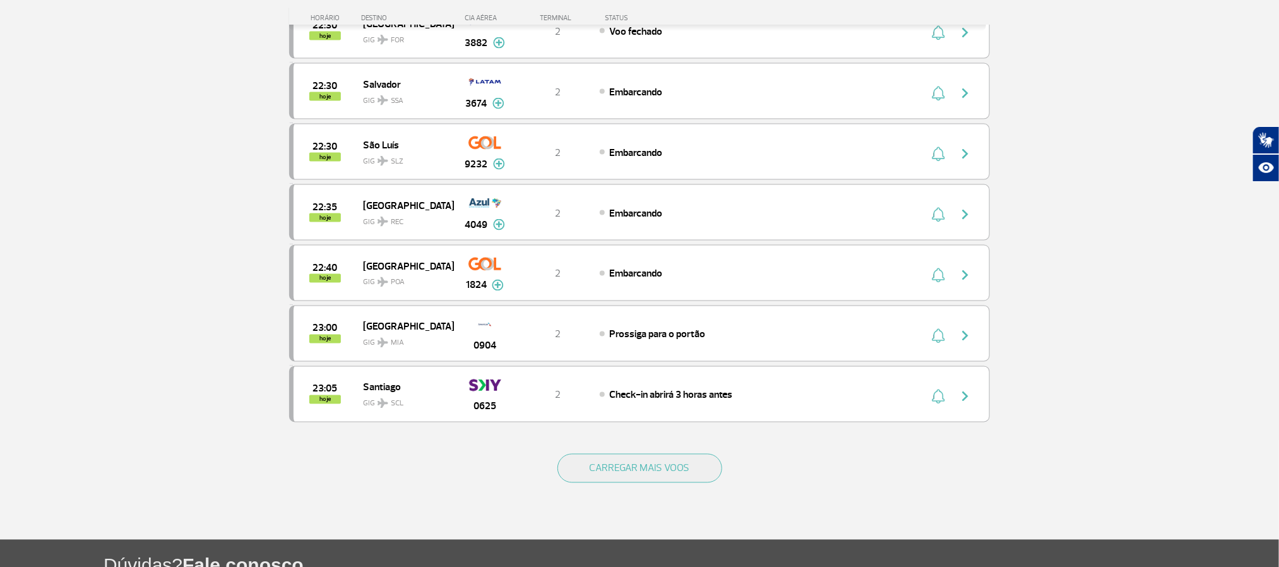
scroll to position [1041, 0]
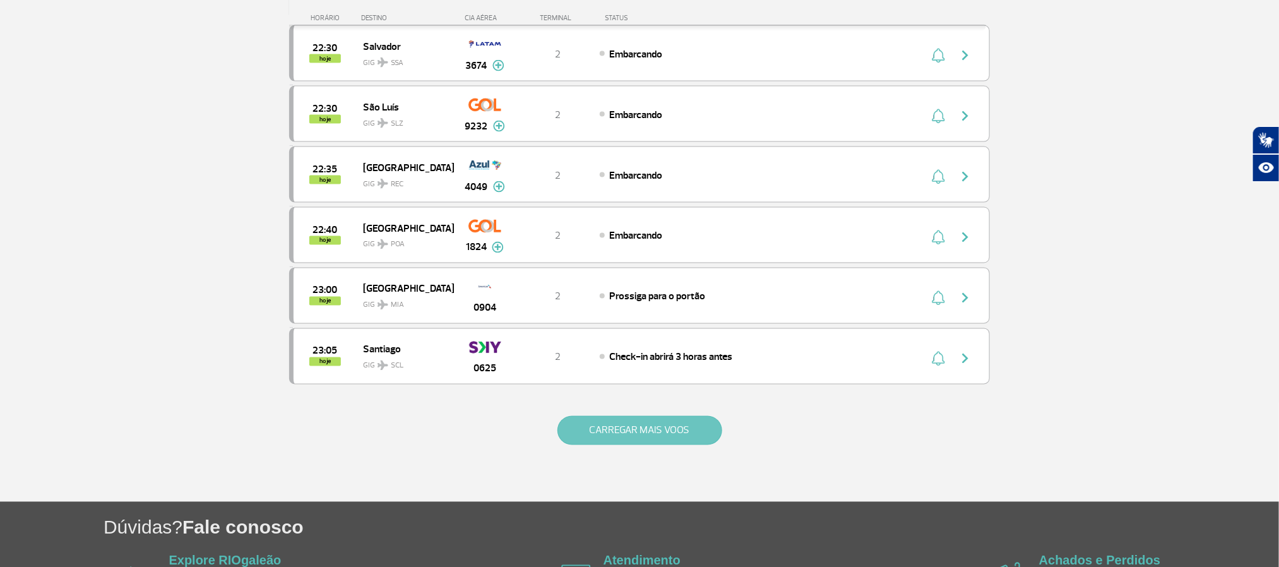
click at [603, 445] on button "CARREGAR MAIS VOOS" at bounding box center [639, 430] width 165 height 29
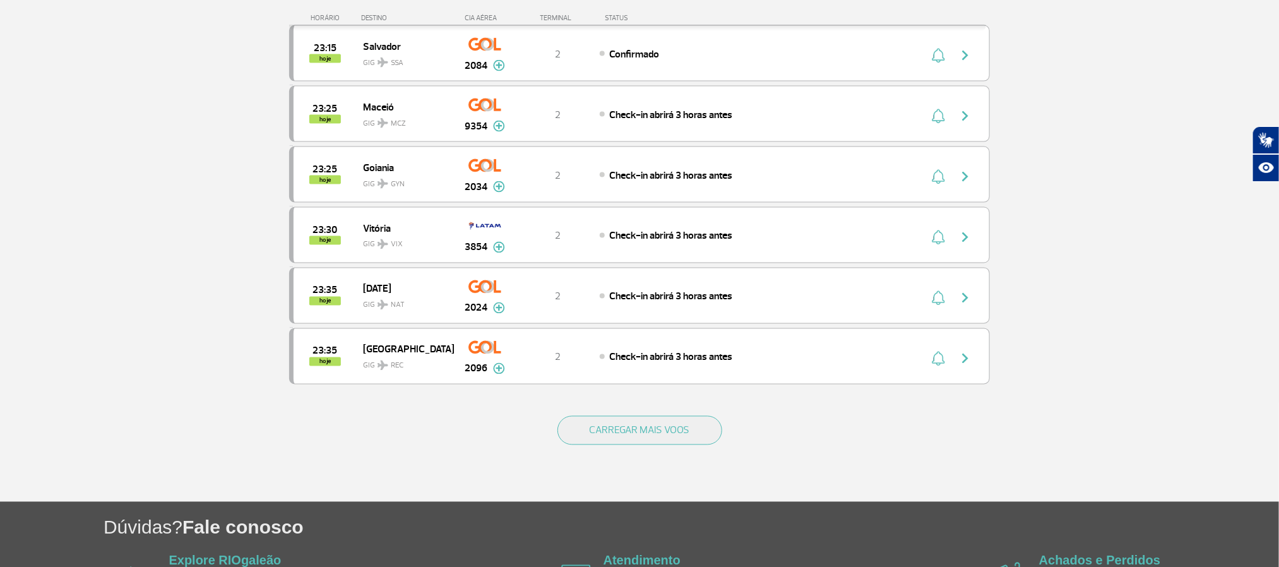
scroll to position [1036, 0]
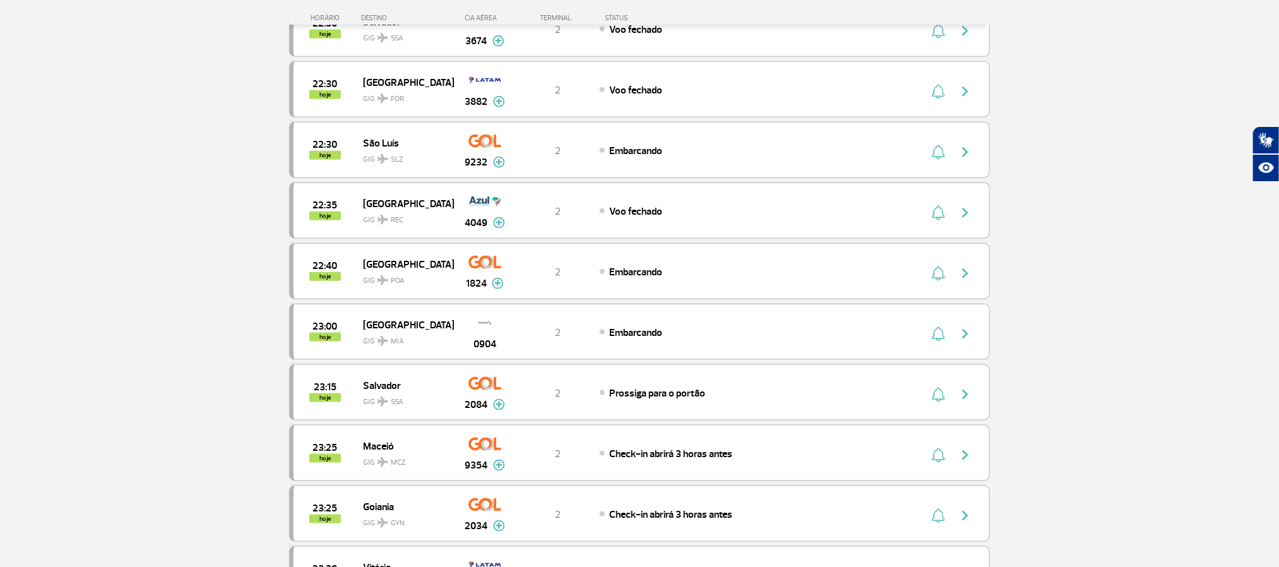
click at [131, 134] on section "Página Inicial > Voos > Painel de Voos Painel de Voos Partidas Chegadas 21:55 2…" at bounding box center [639, 161] width 1279 height 1481
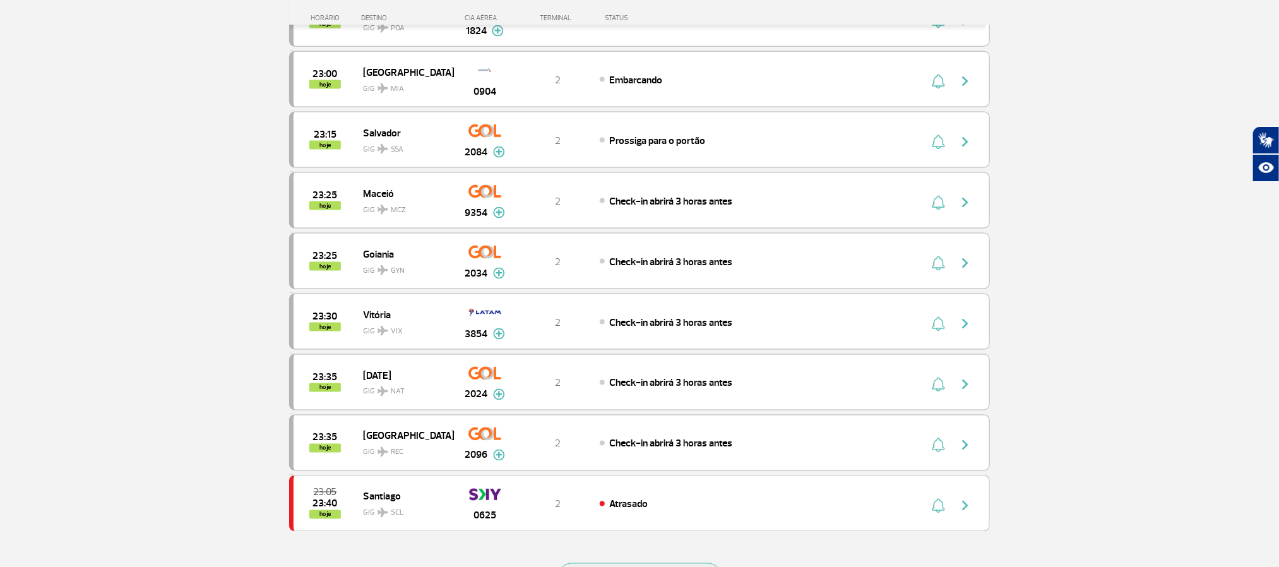
scroll to position [1168, 0]
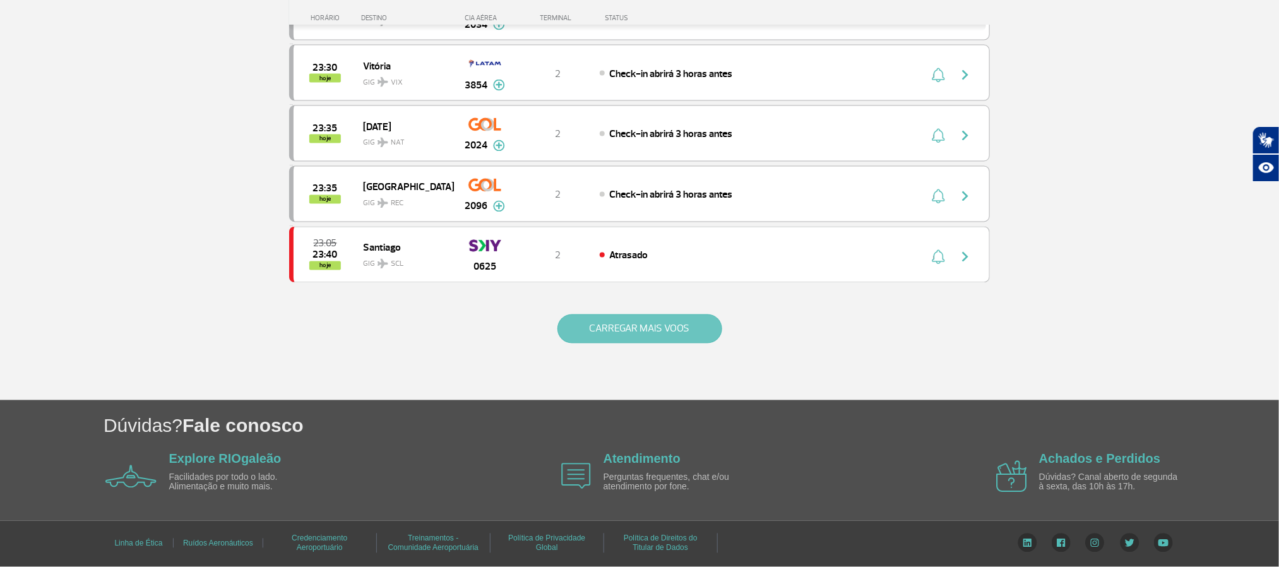
click at [599, 324] on button "CARREGAR MAIS VOOS" at bounding box center [639, 328] width 165 height 29
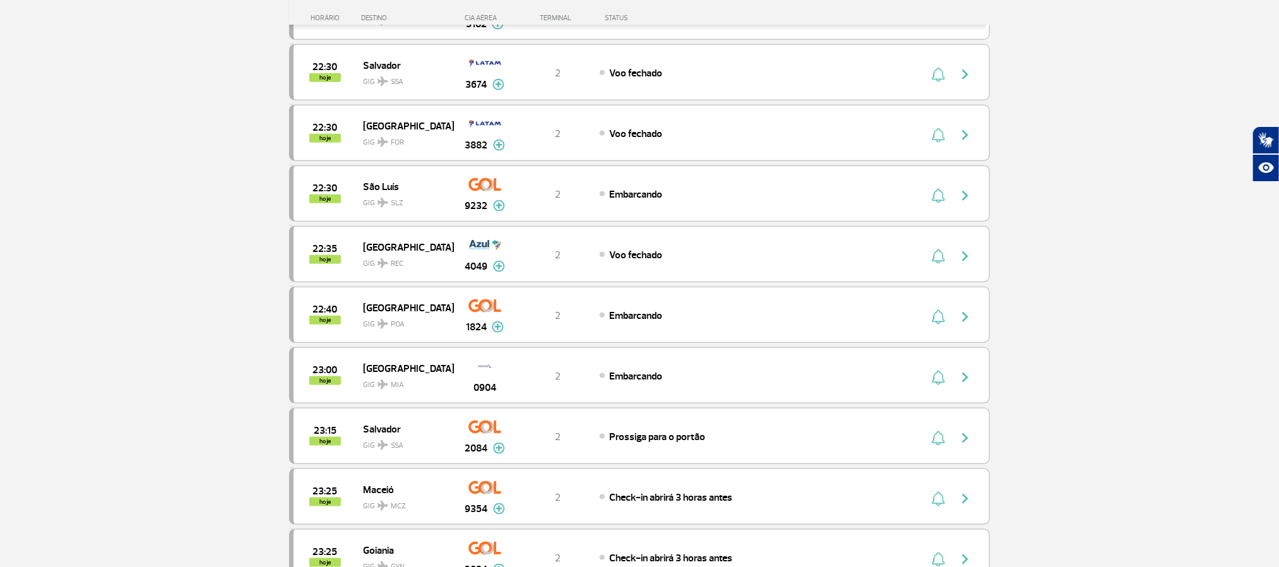
scroll to position [379, 0]
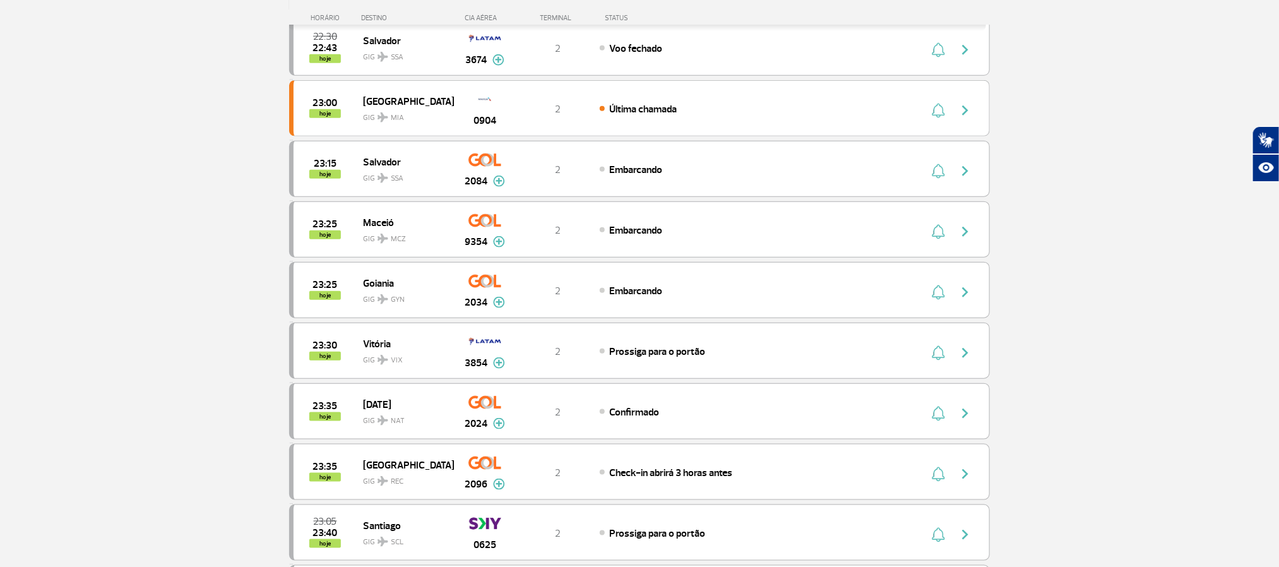
scroll to position [568, 0]
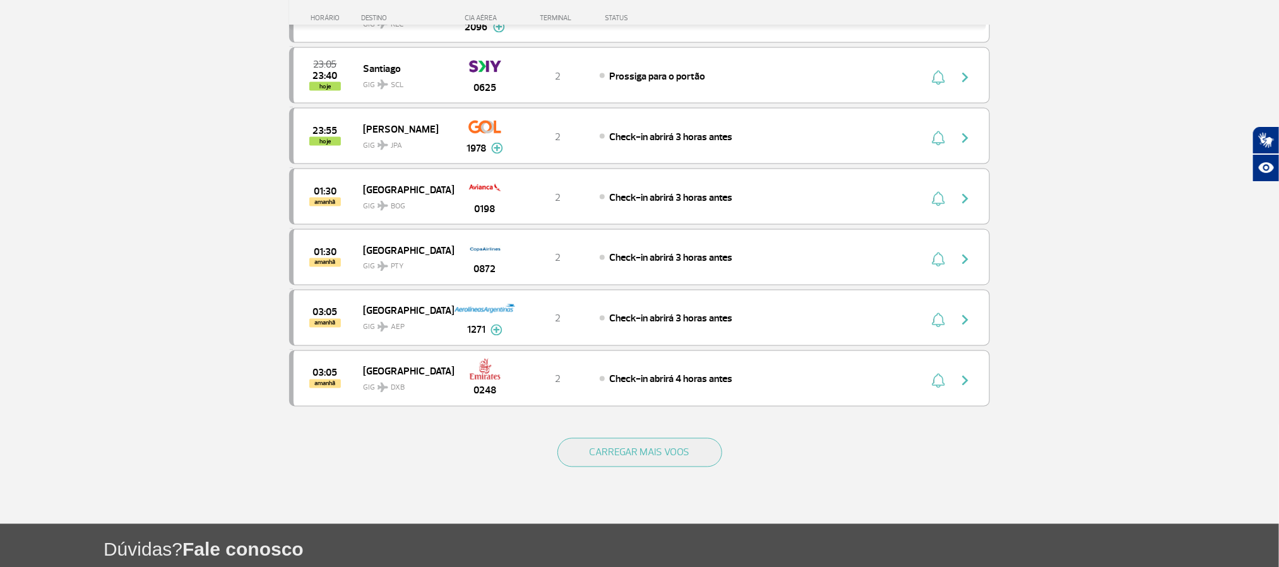
scroll to position [1136, 0]
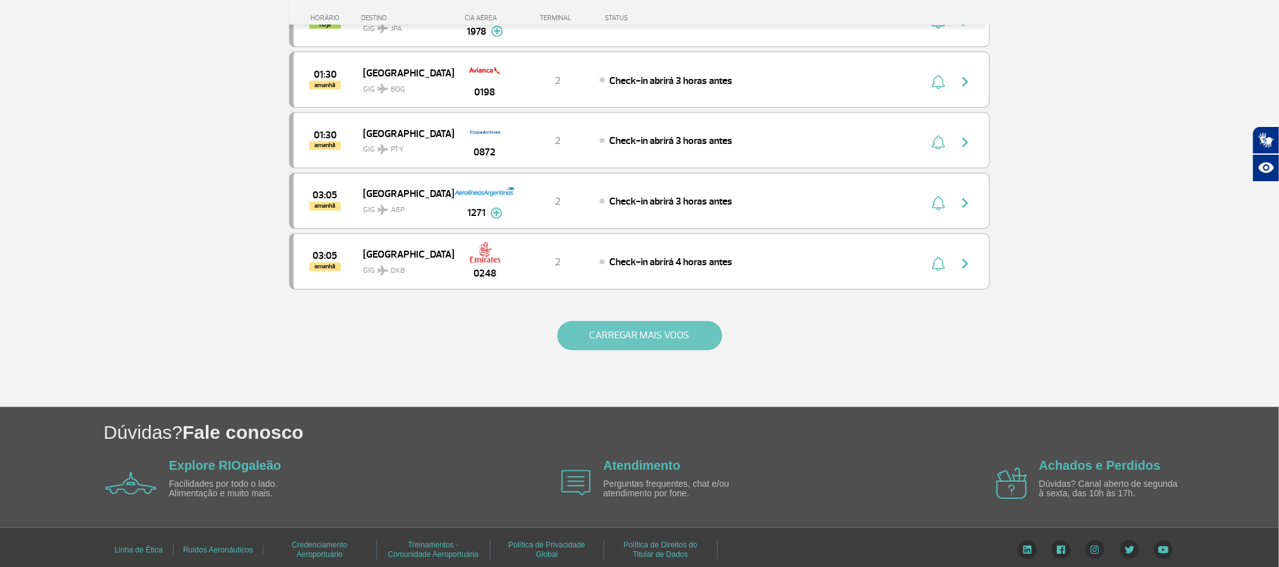
click at [631, 350] on button "CARREGAR MAIS VOOS" at bounding box center [639, 335] width 165 height 29
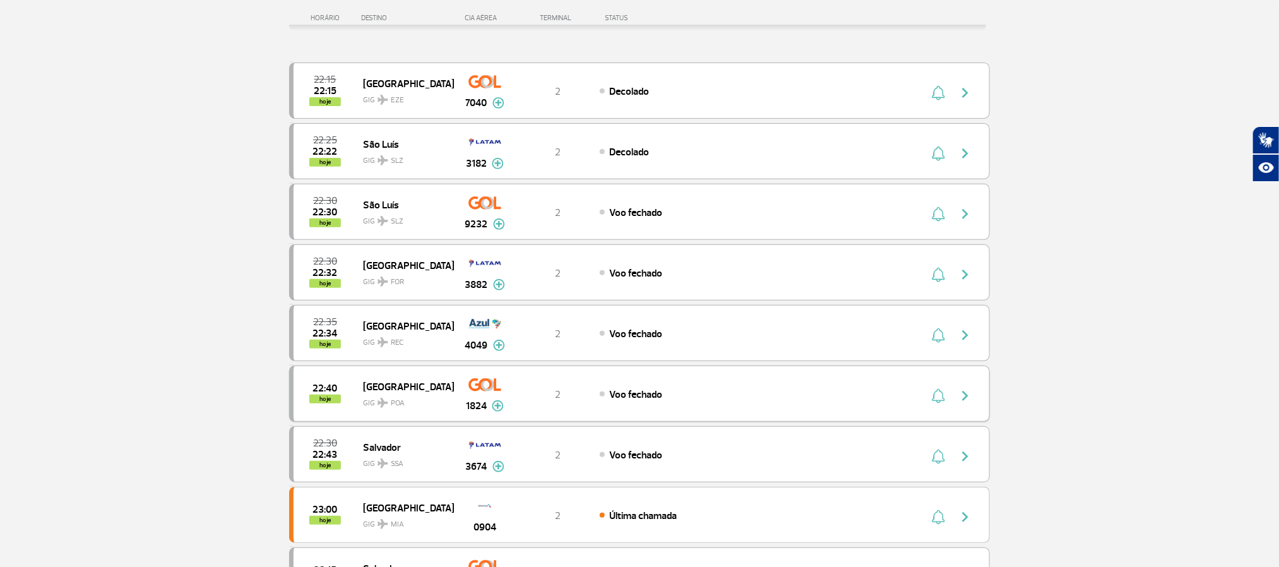
scroll to position [189, 0]
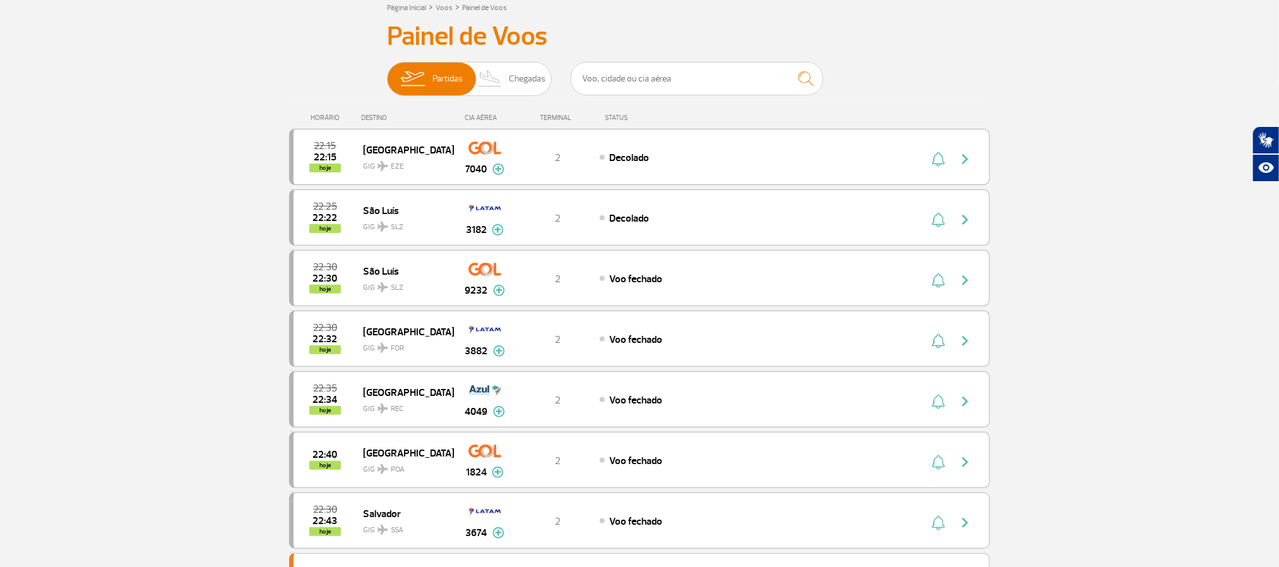
scroll to position [0, 0]
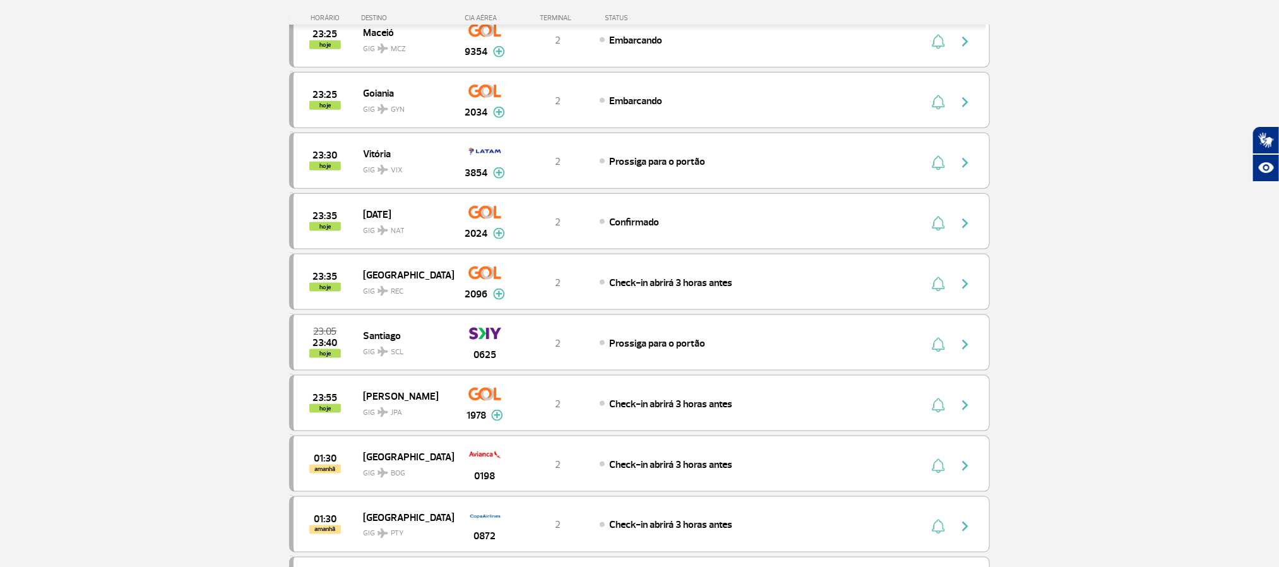
scroll to position [757, 0]
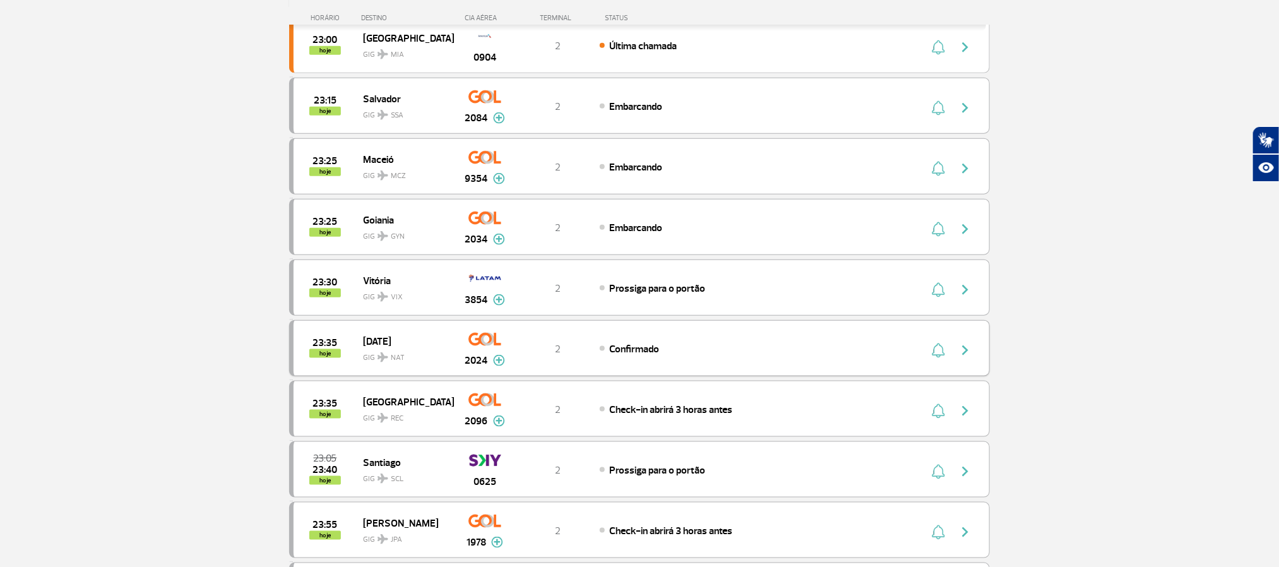
scroll to position [663, 0]
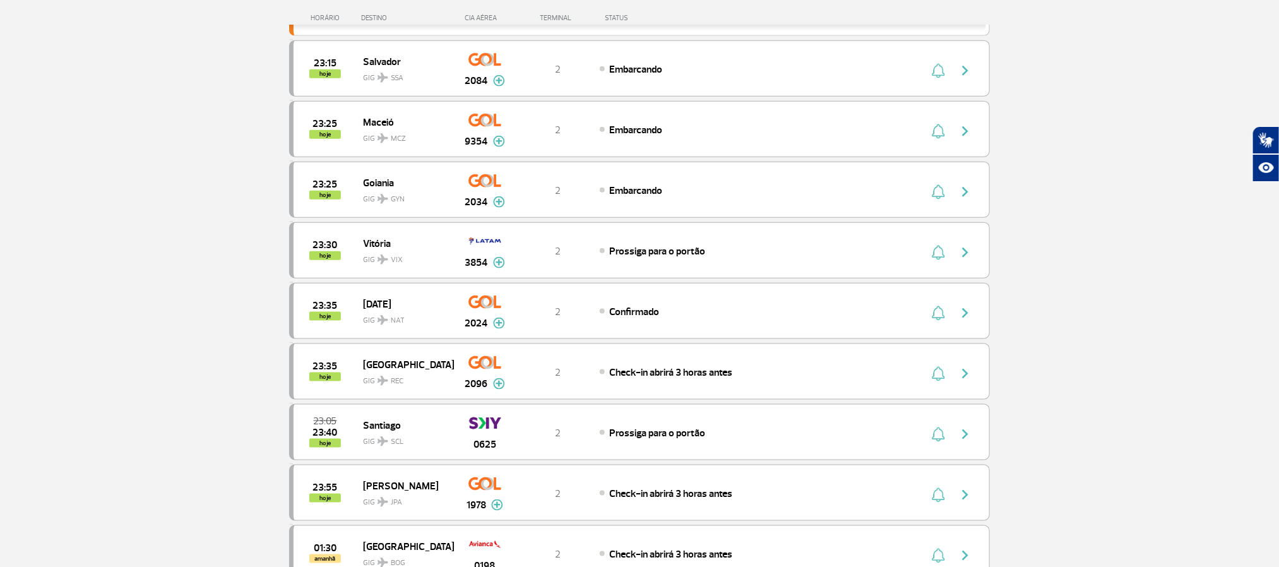
click at [1098, 365] on section "Página Inicial > Voos > Painel de Voos Painel de Voos Partidas Chegadas 22:15 2…" at bounding box center [639, 140] width 1279 height 1481
